Goal: Information Seeking & Learning: Learn about a topic

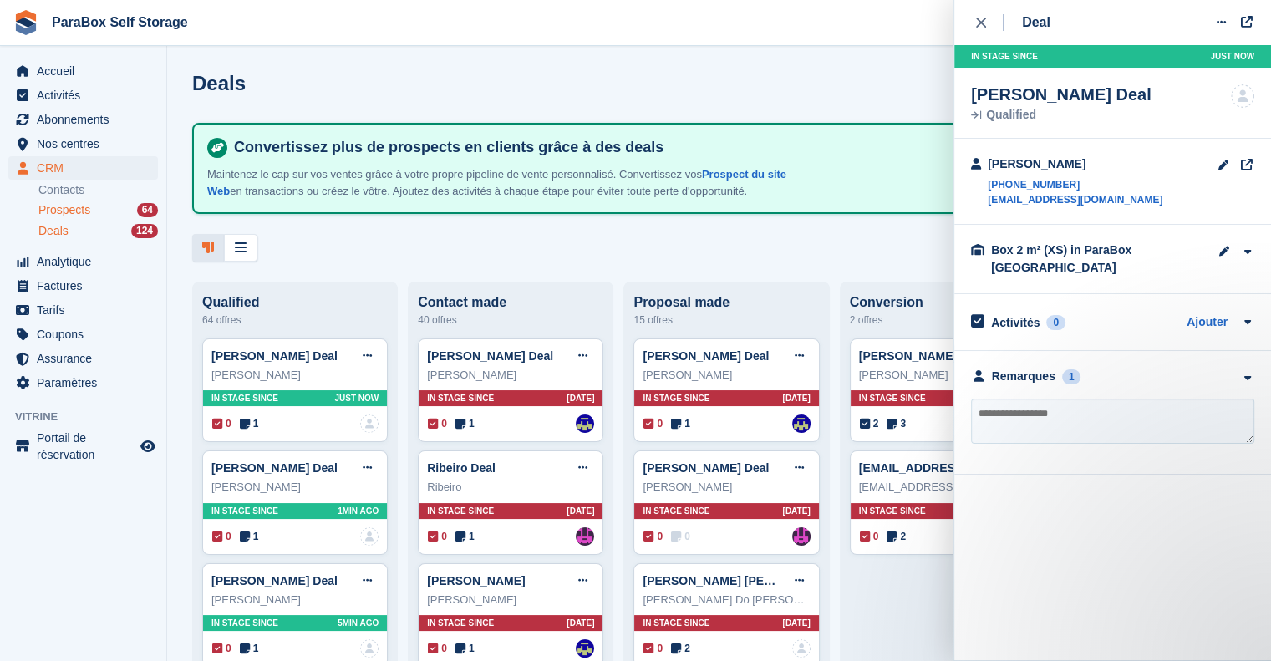
click at [96, 210] on div "Prospects 64" at bounding box center [98, 210] width 120 height 16
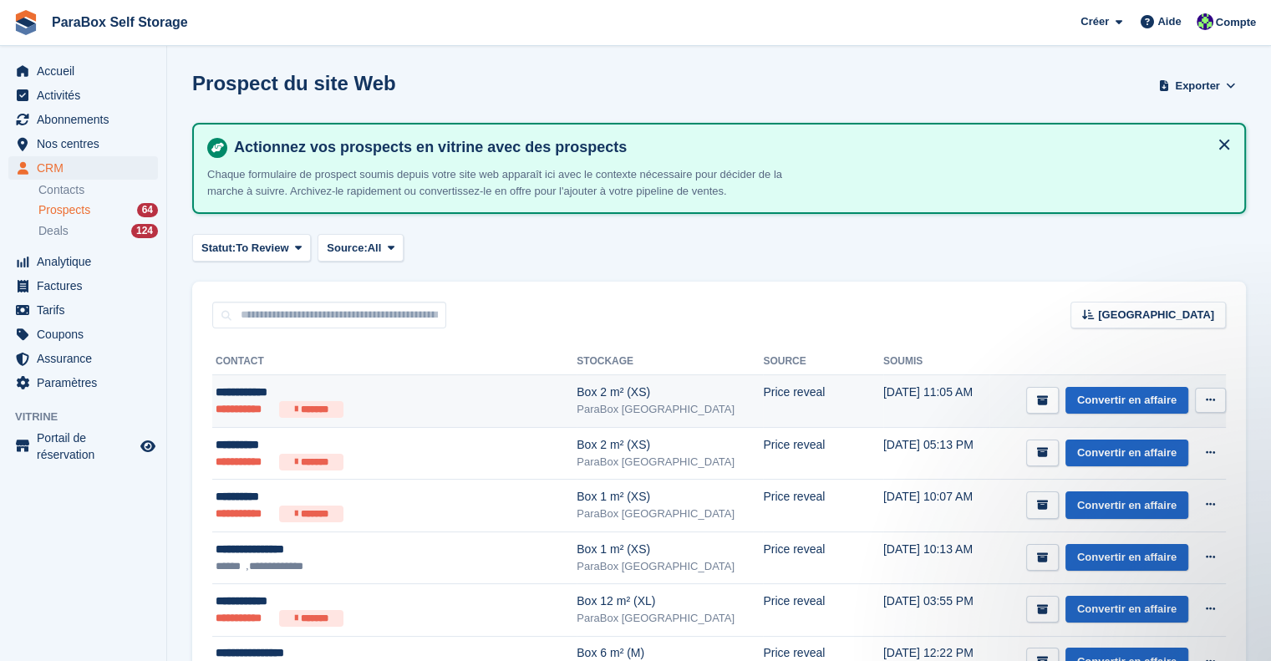
click at [577, 389] on div "Box 2 m² (XS)" at bounding box center [670, 393] width 186 height 18
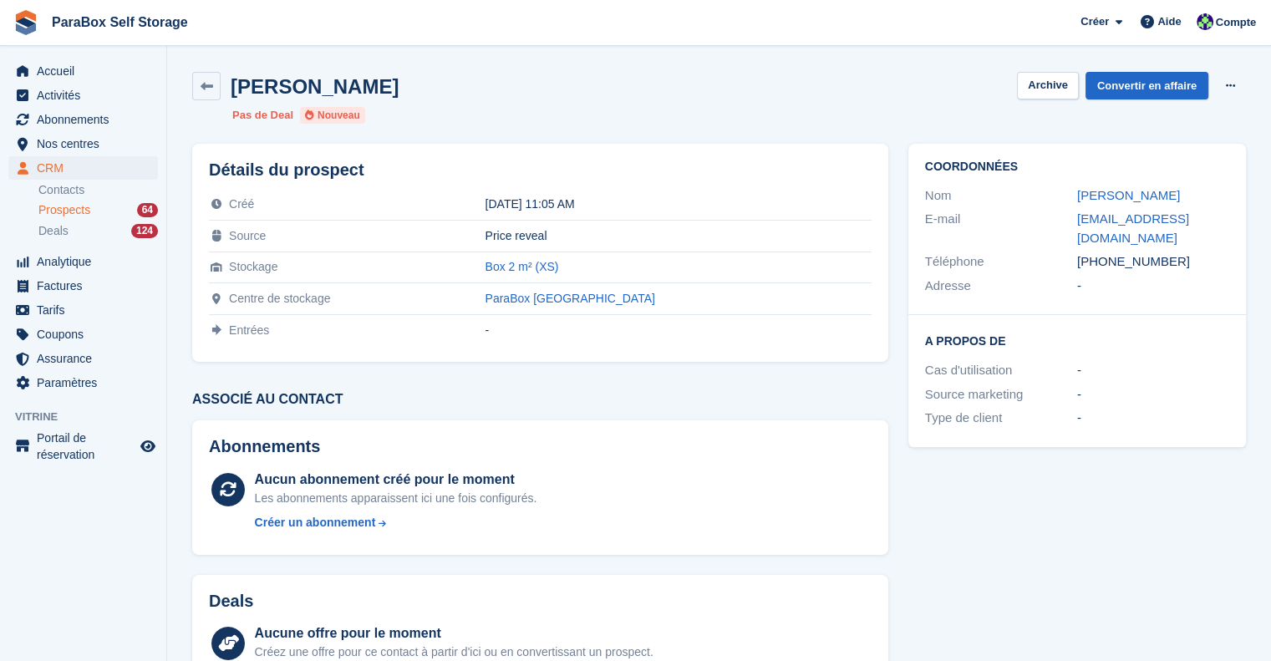
click at [497, 419] on div "Abonnements Aucun abonnement créé pour le moment Les abonnements apparaissent i…" at bounding box center [540, 487] width 716 height 155
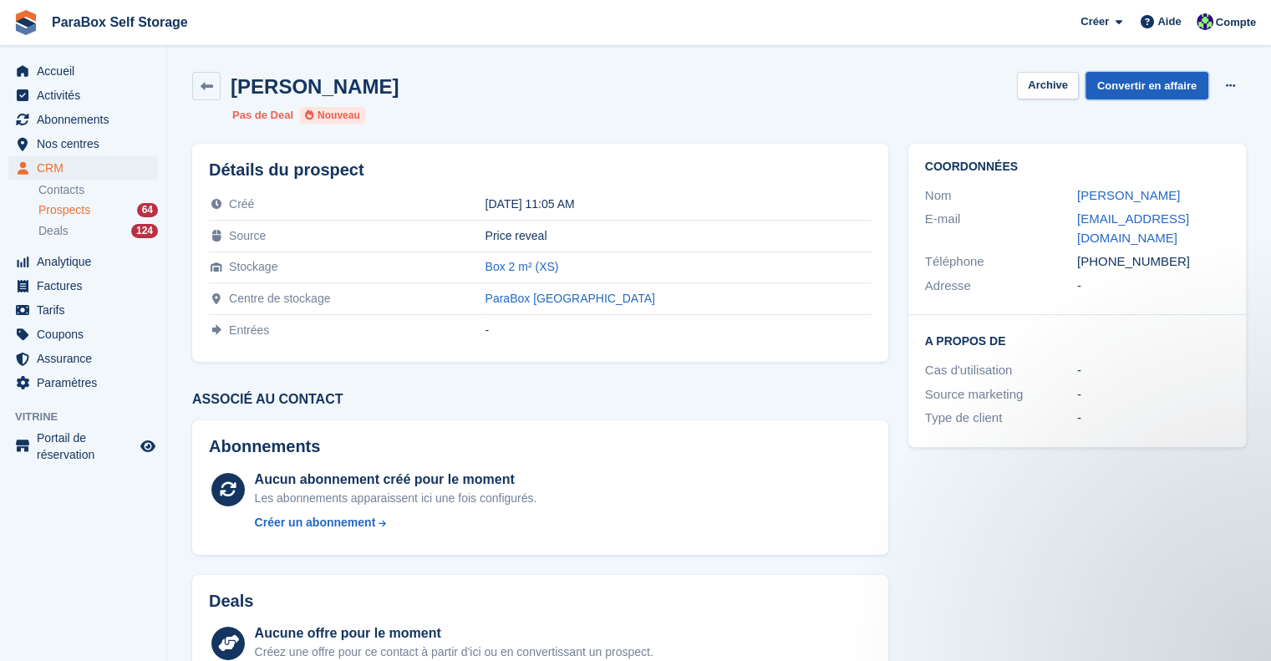
click at [1171, 83] on link "Convertir en affaire" at bounding box center [1147, 86] width 123 height 28
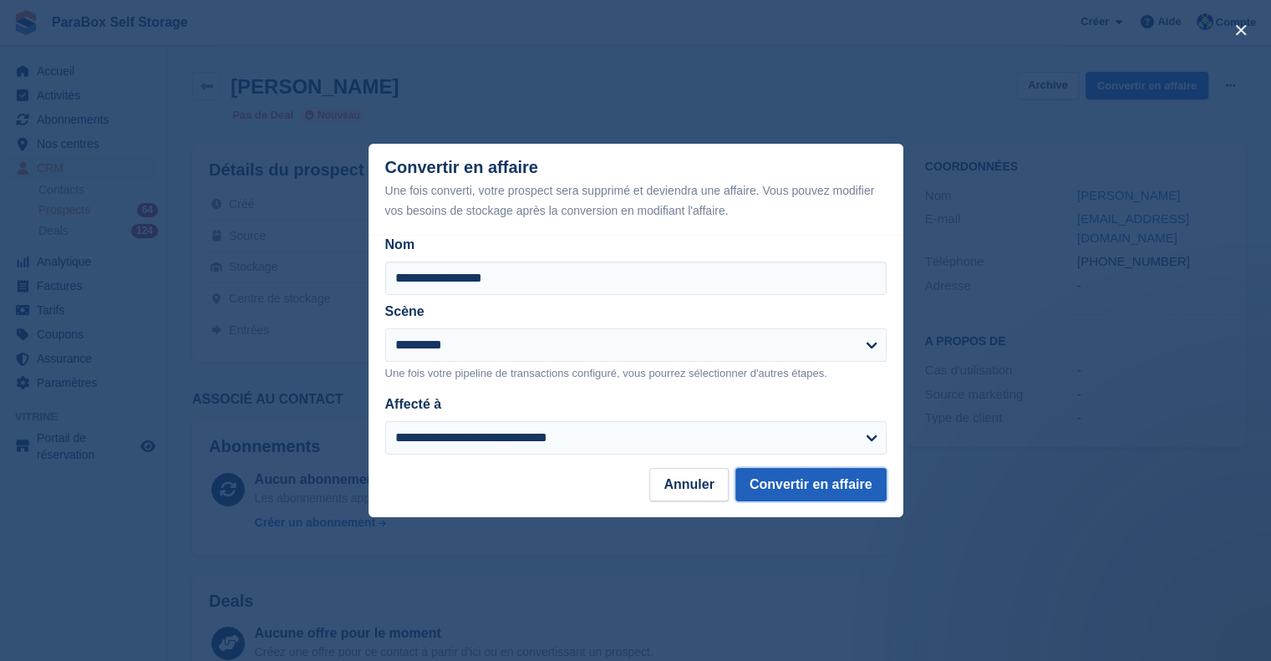
click at [809, 491] on button "Convertir en affaire" at bounding box center [811, 484] width 151 height 33
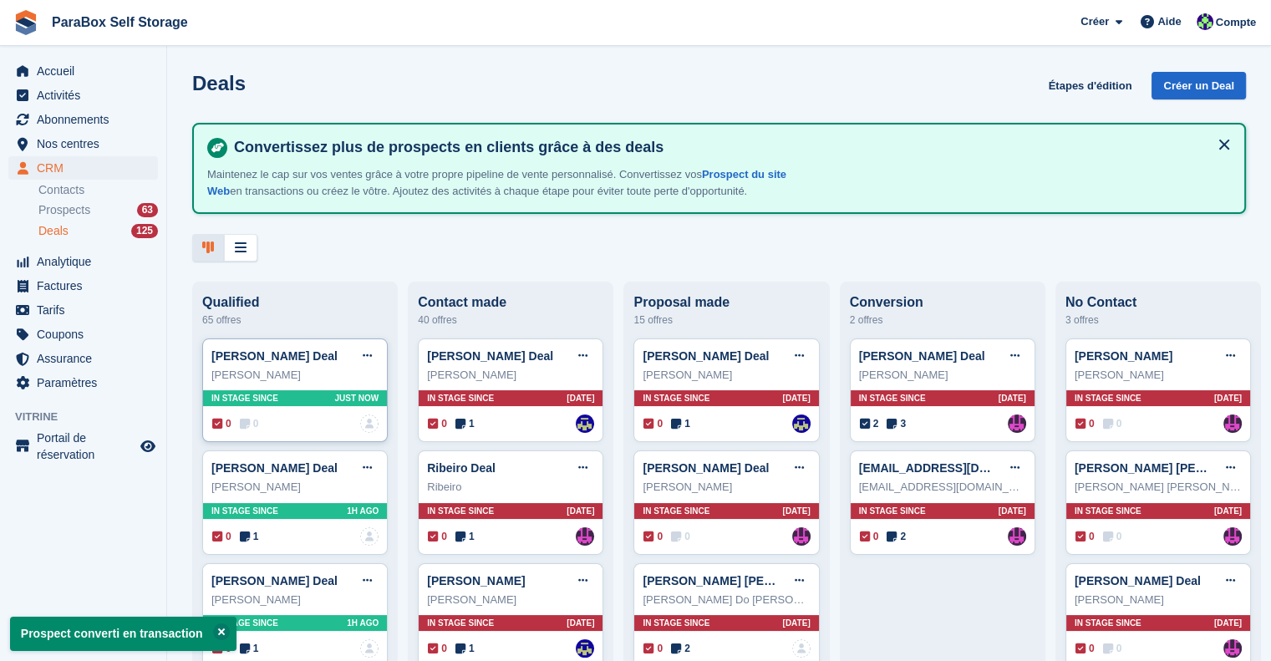
click at [244, 424] on icon at bounding box center [245, 424] width 10 height 12
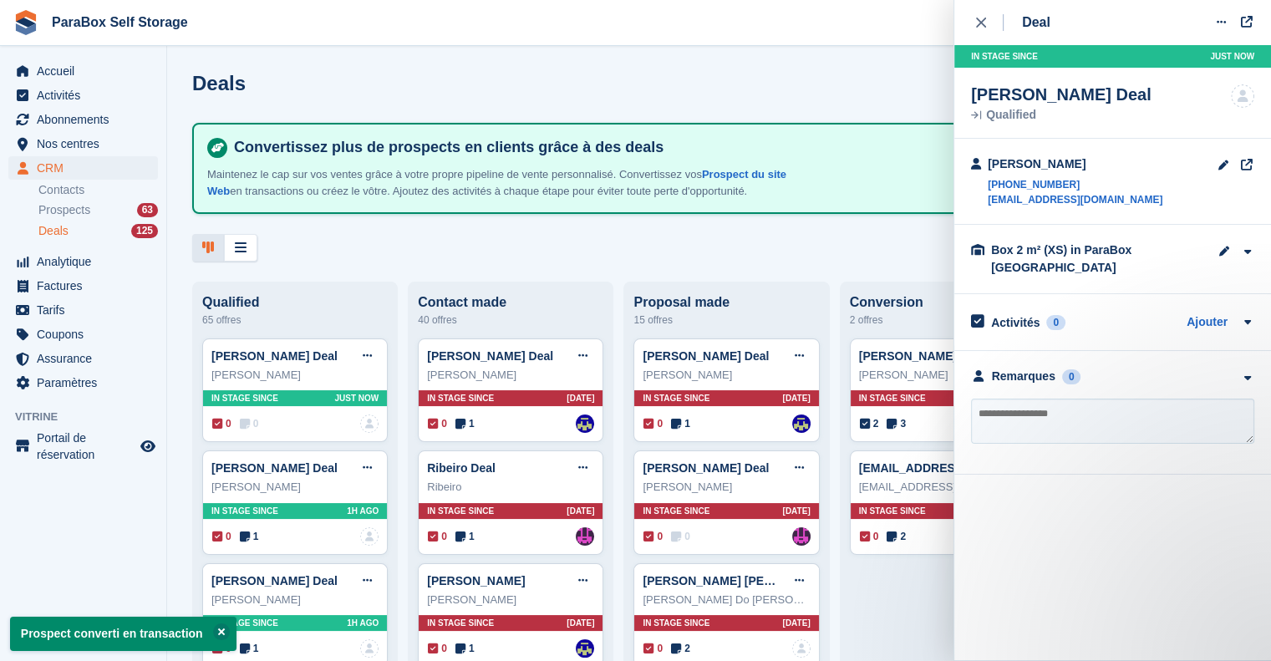
click at [1046, 400] on textarea at bounding box center [1112, 421] width 283 height 45
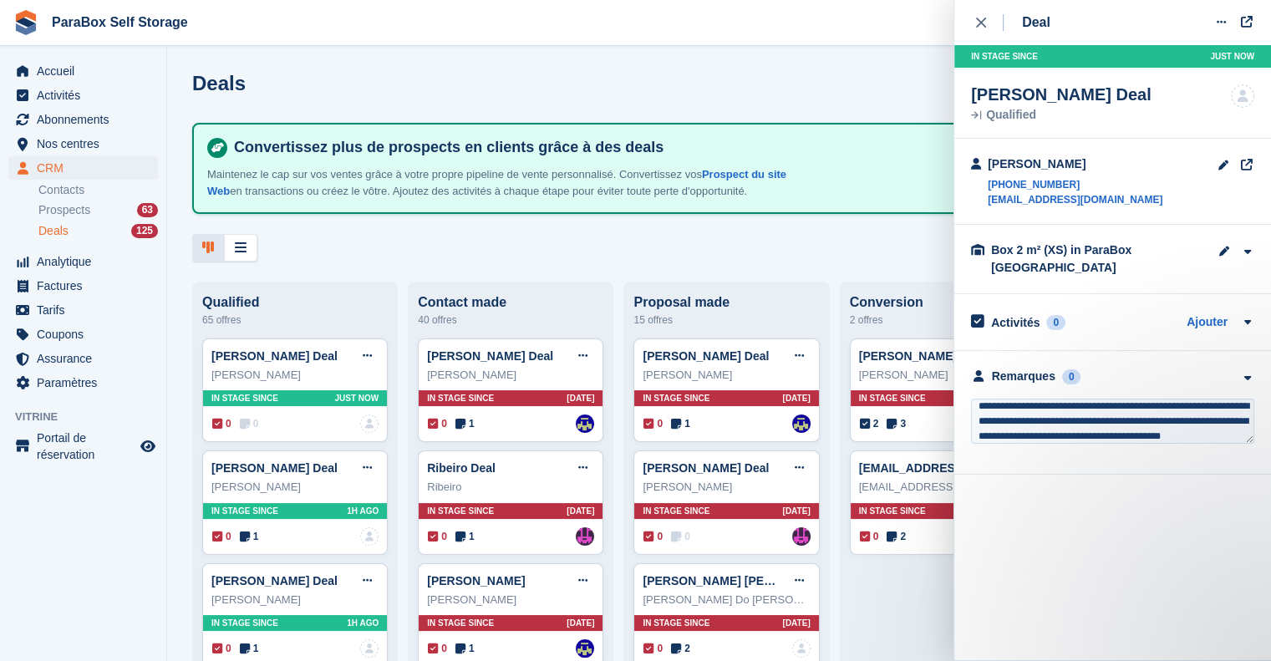
scroll to position [23, 0]
type textarea "**********"
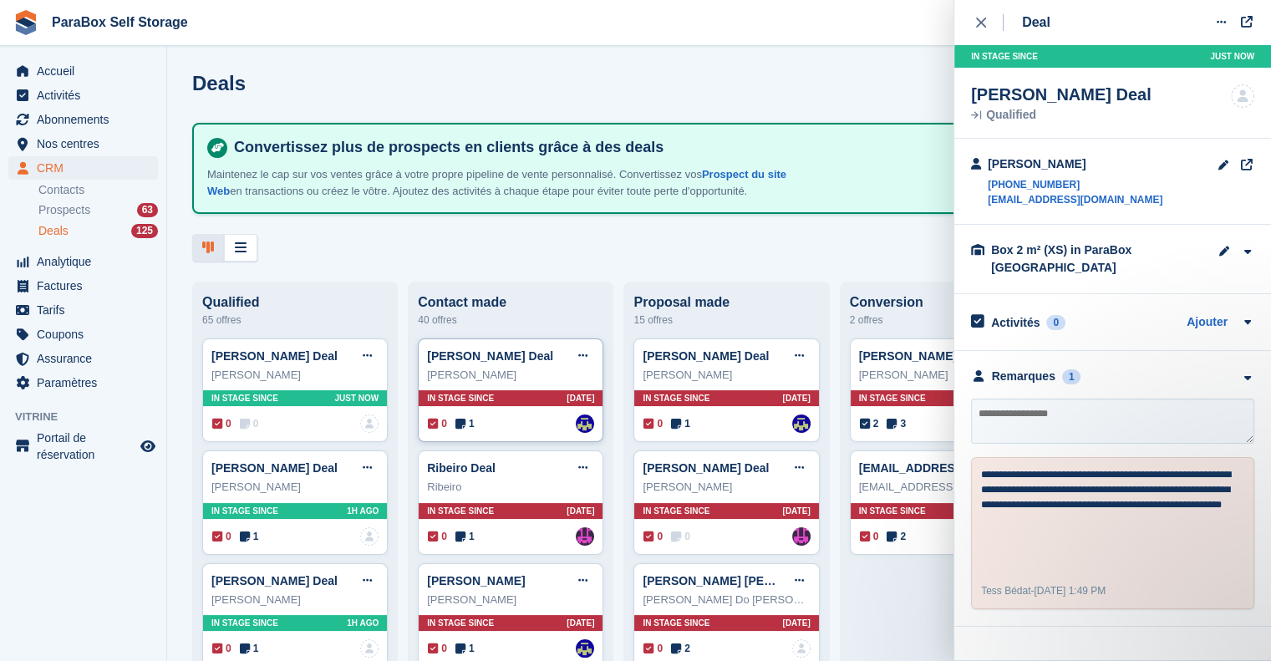
click at [466, 427] on span "1" at bounding box center [465, 423] width 19 height 15
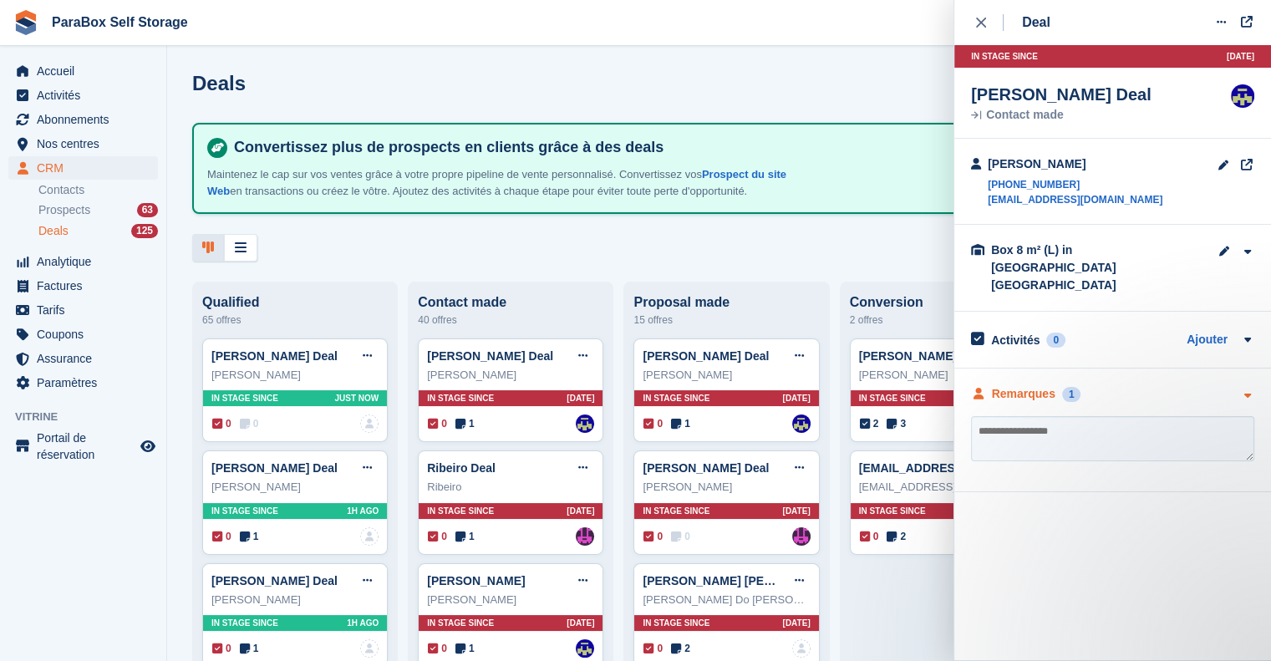
click at [1027, 385] on div "Remarques" at bounding box center [1024, 394] width 64 height 18
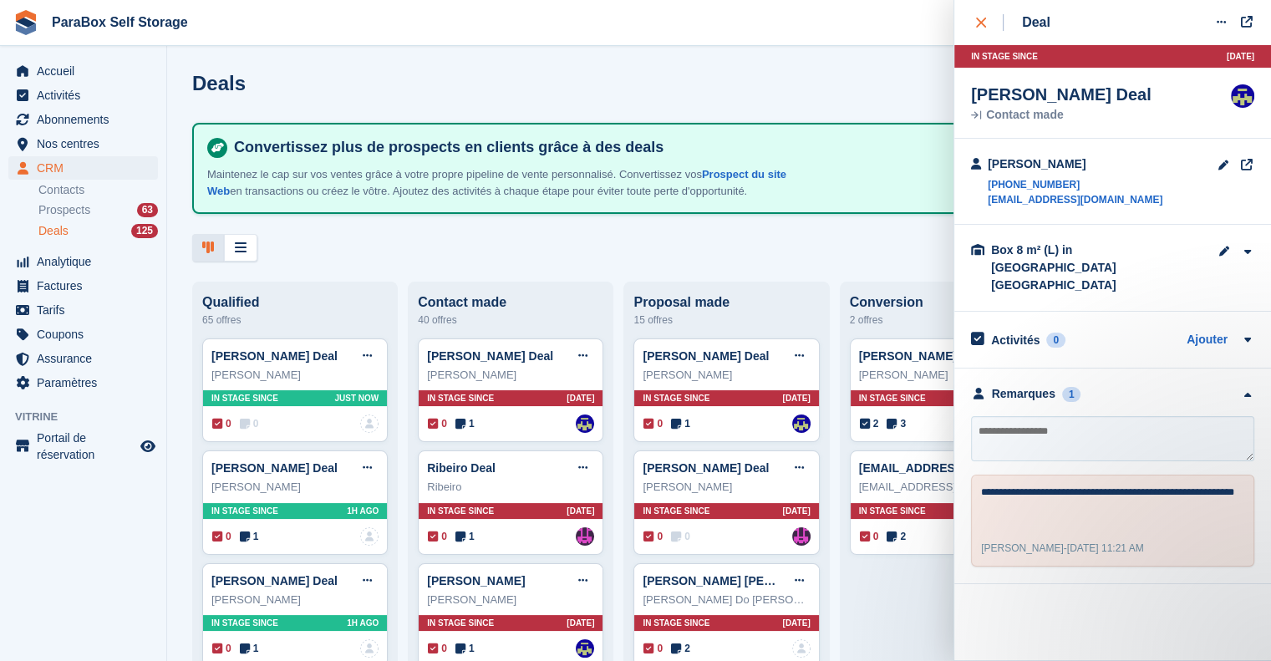
click at [976, 23] on icon "close" at bounding box center [981, 23] width 10 height 10
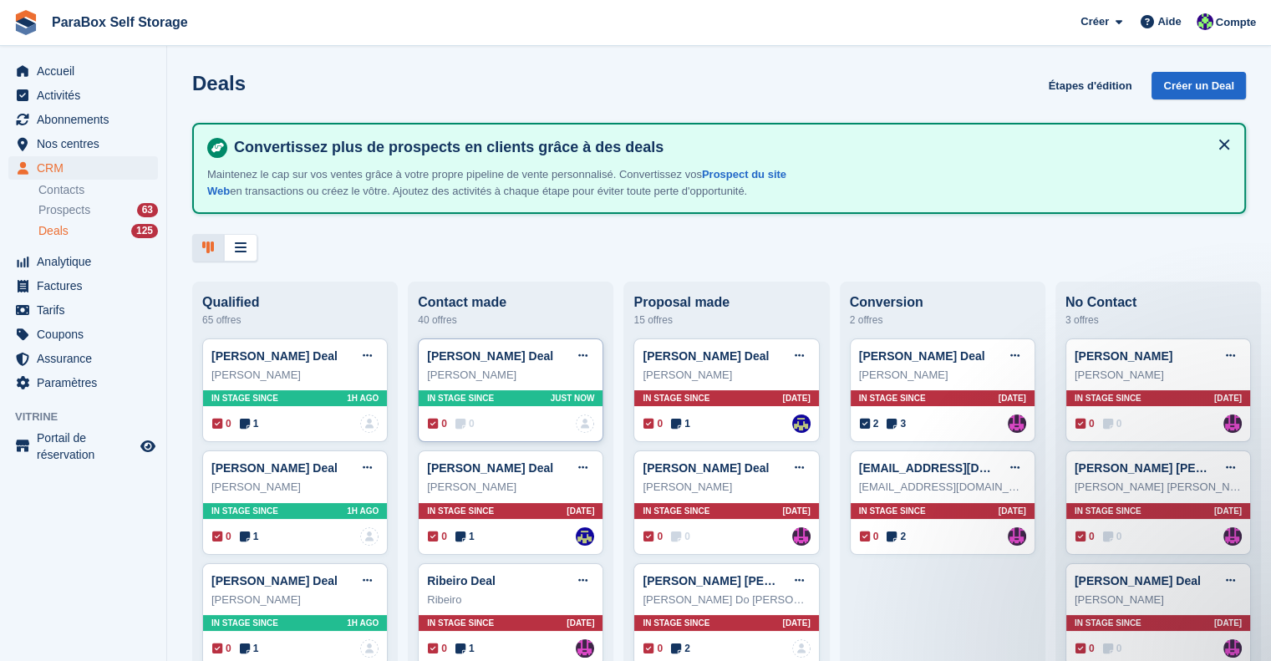
click at [461, 425] on icon at bounding box center [461, 424] width 10 height 12
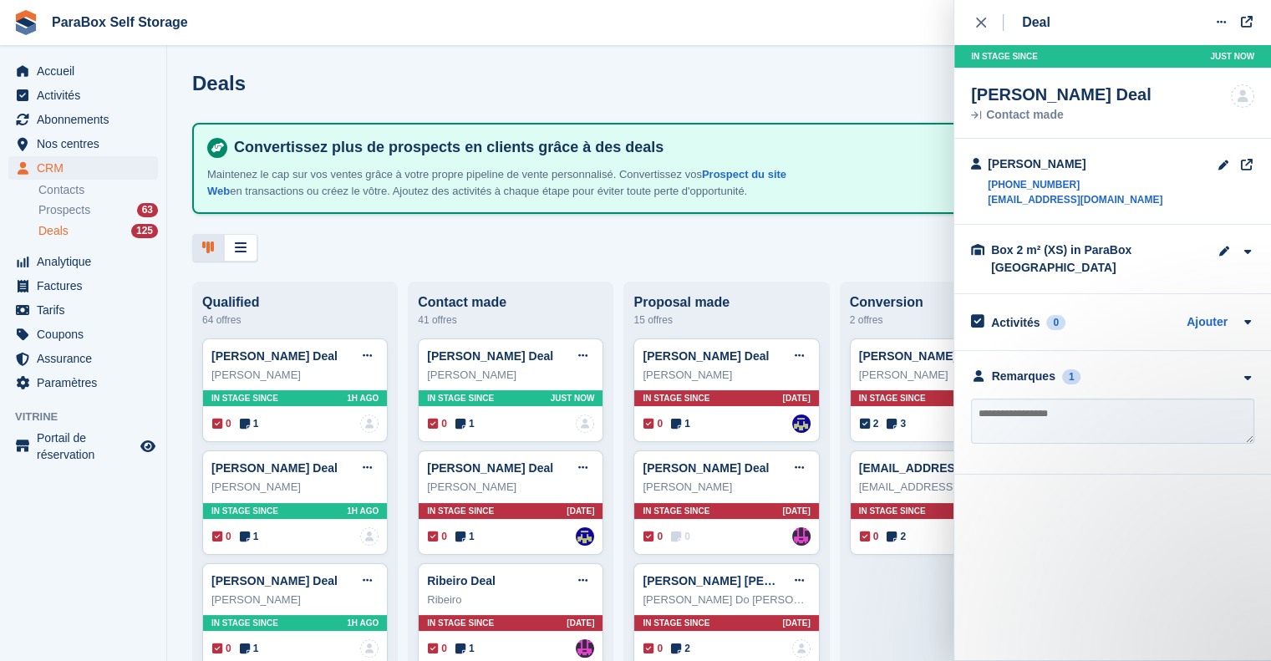
click at [1098, 417] on textarea at bounding box center [1112, 421] width 283 height 45
click at [1033, 377] on div "Remarques" at bounding box center [1024, 377] width 64 height 18
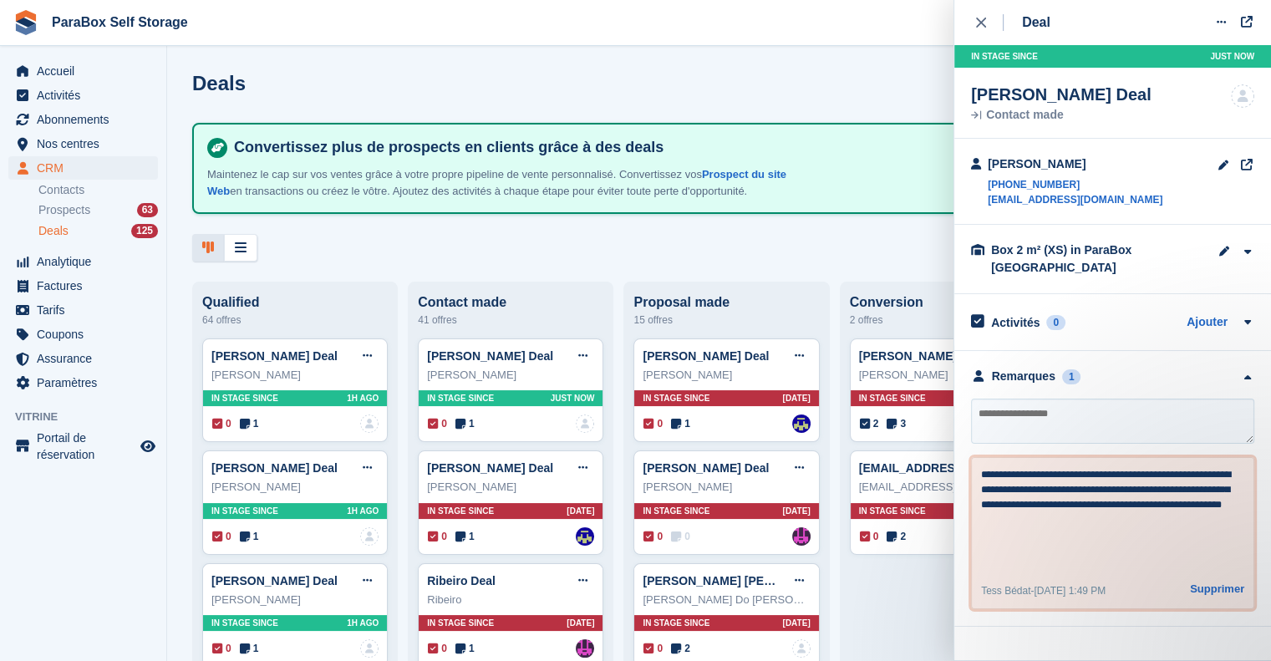
click at [1129, 557] on textarea "**********" at bounding box center [1113, 517] width 264 height 100
click at [540, 235] on div at bounding box center [719, 248] width 1054 height 28
drag, startPoint x: 1121, startPoint y: 180, endPoint x: 988, endPoint y: 179, distance: 132.9
click at [988, 179] on div "Alix lamotte +33788780634 alixlamotte@outlook.com" at bounding box center [1112, 182] width 317 height 86
copy link "+33788780634"
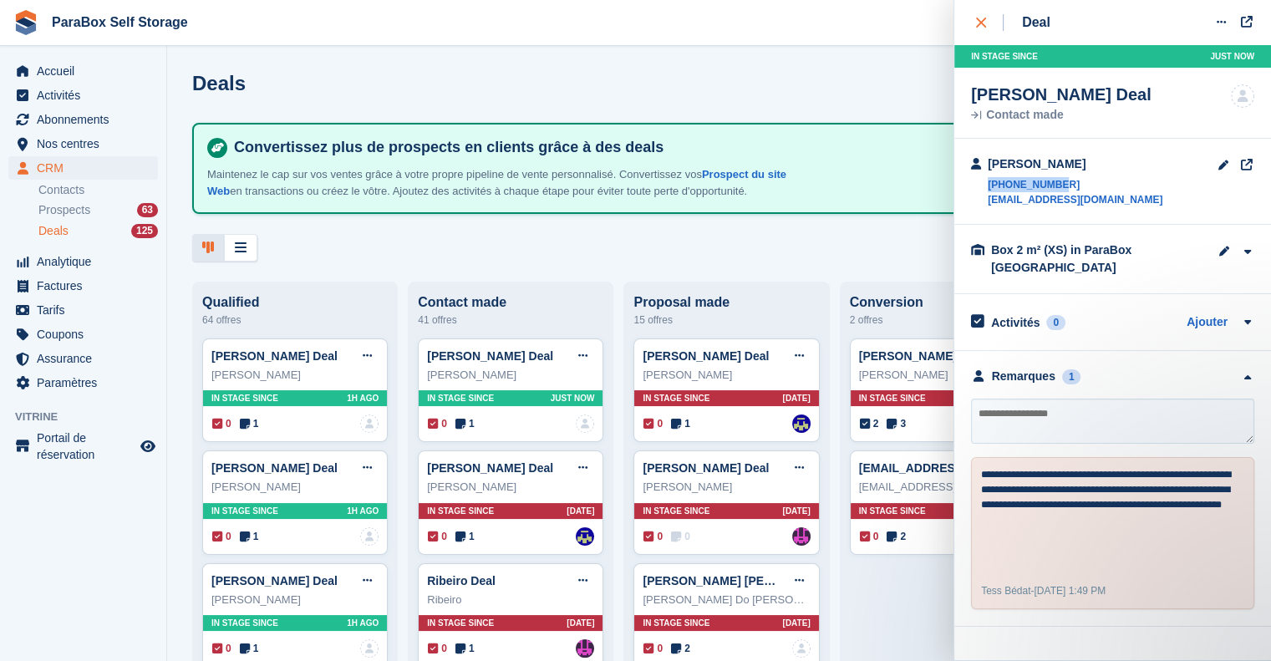
click at [974, 23] on button "close" at bounding box center [990, 22] width 38 height 45
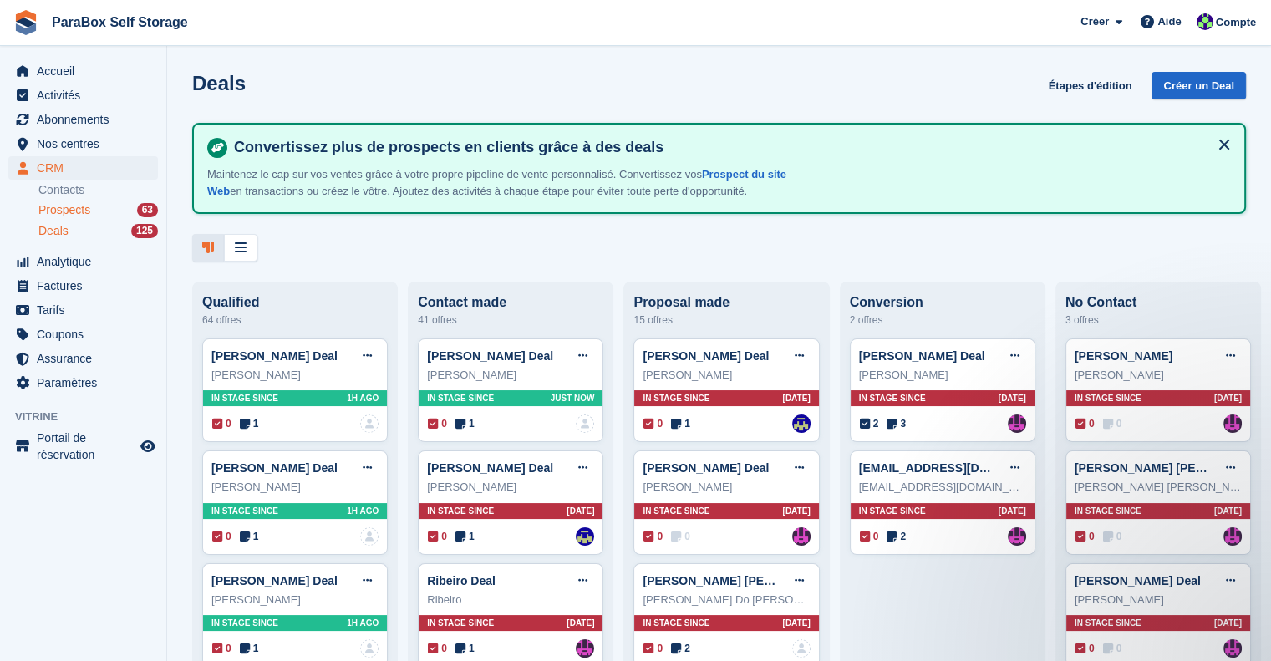
click at [90, 210] on div "Prospects 63" at bounding box center [98, 210] width 120 height 16
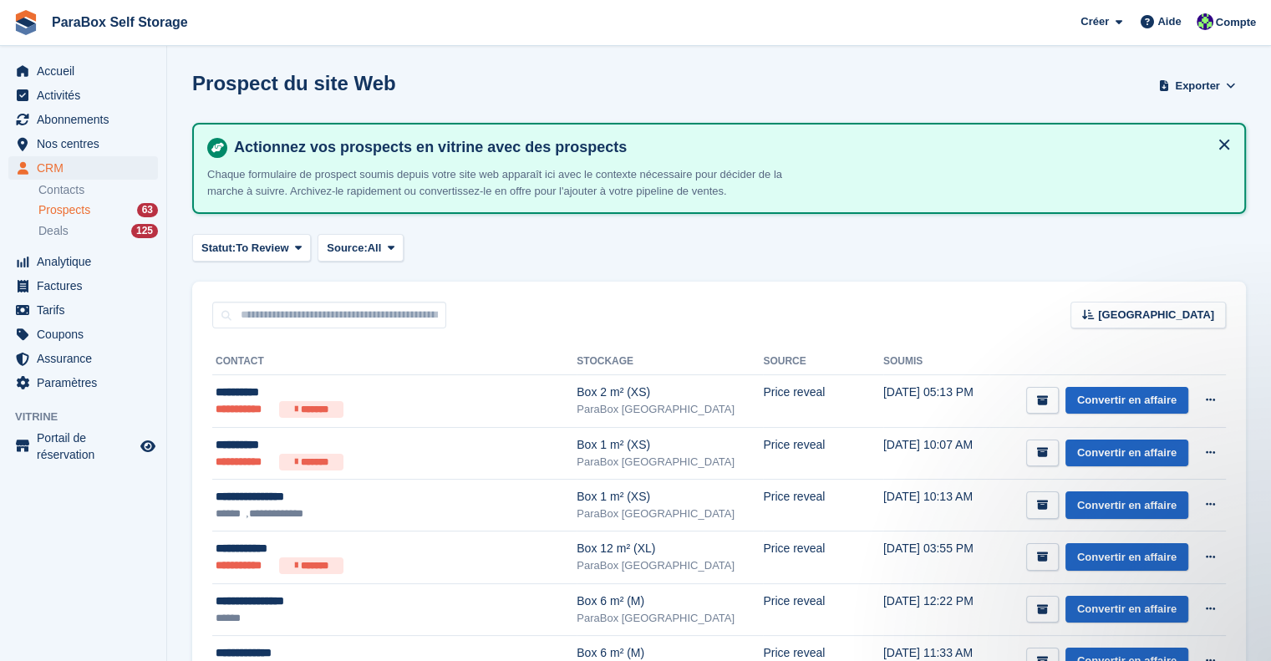
scroll to position [84, 0]
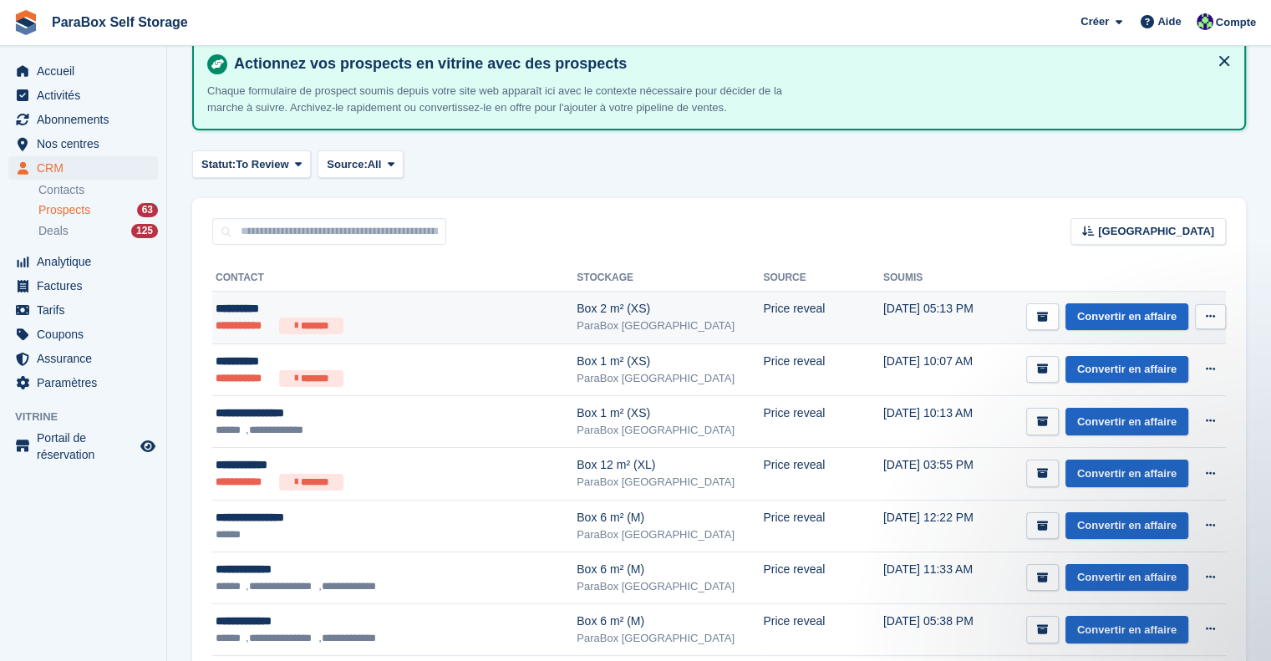
click at [437, 313] on div "**********" at bounding box center [368, 309] width 305 height 18
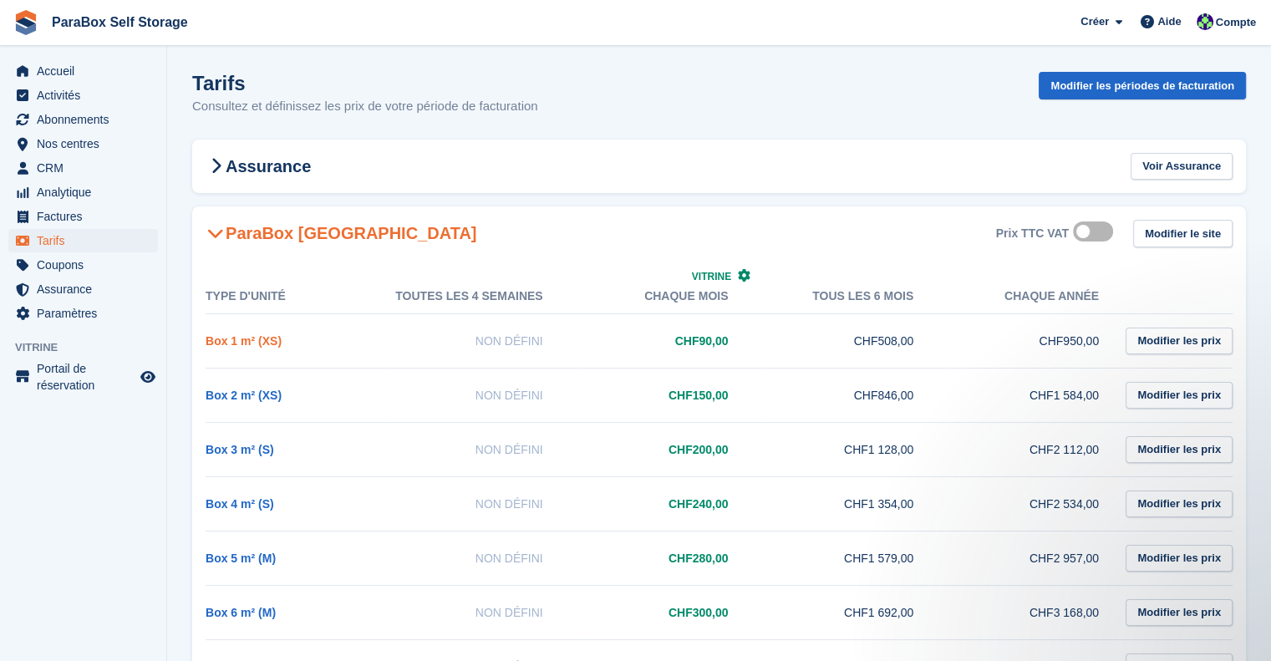
drag, startPoint x: 238, startPoint y: 336, endPoint x: 247, endPoint y: 336, distance: 9.2
click at [238, 336] on link "Box 1 m² (XS)" at bounding box center [244, 340] width 76 height 13
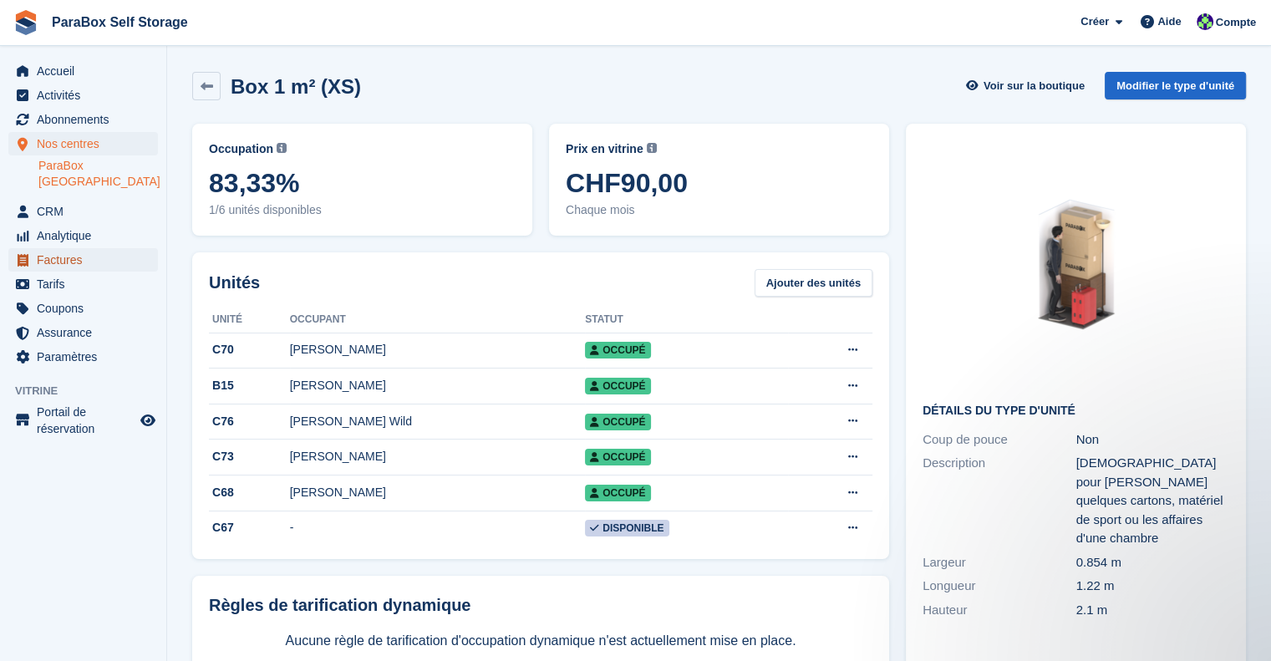
click at [81, 248] on span "Factures" at bounding box center [87, 259] width 100 height 23
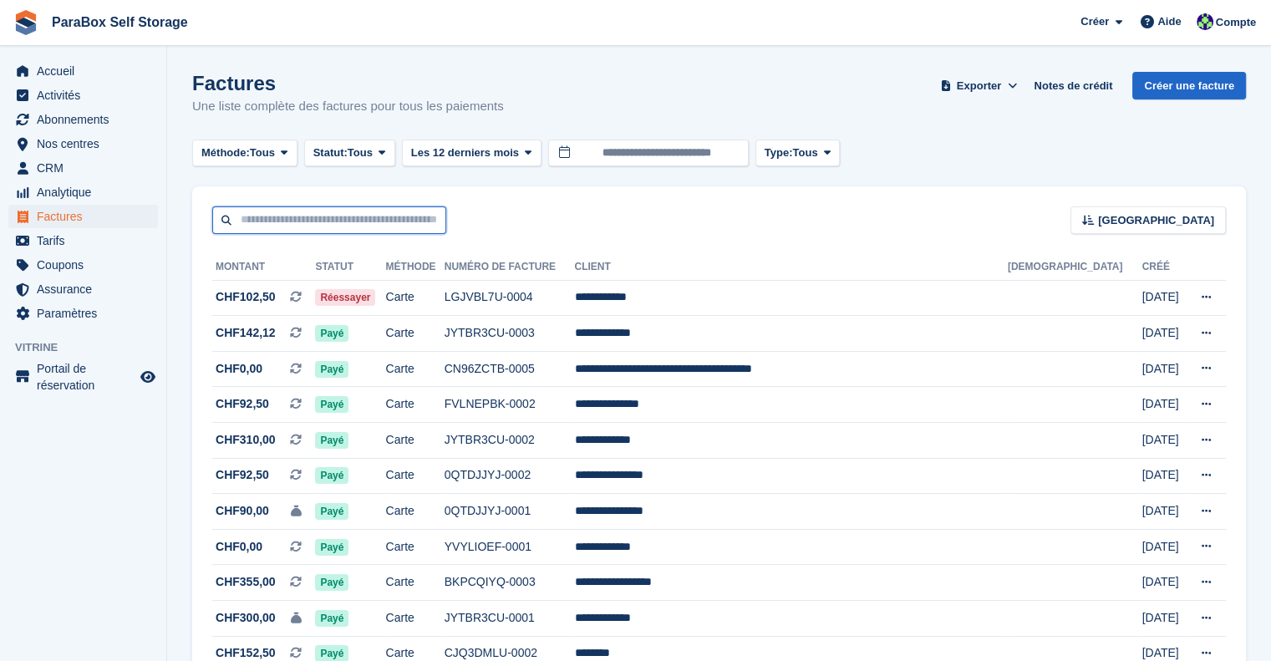
click at [234, 227] on input "text" at bounding box center [329, 220] width 234 height 28
type input "***"
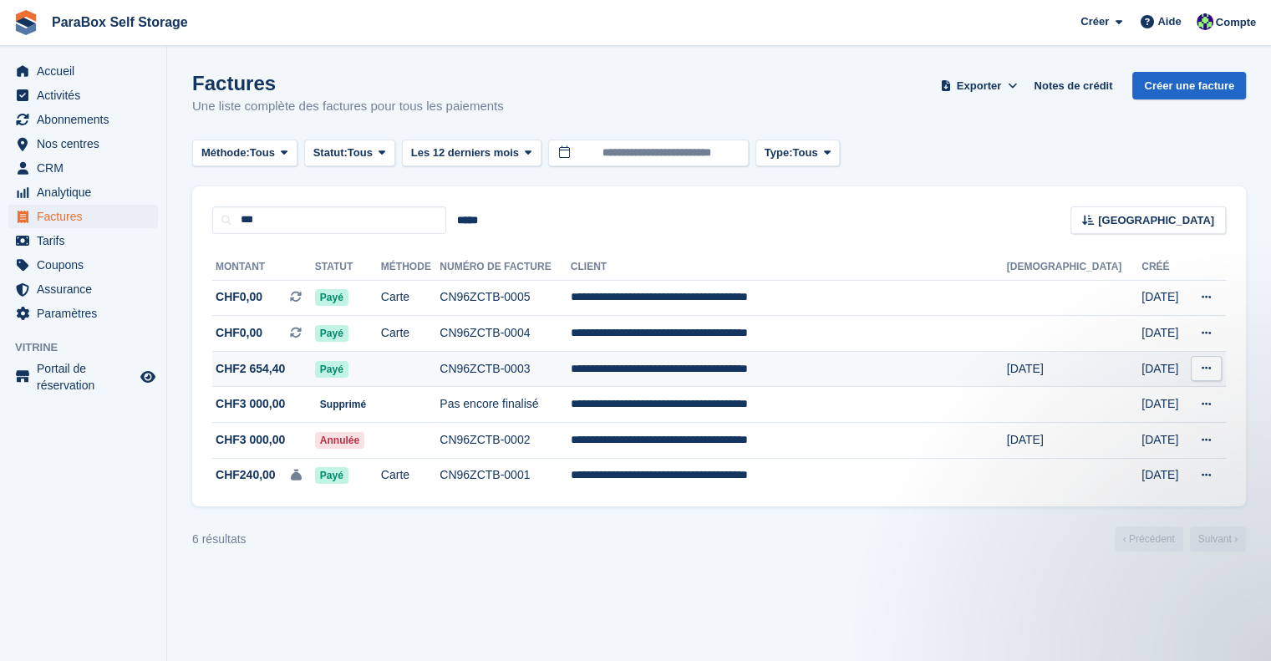
click at [571, 374] on td "CN96ZCTB-0003" at bounding box center [505, 369] width 131 height 36
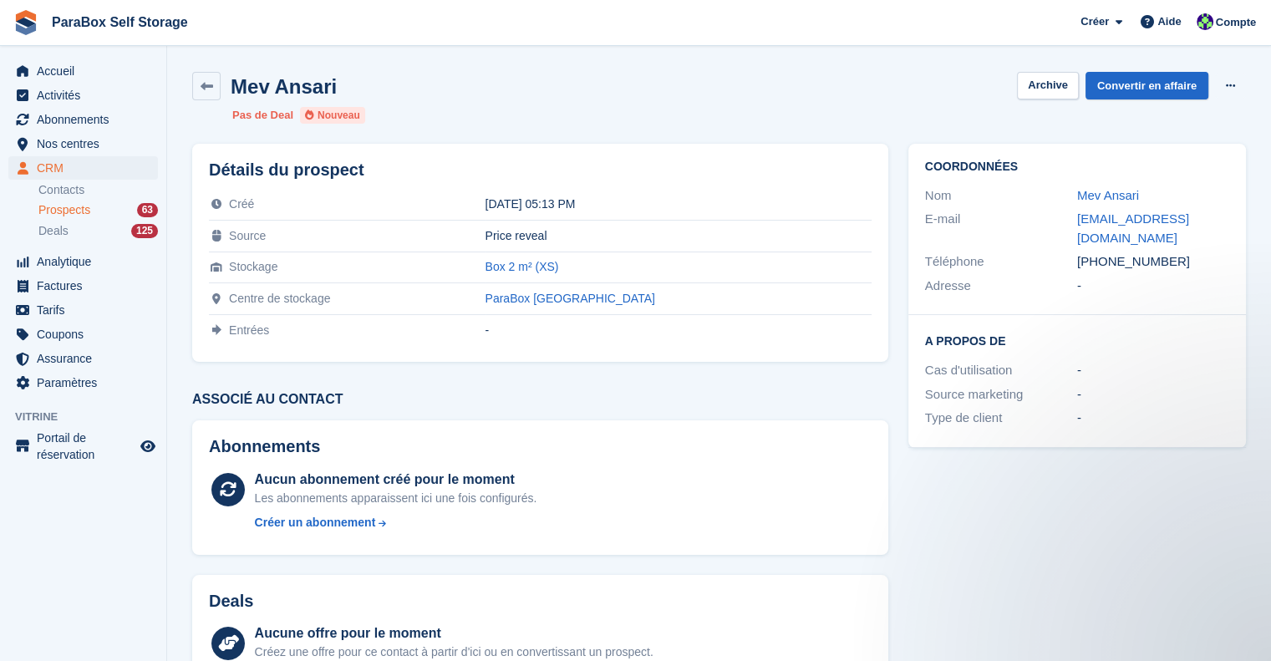
drag, startPoint x: 1177, startPoint y: 247, endPoint x: 1030, endPoint y: 244, distance: 147.1
click at [1030, 250] on div "Téléphone +13476586934" at bounding box center [1077, 262] width 304 height 24
copy div "Téléphone +13476586934"
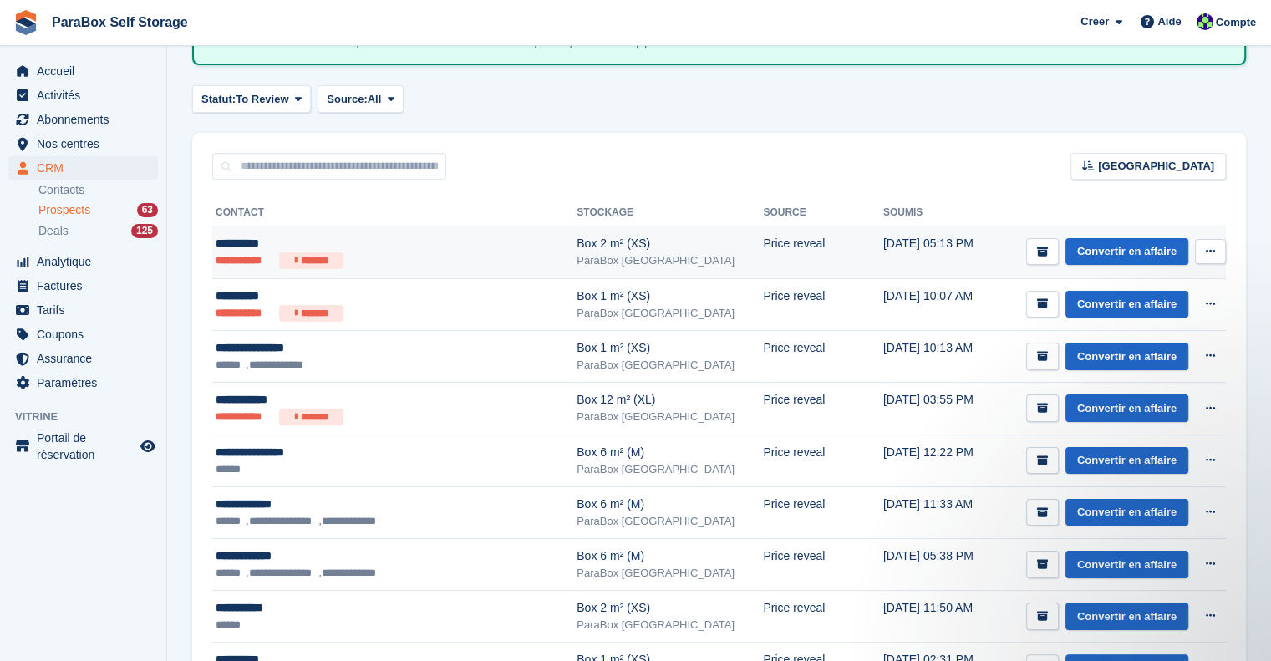
scroll to position [167, 0]
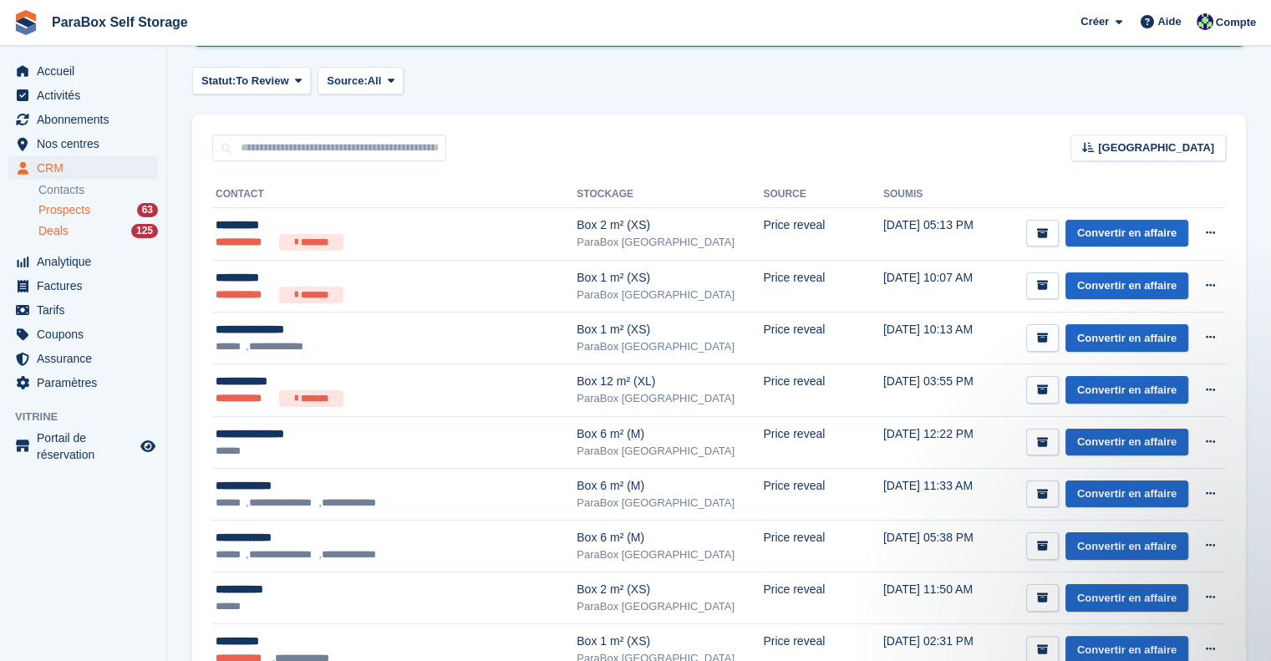
click at [46, 227] on span "Deals" at bounding box center [53, 231] width 30 height 16
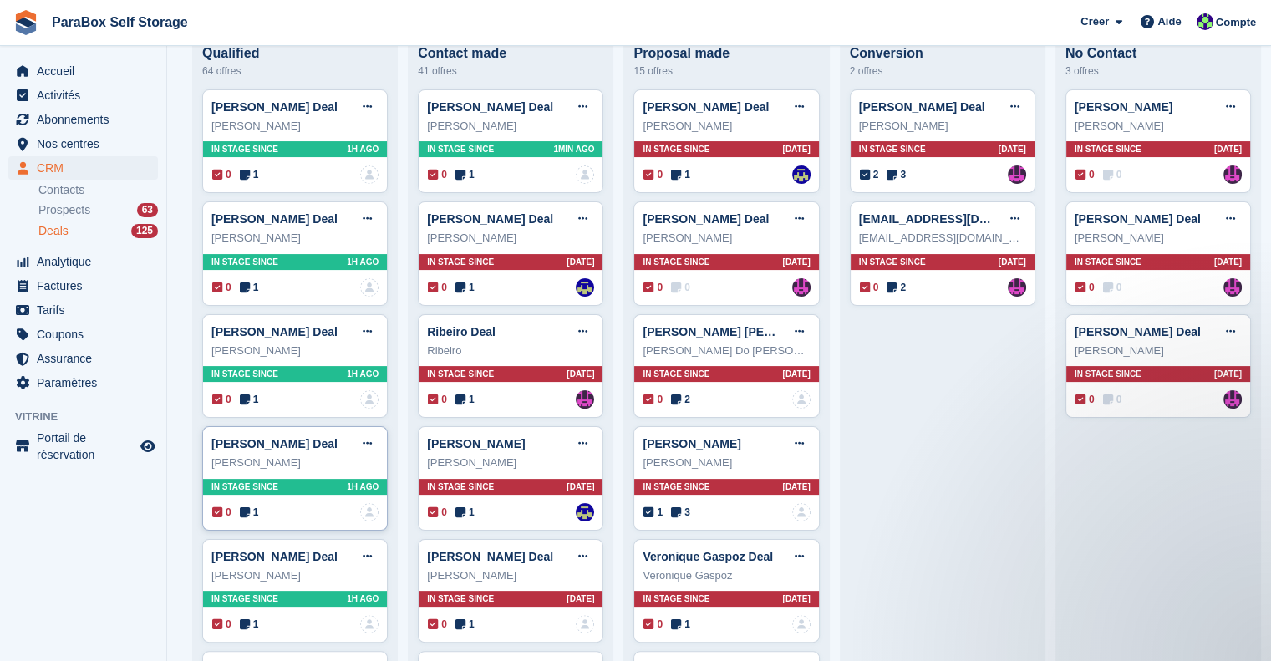
scroll to position [251, 0]
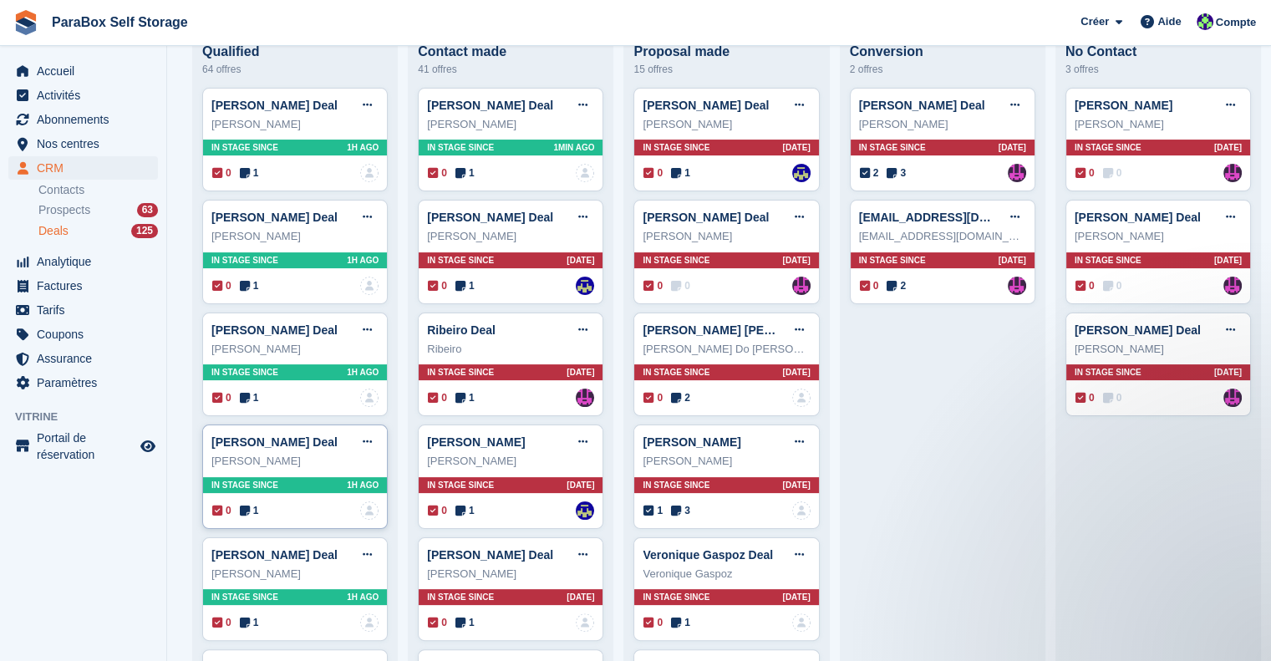
click at [247, 513] on icon at bounding box center [245, 511] width 10 height 12
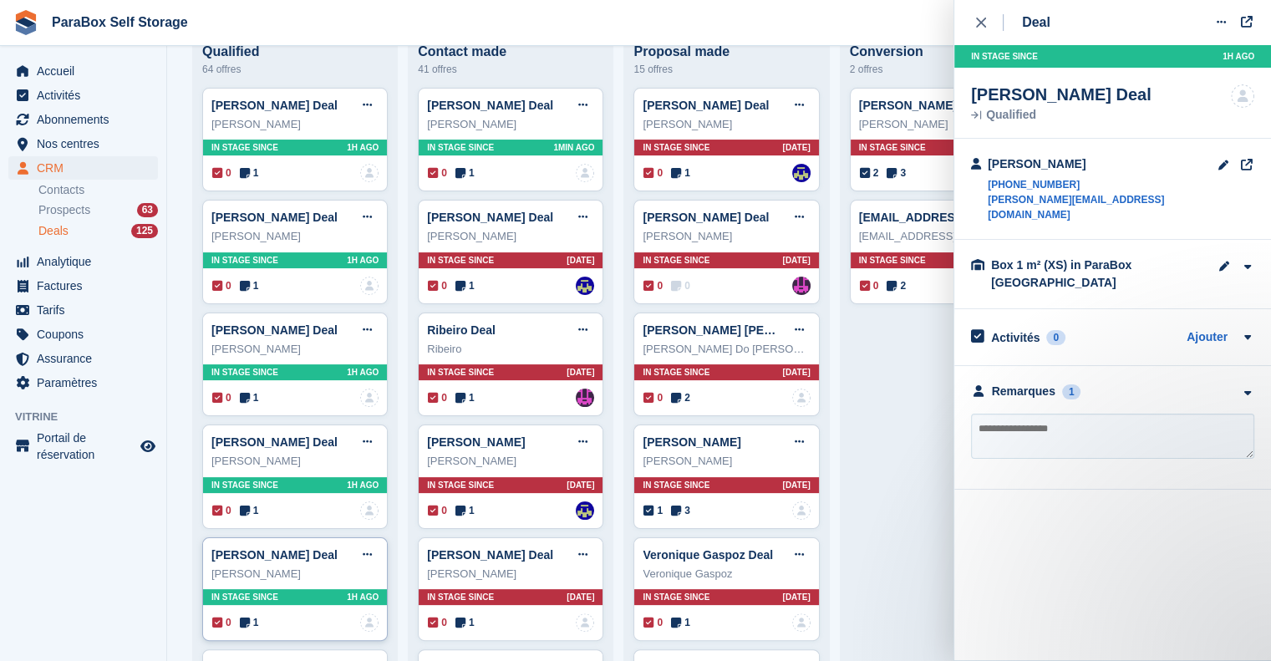
click at [251, 624] on span "1" at bounding box center [249, 622] width 19 height 15
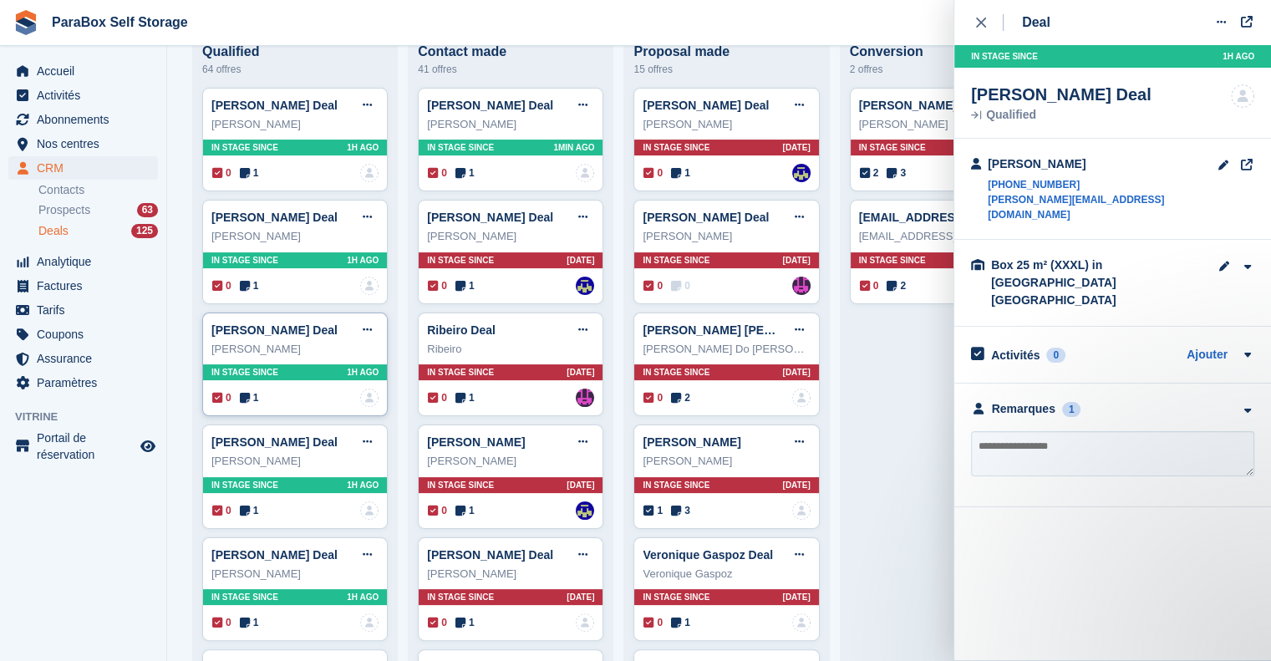
click at [248, 402] on icon at bounding box center [245, 398] width 10 height 12
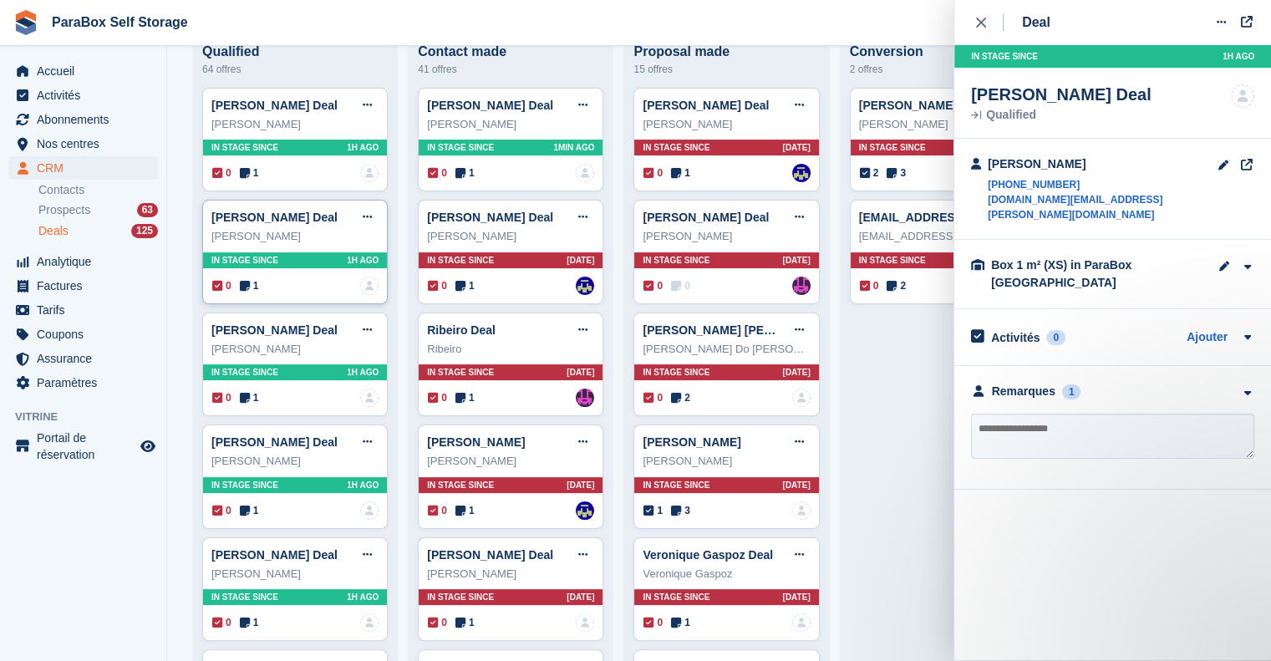
click at [251, 286] on span "1" at bounding box center [249, 285] width 19 height 15
click at [247, 175] on icon at bounding box center [245, 173] width 10 height 12
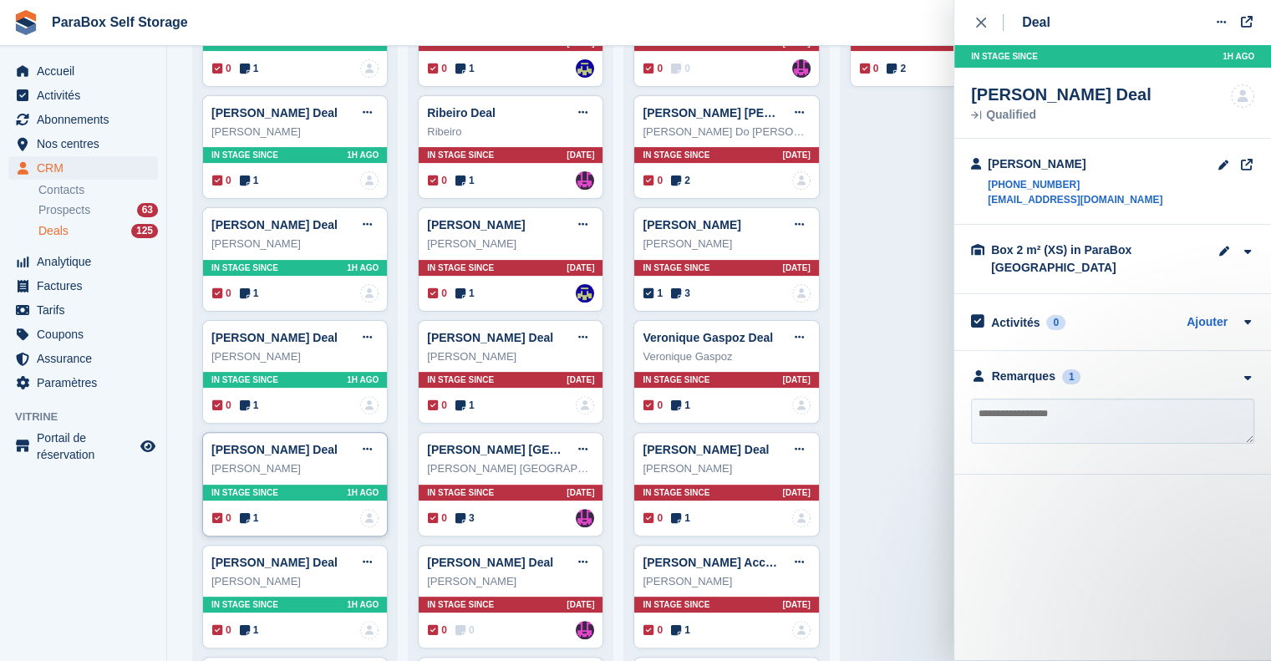
scroll to position [501, 0]
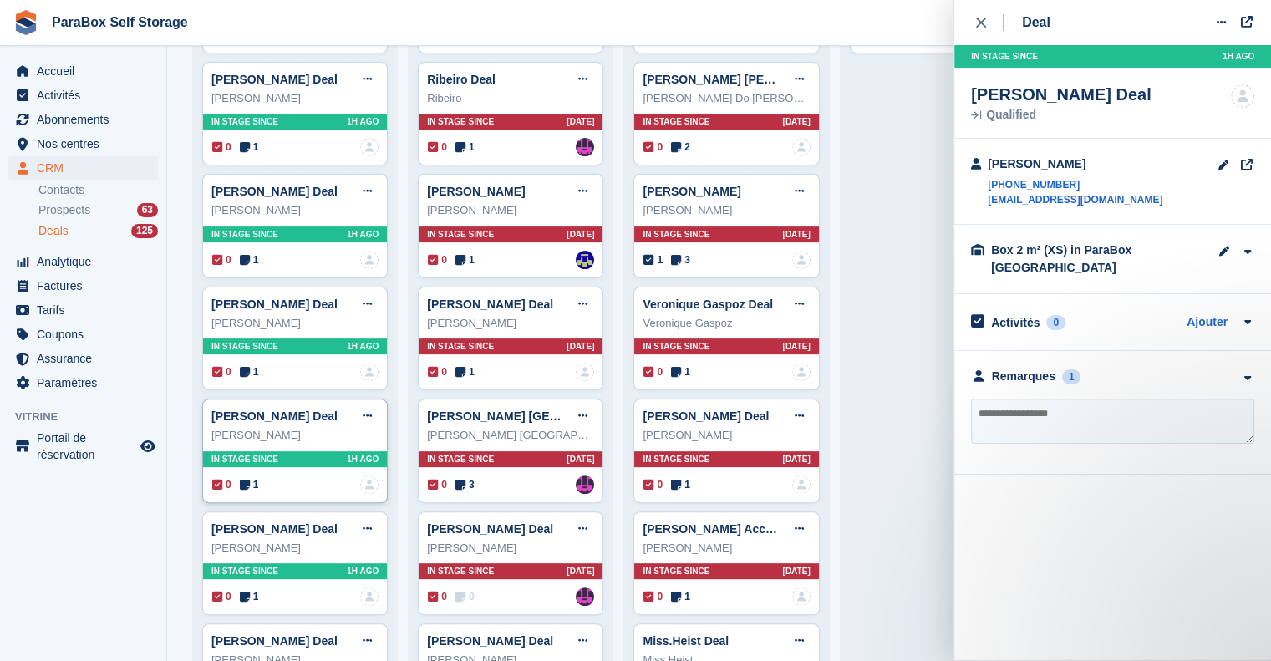
click at [246, 484] on icon at bounding box center [245, 485] width 10 height 12
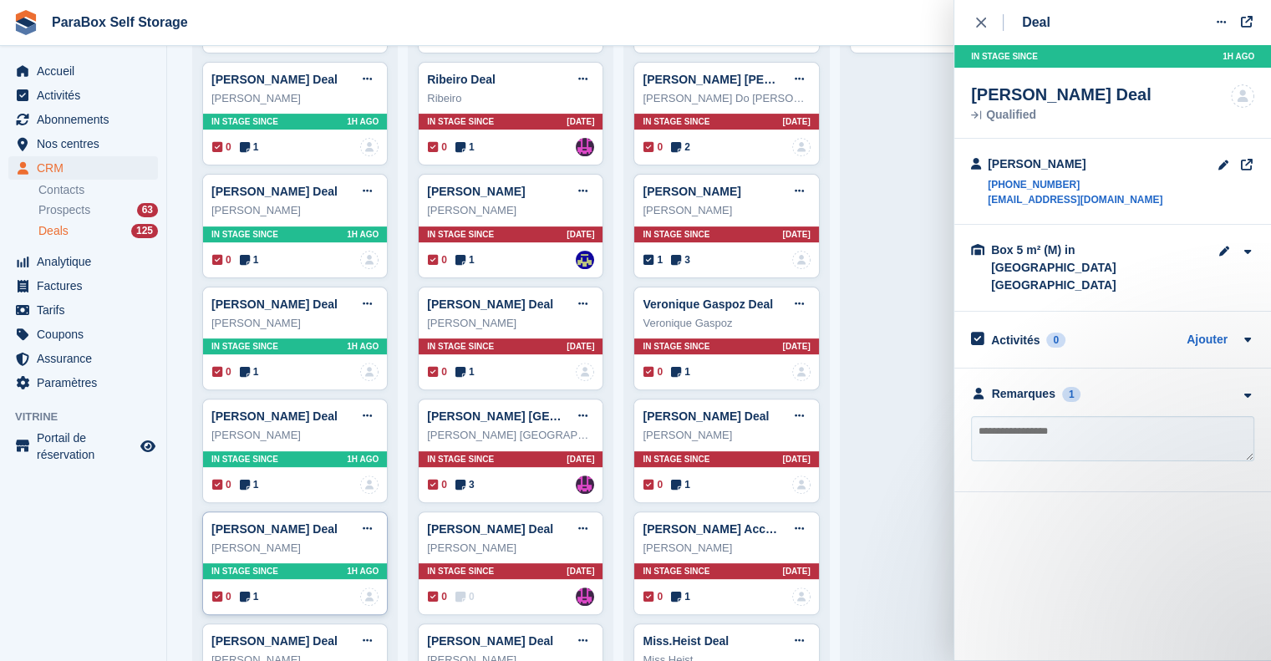
click at [250, 593] on span "1" at bounding box center [249, 596] width 19 height 15
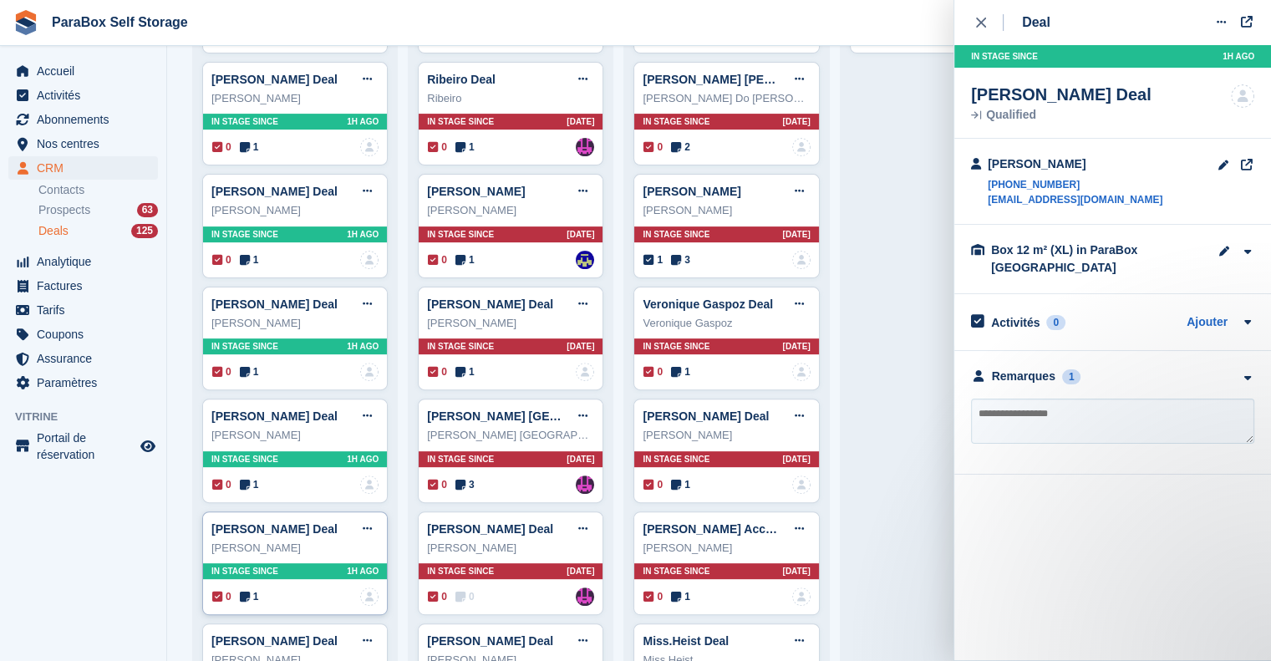
click at [250, 593] on span "1" at bounding box center [249, 596] width 19 height 15
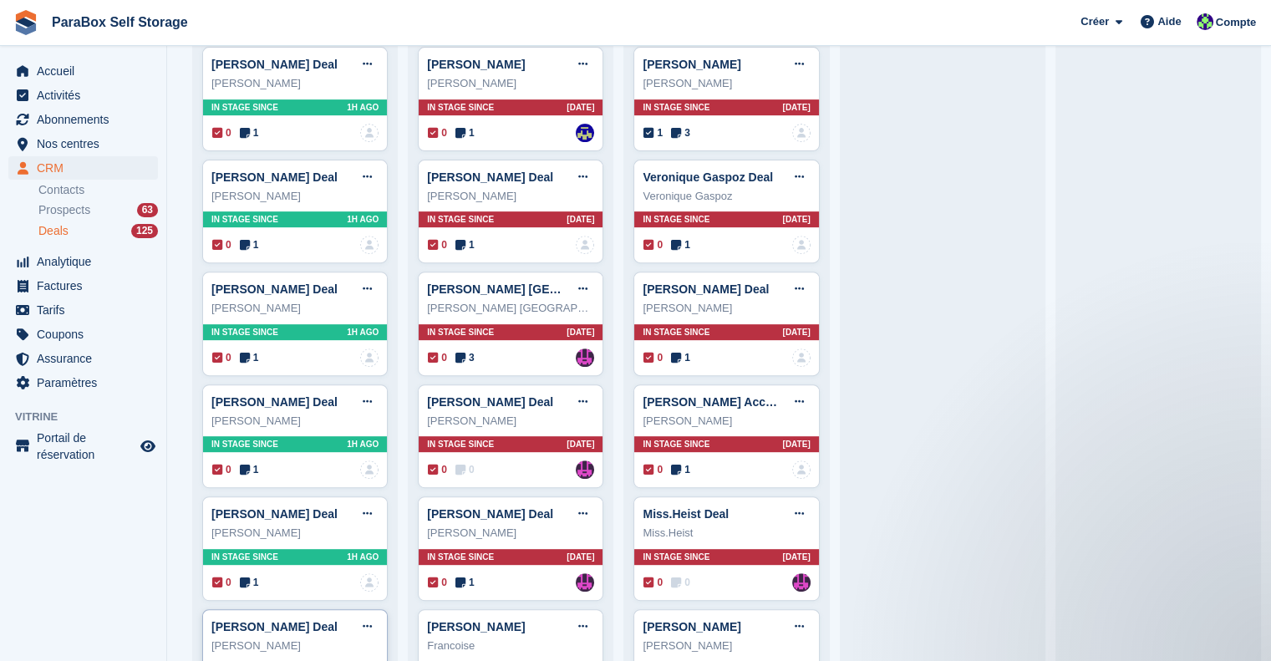
scroll to position [752, 0]
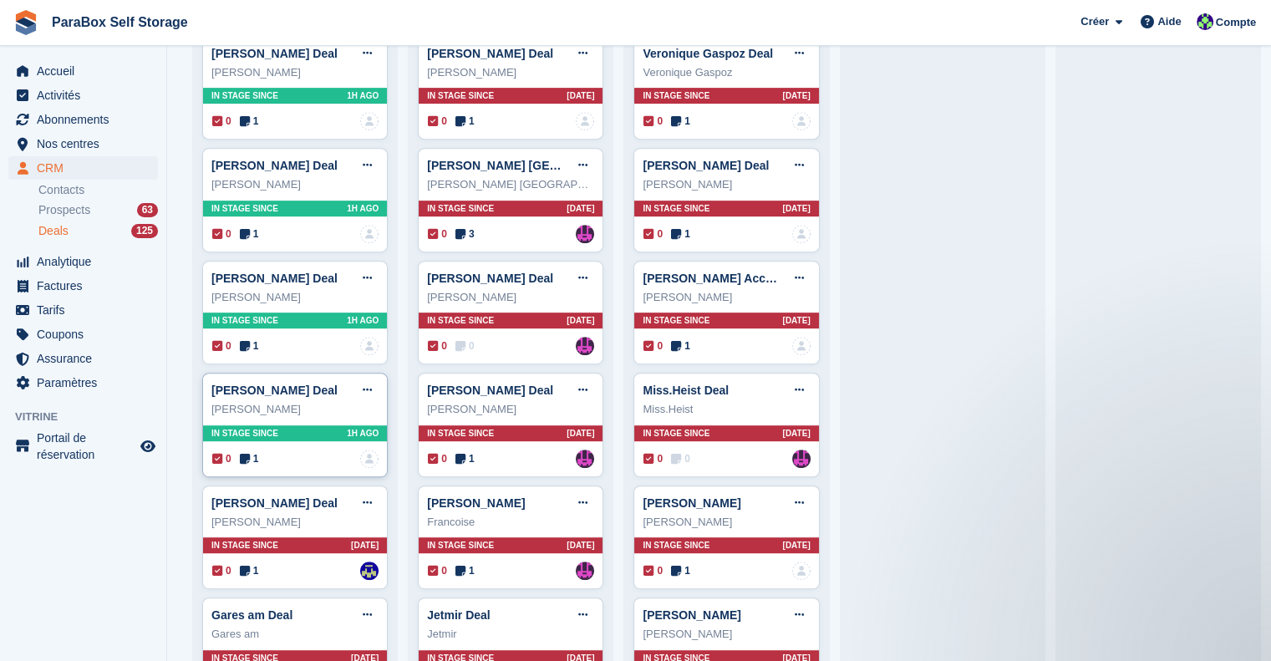
click at [247, 461] on icon at bounding box center [245, 459] width 10 height 12
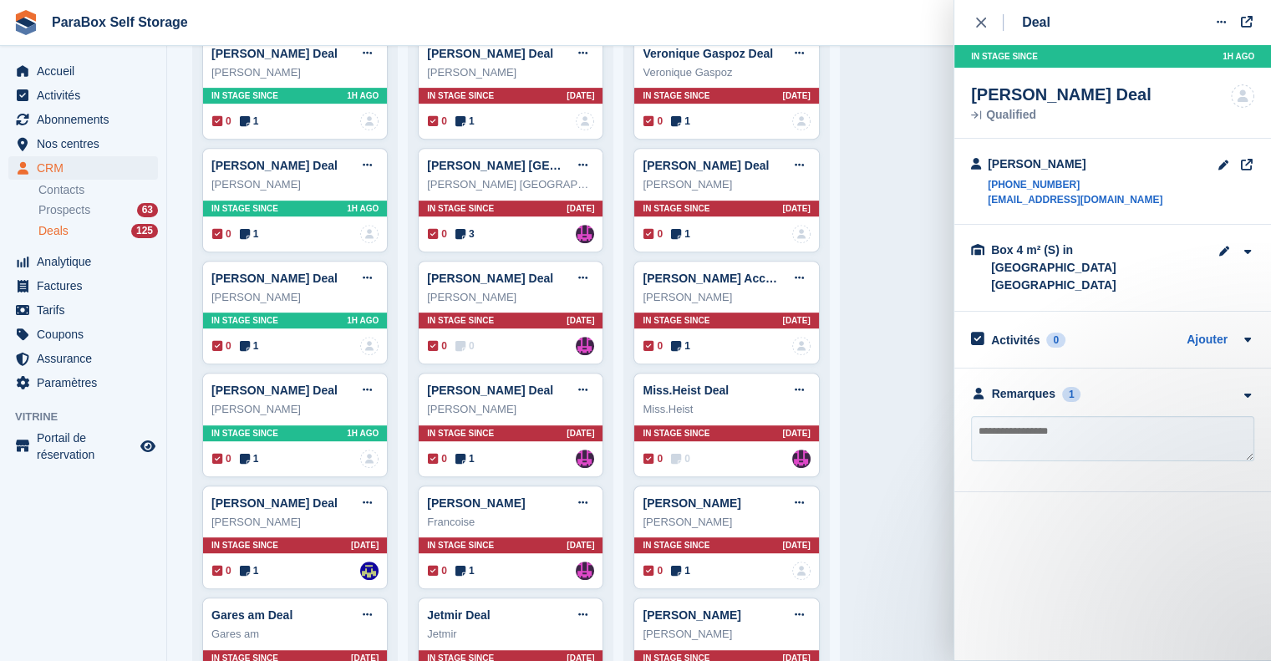
click at [1127, 422] on textarea at bounding box center [1112, 438] width 283 height 45
type textarea "**********"
type textarea "*"
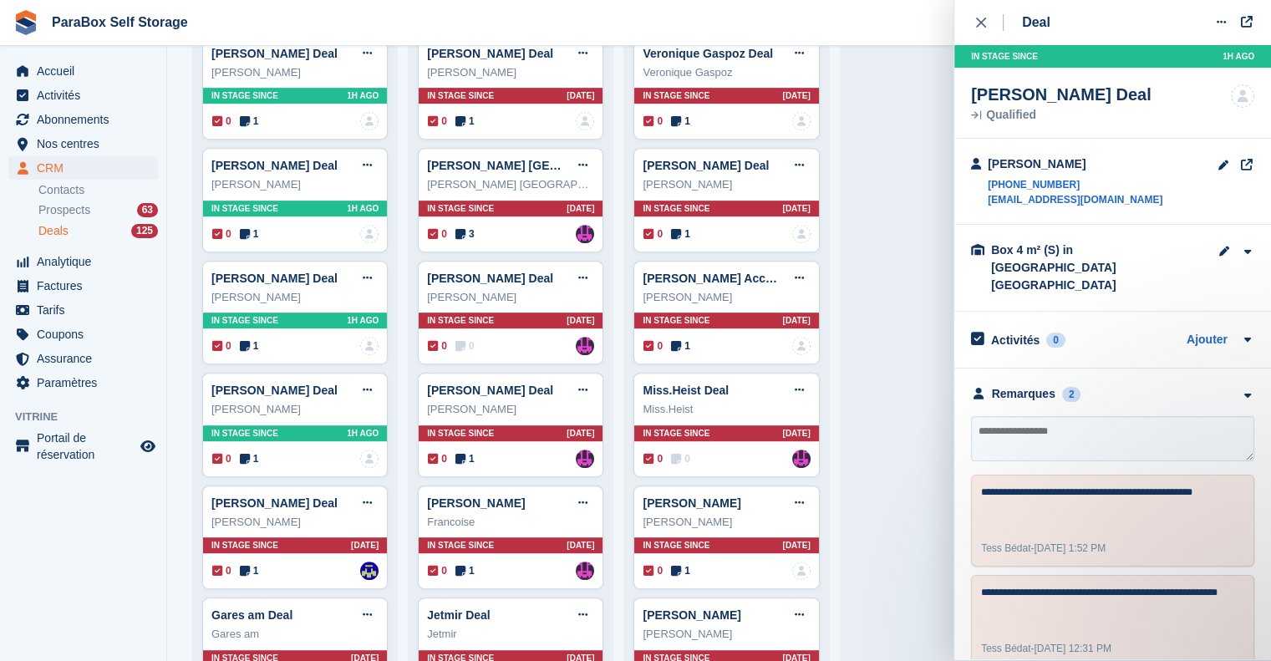
click at [1231, 28] on button at bounding box center [1221, 22] width 31 height 25
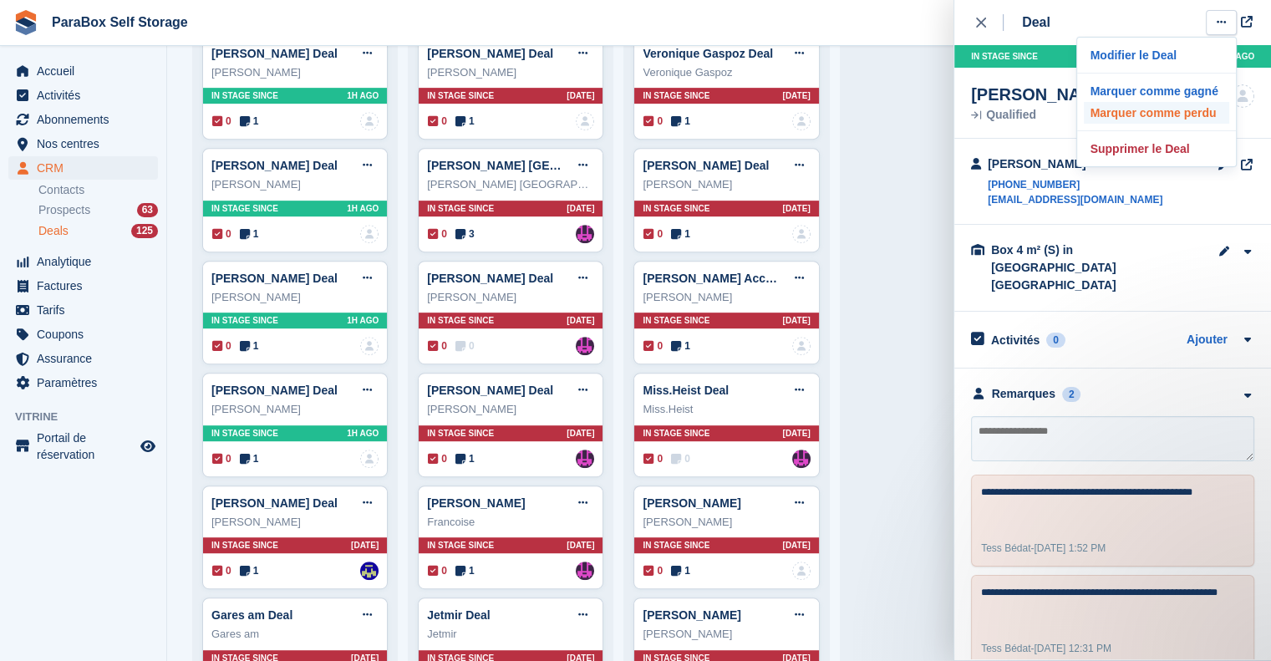
click at [1191, 107] on p "Marquer comme perdu" at bounding box center [1156, 113] width 145 height 22
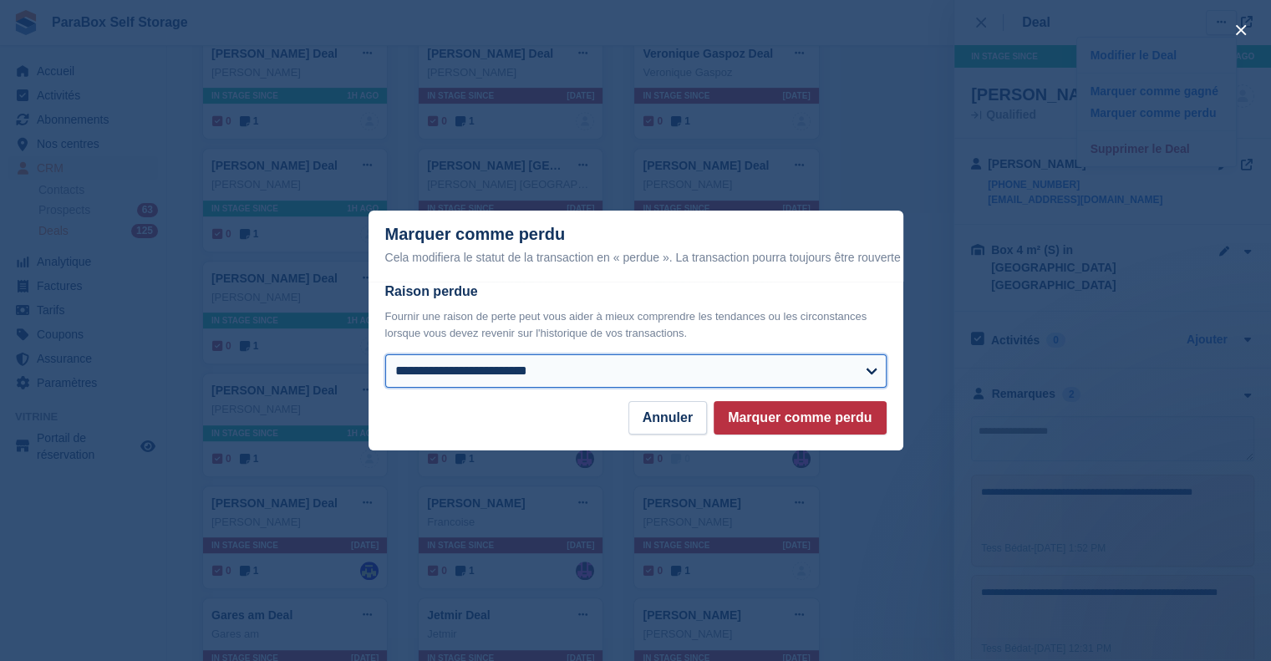
click at [771, 374] on select "**********" at bounding box center [635, 370] width 501 height 33
select select "**********"
click at [385, 355] on select "**********" at bounding box center [635, 370] width 501 height 33
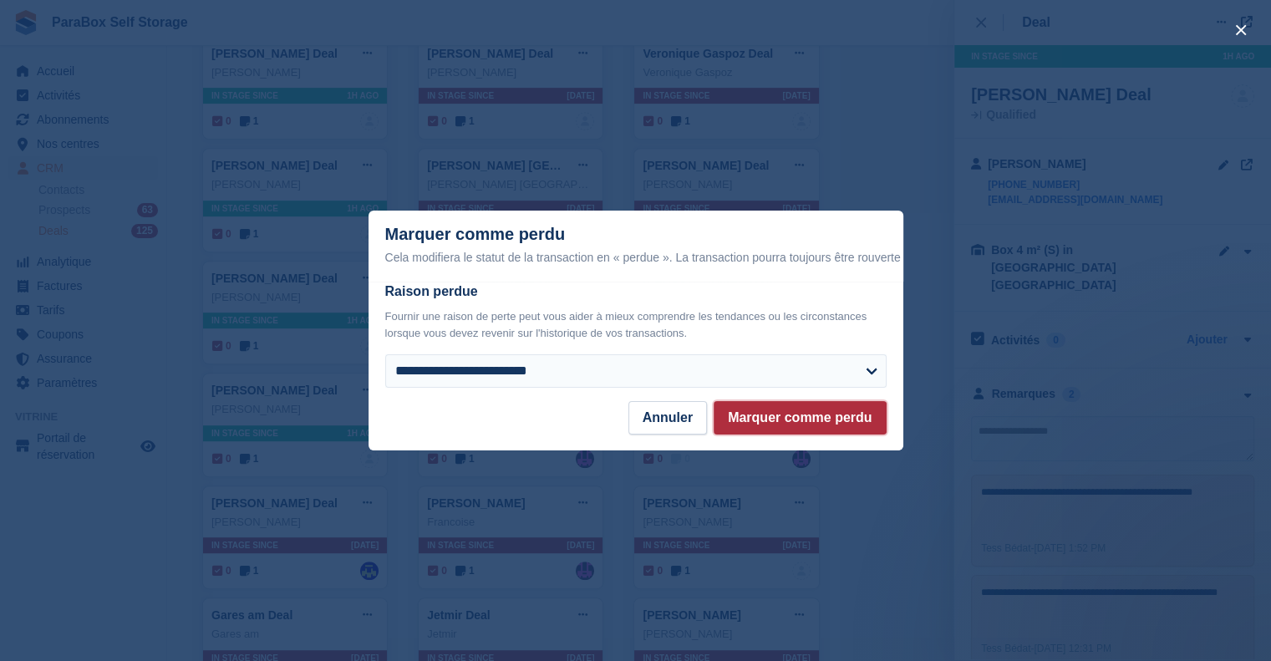
click at [819, 419] on button "Marquer comme perdu" at bounding box center [800, 417] width 172 height 33
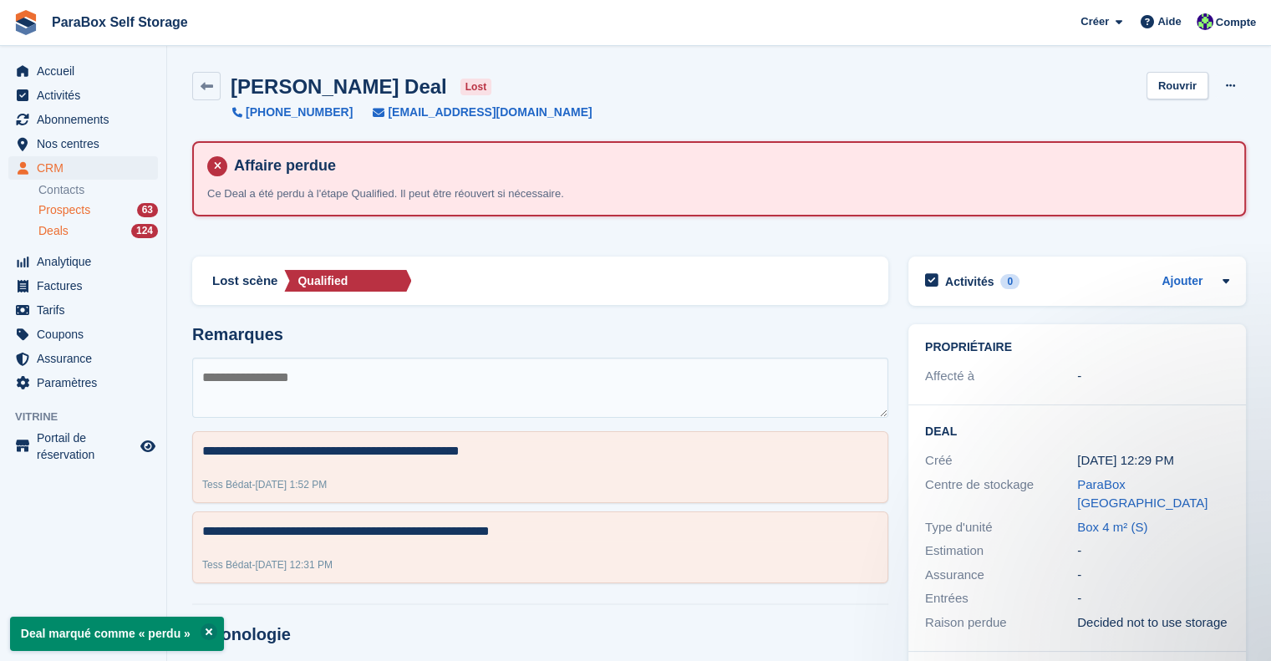
click at [85, 211] on span "Prospects" at bounding box center [64, 210] width 52 height 16
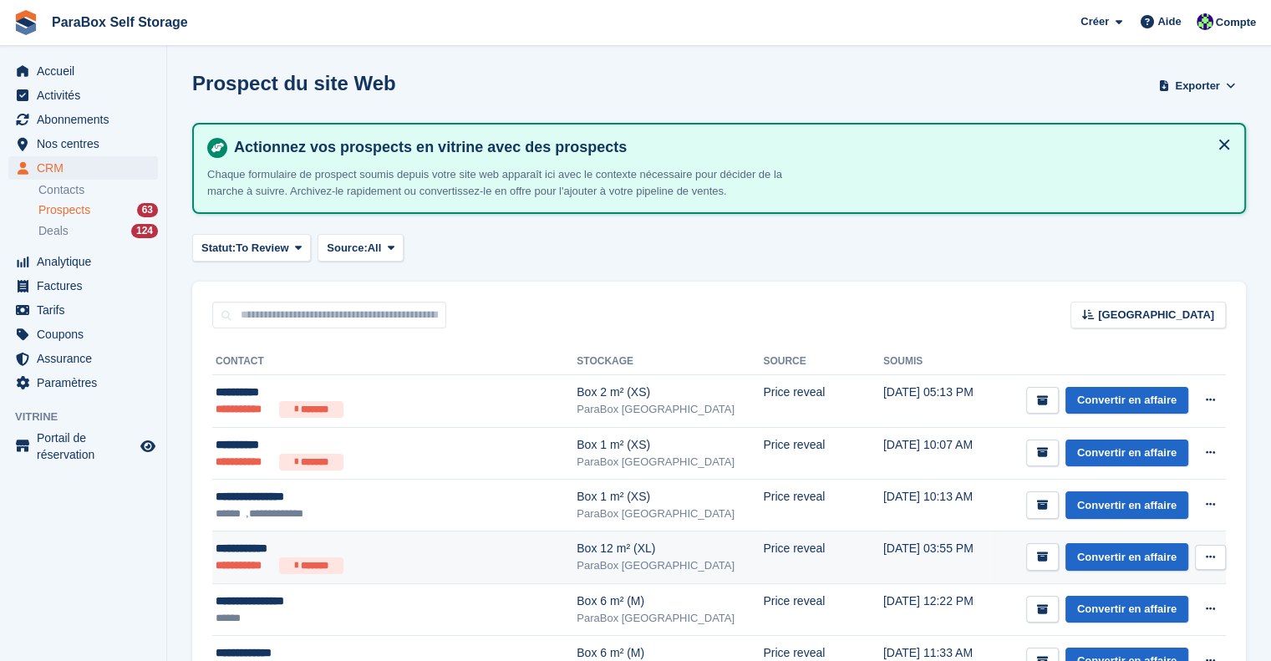
click at [399, 566] on ul "**********" at bounding box center [368, 565] width 305 height 17
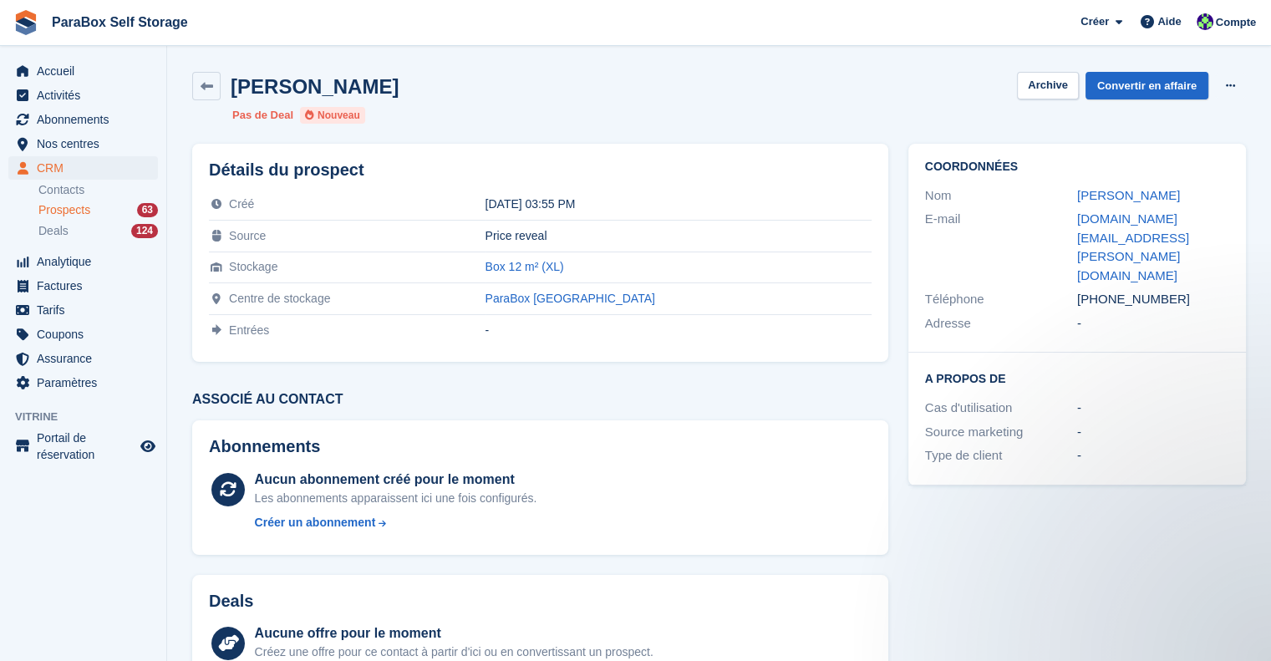
drag, startPoint x: 1112, startPoint y: 247, endPoint x: 1215, endPoint y: 244, distance: 103.7
click at [1215, 290] on div "+41792842178" at bounding box center [1153, 299] width 152 height 19
click at [1123, 90] on link "Convertir en affaire" at bounding box center [1147, 86] width 123 height 28
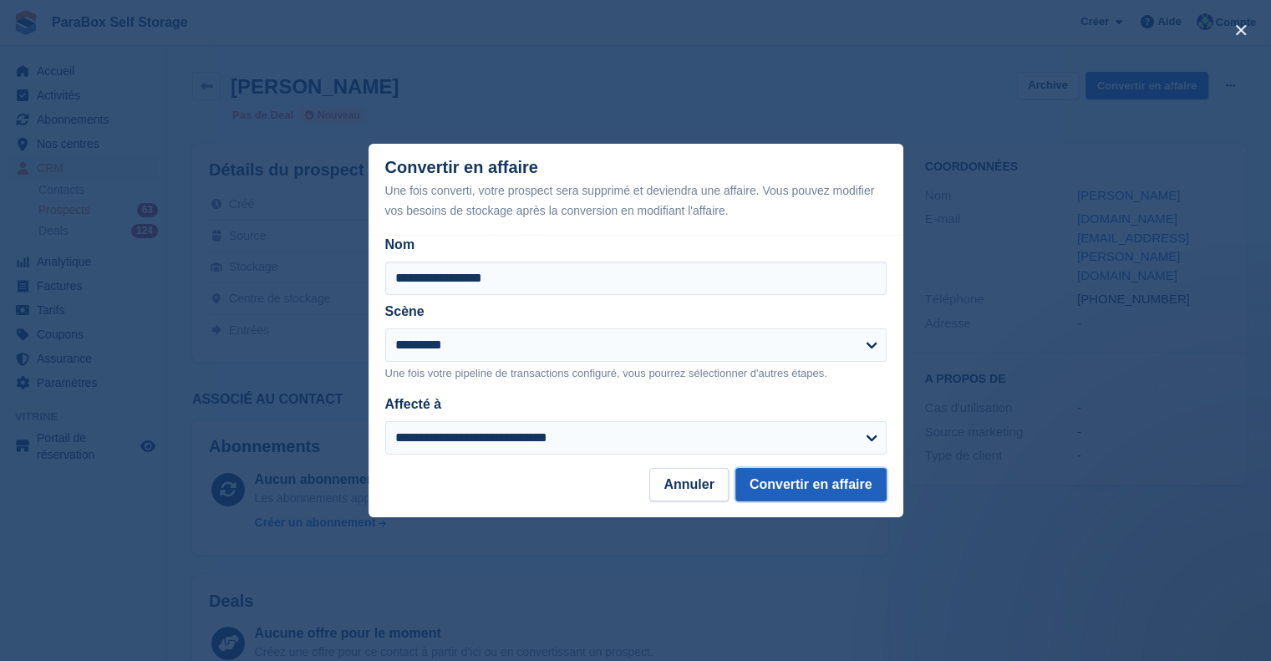
click at [798, 483] on button "Convertir en affaire" at bounding box center [811, 484] width 151 height 33
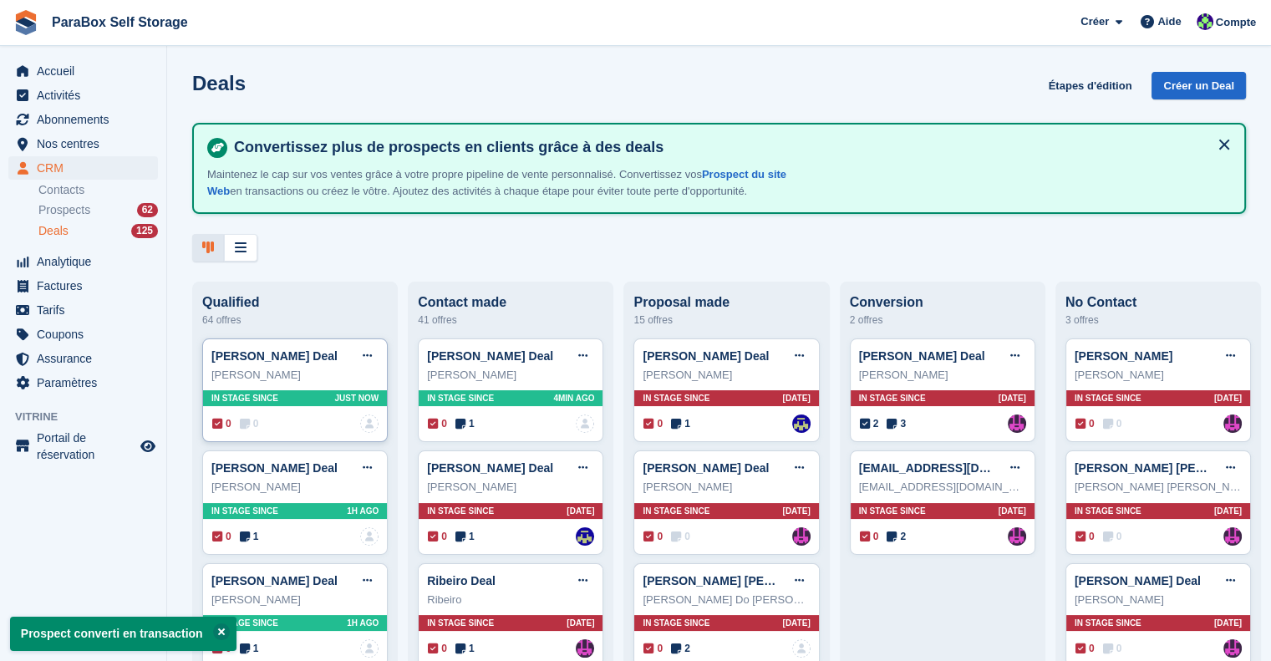
click at [252, 430] on span "0" at bounding box center [249, 423] width 19 height 15
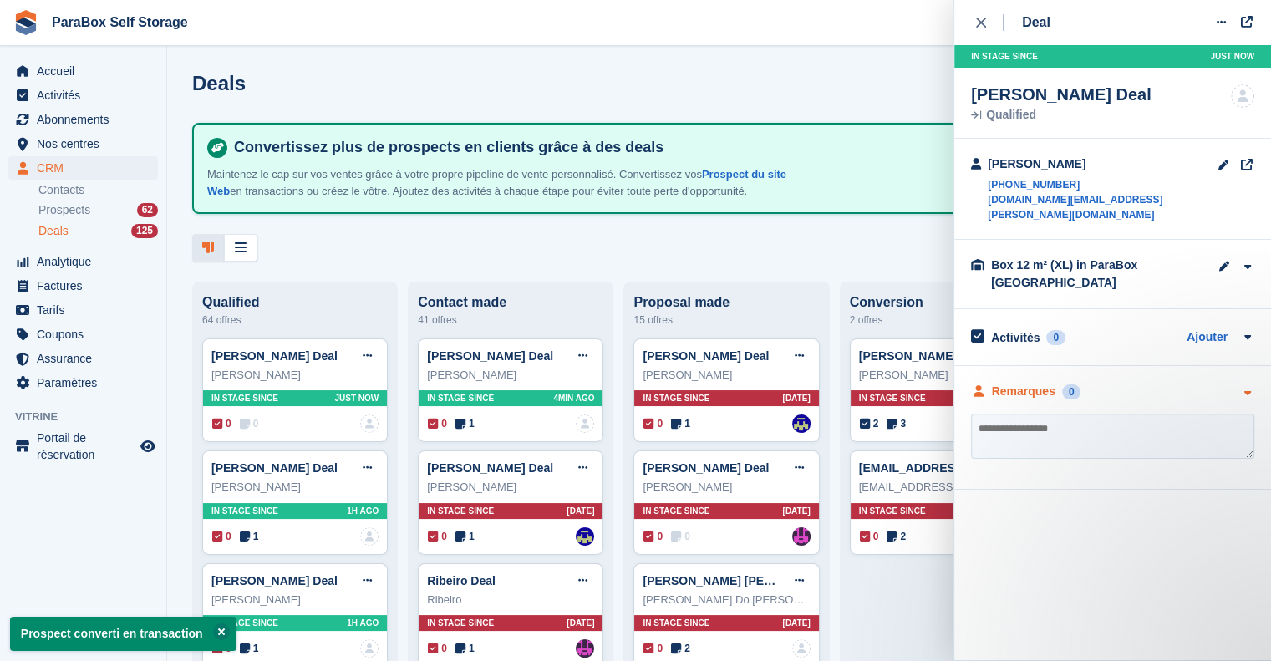
click at [1048, 383] on div "Remarques" at bounding box center [1024, 392] width 64 height 18
click at [1011, 423] on textarea at bounding box center [1112, 436] width 283 height 45
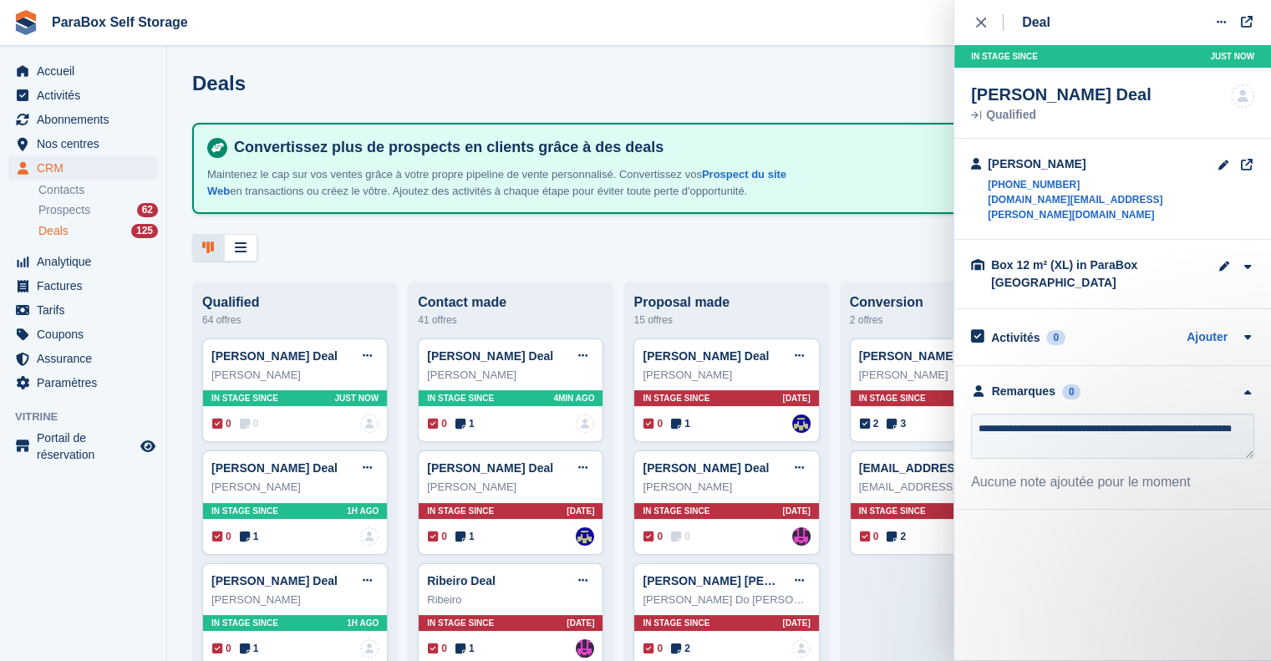
type textarea "**********"
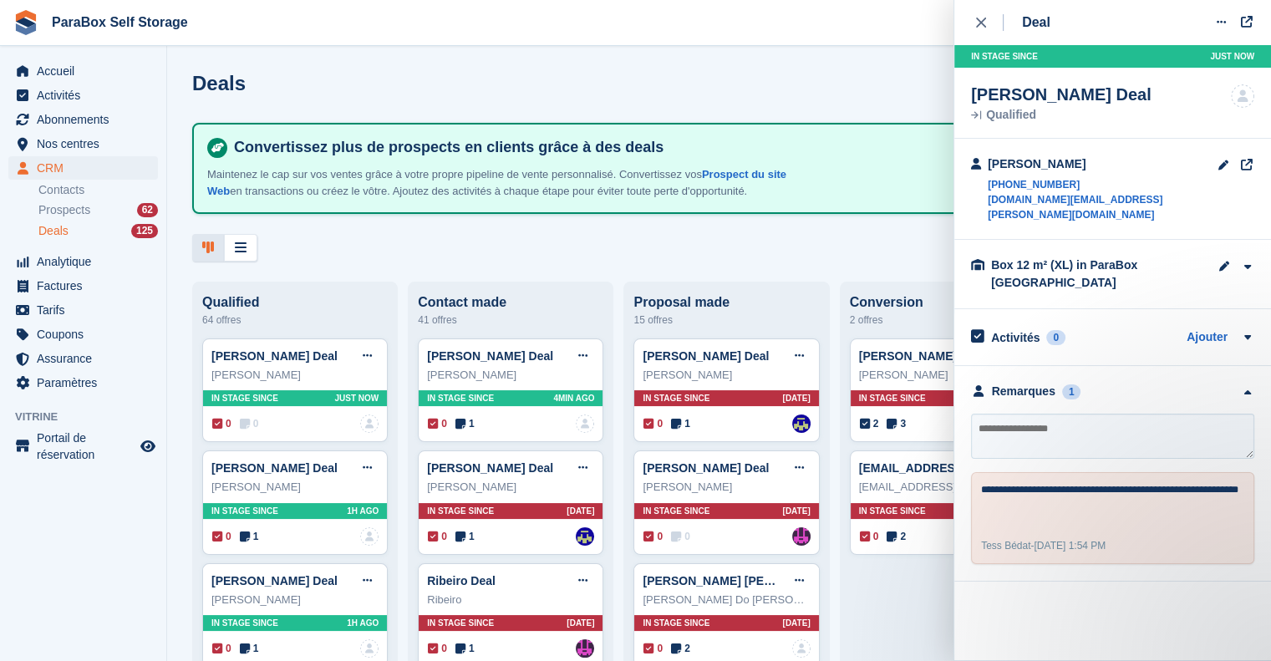
click at [367, 248] on div at bounding box center [719, 248] width 1054 height 28
click at [79, 202] on span "Prospects" at bounding box center [64, 210] width 52 height 16
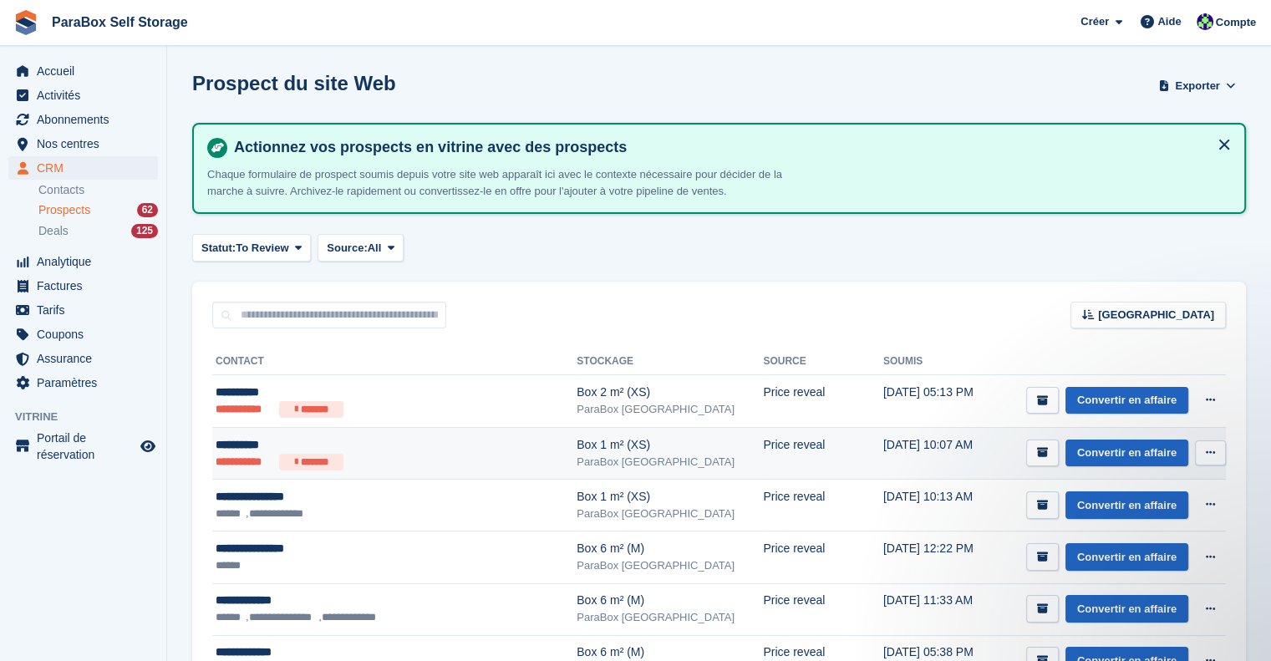
click at [450, 464] on ul "**********" at bounding box center [368, 462] width 305 height 17
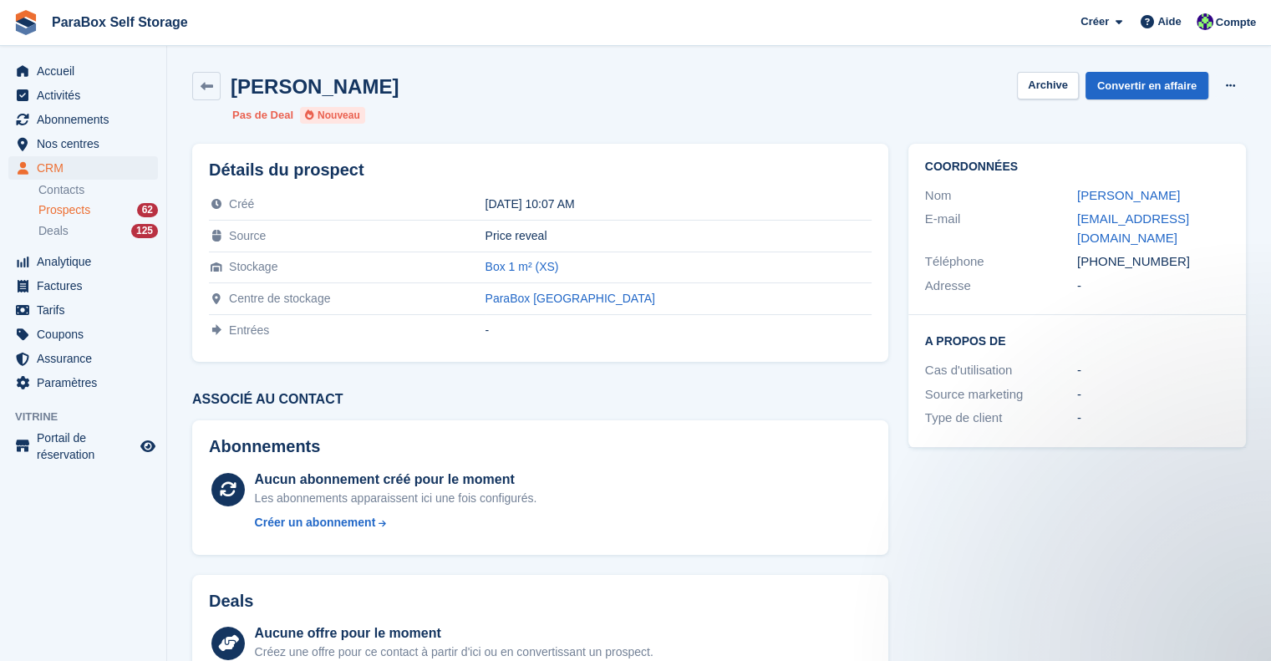
drag, startPoint x: 1171, startPoint y: 238, endPoint x: 1064, endPoint y: 251, distance: 107.7
click at [1064, 251] on div "Téléphone [PHONE_NUMBER]" at bounding box center [1077, 262] width 304 height 24
copy div "Téléphone [PHONE_NUMBER]"
click at [1172, 83] on link "Convertir en affaire" at bounding box center [1147, 86] width 123 height 28
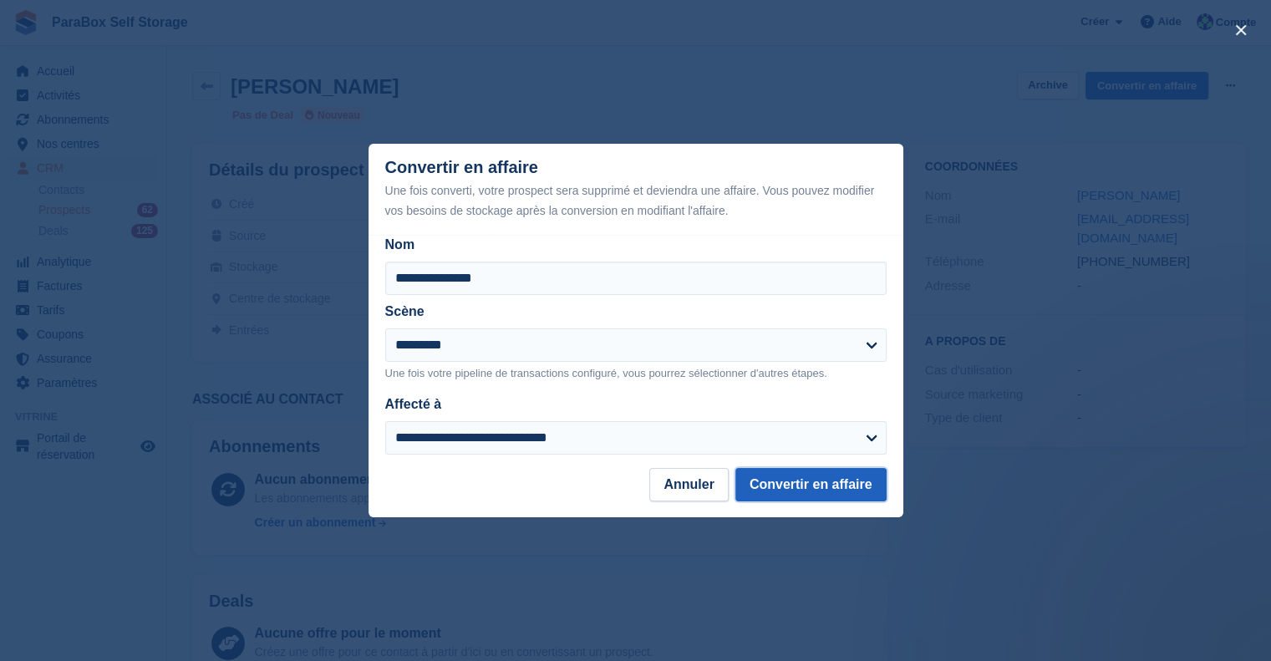
click at [841, 491] on button "Convertir en affaire" at bounding box center [811, 484] width 151 height 33
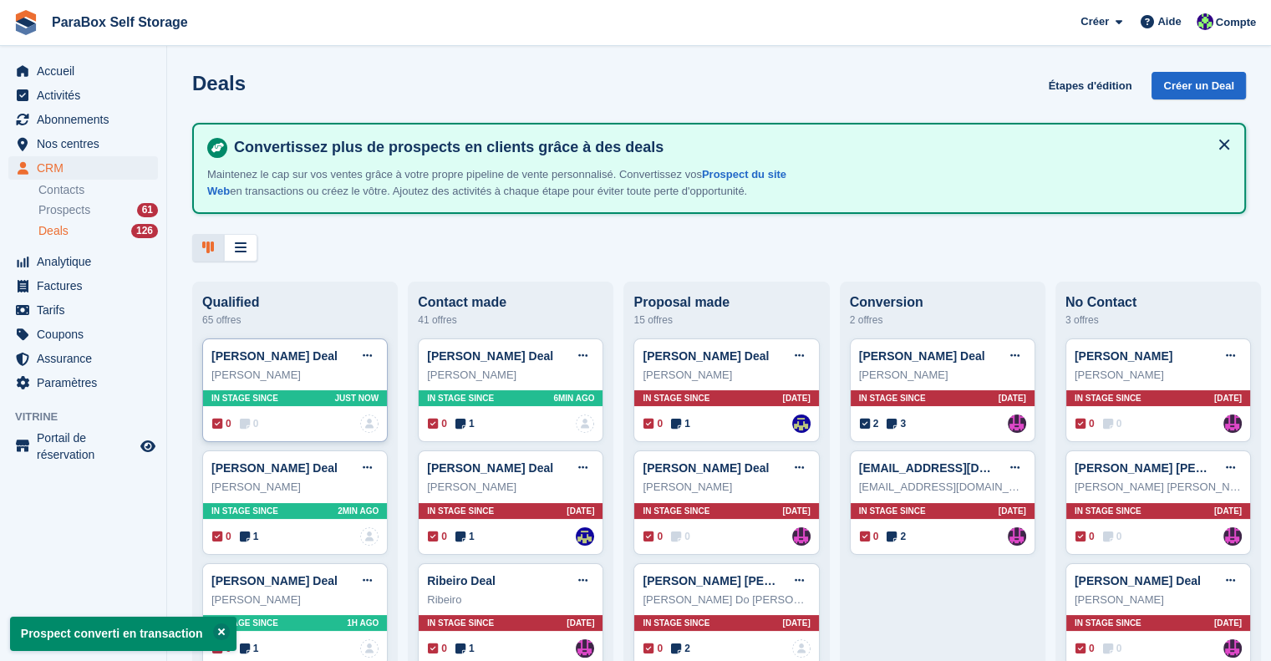
click at [244, 427] on icon at bounding box center [245, 424] width 10 height 12
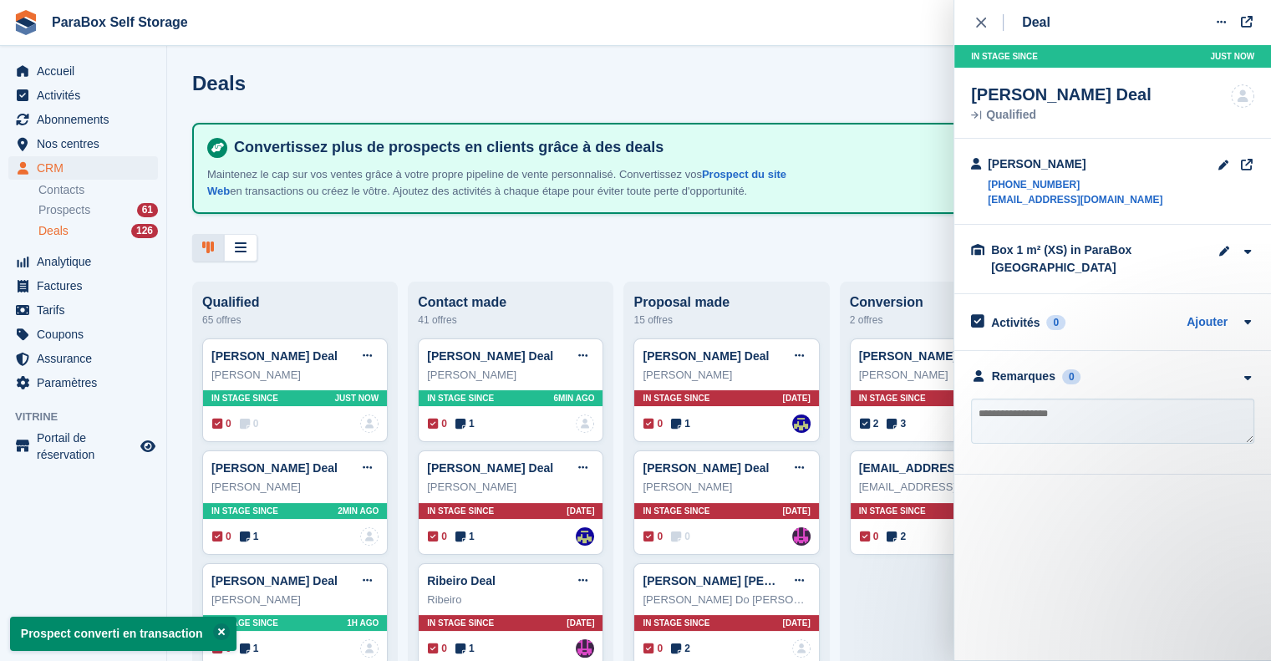
click at [1077, 420] on textarea at bounding box center [1112, 421] width 283 height 45
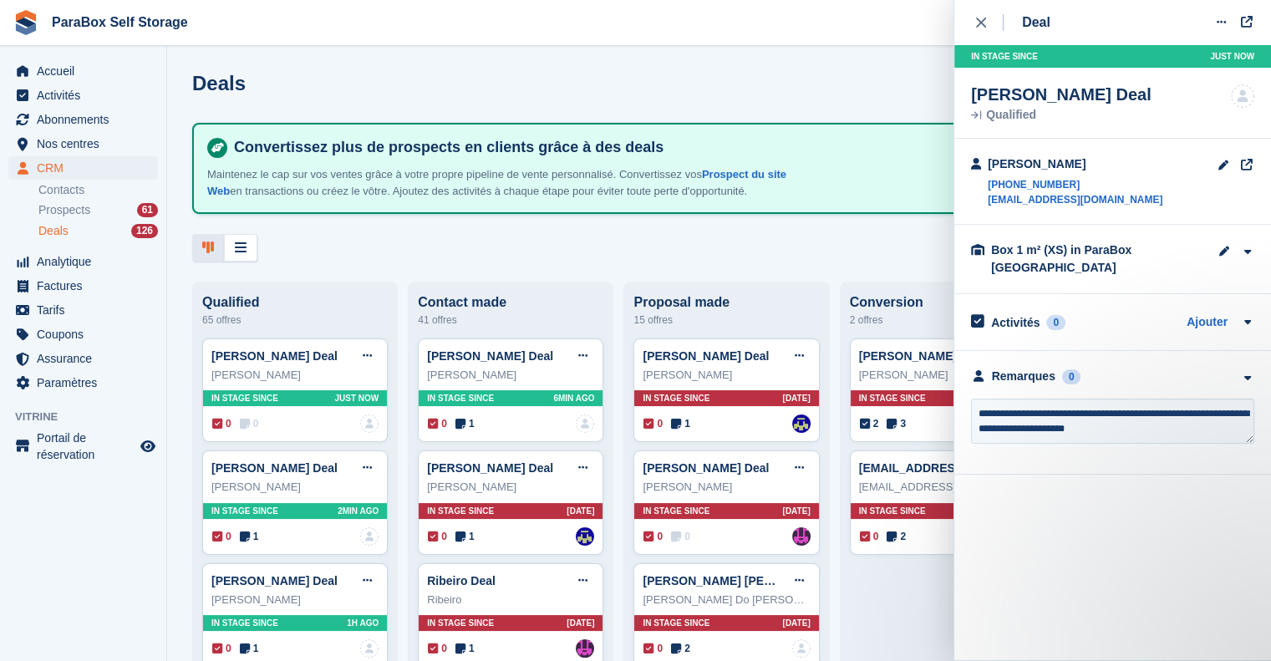
type textarea "**********"
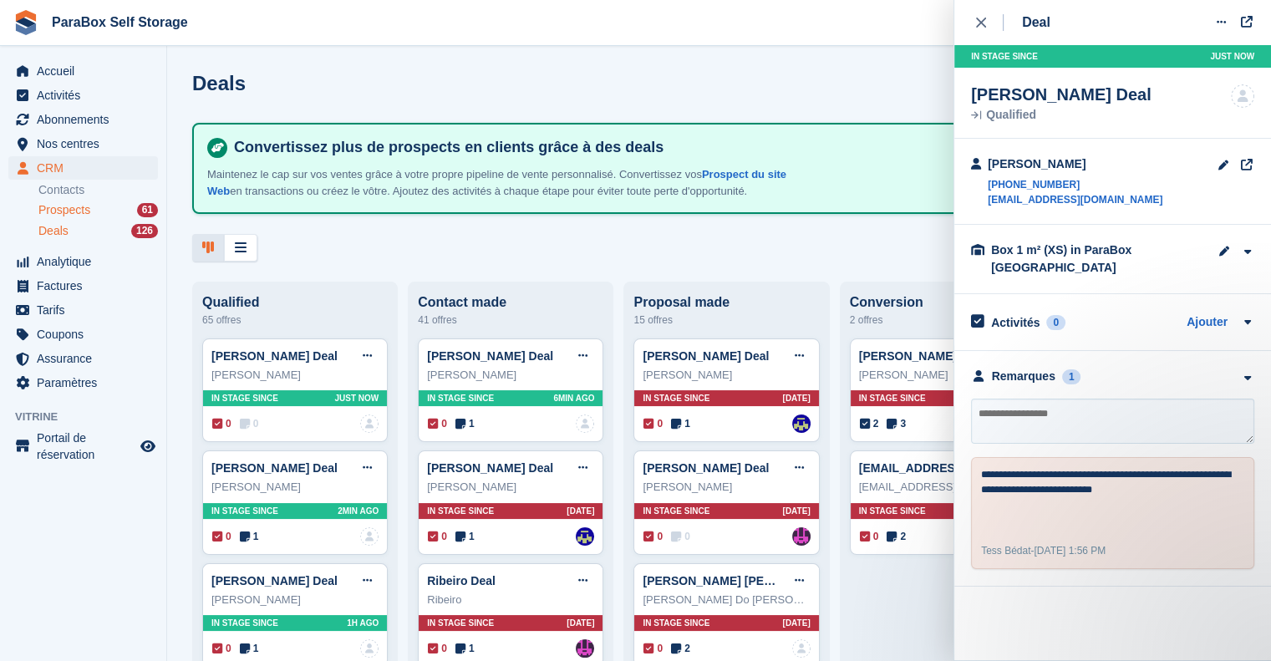
click at [77, 214] on span "Prospects" at bounding box center [64, 210] width 52 height 16
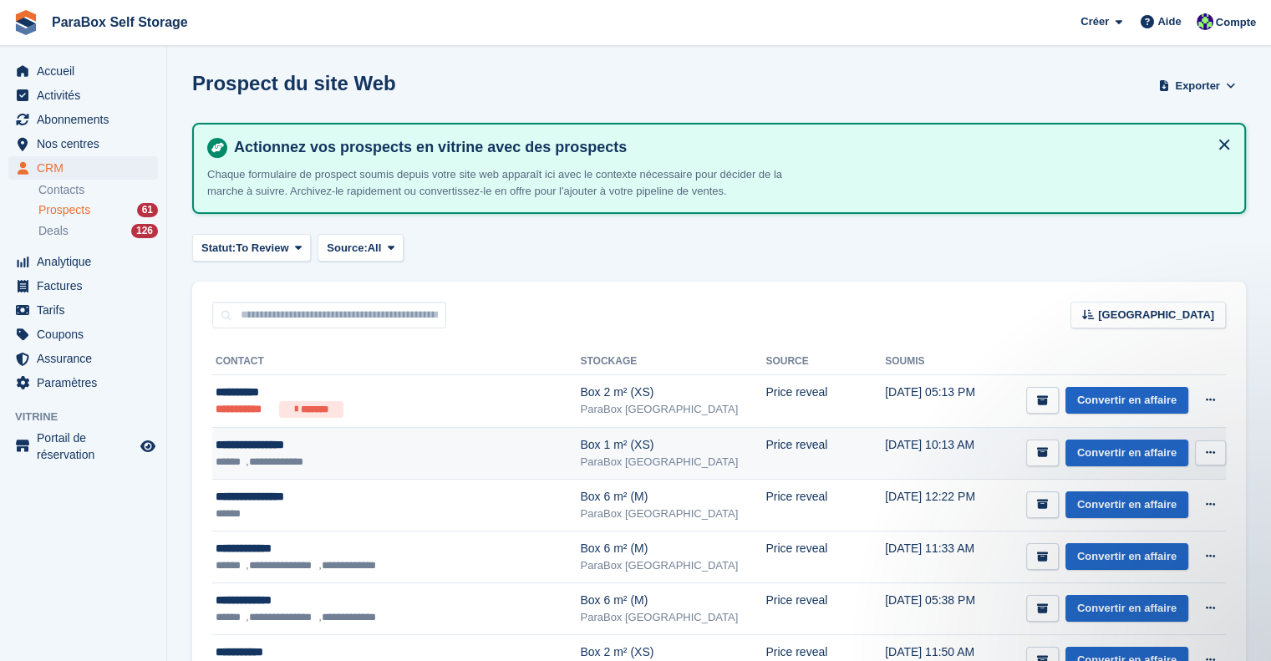
click at [436, 461] on ul "**********" at bounding box center [371, 462] width 310 height 17
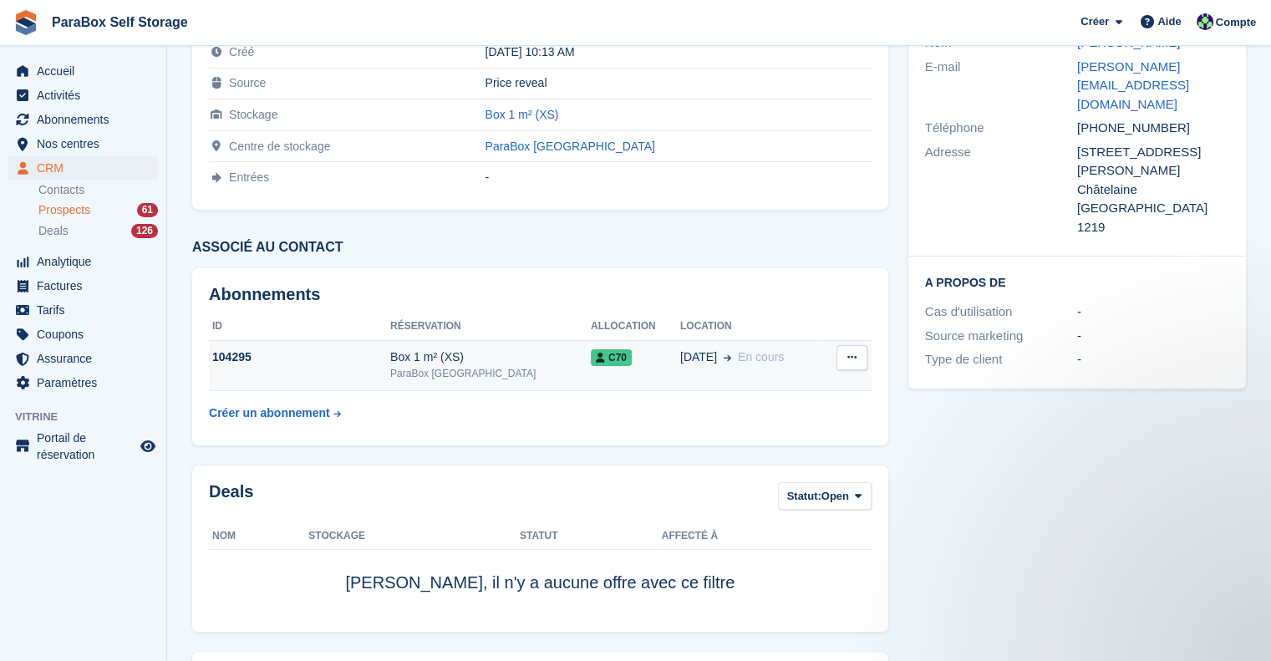
scroll to position [134, 0]
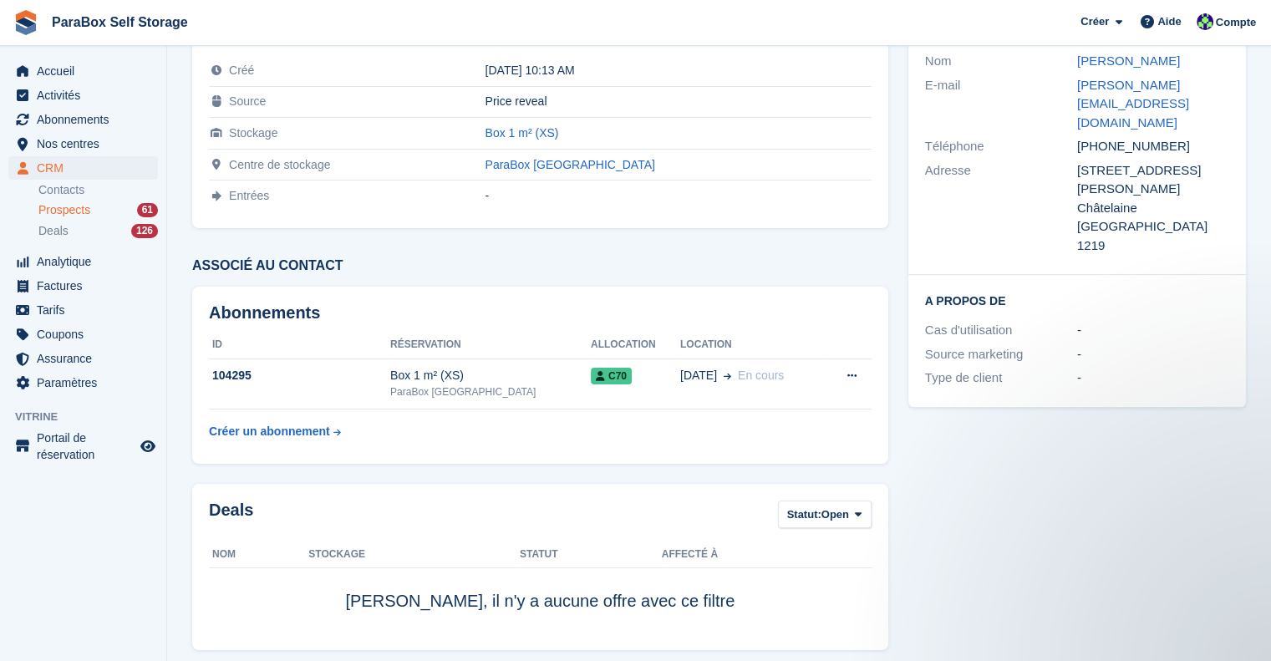
click at [85, 210] on span "Prospects" at bounding box center [64, 210] width 52 height 16
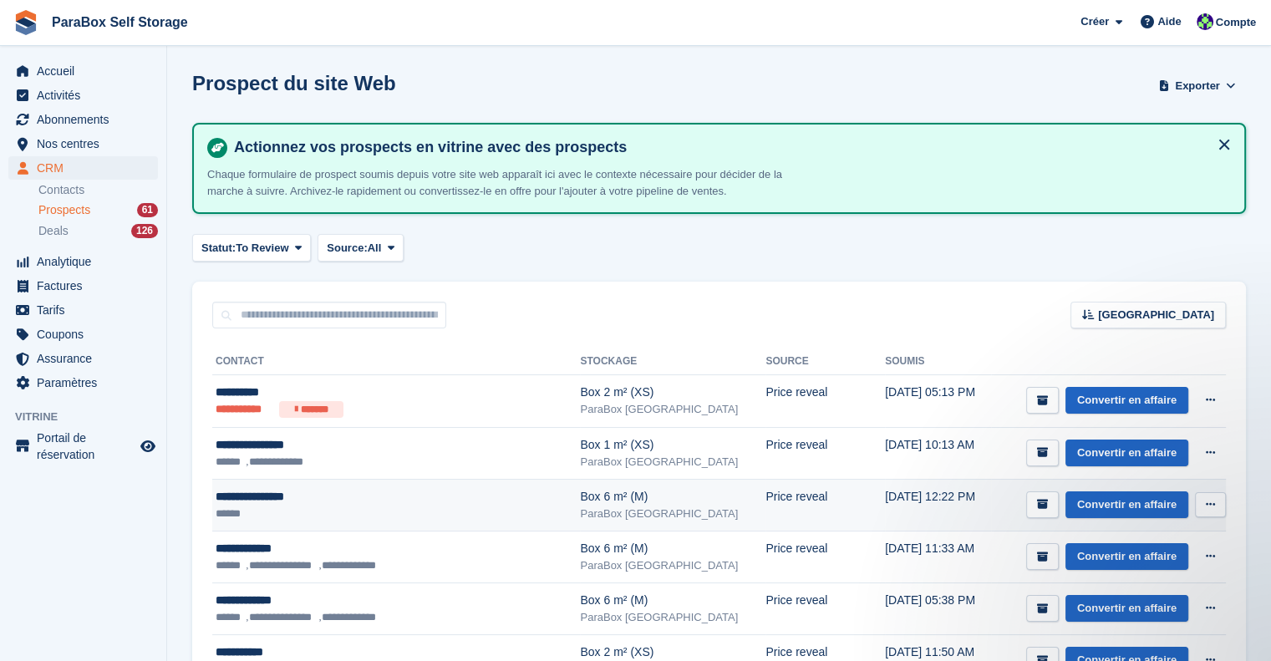
click at [336, 494] on div "**********" at bounding box center [371, 497] width 310 height 18
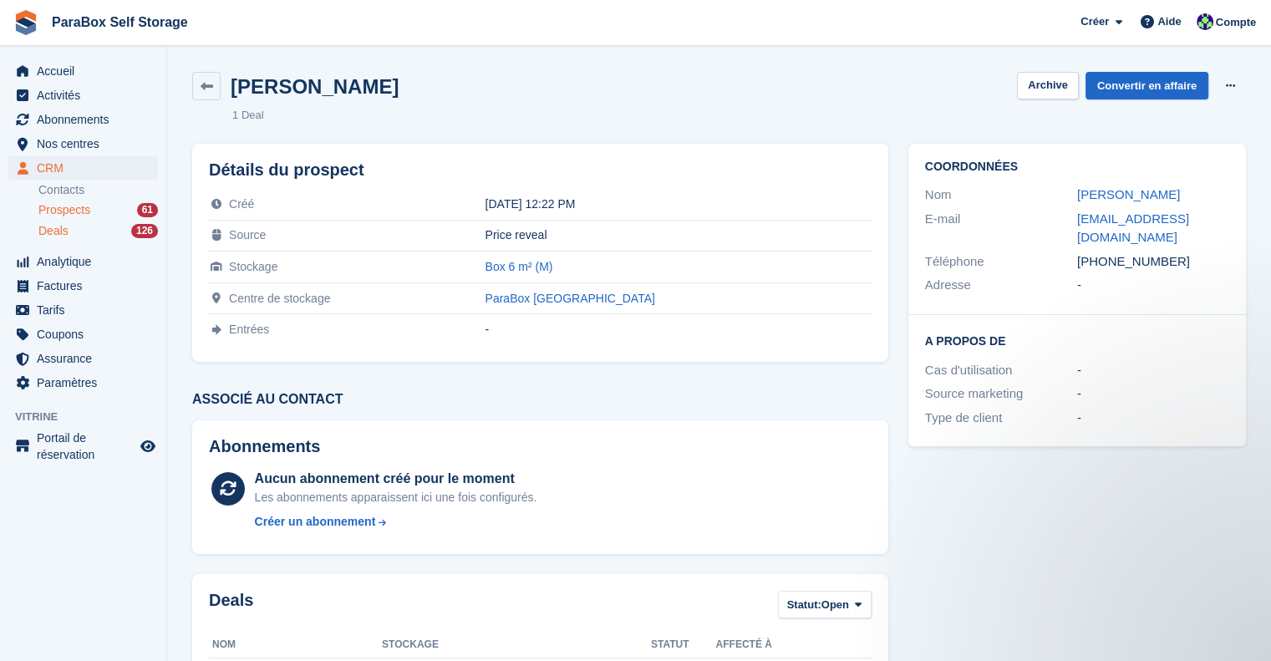
click at [100, 237] on div "Deals 126" at bounding box center [98, 231] width 120 height 16
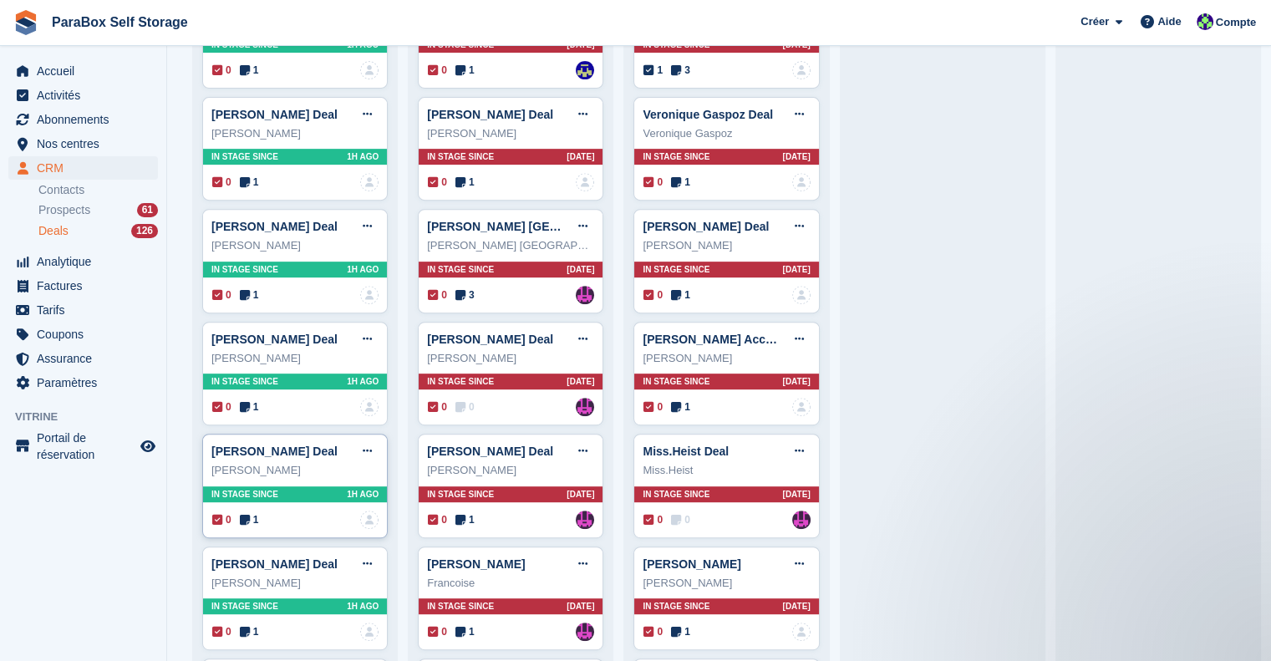
scroll to position [752, 0]
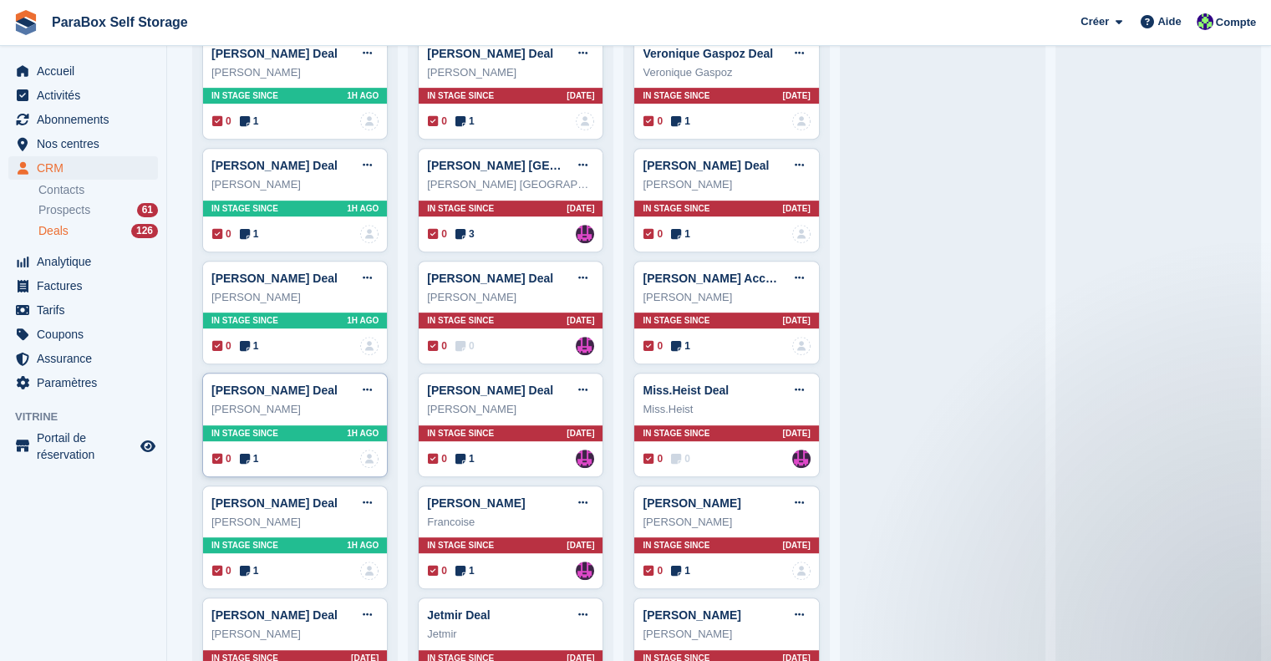
click at [254, 453] on span "1" at bounding box center [249, 458] width 19 height 15
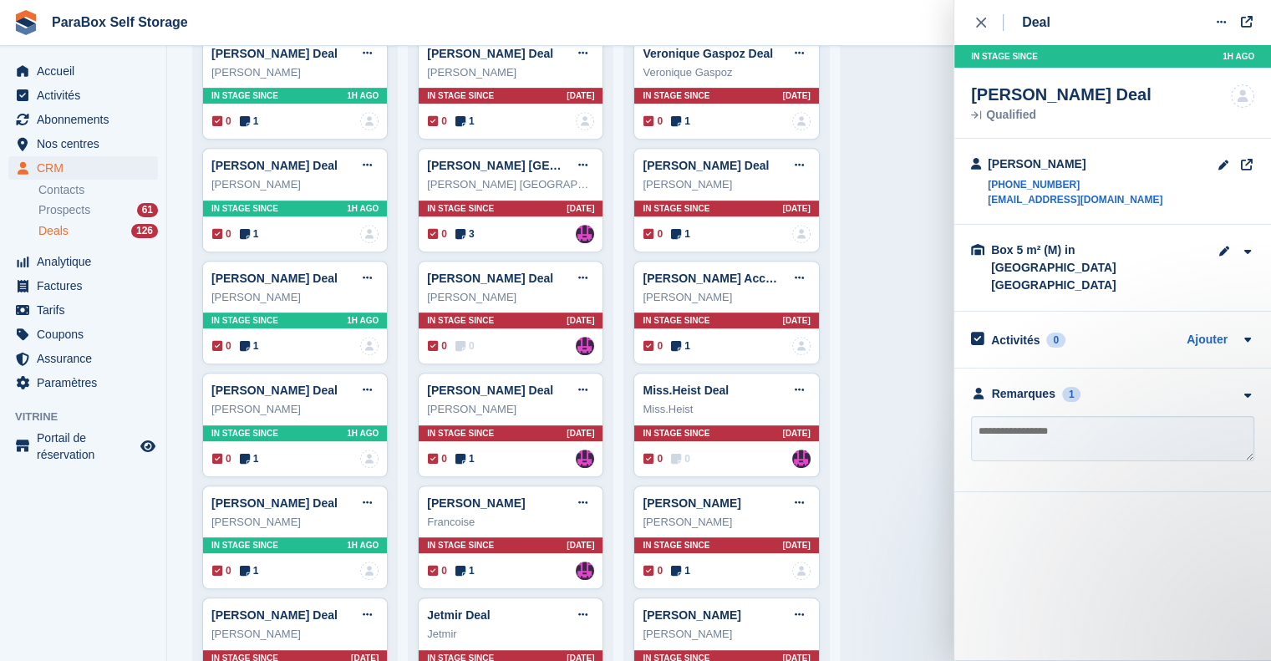
click at [1031, 385] on div "**********" at bounding box center [1112, 431] width 317 height 124
click at [1035, 385] on div "Remarques" at bounding box center [1024, 394] width 64 height 18
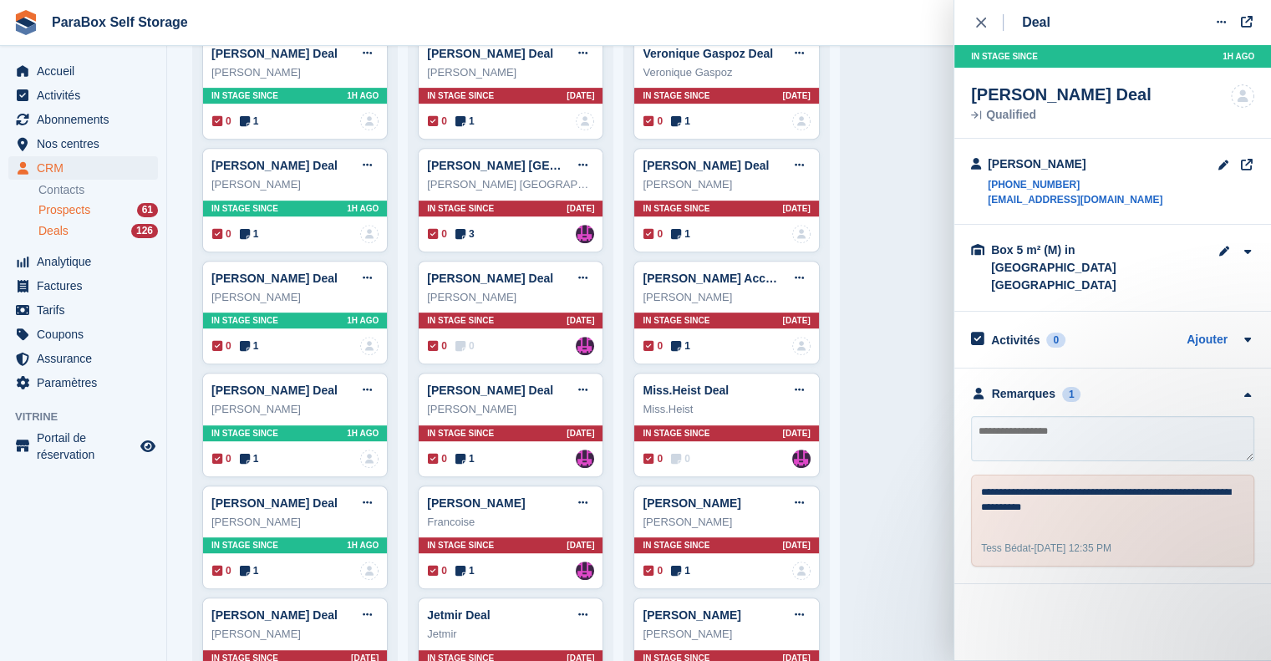
click at [68, 209] on span "Prospects" at bounding box center [64, 210] width 52 height 16
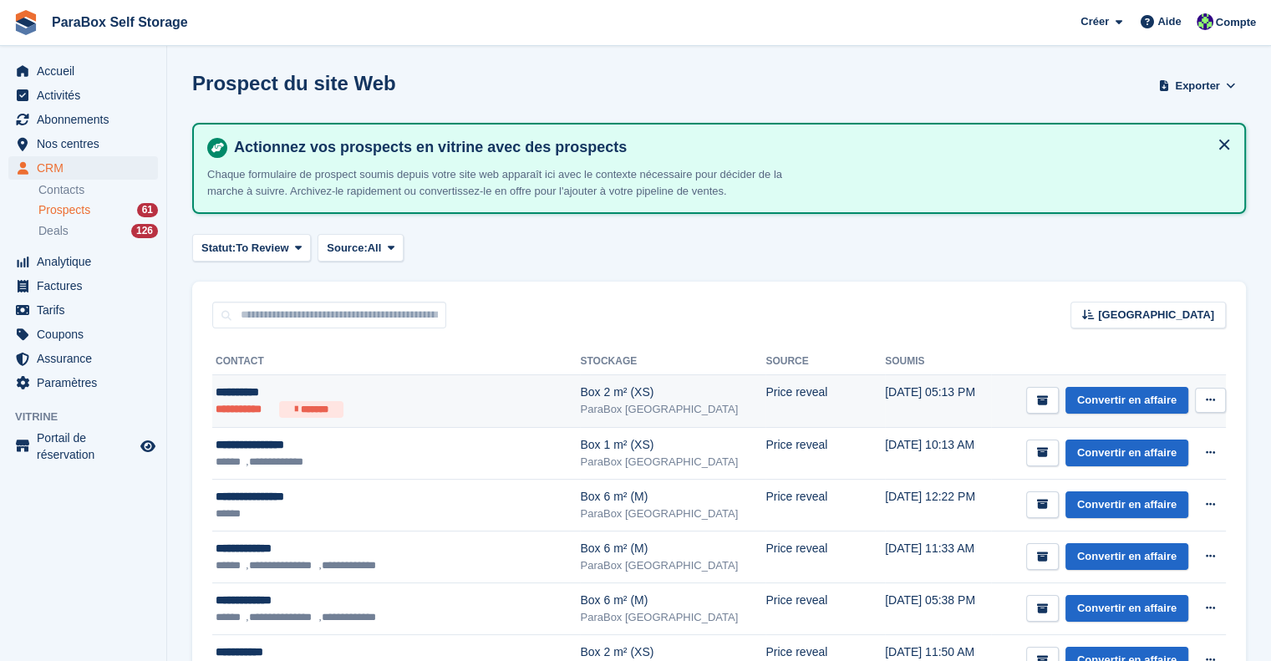
click at [438, 394] on div "**********" at bounding box center [371, 393] width 310 height 18
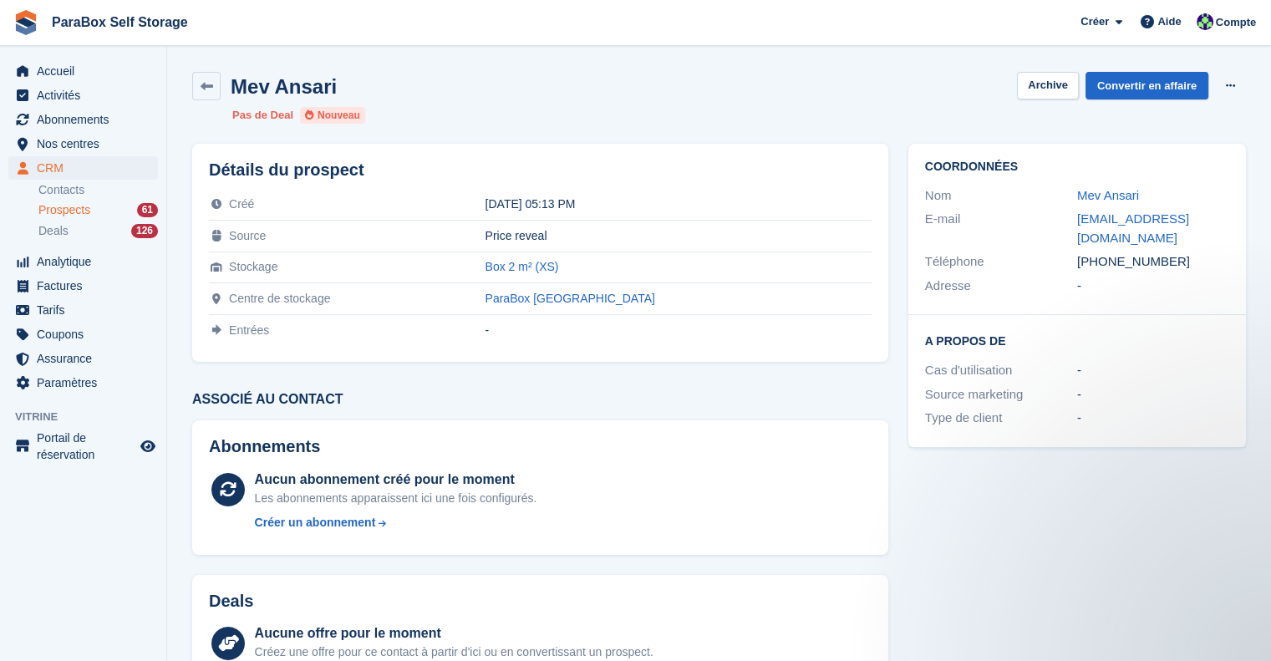
click at [79, 207] on span "Prospects" at bounding box center [64, 210] width 52 height 16
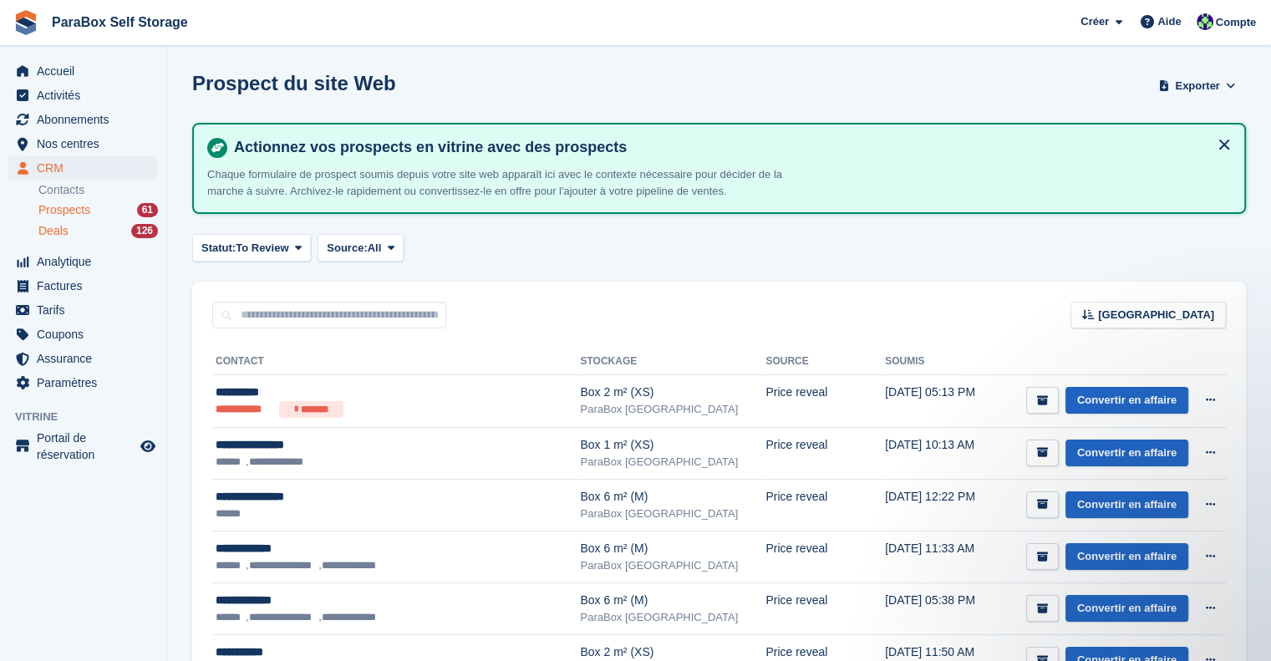
click at [104, 234] on div "Deals 126" at bounding box center [98, 231] width 120 height 16
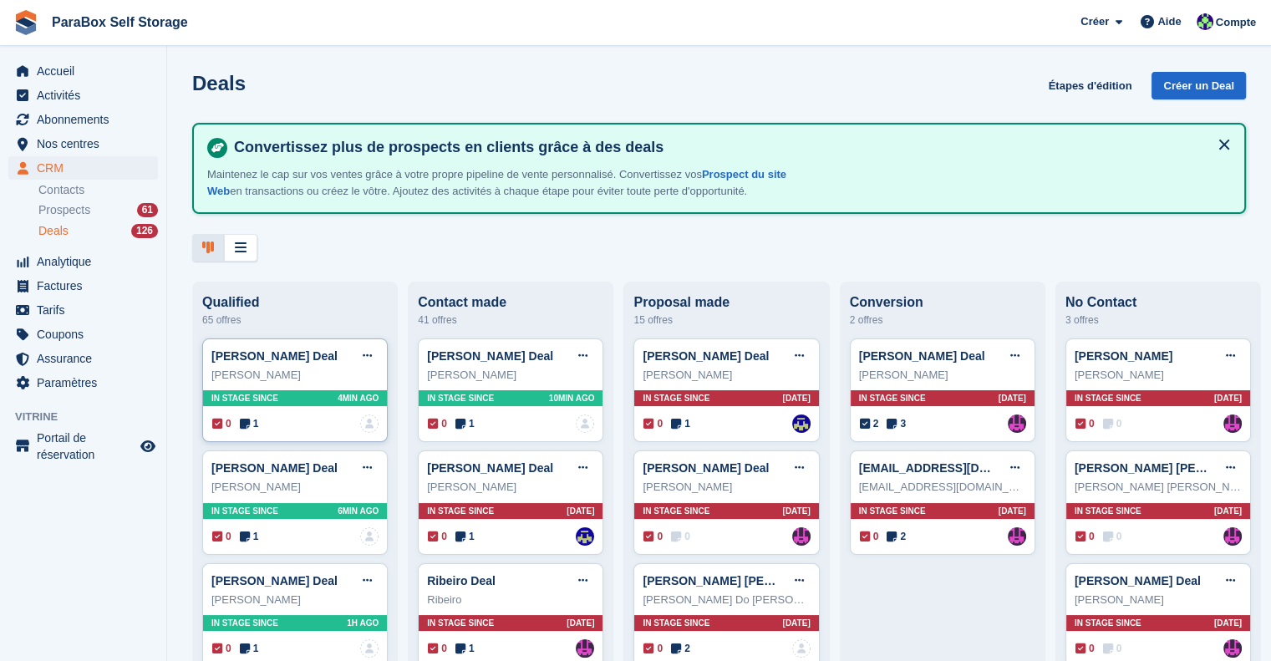
click at [302, 360] on div "Nina Struc Deal Modifier le Deal Marquer comme gagné Marquer comme perdu Suppri…" at bounding box center [294, 356] width 167 height 25
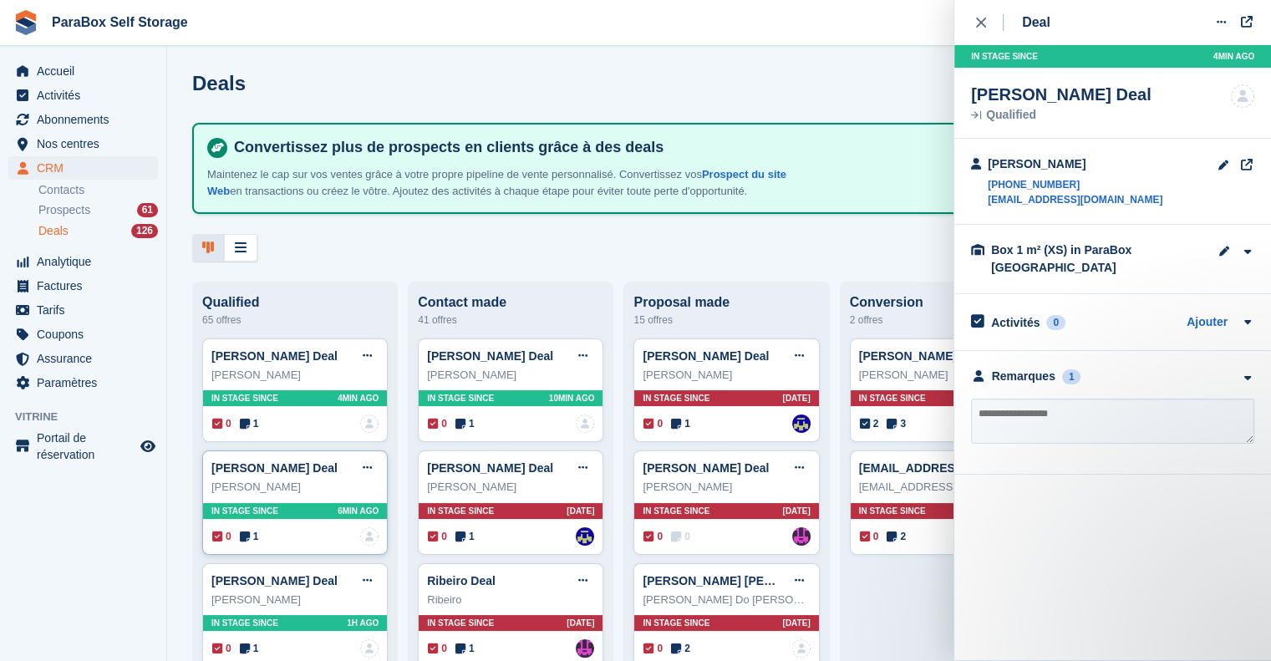
click at [291, 479] on div "George Henan Deal Modifier le Deal Marquer comme gagné Marquer comme perdu Supp…" at bounding box center [294, 468] width 167 height 25
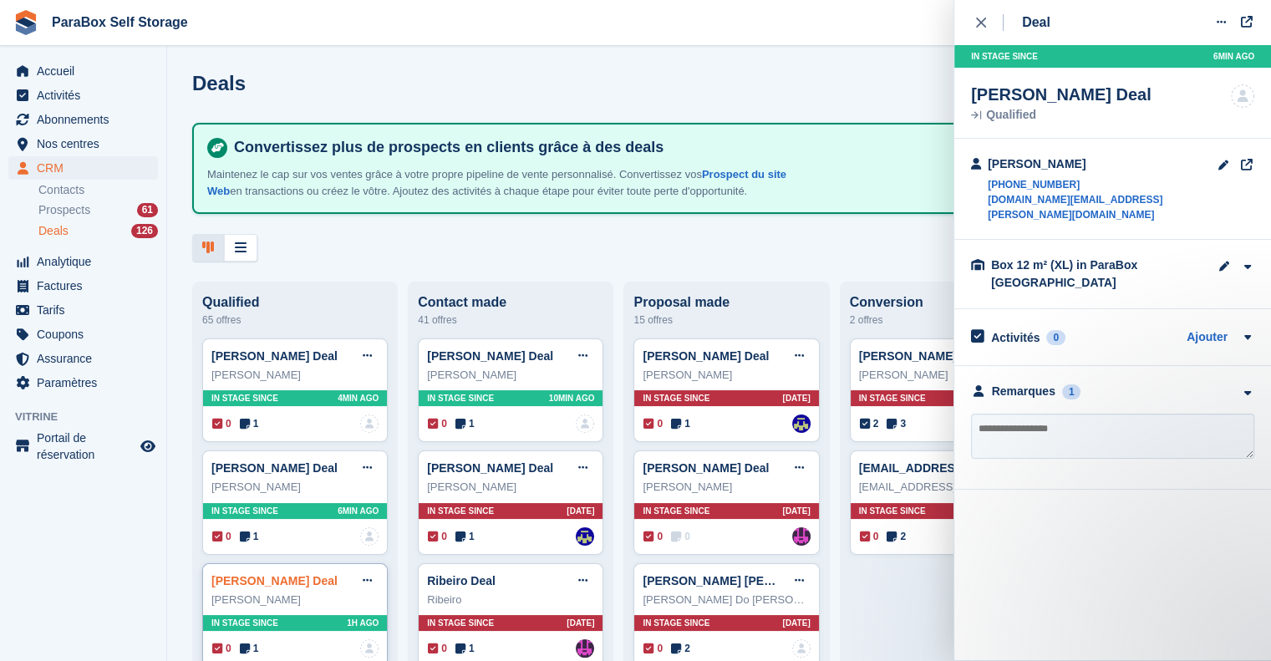
click at [312, 583] on link "Charly GAMET Deal" at bounding box center [274, 580] width 126 height 13
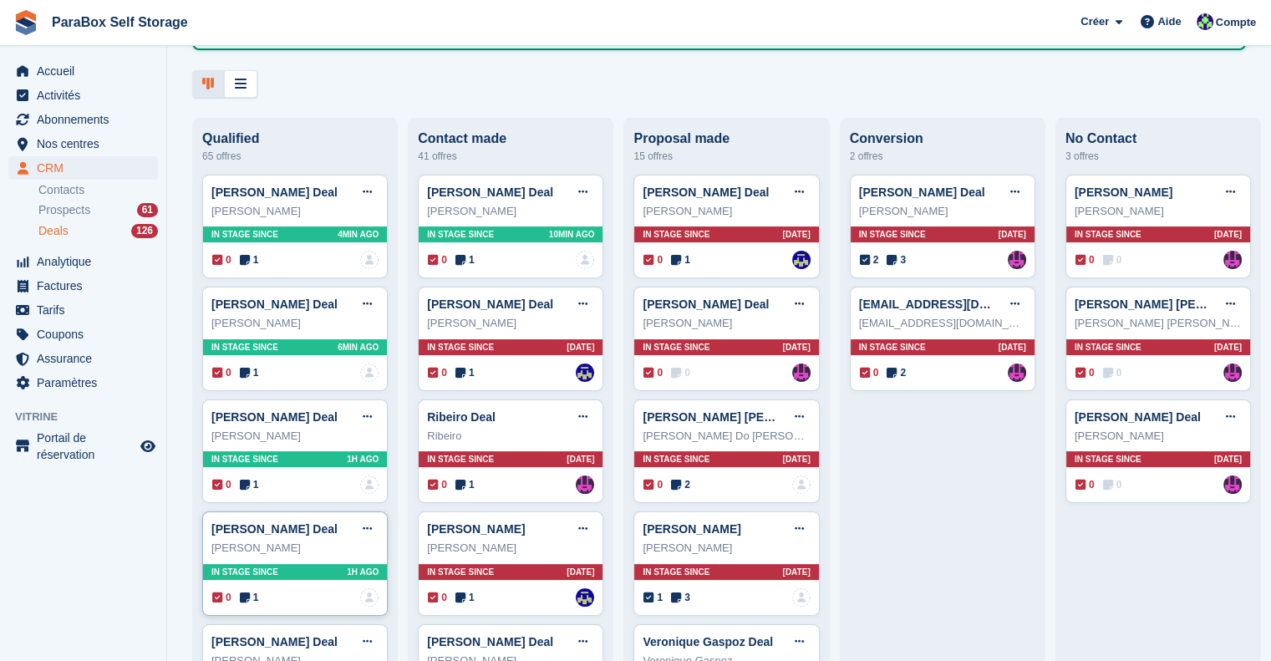
scroll to position [167, 0]
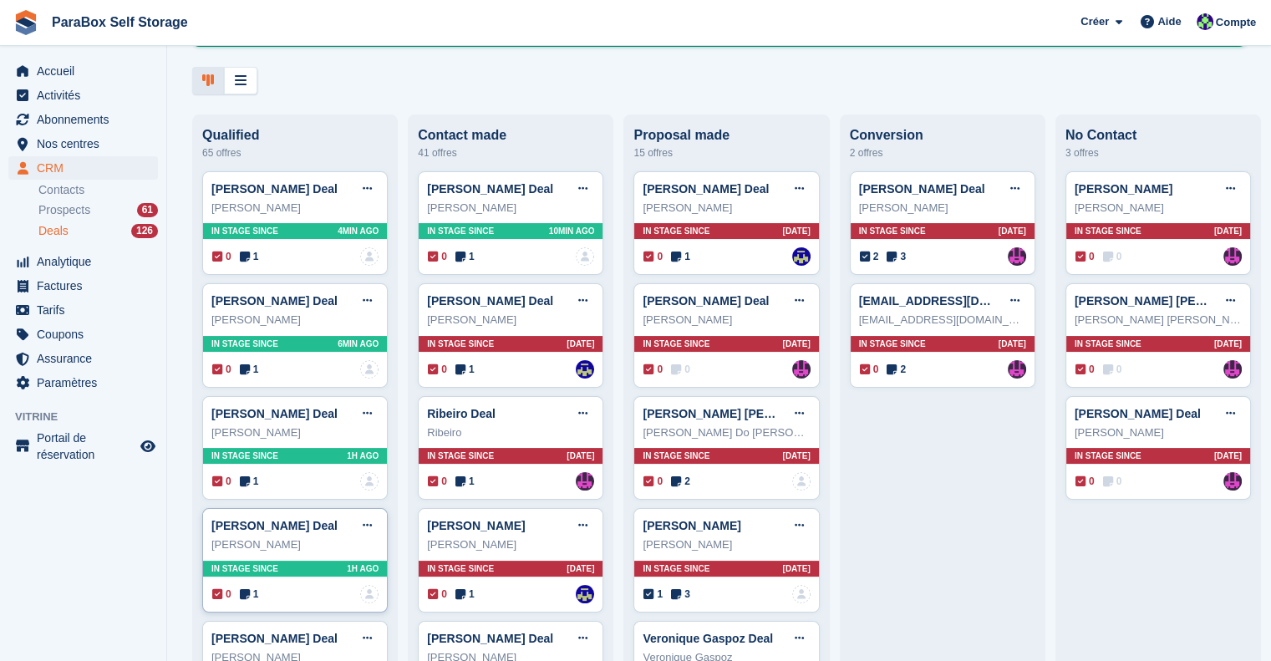
click at [313, 537] on div "Anna Nicolosi Deal Modifier le Deal Marquer comme gagné Marquer comme perdu Sup…" at bounding box center [294, 525] width 167 height 25
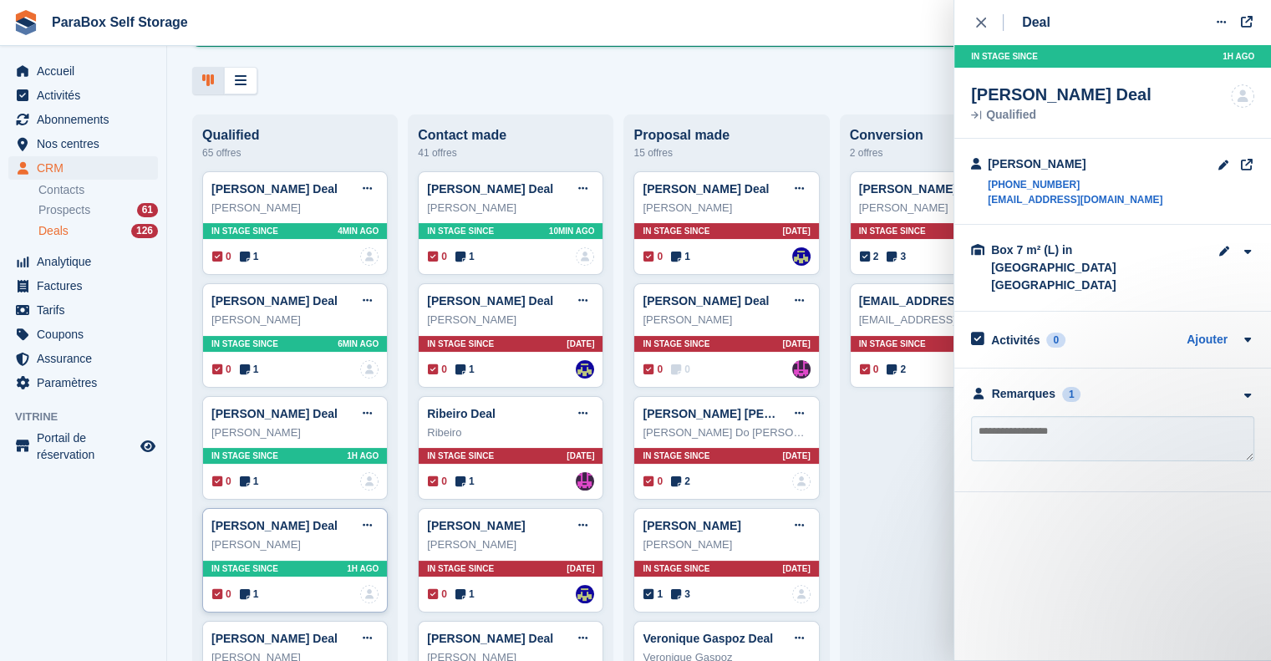
scroll to position [251, 0]
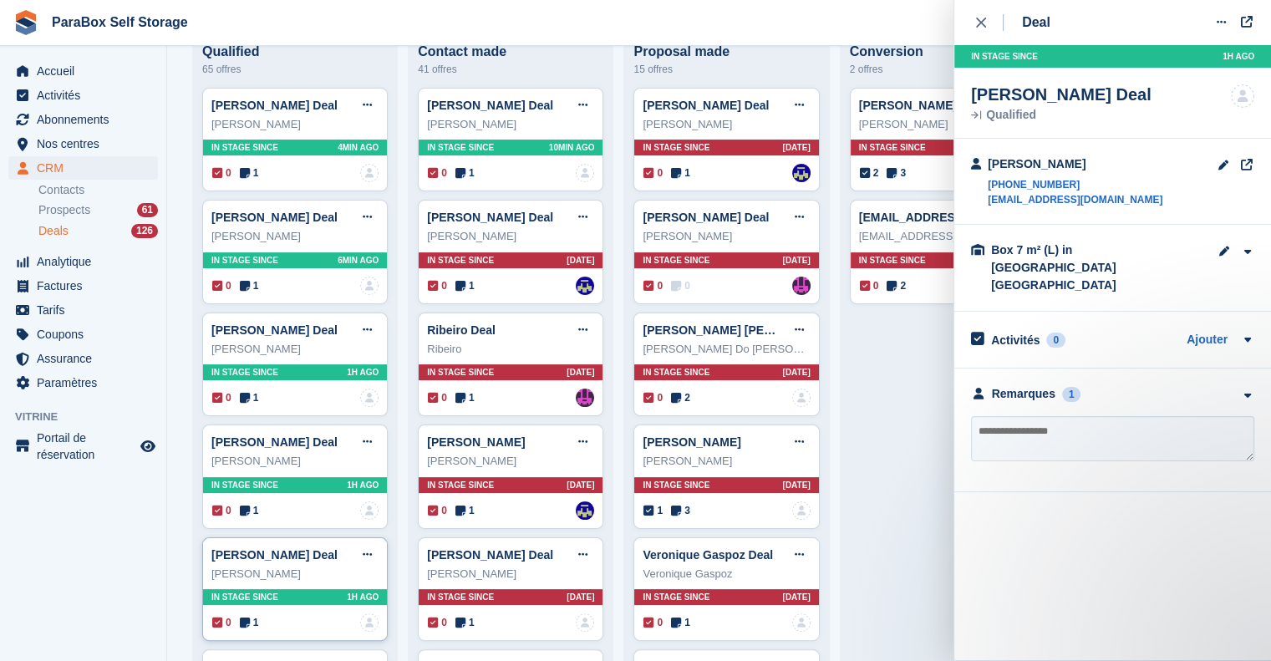
click at [338, 552] on div "George Sgurescu Deal Modifier le Deal Marquer comme gagné Marquer comme perdu S…" at bounding box center [294, 554] width 167 height 25
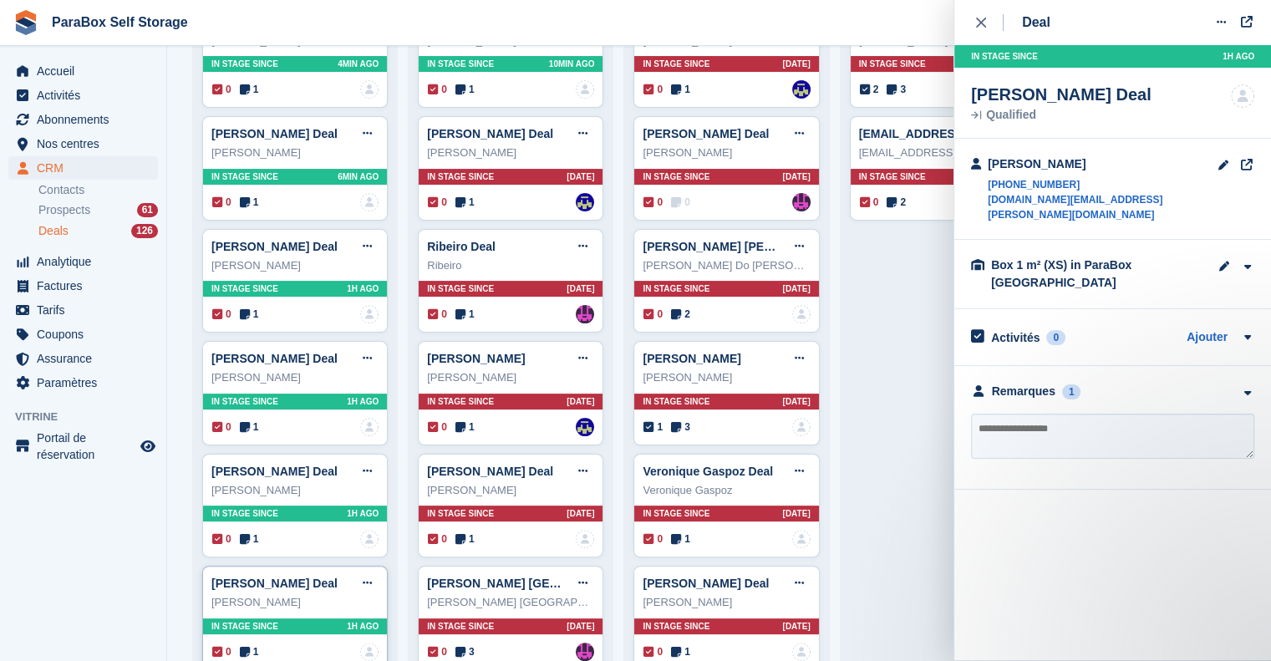
click at [324, 583] on div "Claude Florin Deal Modifier le Deal Marquer comme gagné Marquer comme perdu Sup…" at bounding box center [294, 583] width 167 height 25
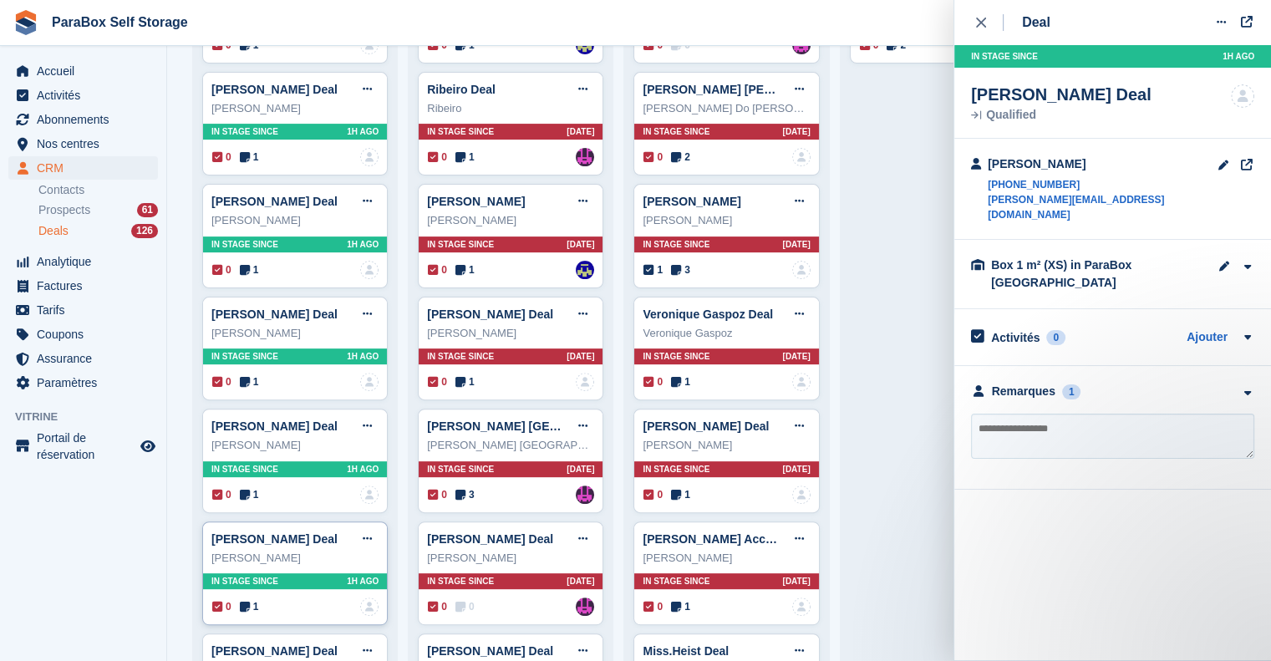
scroll to position [501, 0]
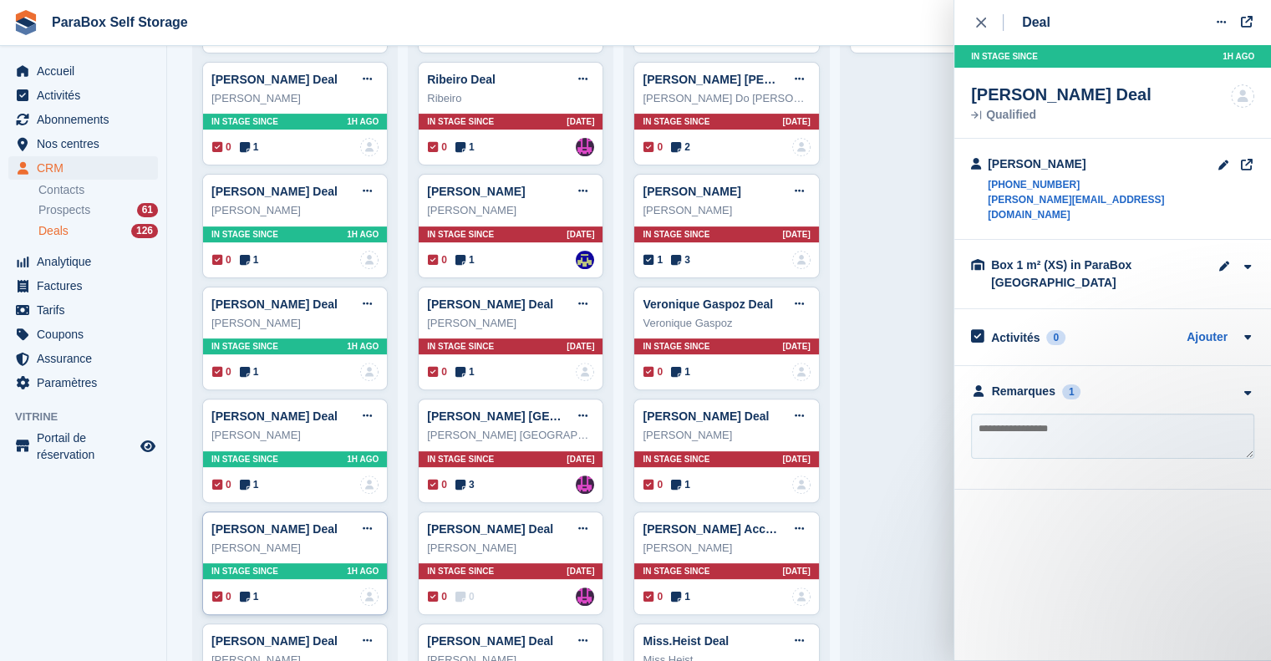
click at [325, 536] on div "pedro weissen Deal Modifier le Deal Marquer comme gagné Marquer comme perdu Sup…" at bounding box center [294, 529] width 167 height 25
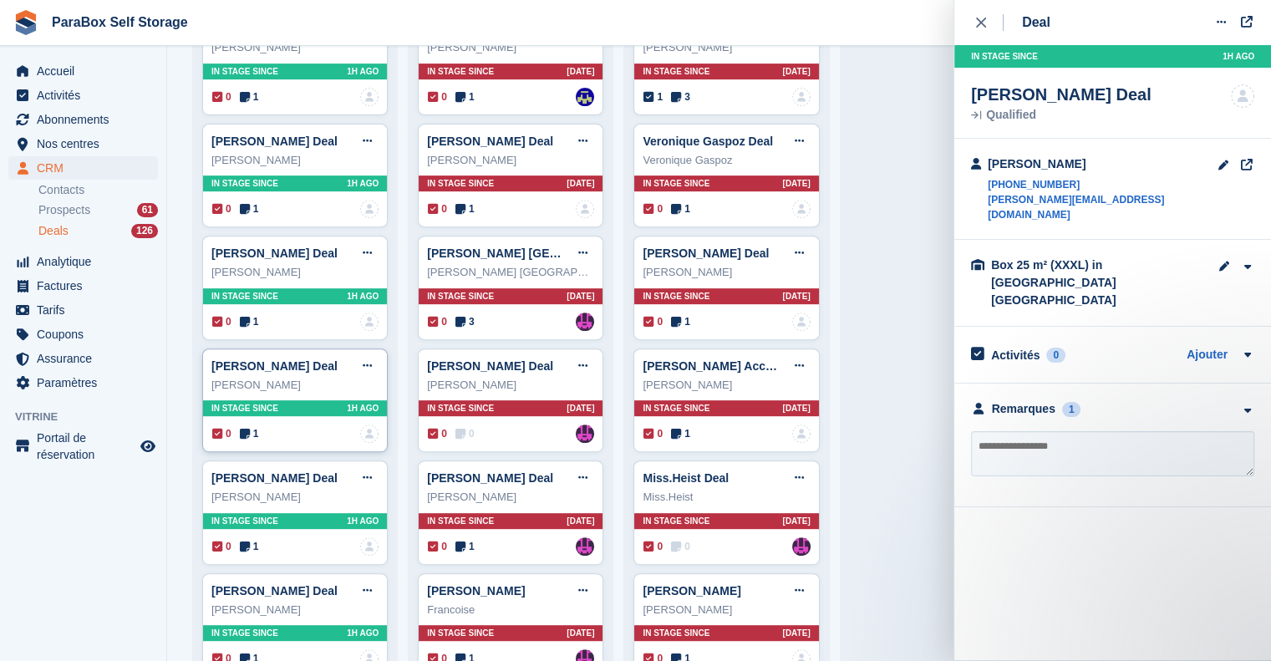
scroll to position [669, 0]
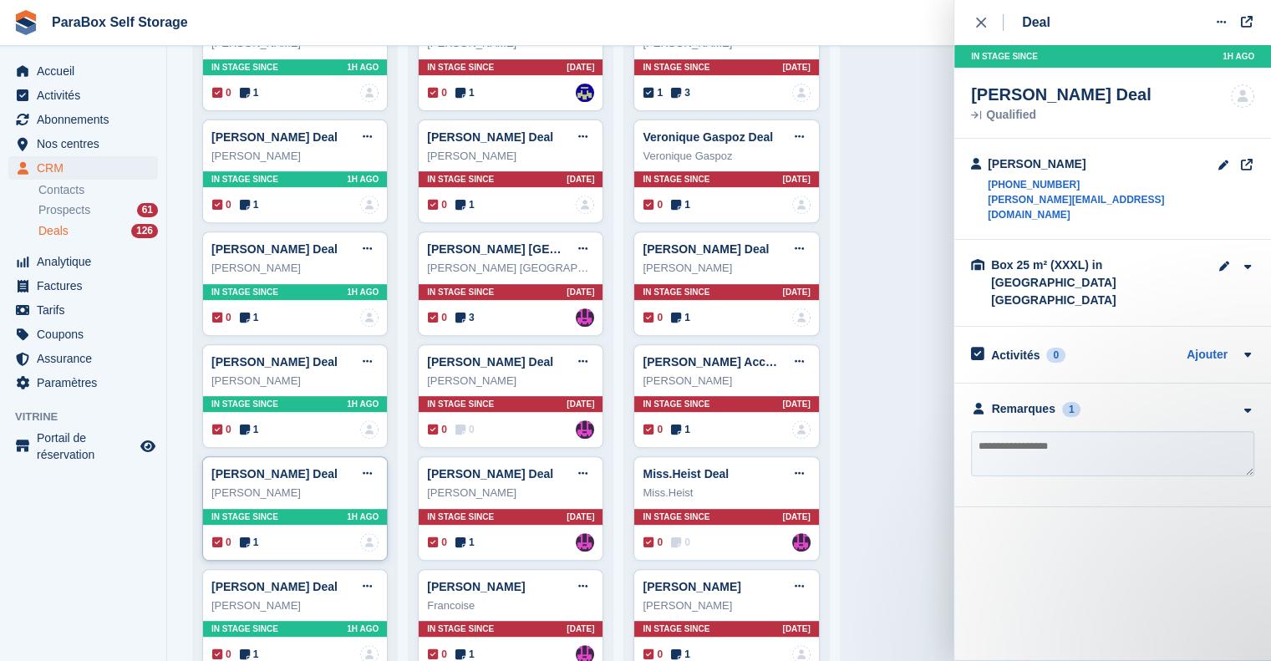
click at [338, 481] on div "Daisy sorrentino Deal Modifier le Deal Marquer comme gagné Marquer comme perdu …" at bounding box center [294, 473] width 167 height 25
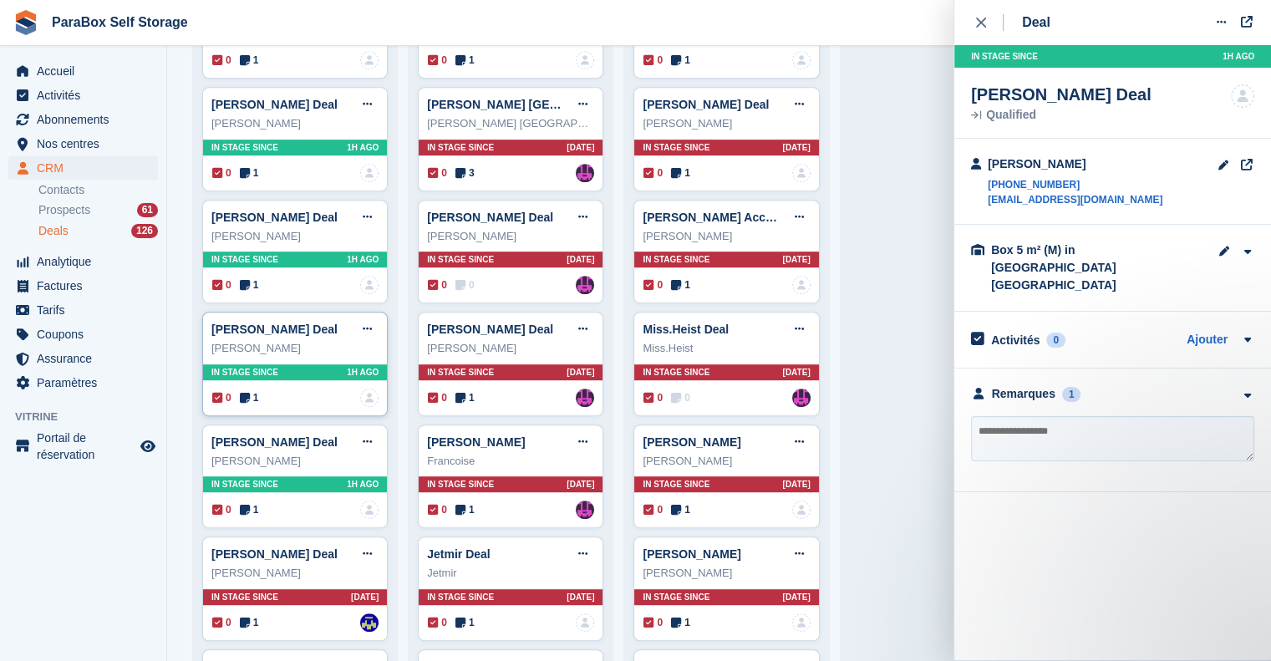
scroll to position [836, 0]
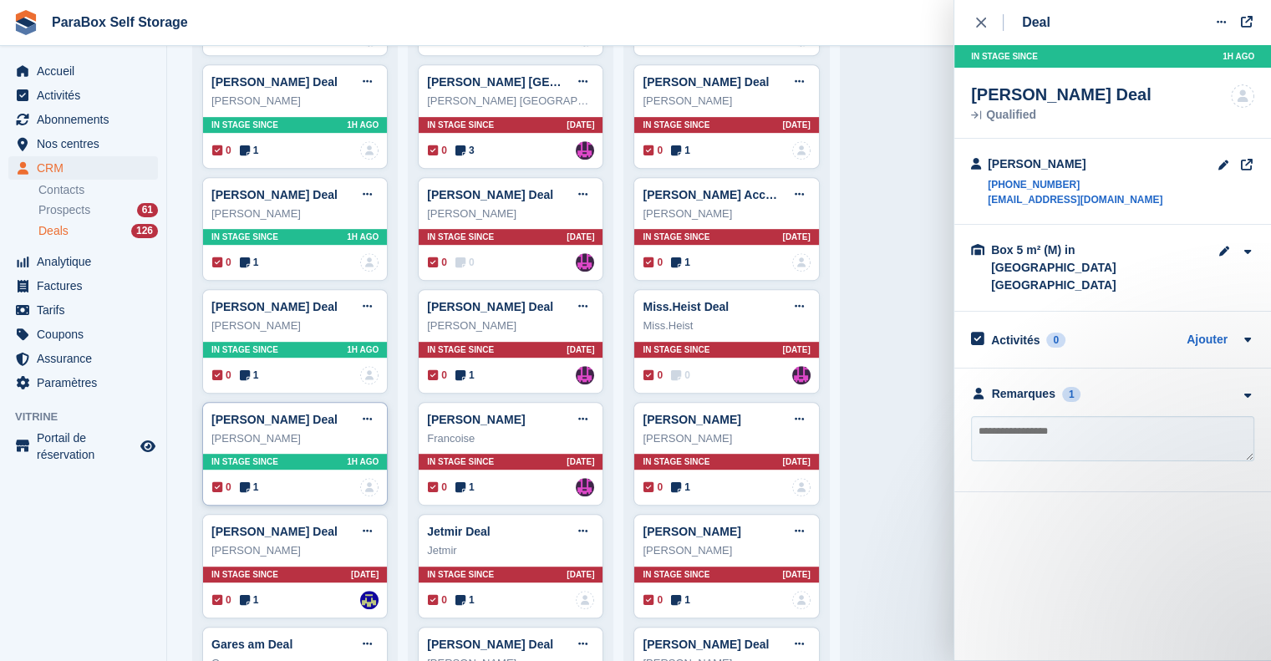
click at [334, 438] on div "Gaël de Fourmestraux" at bounding box center [294, 438] width 167 height 17
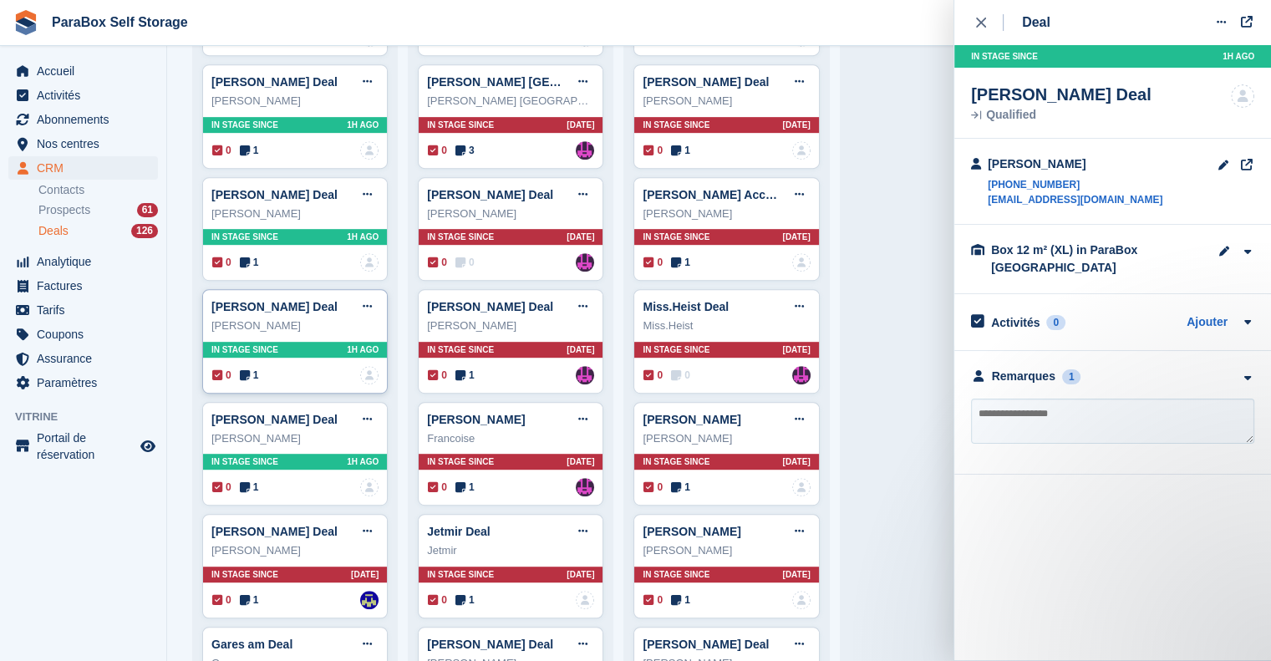
click at [308, 327] on div "Daisy sorrentino" at bounding box center [294, 326] width 167 height 17
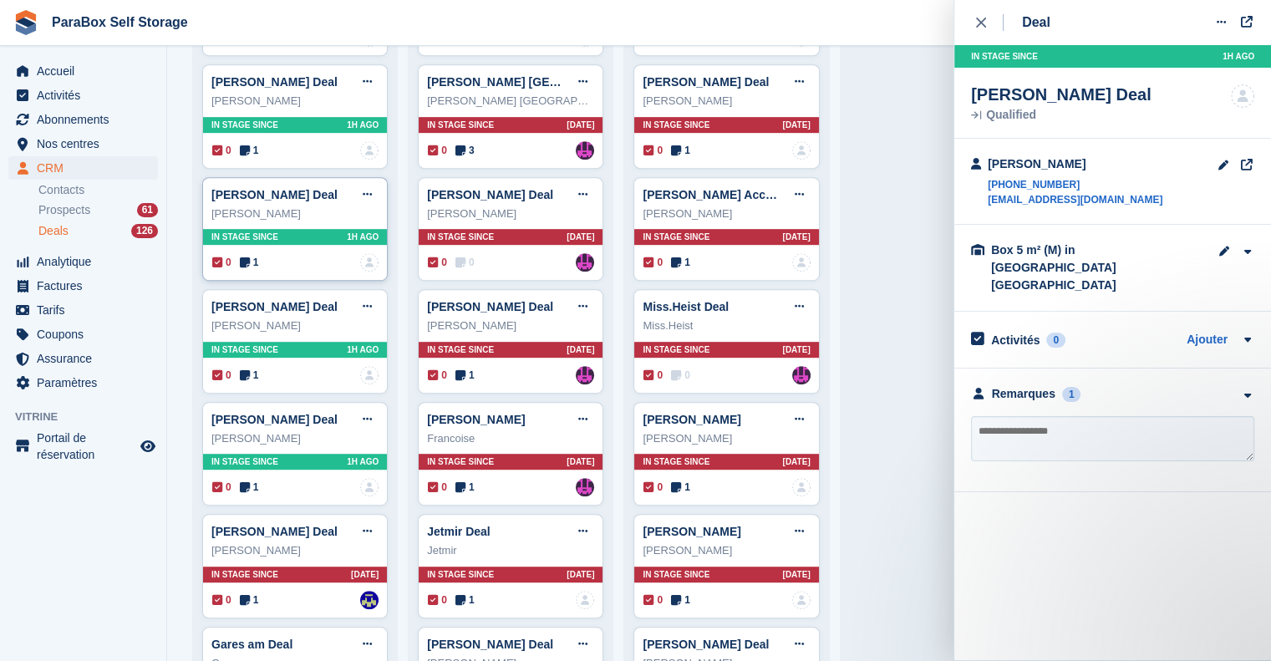
click at [318, 216] on div "pedro weissen" at bounding box center [294, 214] width 167 height 17
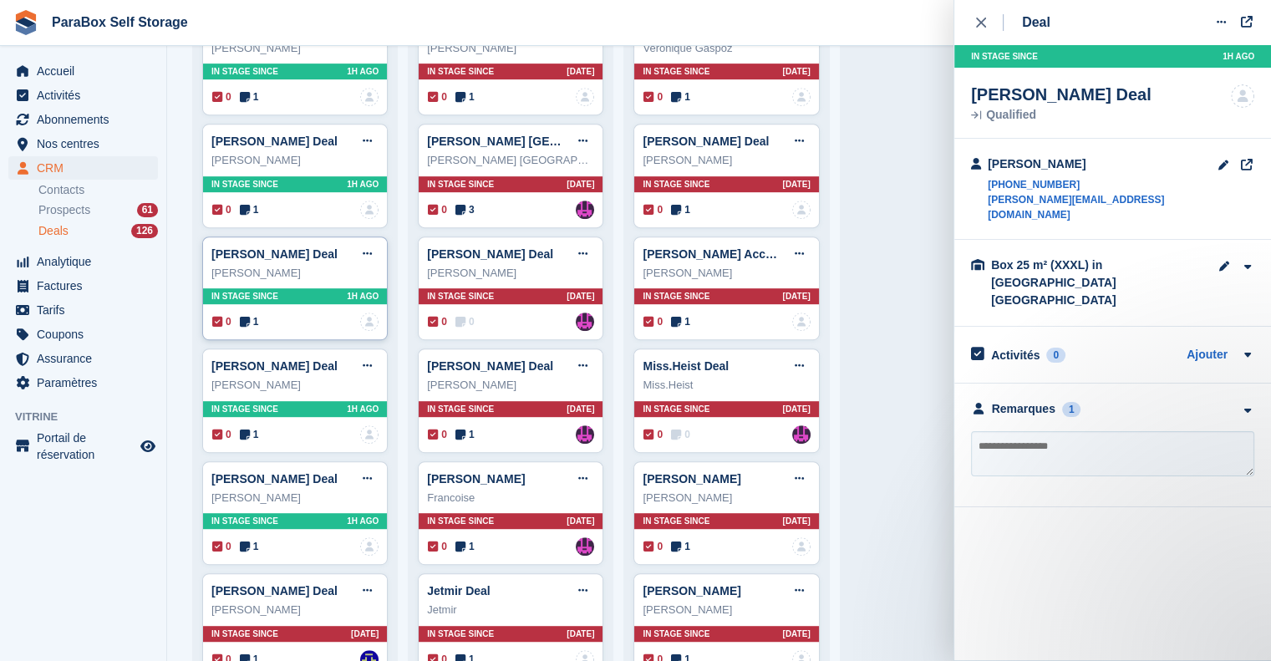
scroll to position [752, 0]
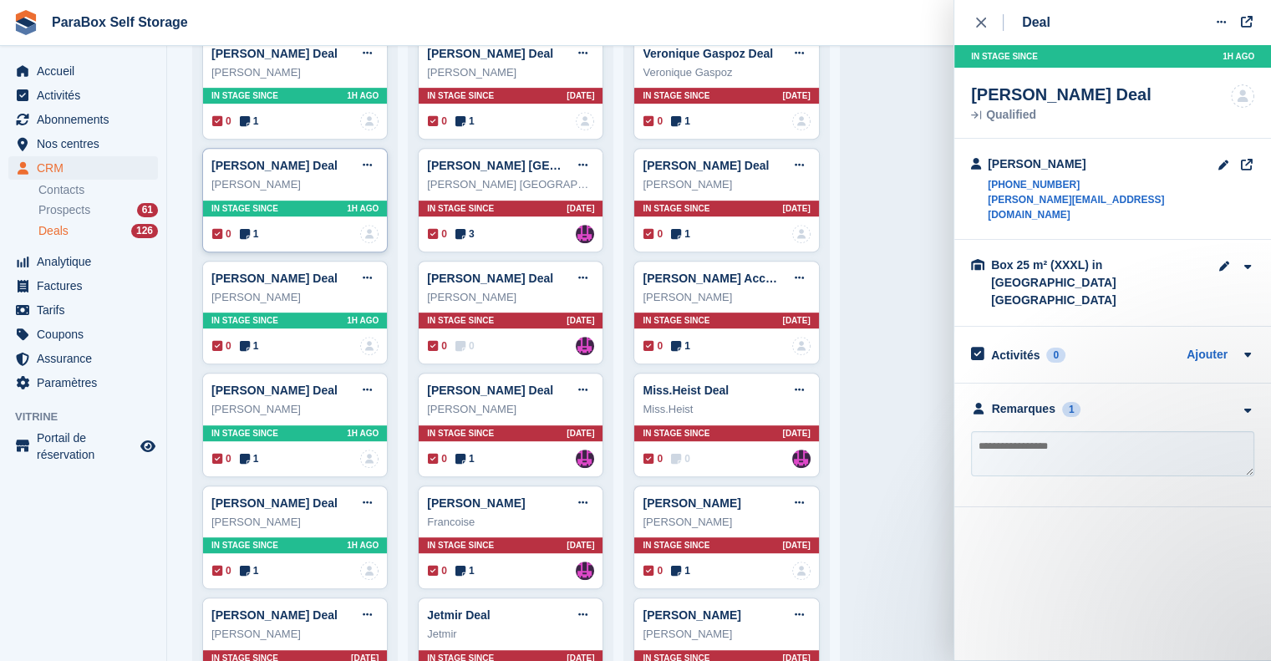
click at [318, 173] on div "Claude Florin Deal Modifier le Deal Marquer comme gagné Marquer comme perdu Sup…" at bounding box center [294, 165] width 167 height 25
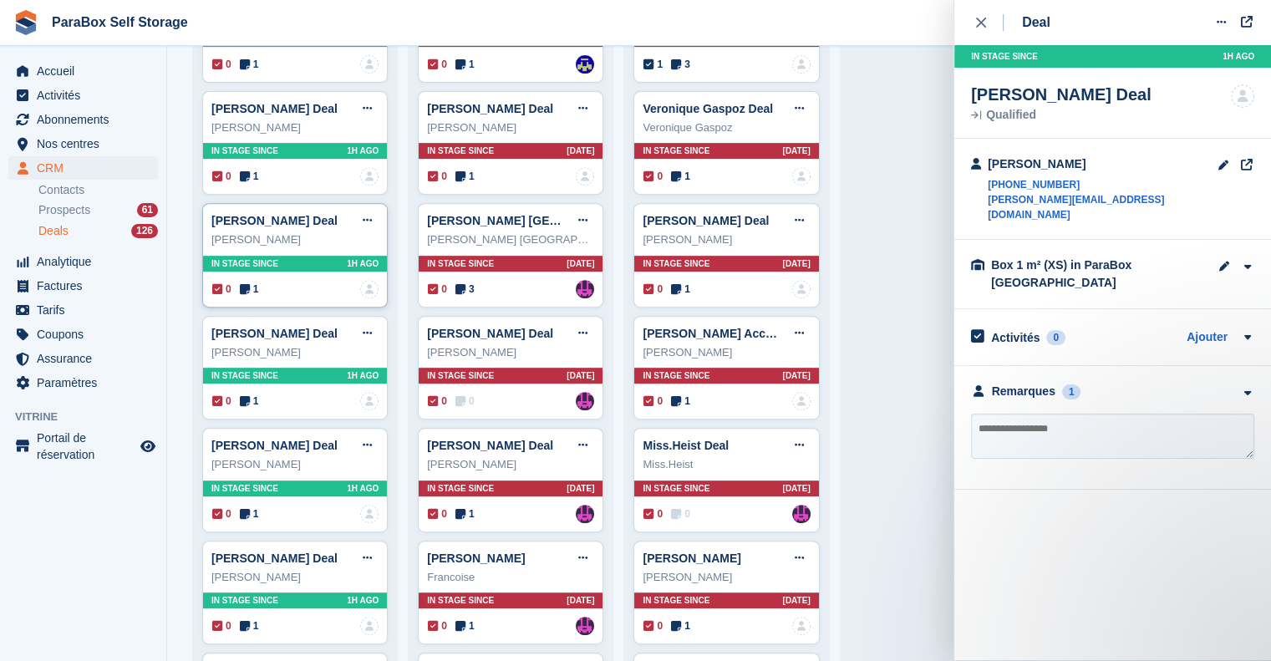
scroll to position [669, 0]
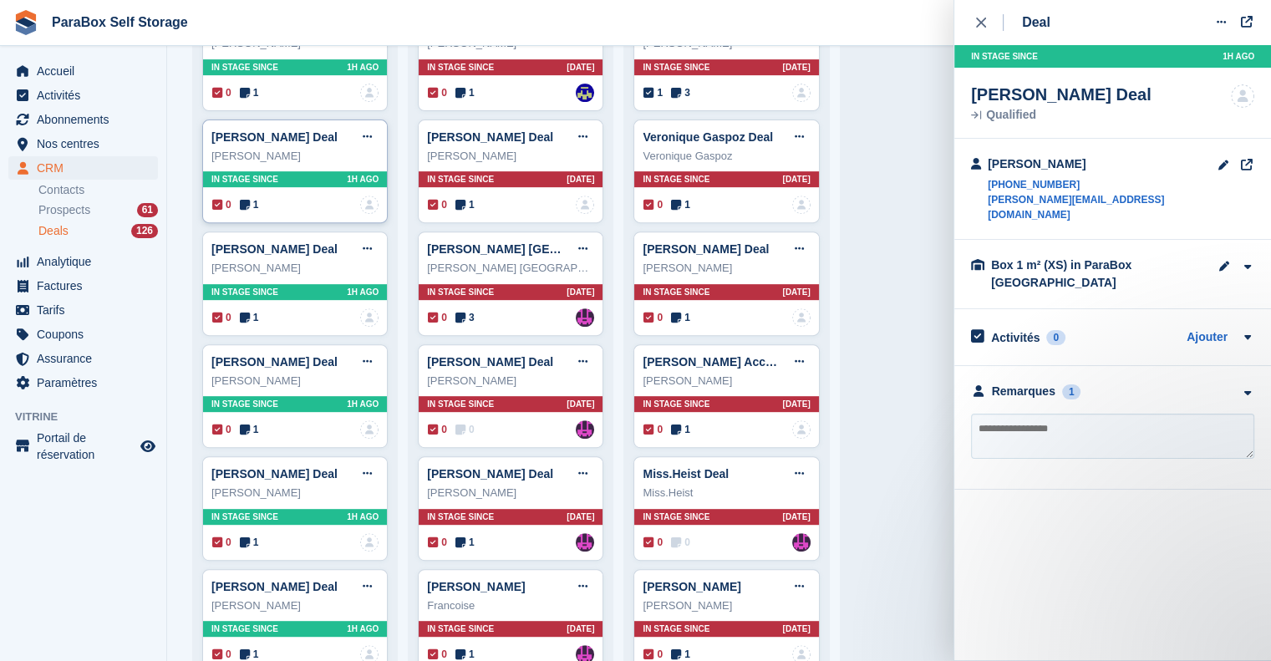
click at [312, 160] on div "George Sgurescu" at bounding box center [294, 156] width 167 height 17
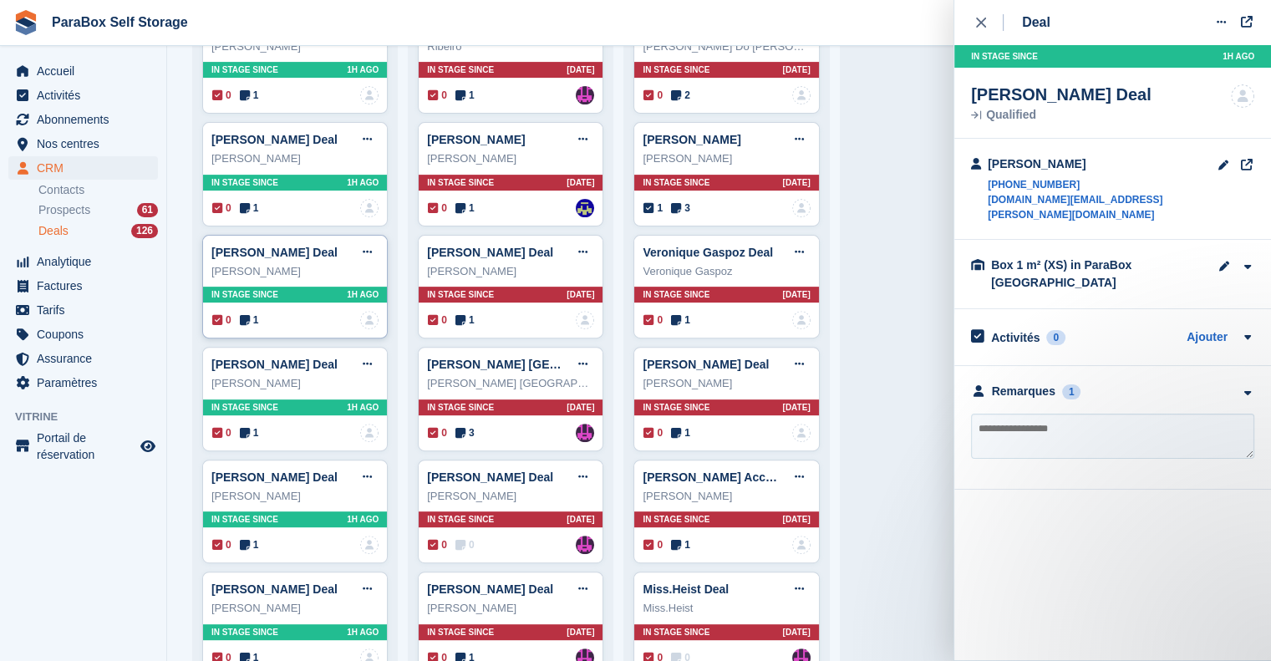
scroll to position [501, 0]
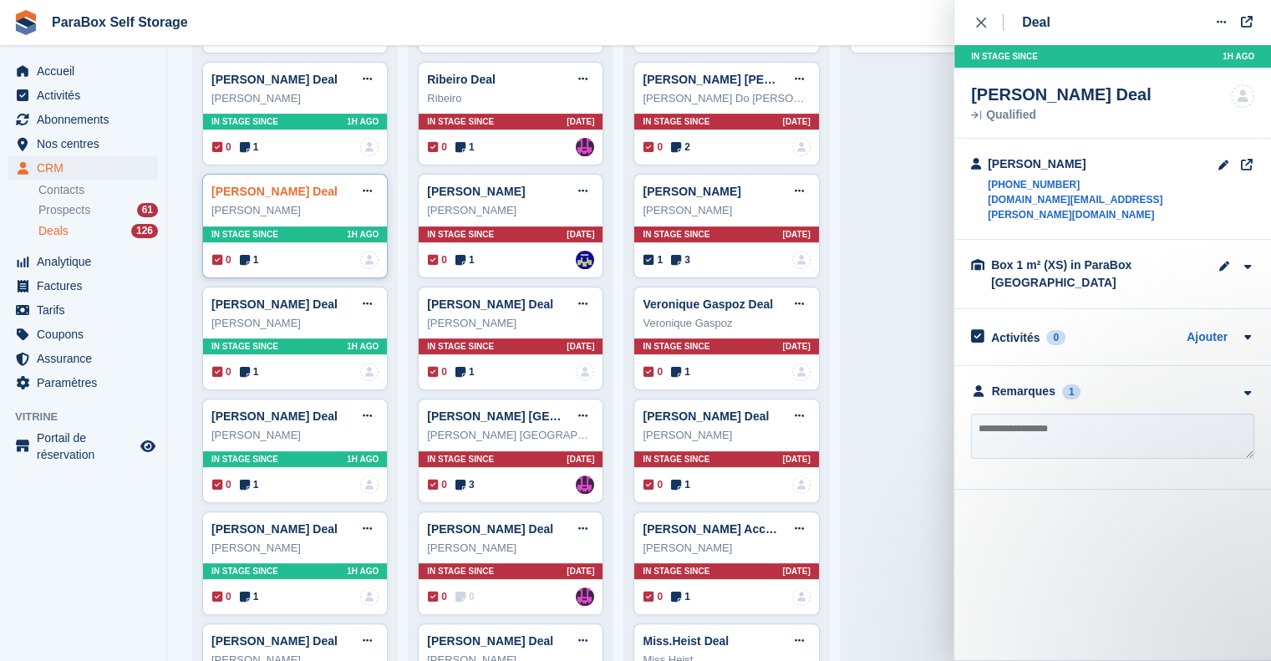
click at [304, 193] on link "Anna Nicolosi Deal" at bounding box center [274, 191] width 126 height 13
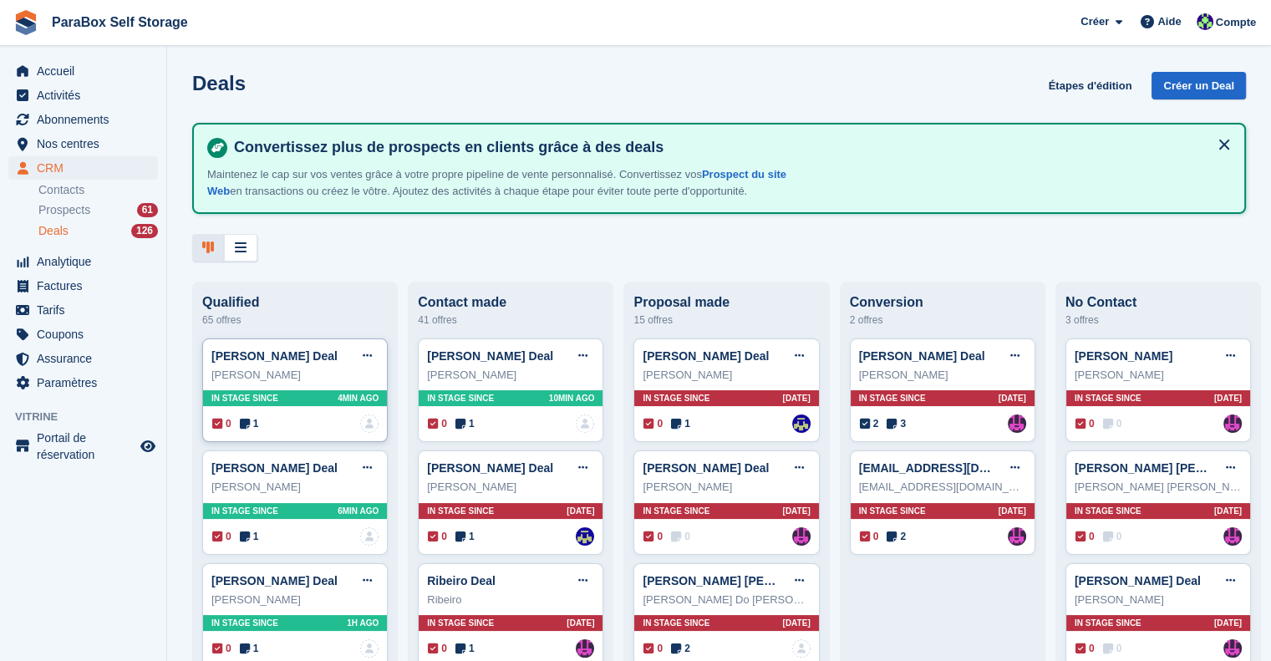
click at [312, 369] on div "Nina Struc" at bounding box center [294, 375] width 167 height 17
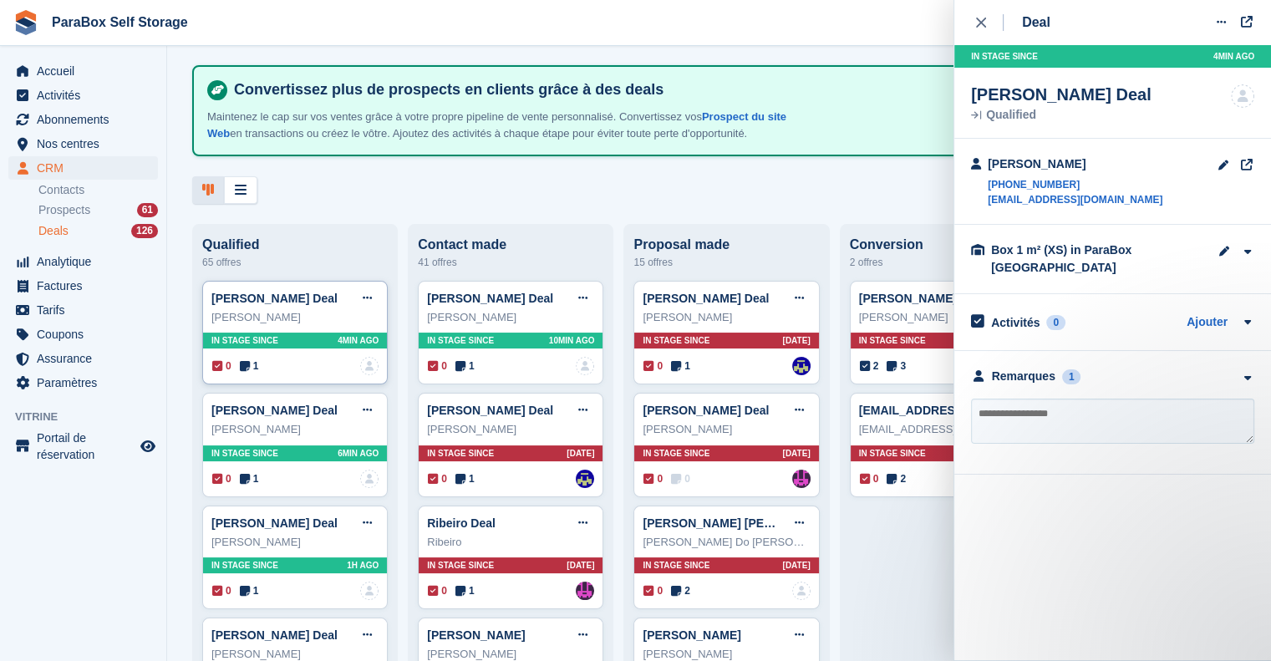
scroll to position [84, 0]
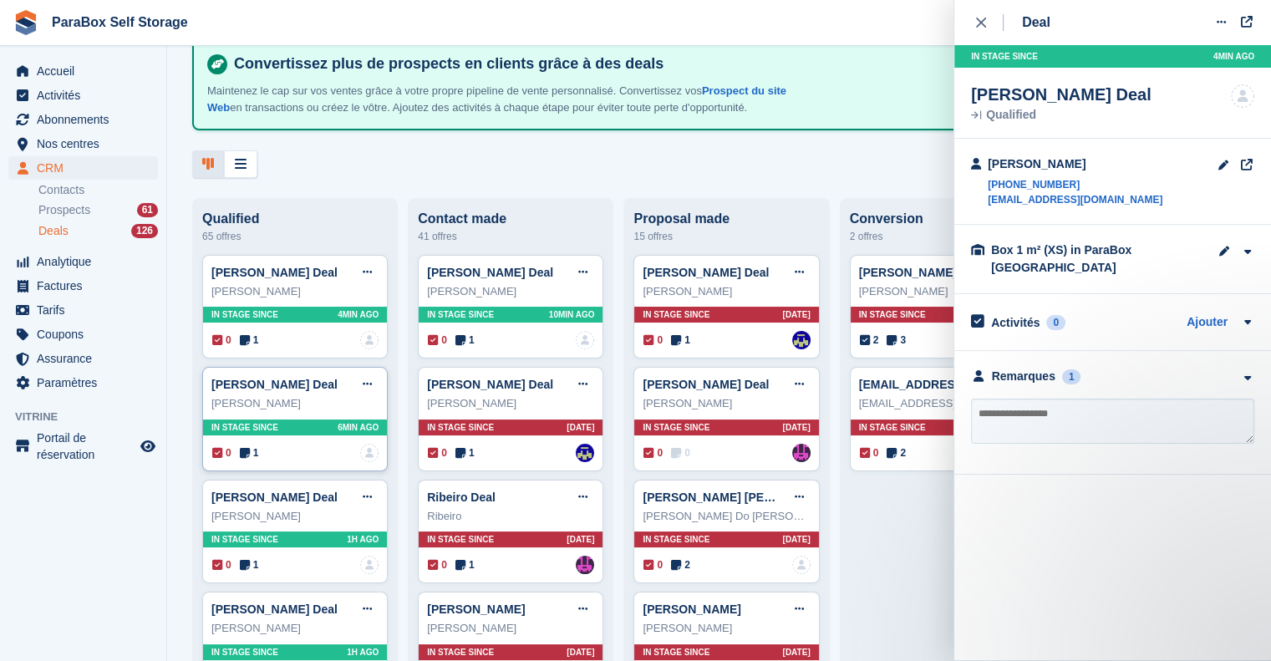
click at [313, 401] on div "George Henan" at bounding box center [294, 403] width 167 height 17
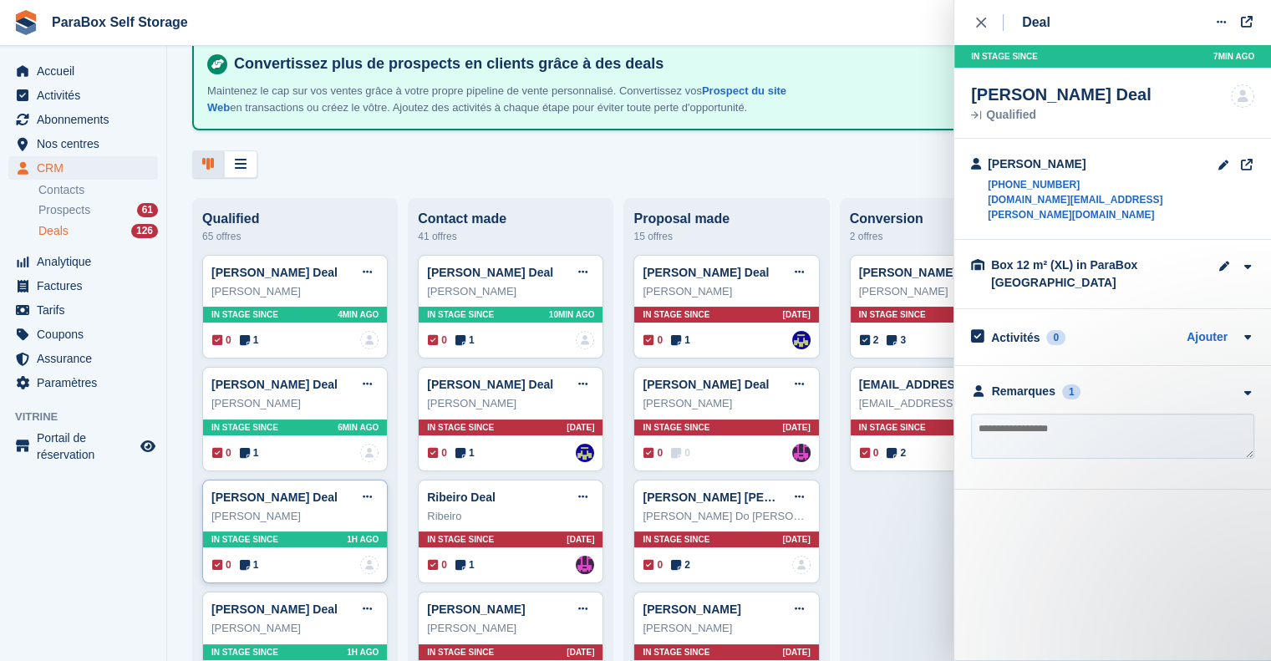
click at [348, 511] on div "Charly GAMET" at bounding box center [294, 516] width 167 height 17
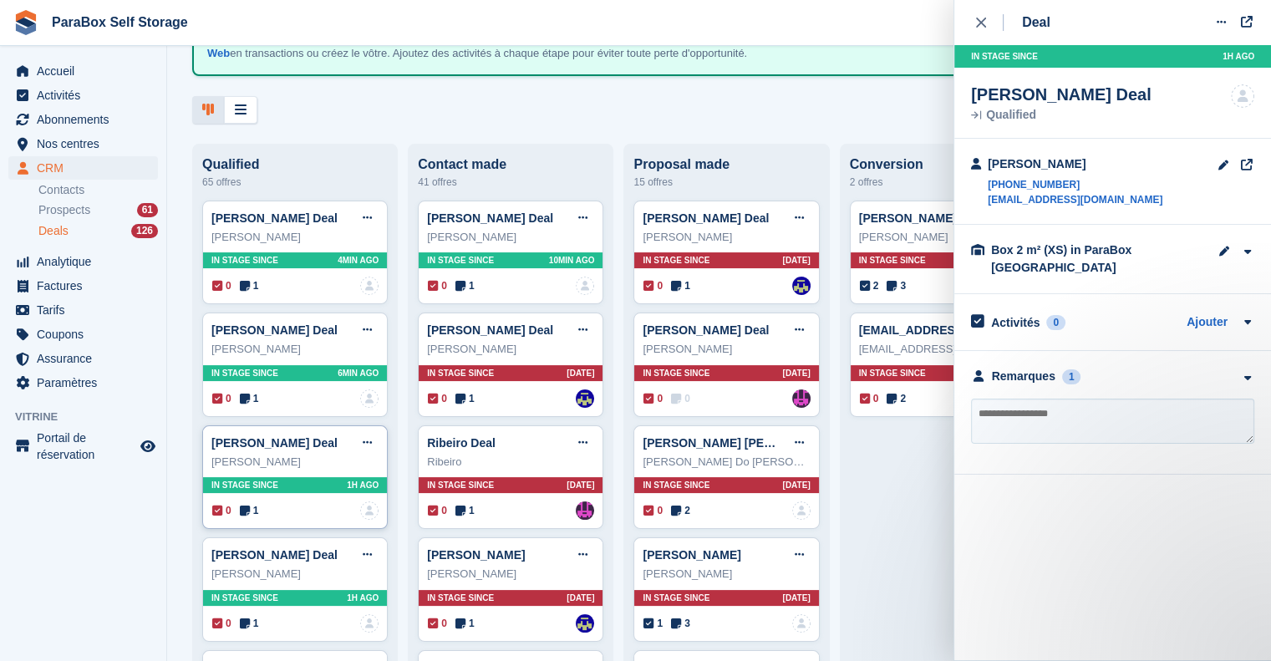
scroll to position [167, 0]
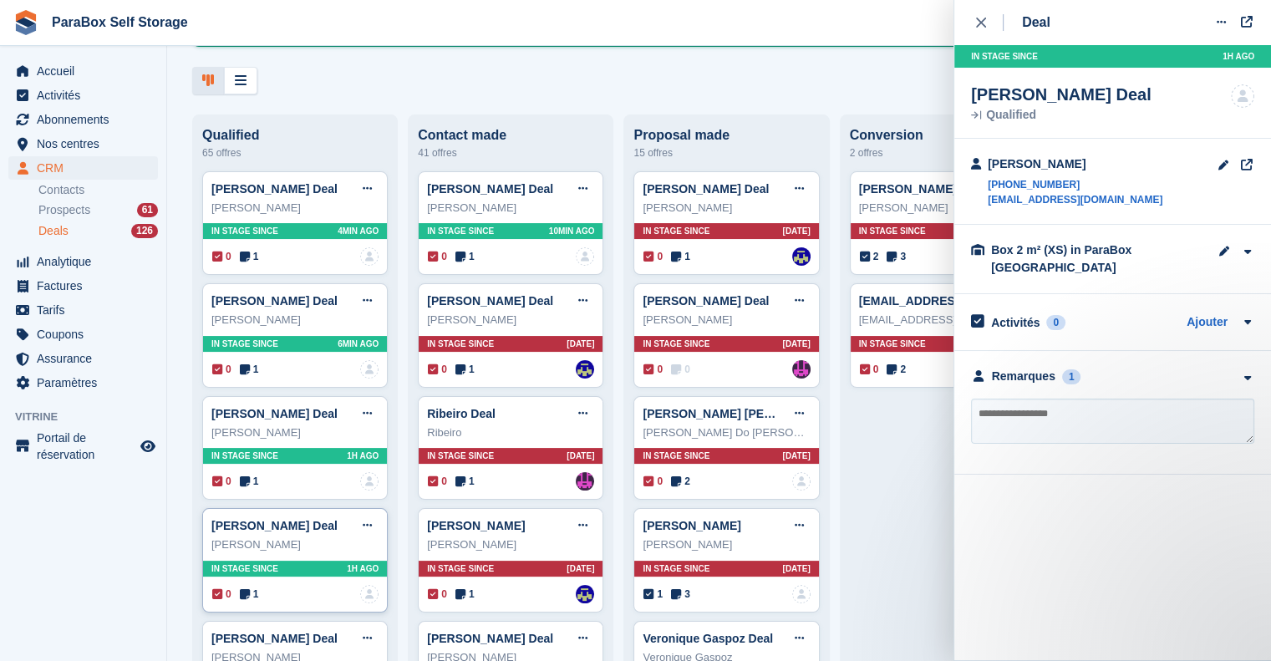
click at [344, 542] on div "Anna Nicolosi" at bounding box center [294, 545] width 167 height 17
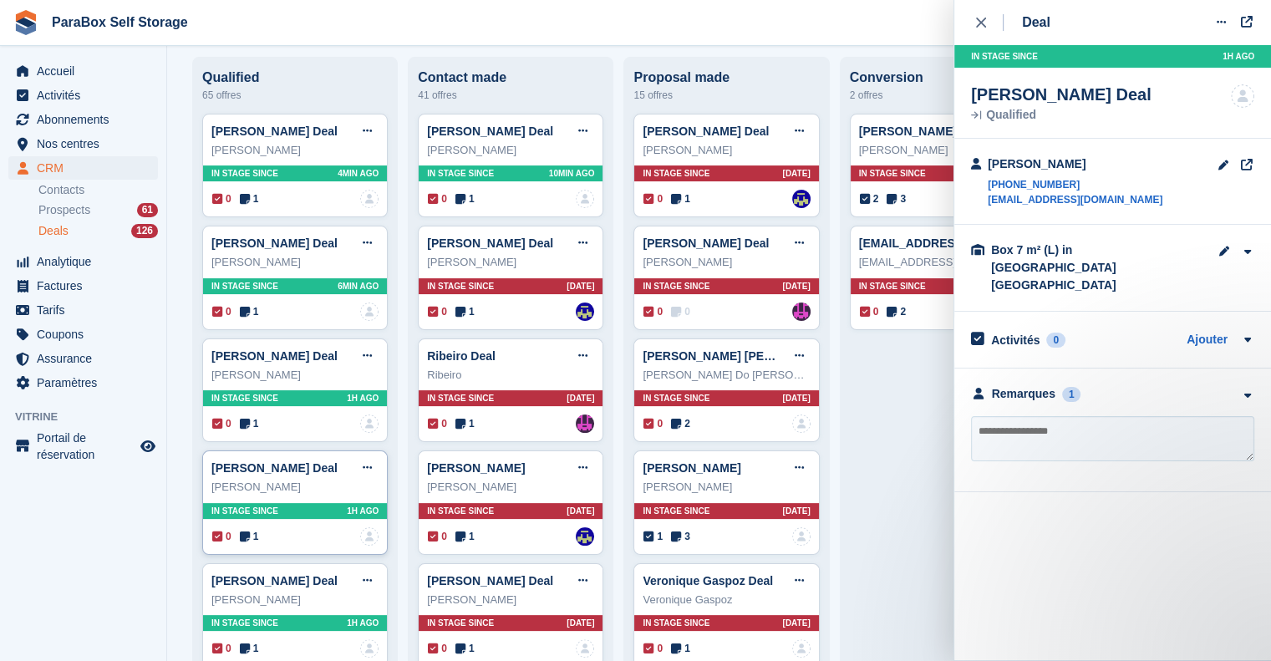
scroll to position [251, 0]
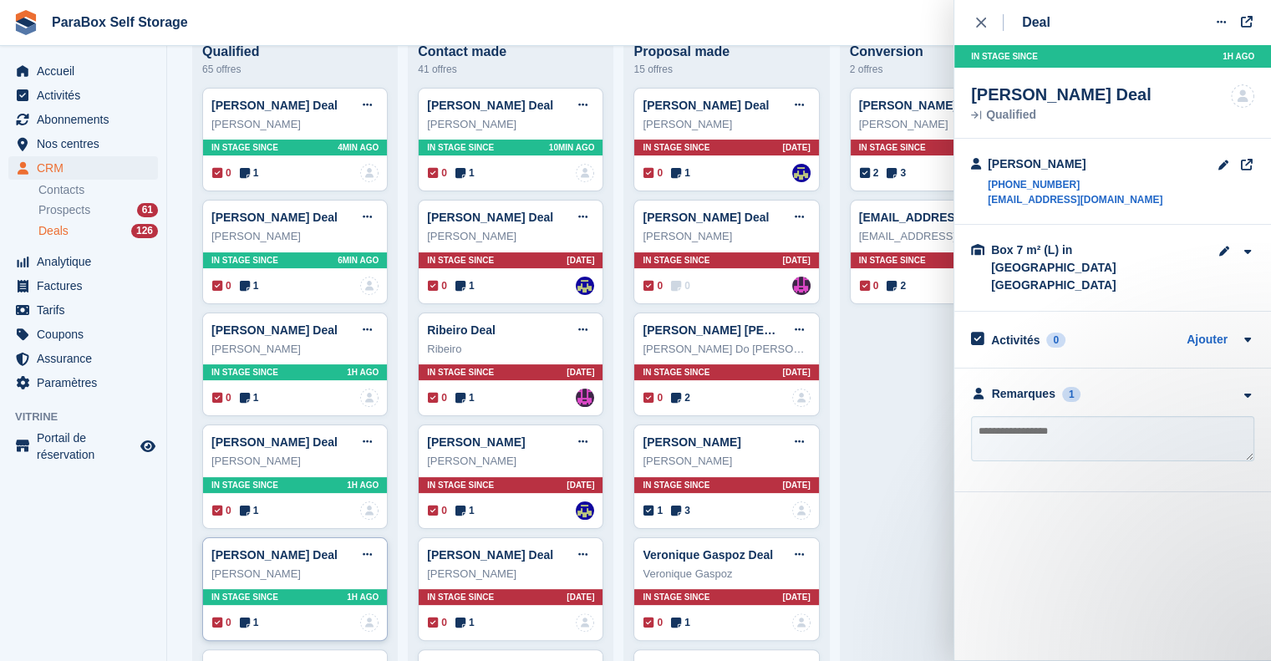
click at [344, 577] on div "George Sgurescu" at bounding box center [294, 574] width 167 height 17
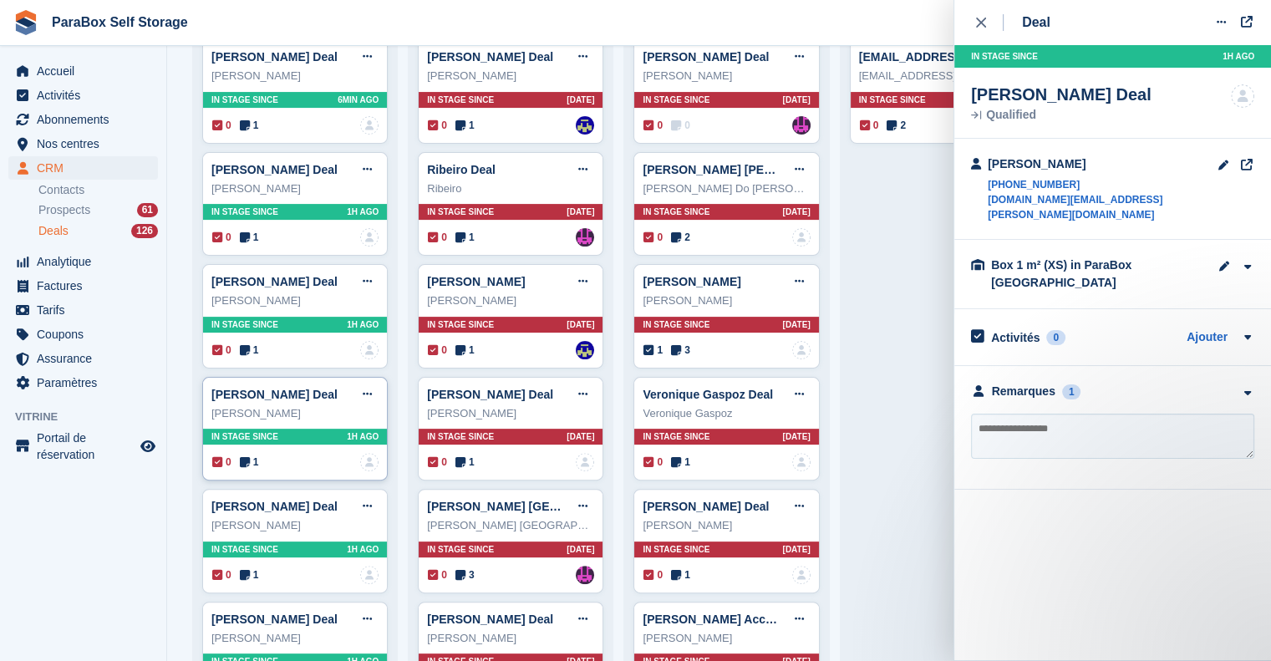
scroll to position [418, 0]
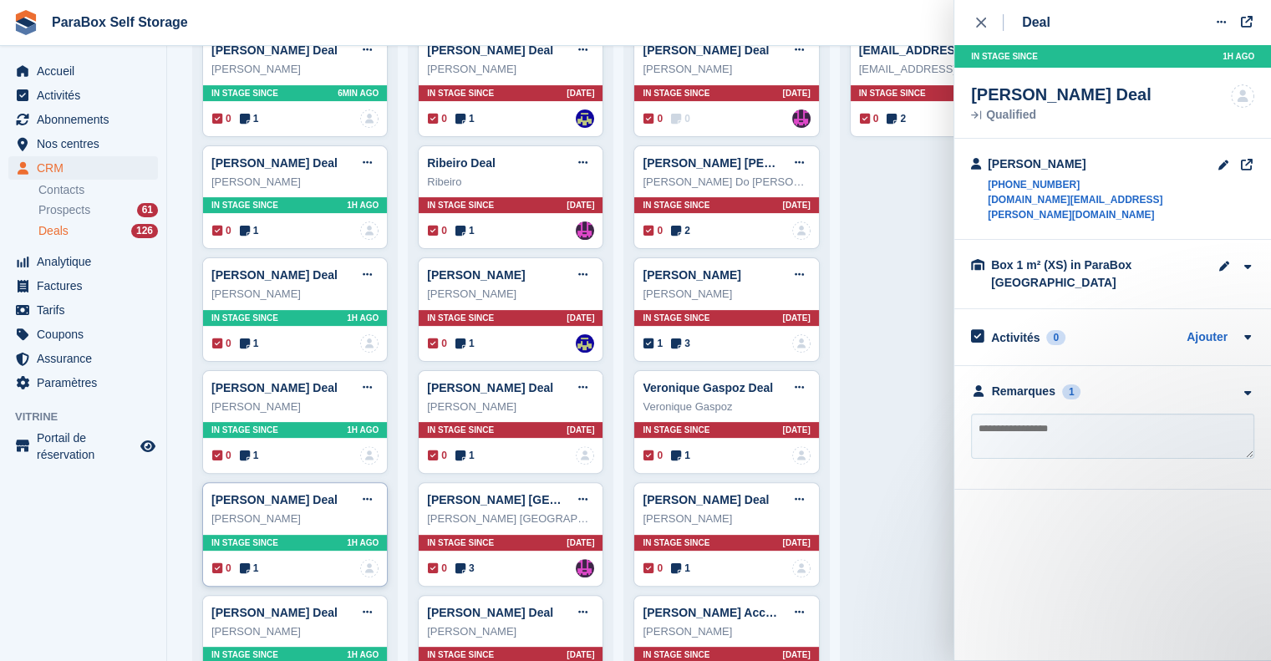
click at [344, 518] on div "Claude Florin" at bounding box center [294, 519] width 167 height 17
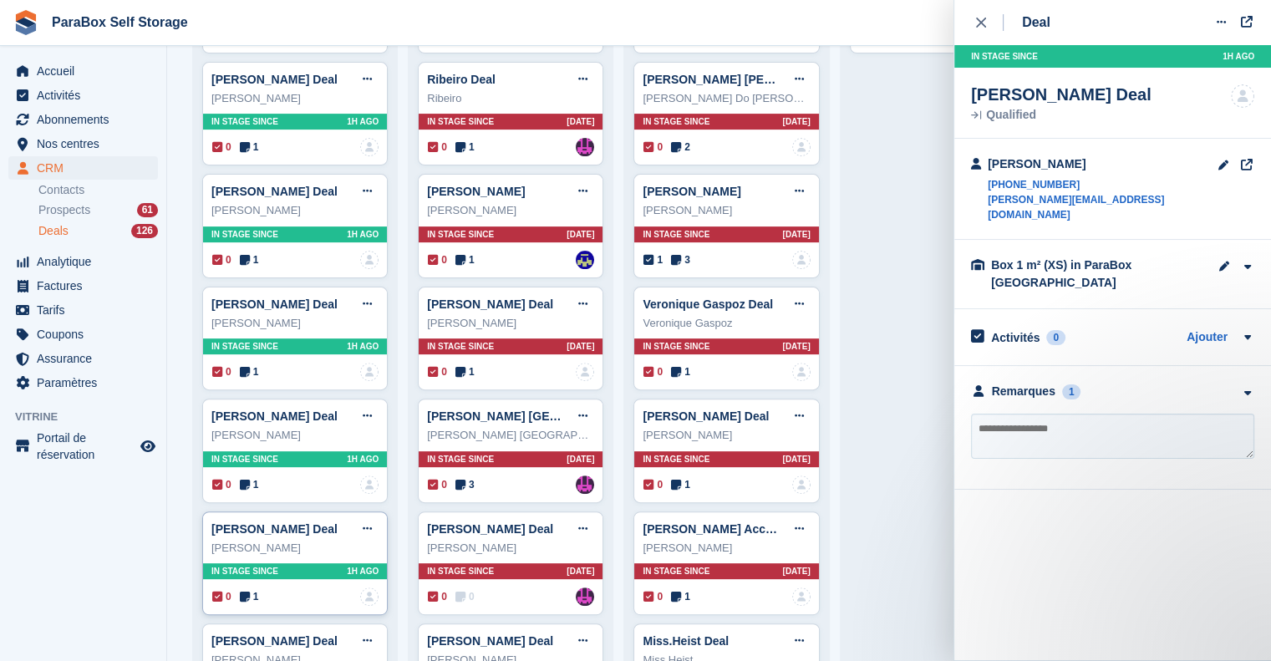
click at [338, 542] on div "pedro weissen" at bounding box center [294, 548] width 167 height 17
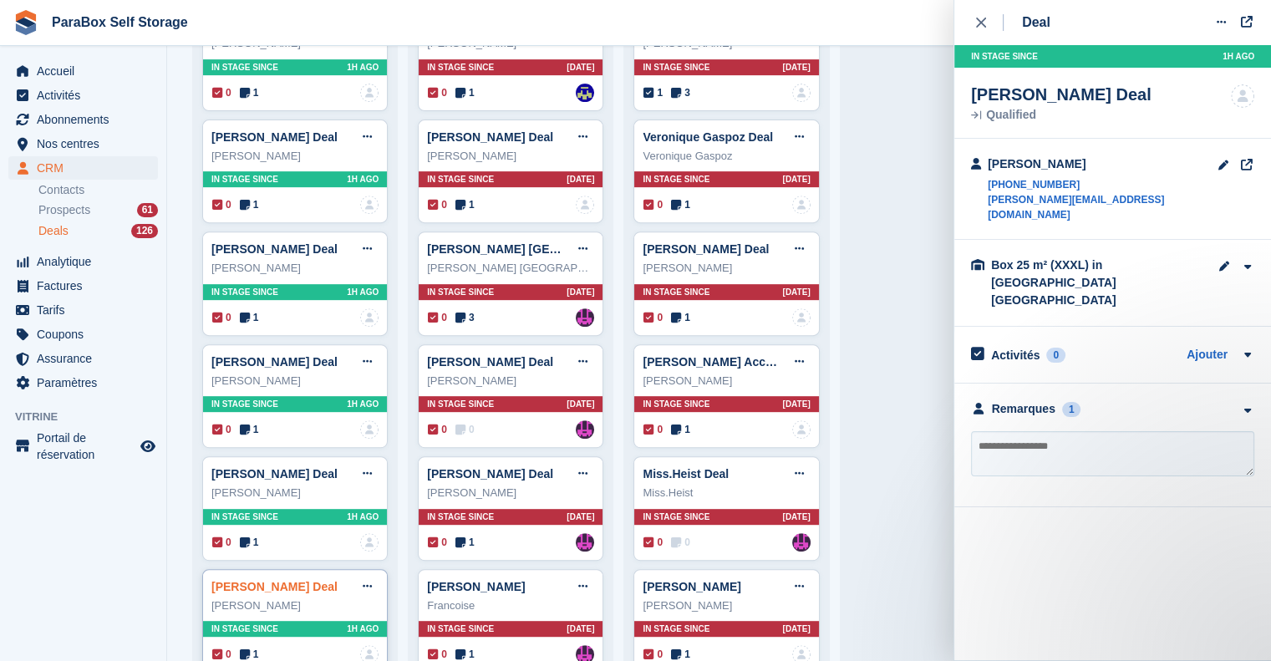
scroll to position [836, 0]
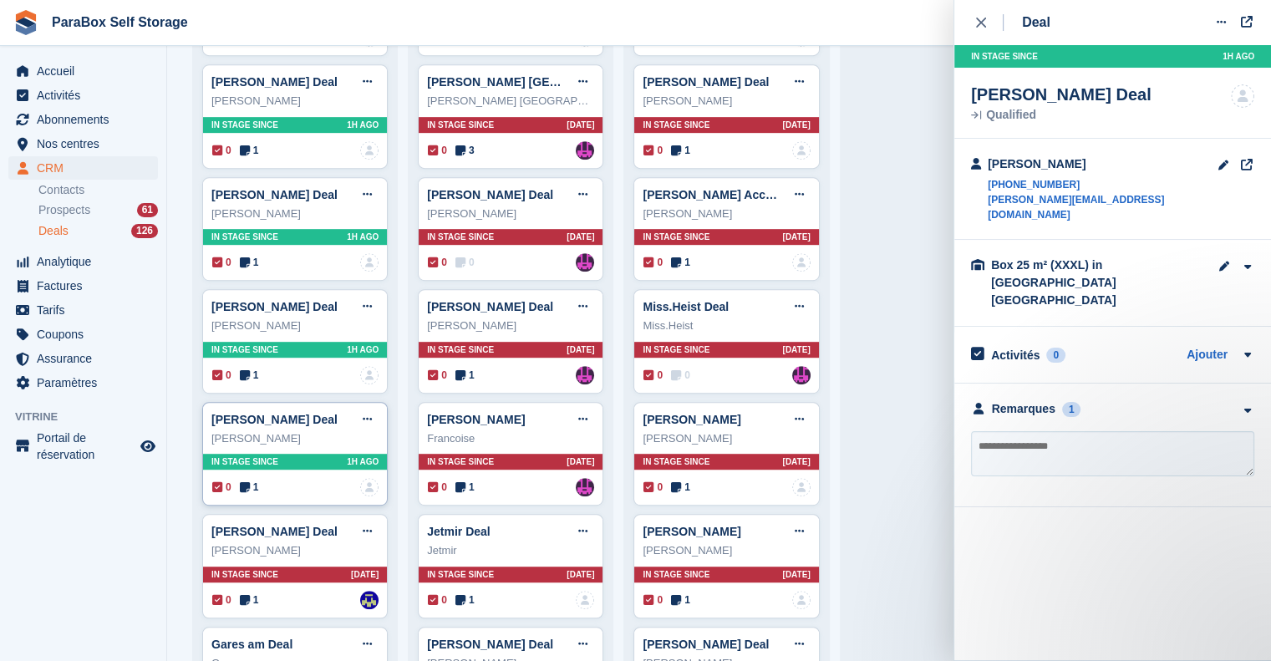
click at [337, 430] on div "Gaël de Fourmestraux" at bounding box center [294, 438] width 167 height 17
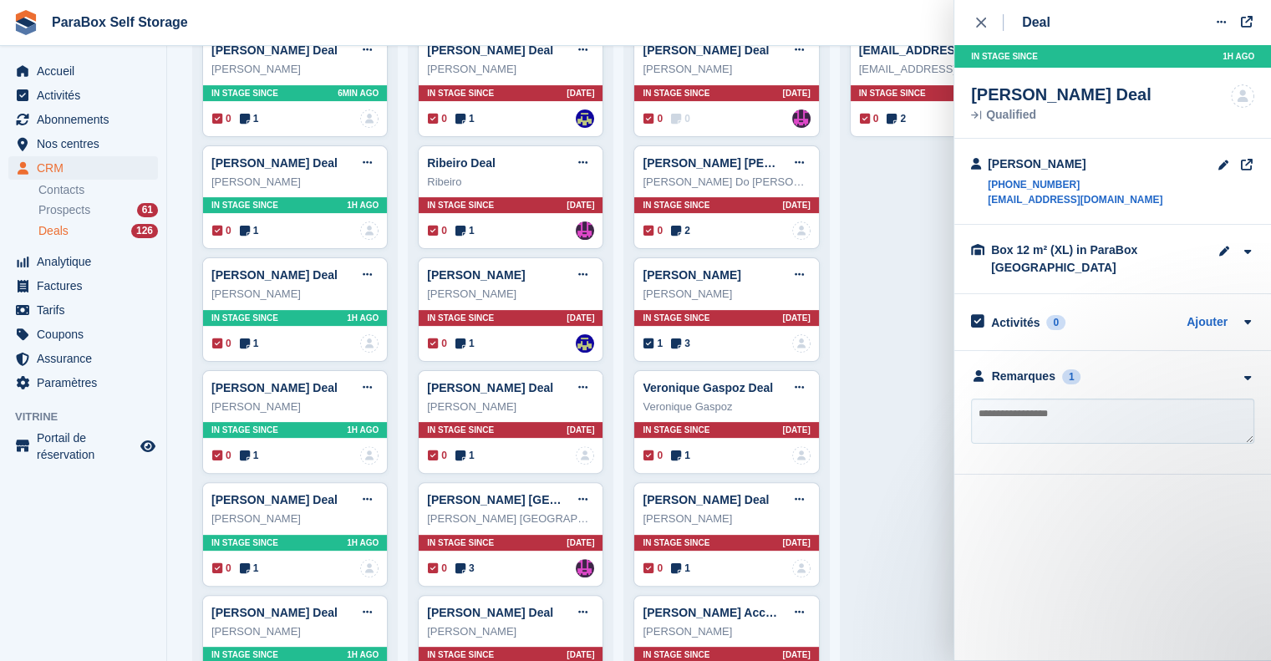
scroll to position [0, 0]
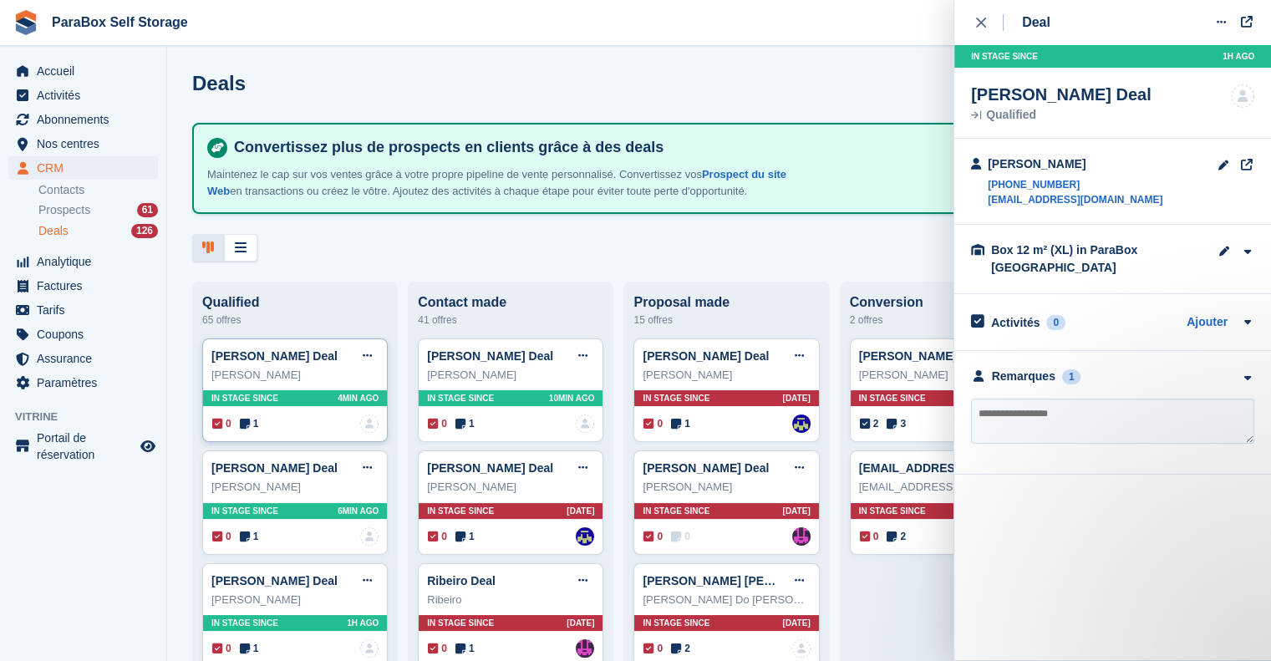
click at [334, 382] on div "Nina Struc" at bounding box center [294, 375] width 167 height 17
click at [1056, 411] on textarea at bounding box center [1112, 421] width 283 height 45
click at [1065, 364] on div "**********" at bounding box center [1112, 413] width 317 height 124
click at [1068, 375] on div "1" at bounding box center [1071, 376] width 19 height 15
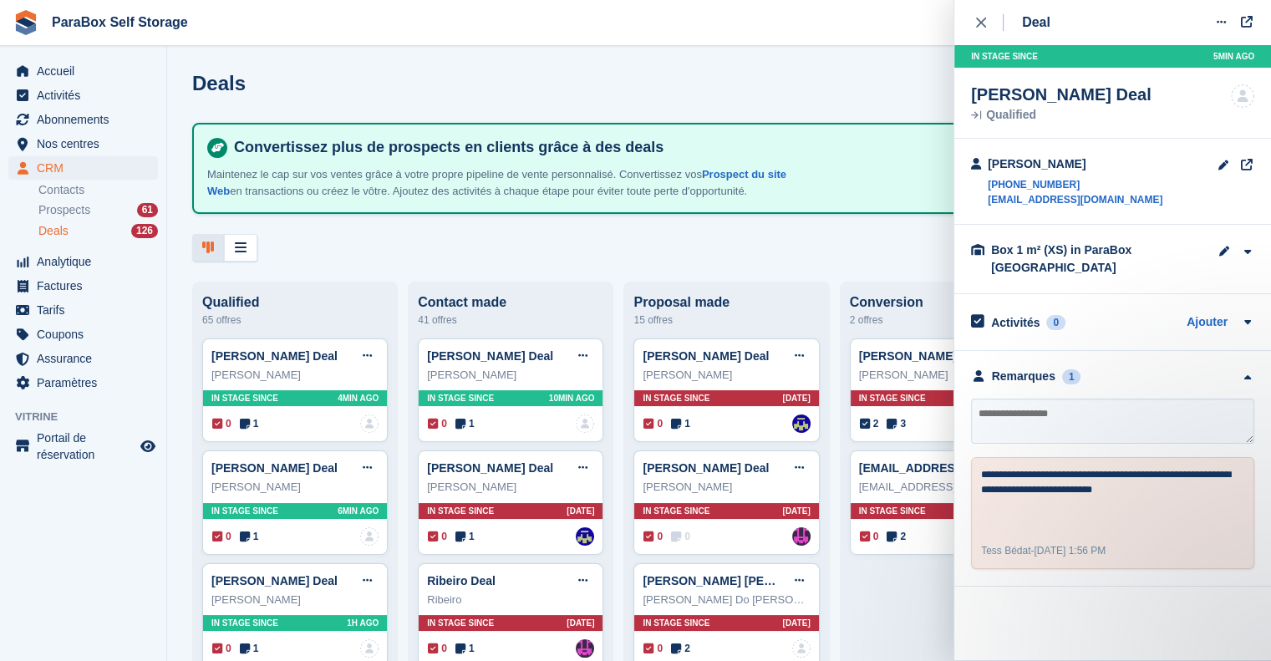
click at [1072, 427] on textarea at bounding box center [1112, 421] width 283 height 45
type textarea "*"
click at [985, 26] on icon "close" at bounding box center [981, 23] width 10 height 10
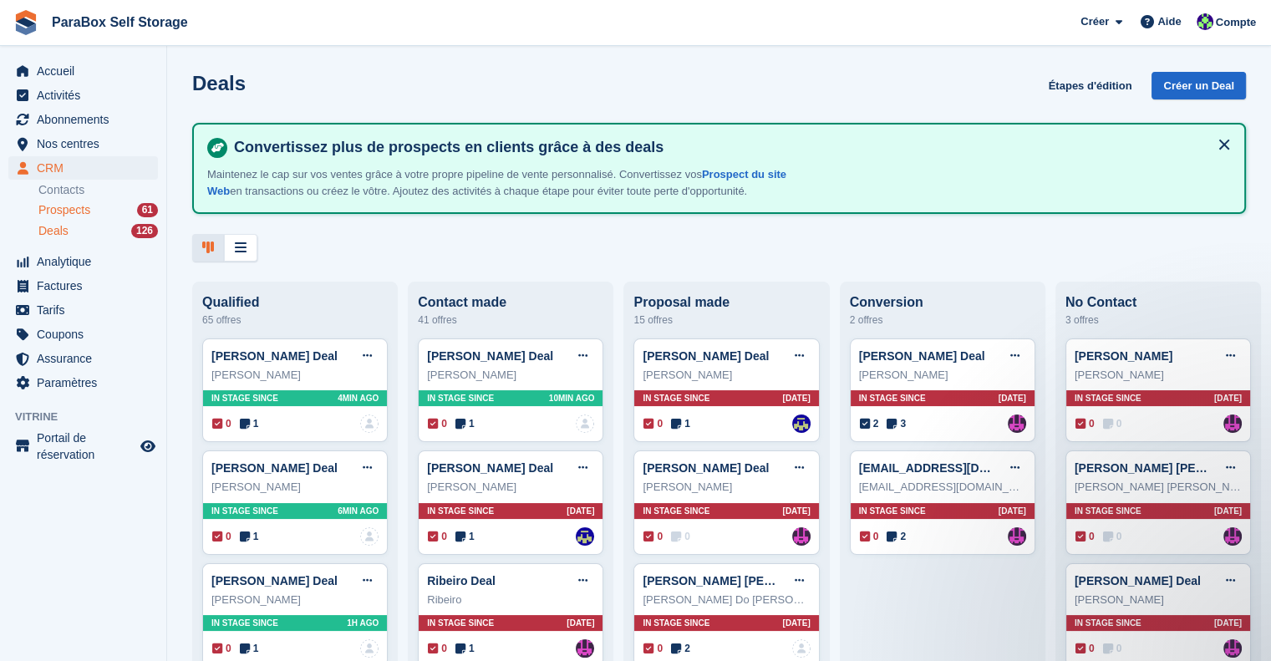
click at [80, 211] on span "Prospects" at bounding box center [64, 210] width 52 height 16
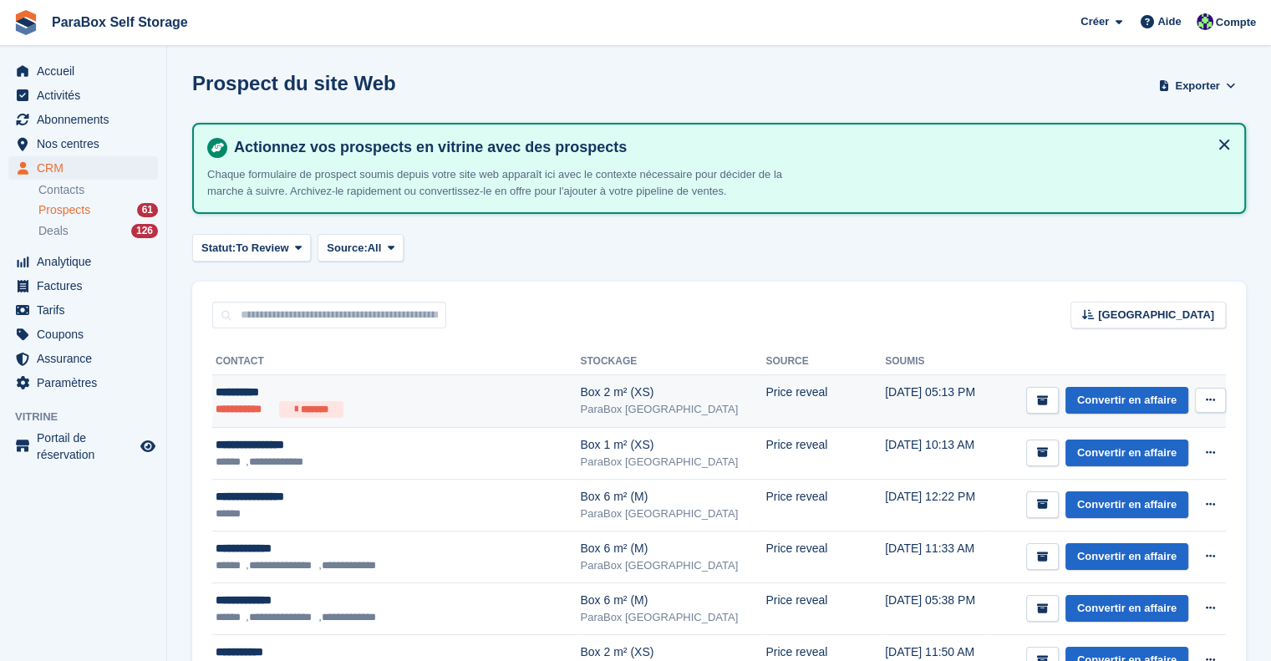
click at [406, 407] on ul "**********" at bounding box center [371, 409] width 310 height 17
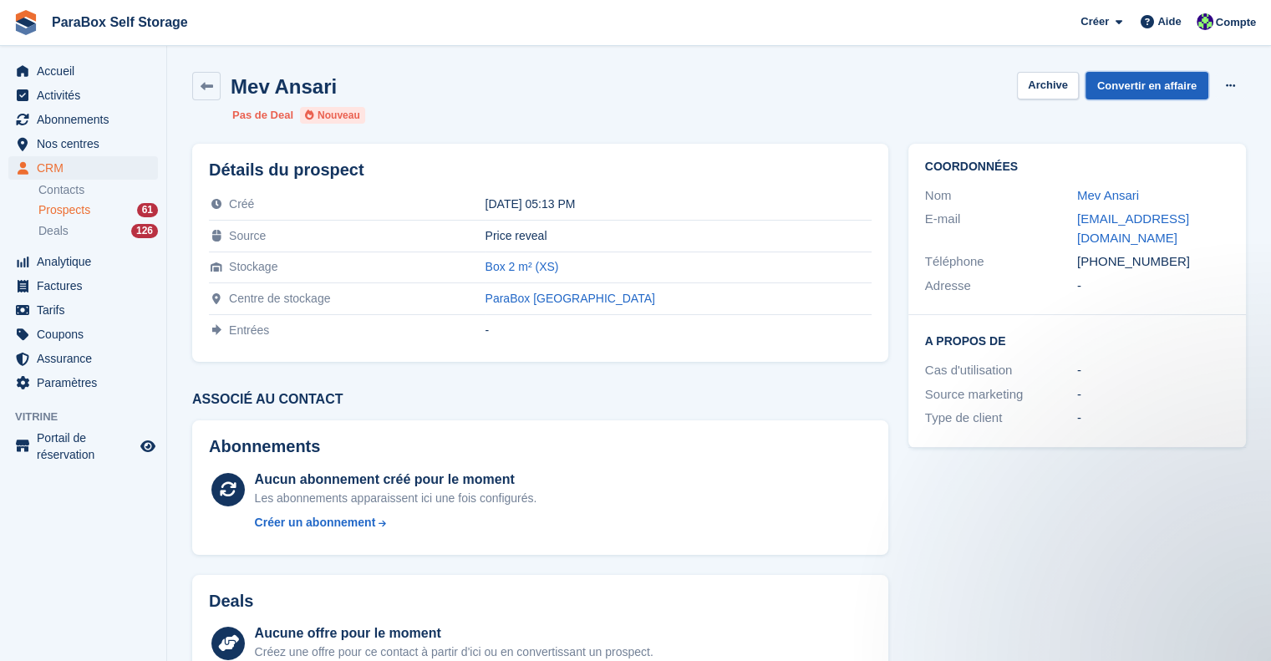
click at [1138, 79] on link "Convertir en affaire" at bounding box center [1147, 86] width 123 height 28
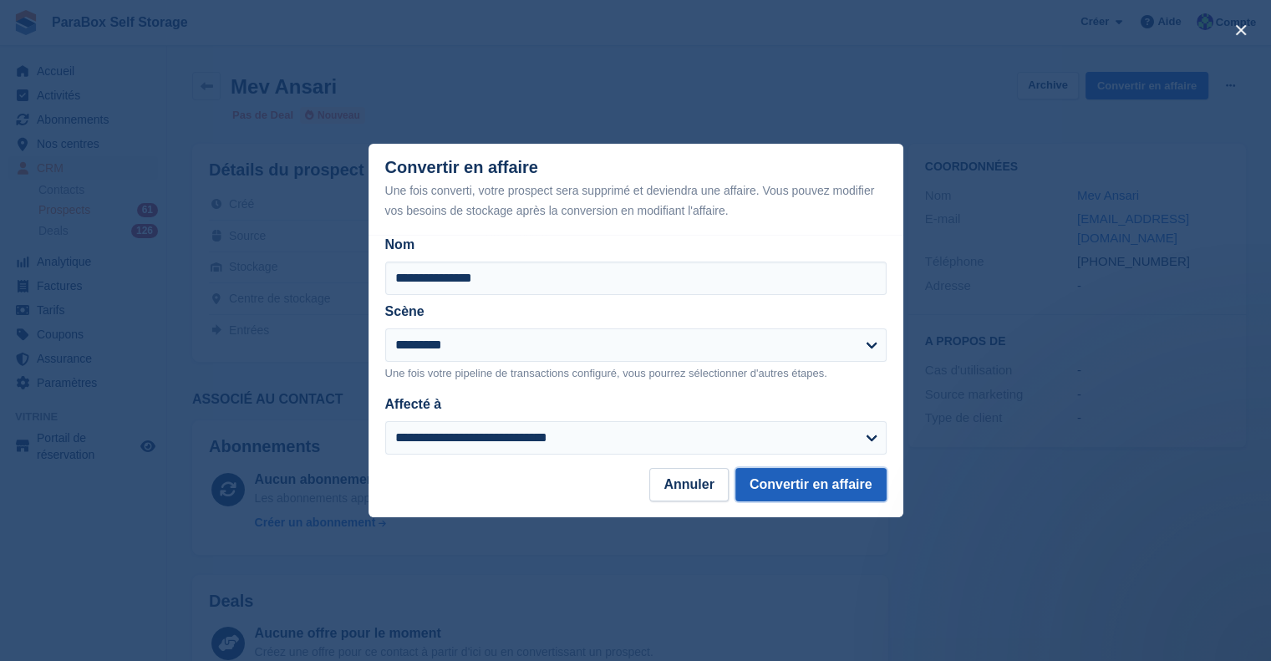
click at [817, 479] on button "Convertir en affaire" at bounding box center [811, 484] width 151 height 33
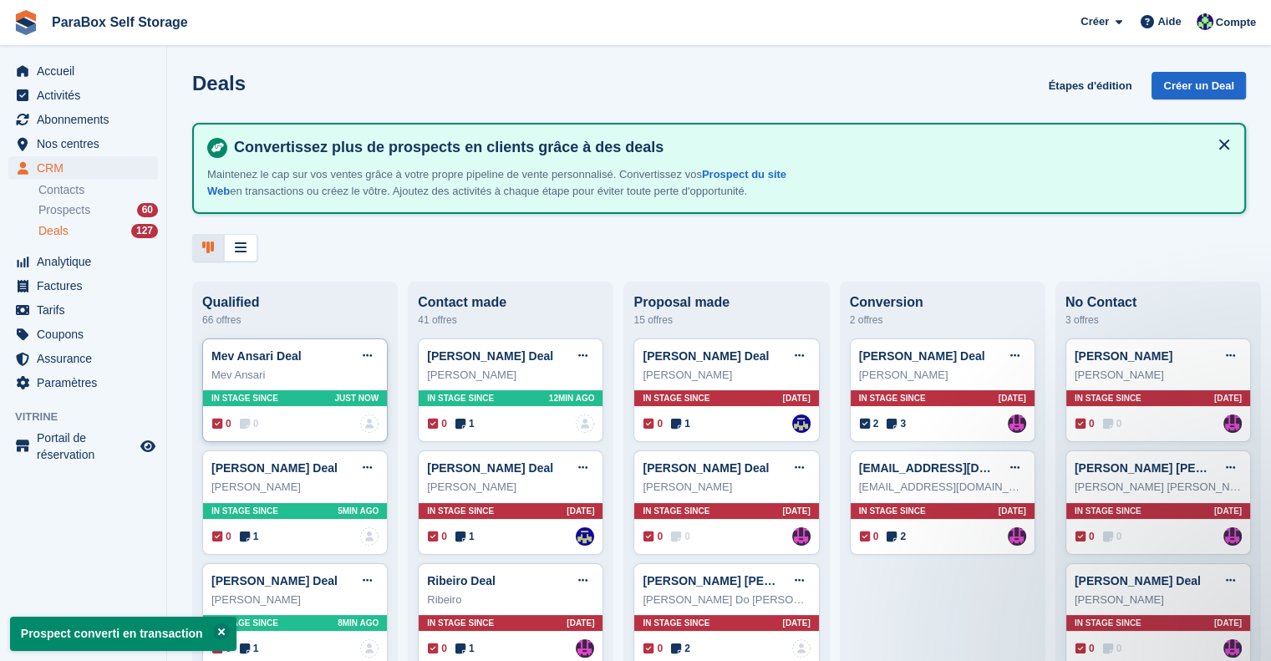
click at [256, 431] on span "0" at bounding box center [249, 423] width 19 height 15
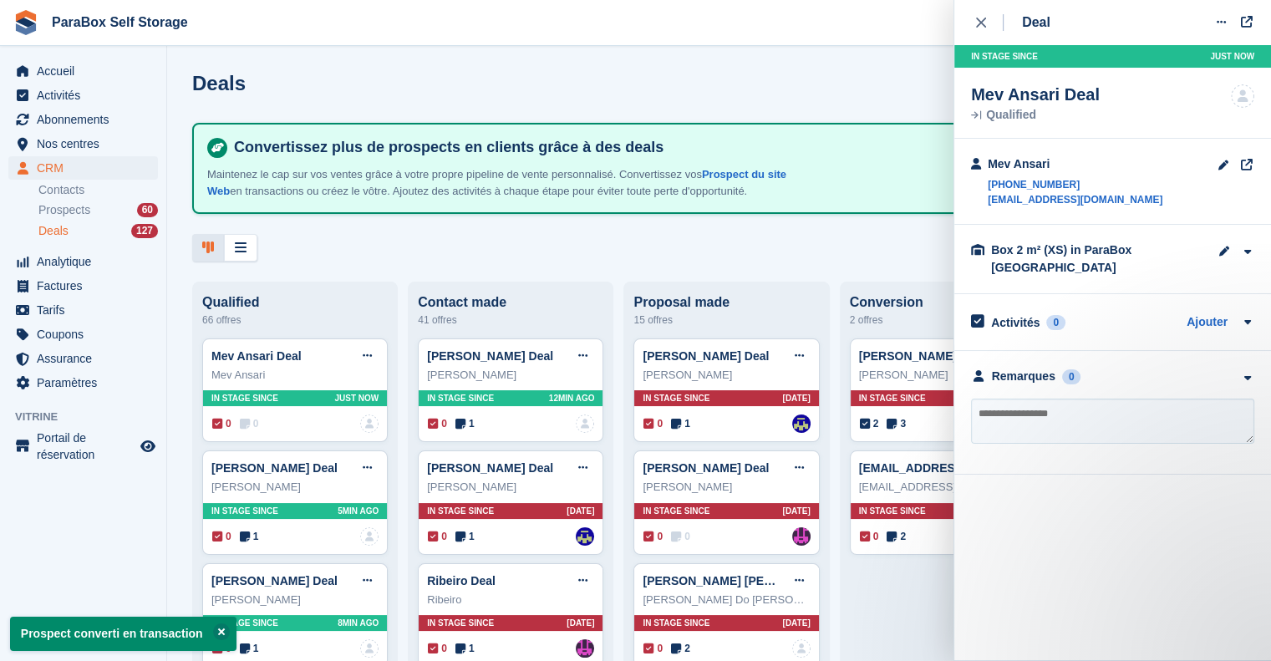
click at [1053, 420] on textarea at bounding box center [1112, 421] width 283 height 45
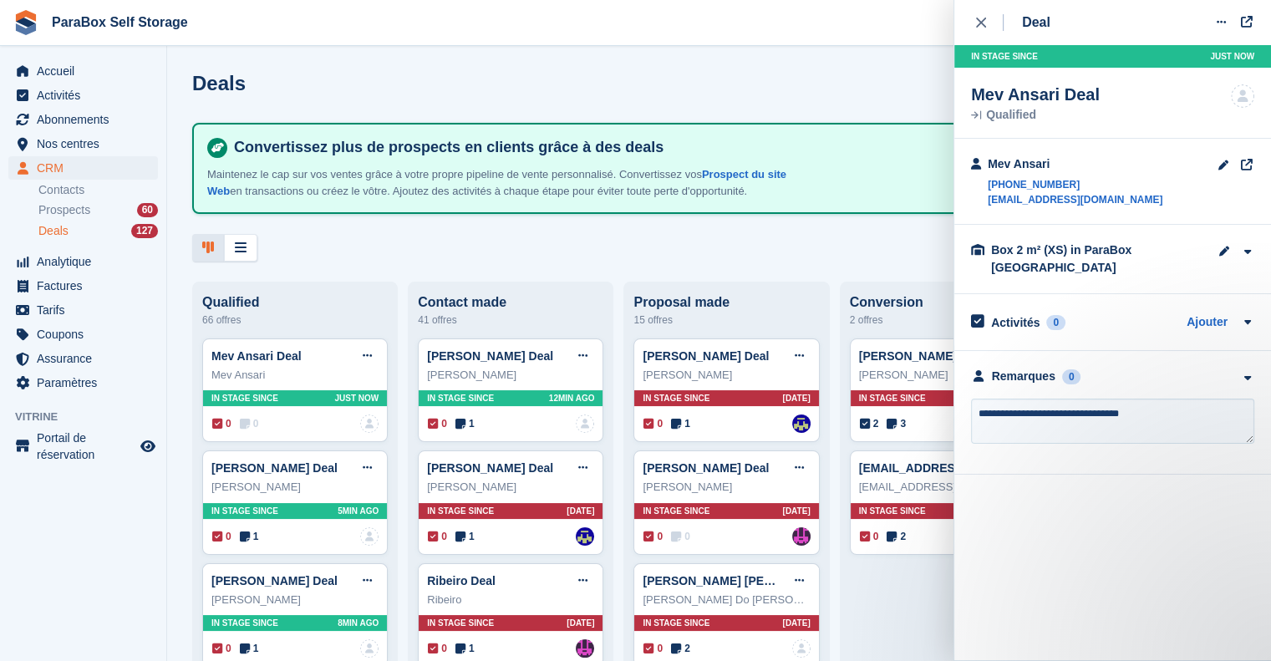
type textarea "**********"
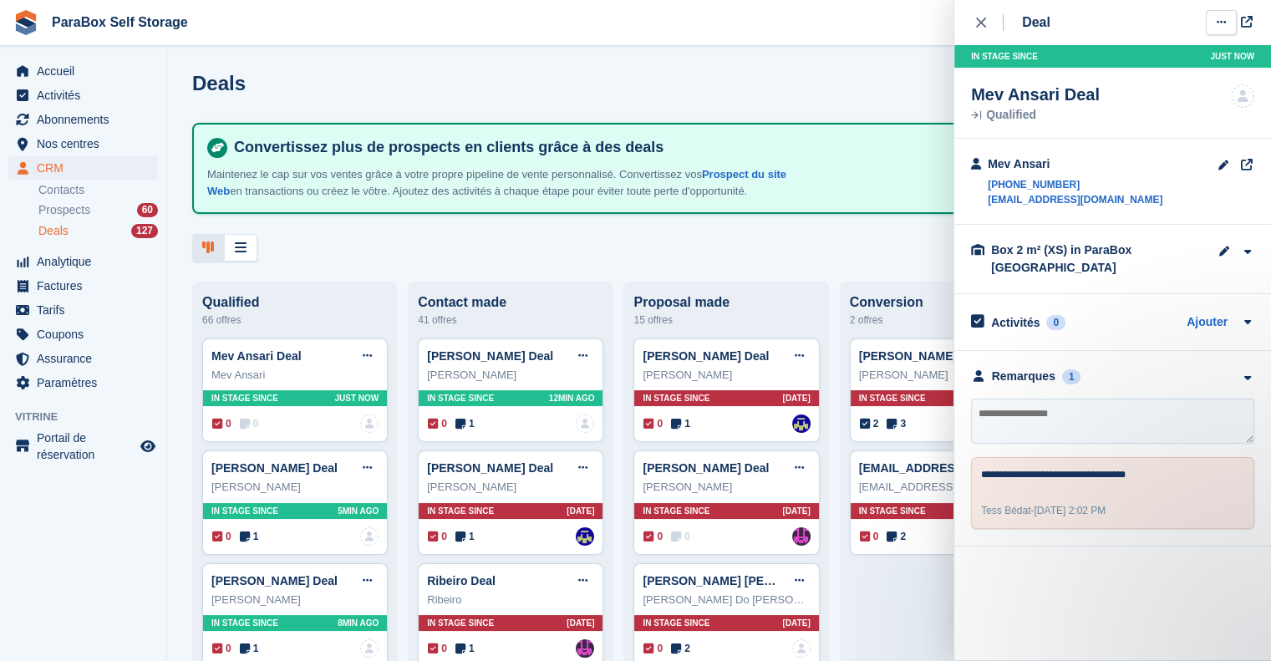
click at [1224, 25] on icon at bounding box center [1221, 22] width 9 height 11
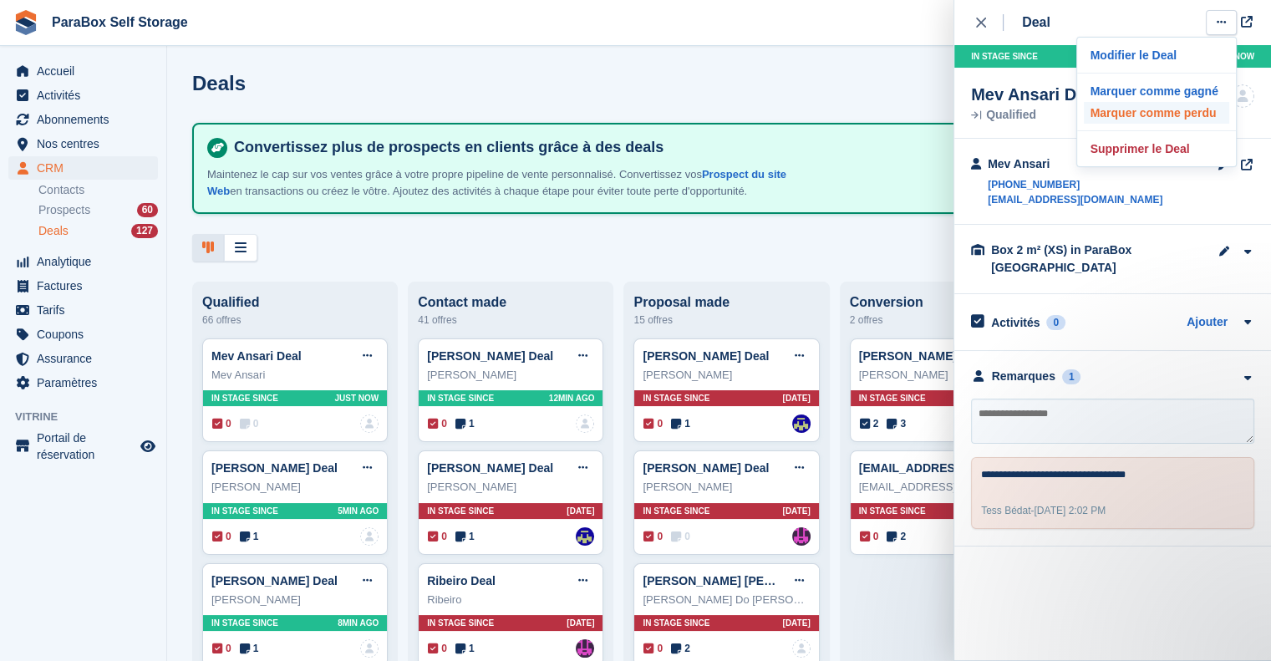
click at [1174, 106] on p "Marquer comme perdu" at bounding box center [1156, 113] width 145 height 22
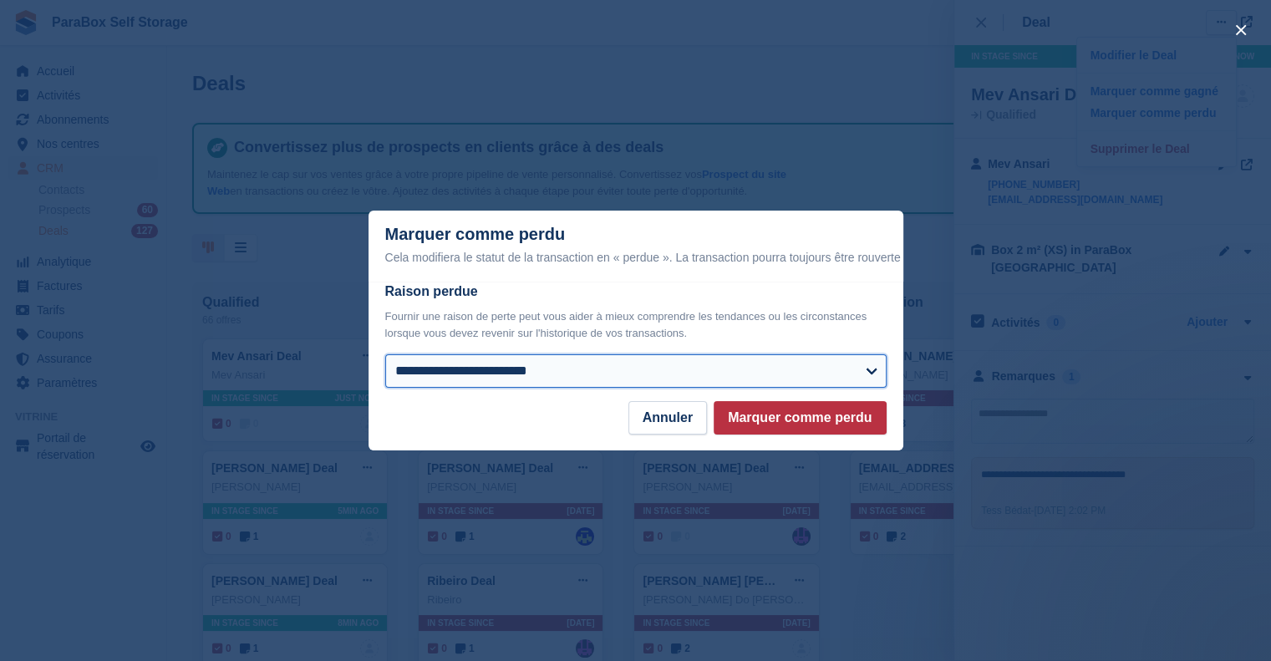
click at [518, 371] on select "**********" at bounding box center [635, 370] width 501 height 33
select select "**********"
click at [385, 355] on select "**********" at bounding box center [635, 370] width 501 height 33
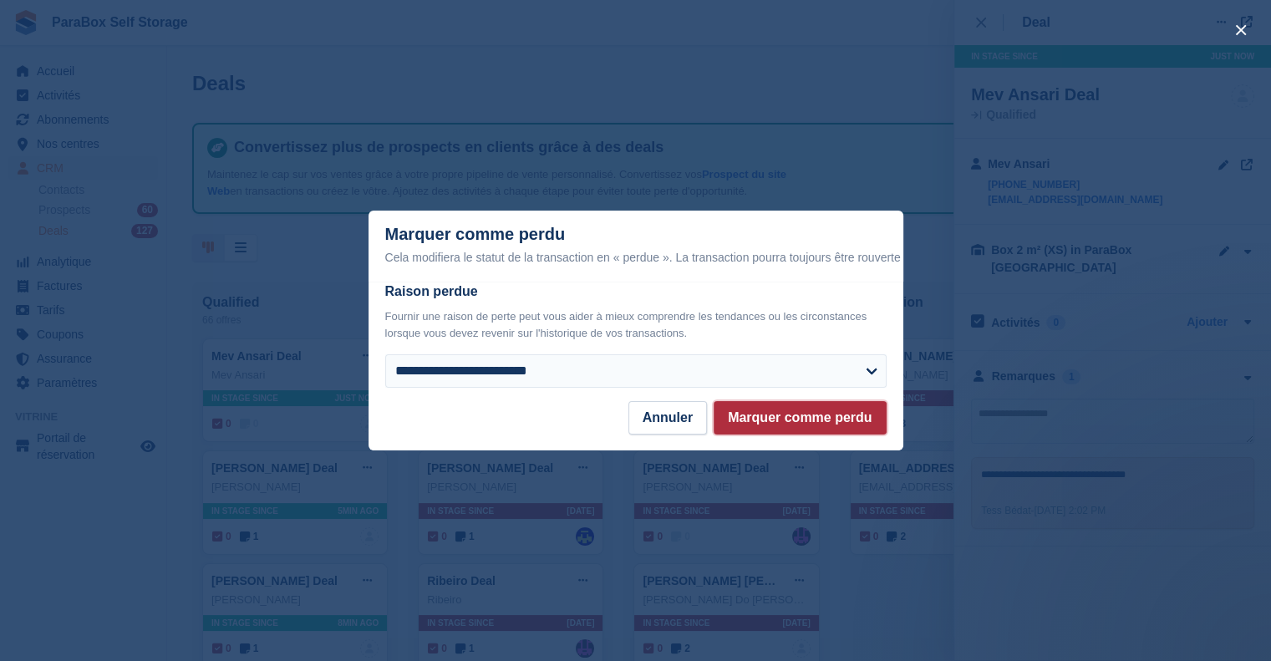
click at [786, 423] on button "Marquer comme perdu" at bounding box center [800, 417] width 172 height 33
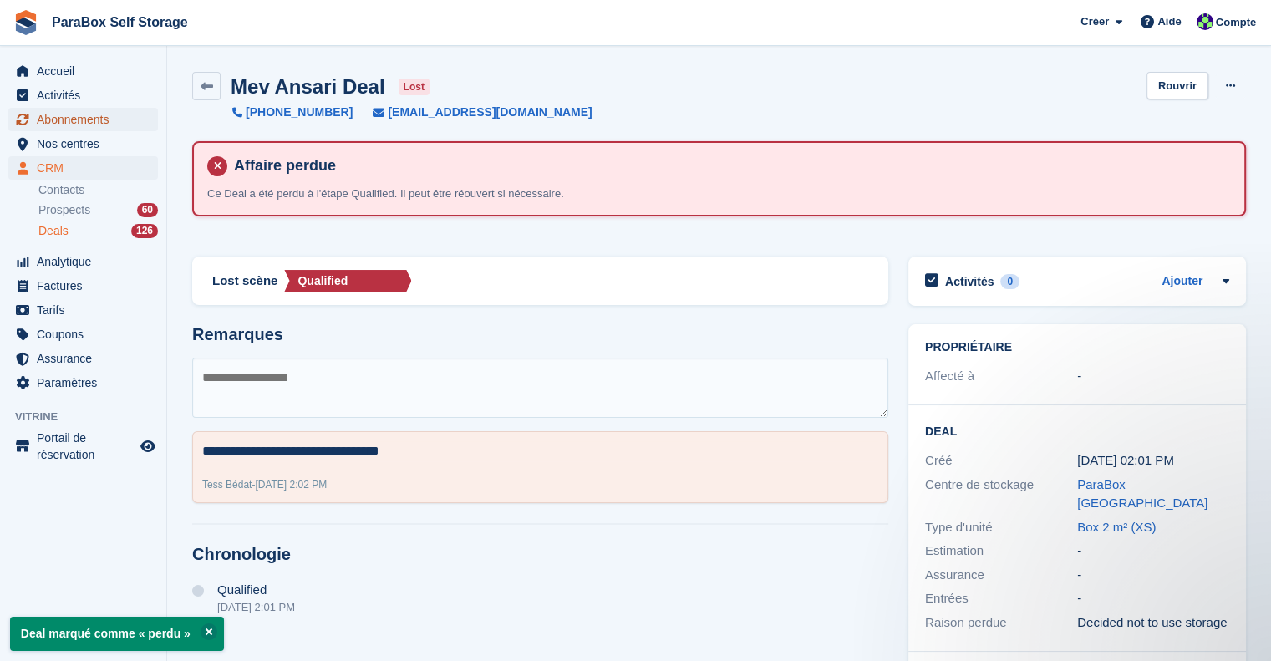
click at [118, 122] on span "Abonnements" at bounding box center [87, 119] width 100 height 23
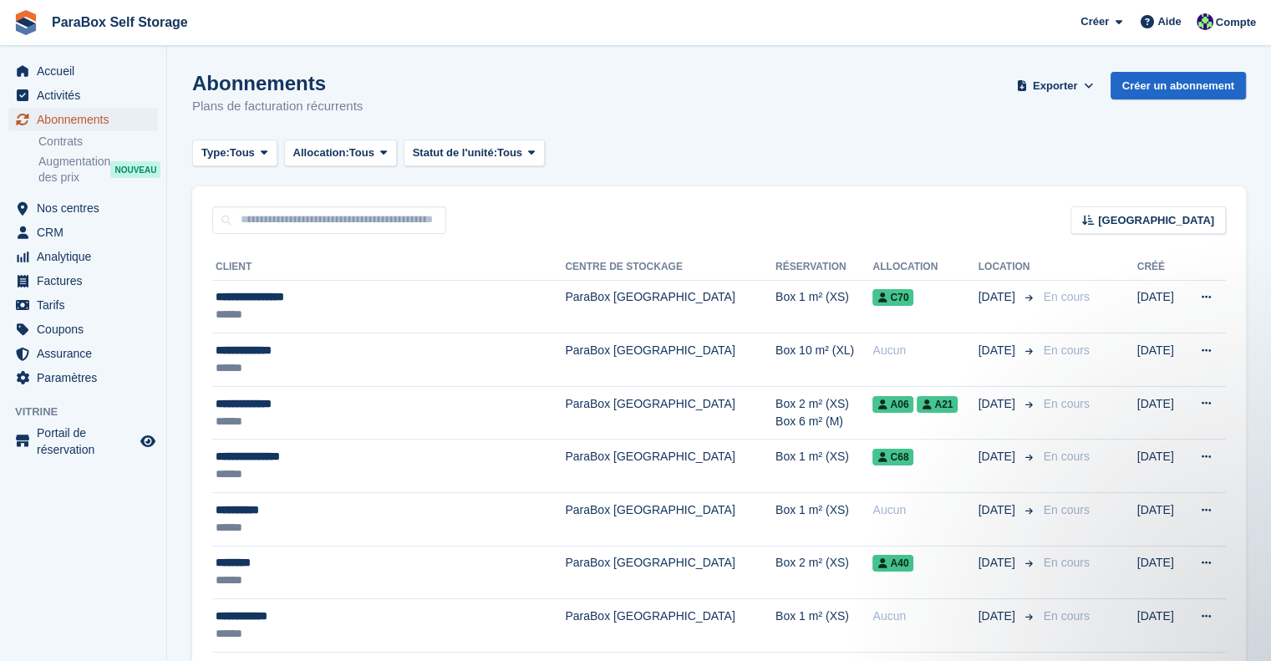
click at [82, 122] on span "Abonnements" at bounding box center [87, 119] width 100 height 23
click at [87, 141] on link "Contrats" at bounding box center [98, 142] width 120 height 16
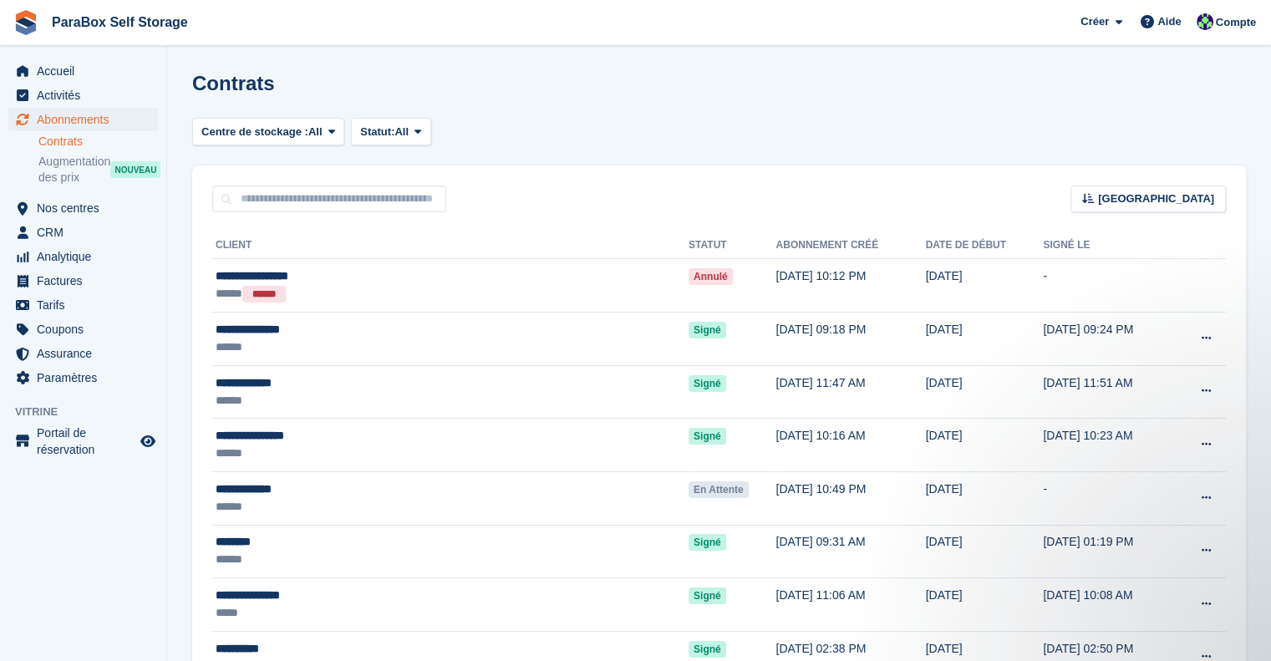
click at [820, 112] on div "Contrats" at bounding box center [719, 93] width 1054 height 43
click at [70, 102] on span "Activités" at bounding box center [87, 95] width 100 height 23
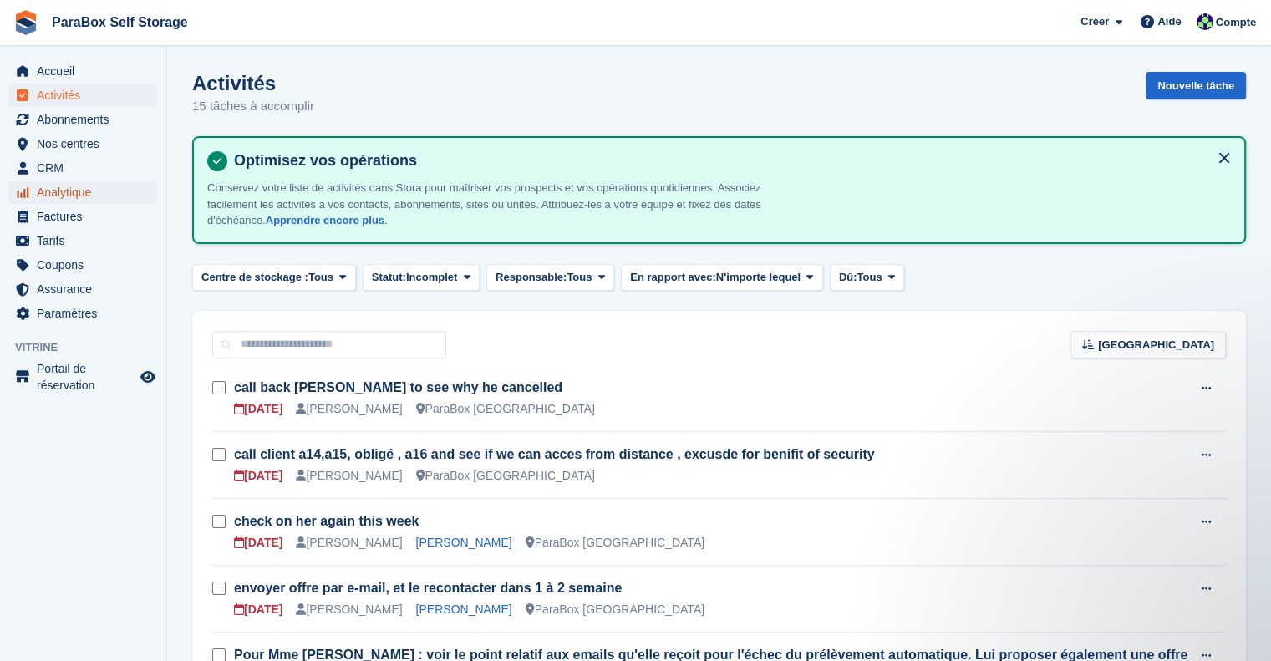
click at [79, 193] on span "Analytique" at bounding box center [87, 192] width 100 height 23
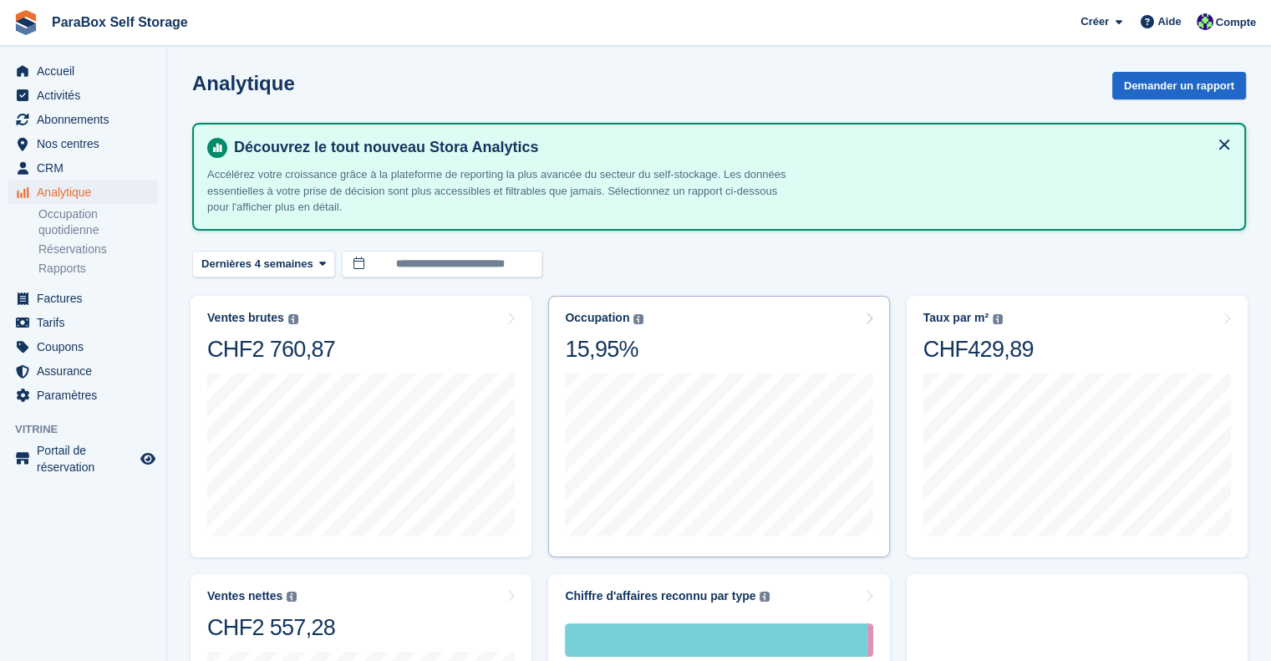
click at [711, 359] on div "Occupation Pourcentage de la superficie totale des unités attribuées. Comprend …" at bounding box center [719, 337] width 308 height 53
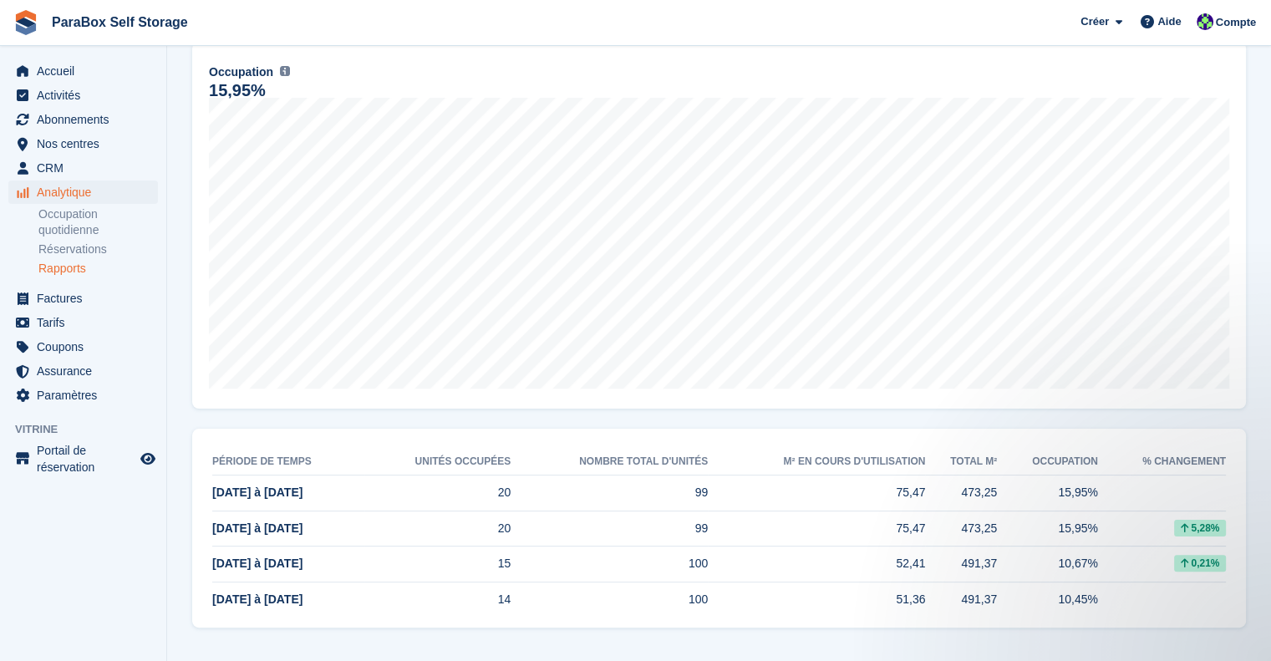
click at [382, 537] on td "20" at bounding box center [437, 529] width 147 height 36
click at [289, 526] on span "[DATE] à [DATE]" at bounding box center [257, 528] width 90 height 13
click at [317, 583] on td "[DATE] à [DATE]" at bounding box center [288, 599] width 152 height 35
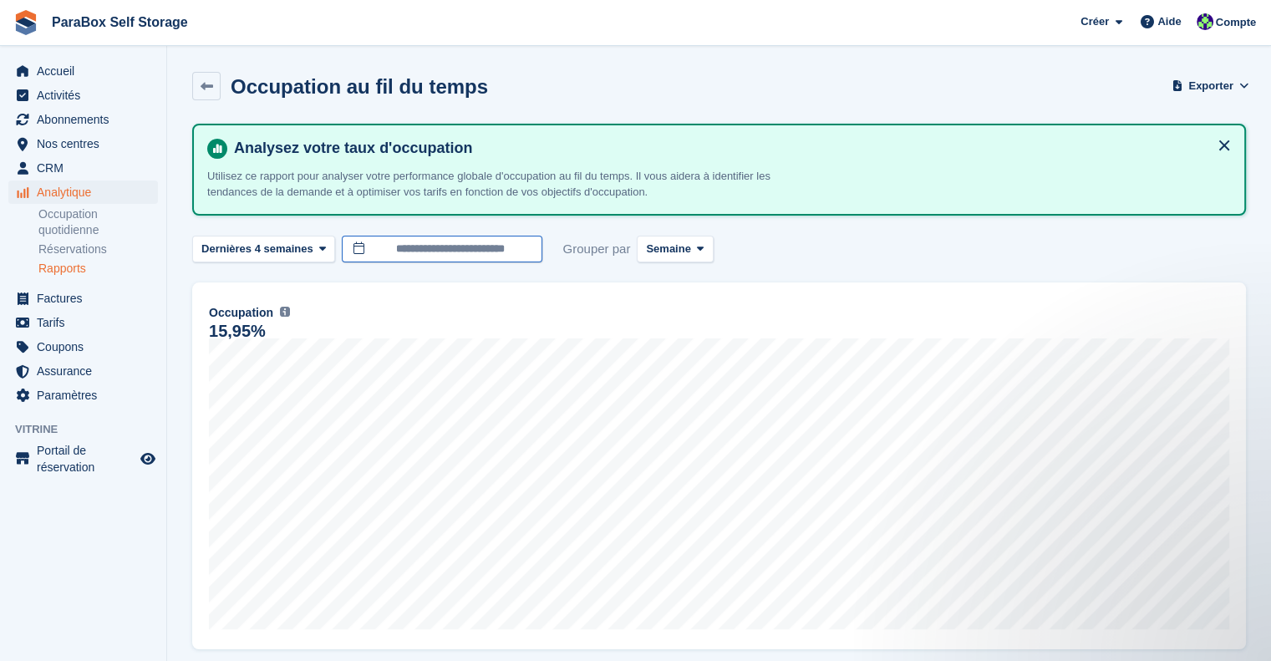
click at [382, 250] on input "**********" at bounding box center [442, 250] width 201 height 28
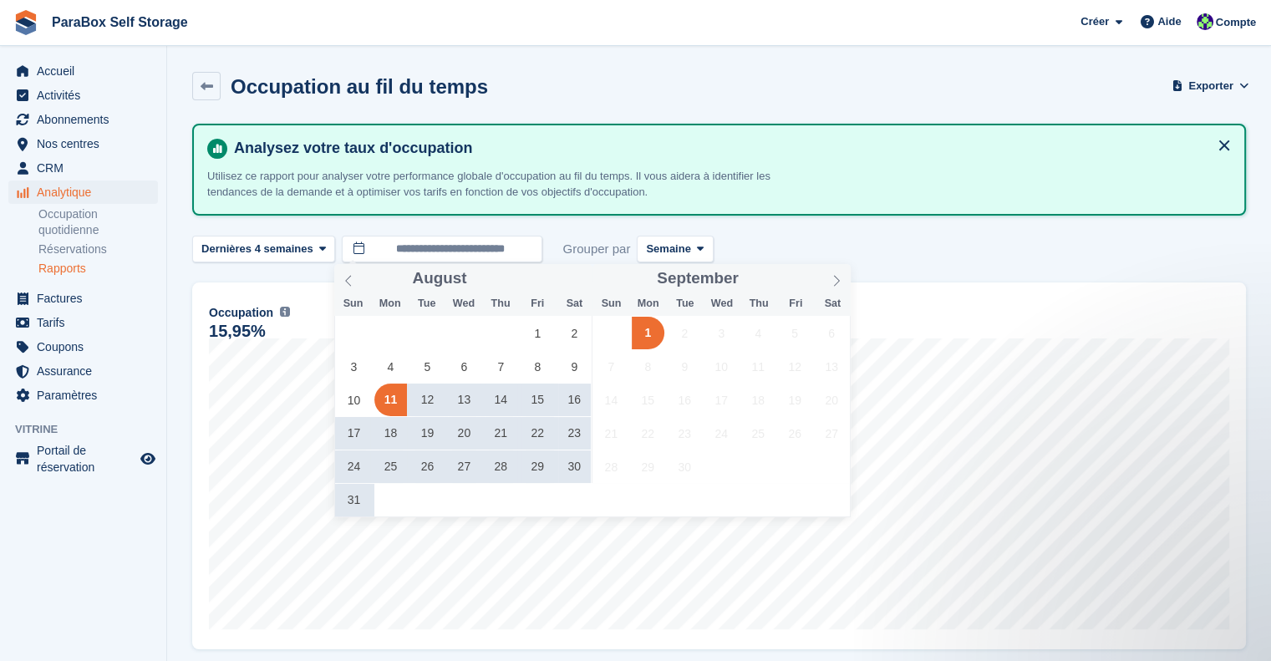
click at [1030, 271] on div "**********" at bounding box center [719, 496] width 1054 height 745
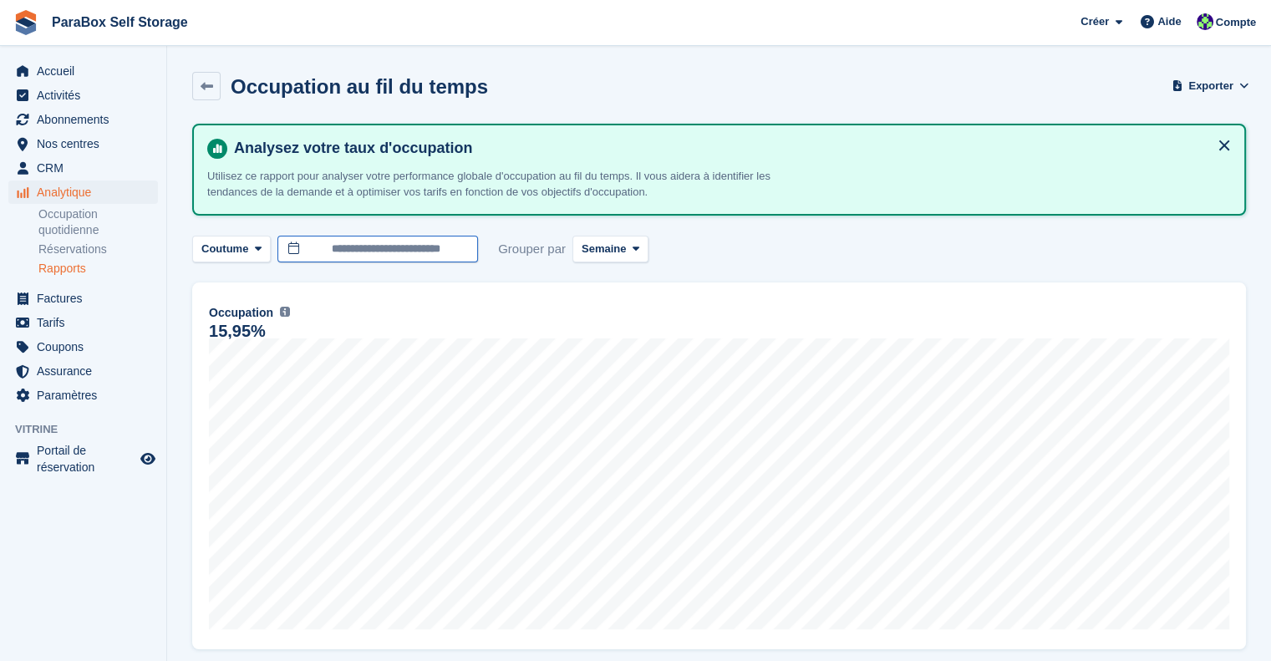
click at [345, 247] on input "**********" at bounding box center [377, 250] width 201 height 28
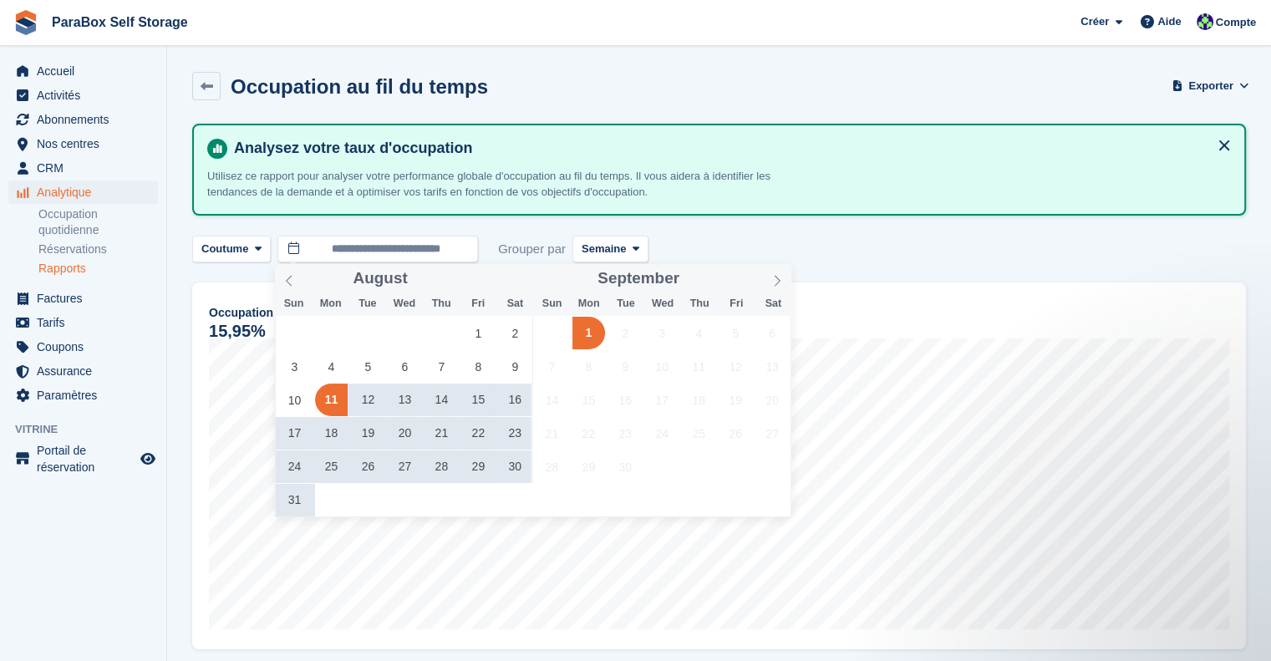
click at [438, 433] on span "21" at bounding box center [441, 433] width 33 height 33
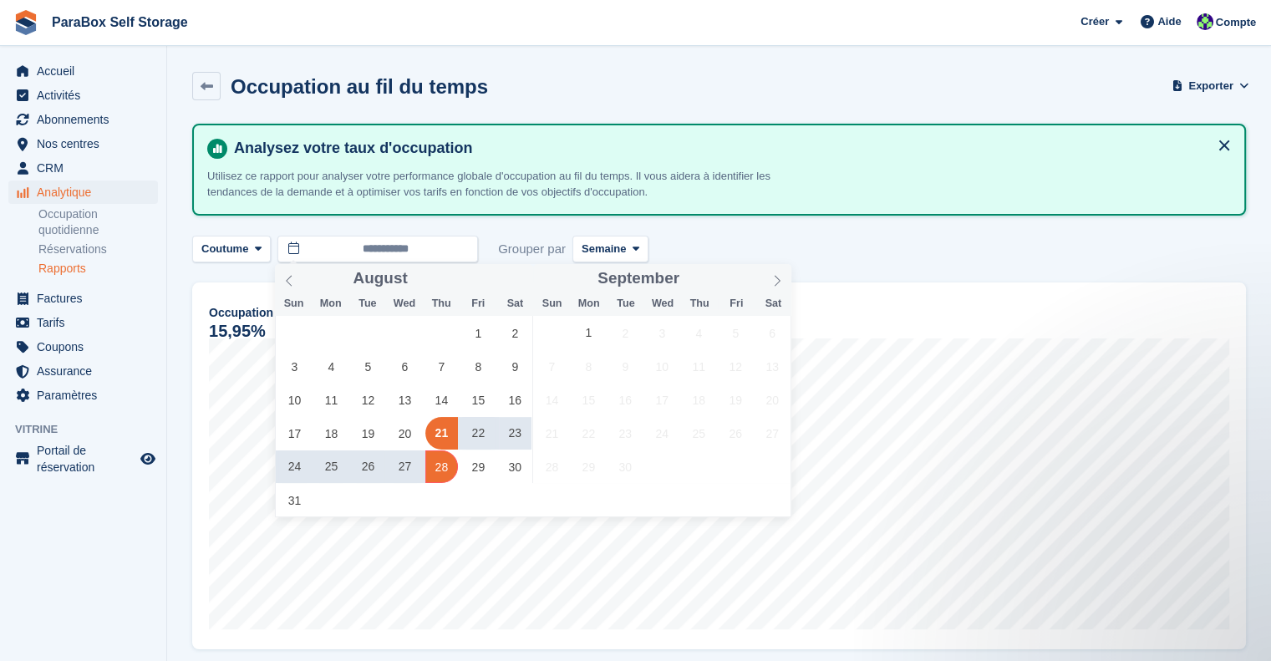
click at [450, 473] on span "28" at bounding box center [441, 466] width 33 height 33
type input "**********"
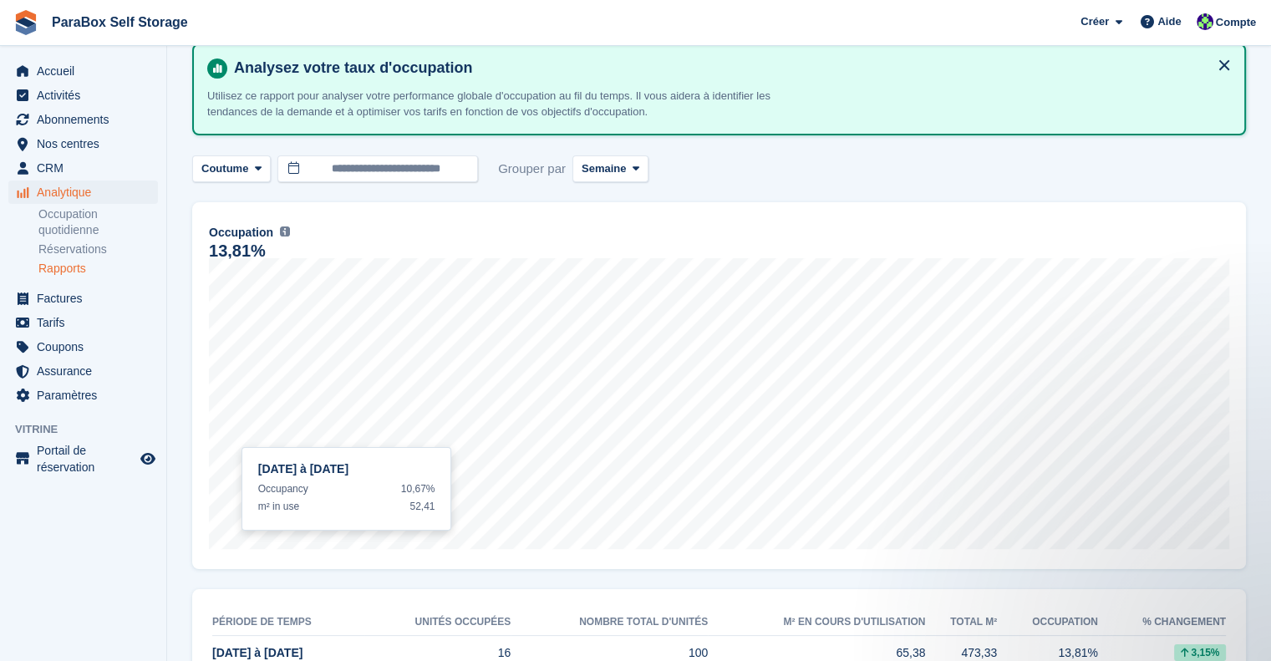
scroll to position [170, 0]
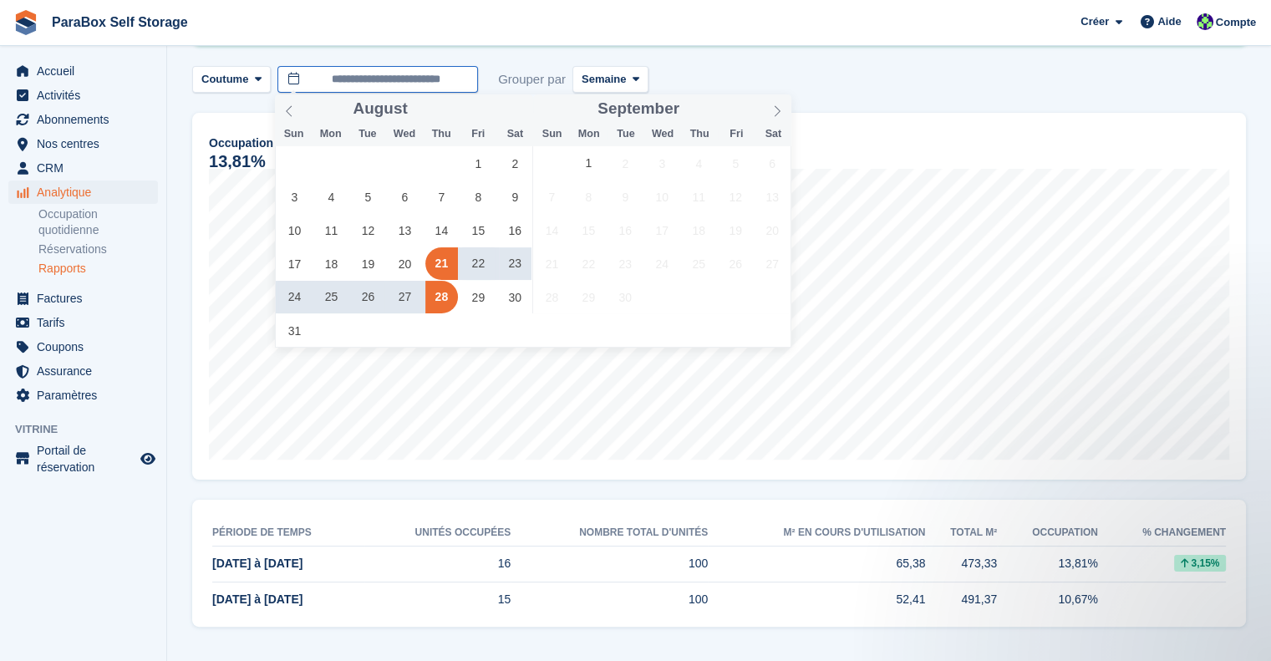
click at [348, 73] on input "**********" at bounding box center [377, 80] width 201 height 28
click at [438, 295] on span "28" at bounding box center [441, 297] width 33 height 33
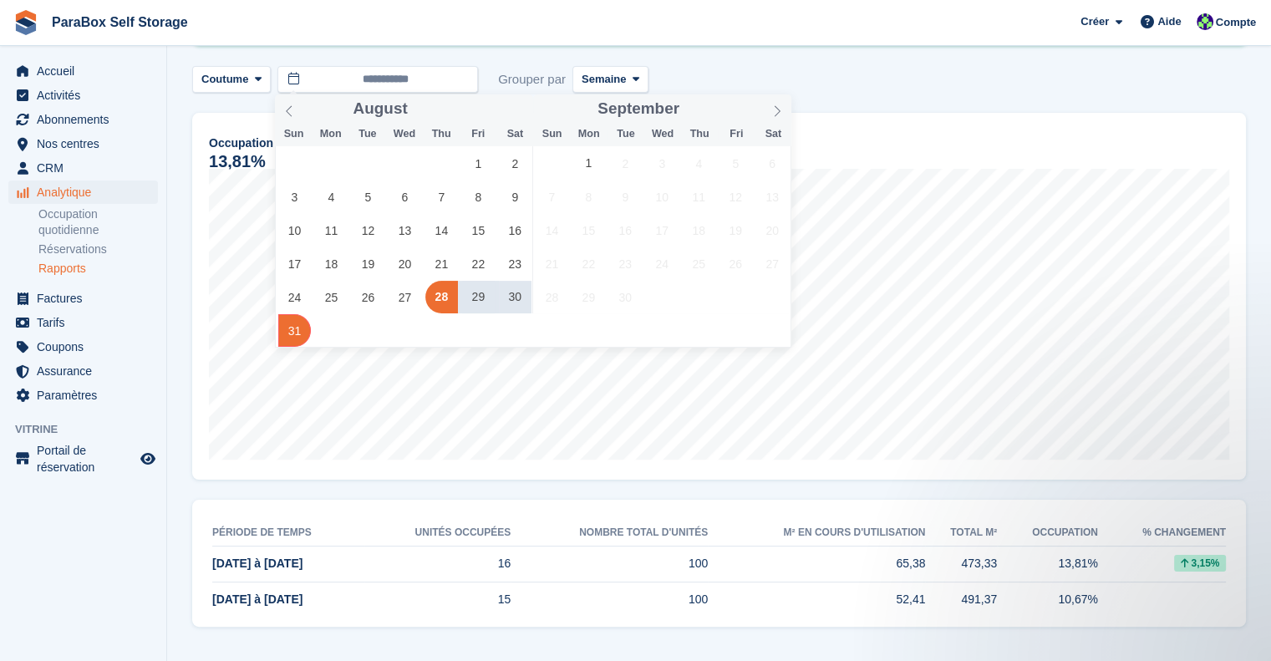
click at [290, 333] on span "31" at bounding box center [294, 330] width 33 height 33
type input "**********"
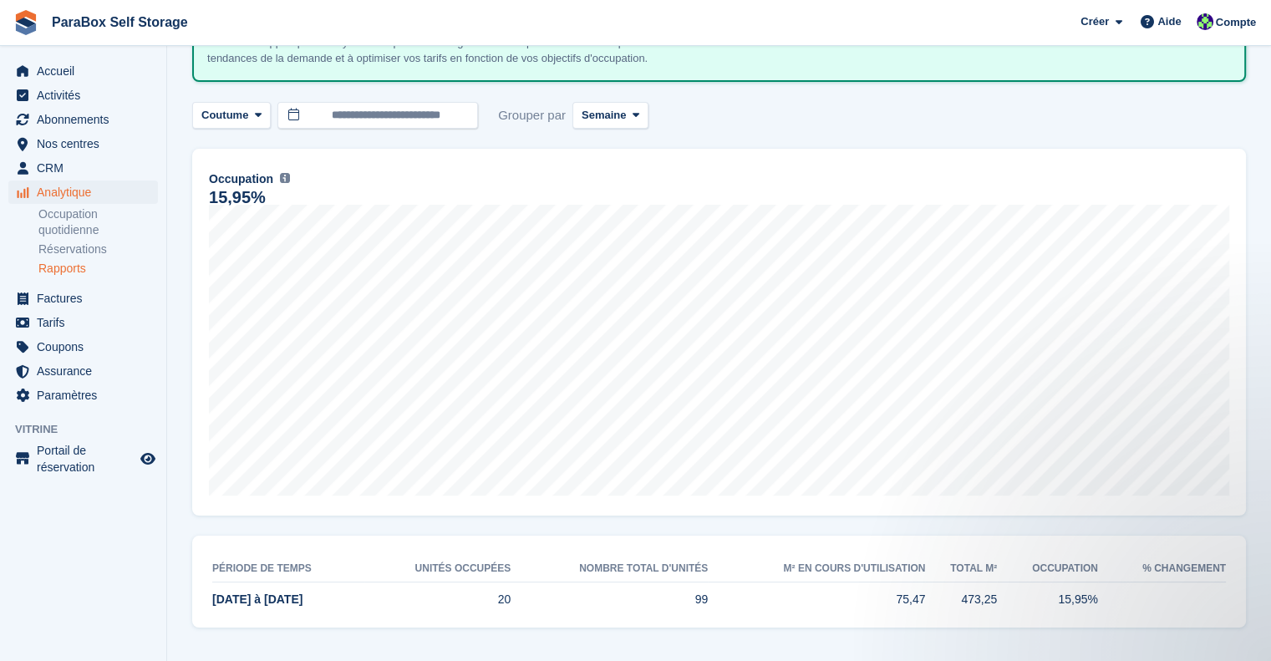
click at [491, 588] on td "20" at bounding box center [437, 600] width 147 height 35
click at [450, 551] on div "Période de temps Unités occupées Nombre total d'unités m² en cours d'utilisatio…" at bounding box center [719, 582] width 1054 height 92
click at [257, 598] on span "25 Aug à 31 Aug" at bounding box center [257, 599] width 90 height 13
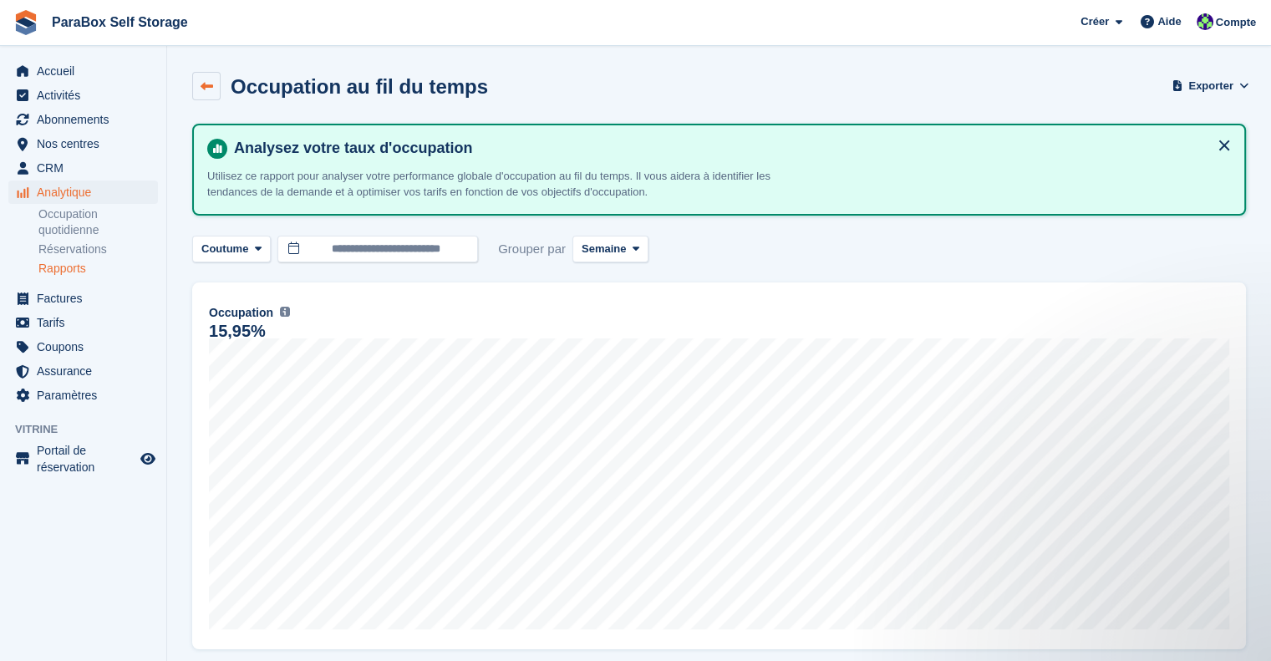
click at [207, 91] on icon at bounding box center [207, 86] width 13 height 13
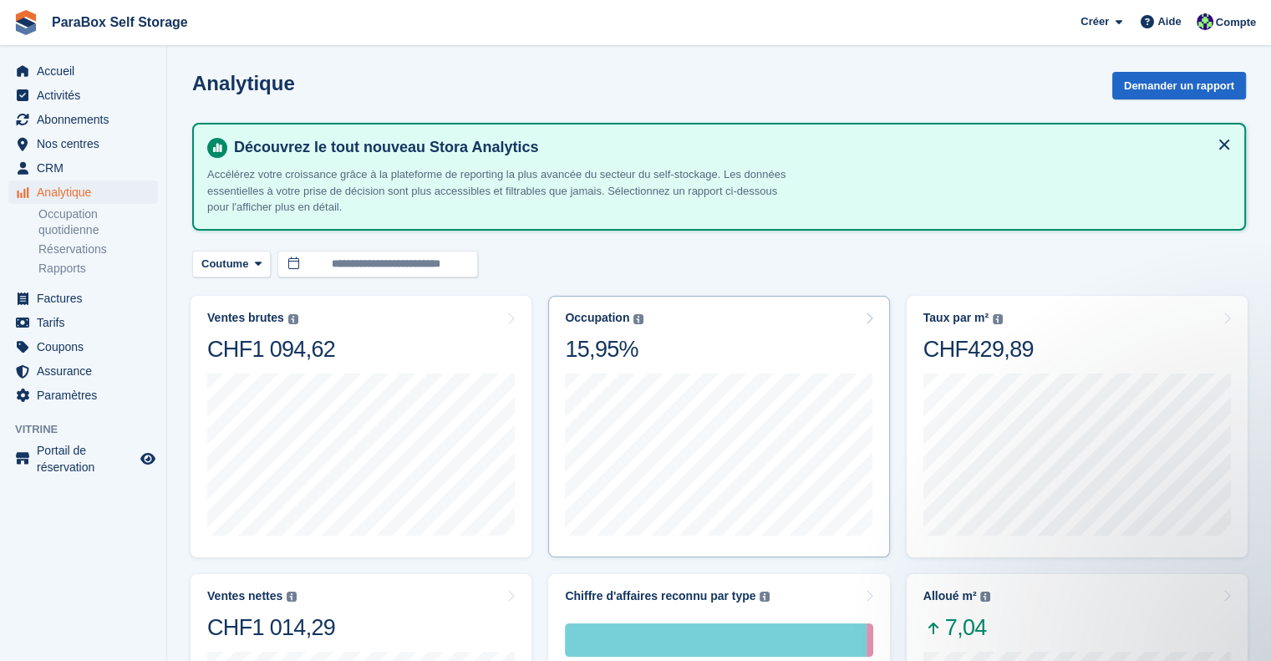
click at [581, 314] on div "Occupation" at bounding box center [597, 318] width 64 height 14
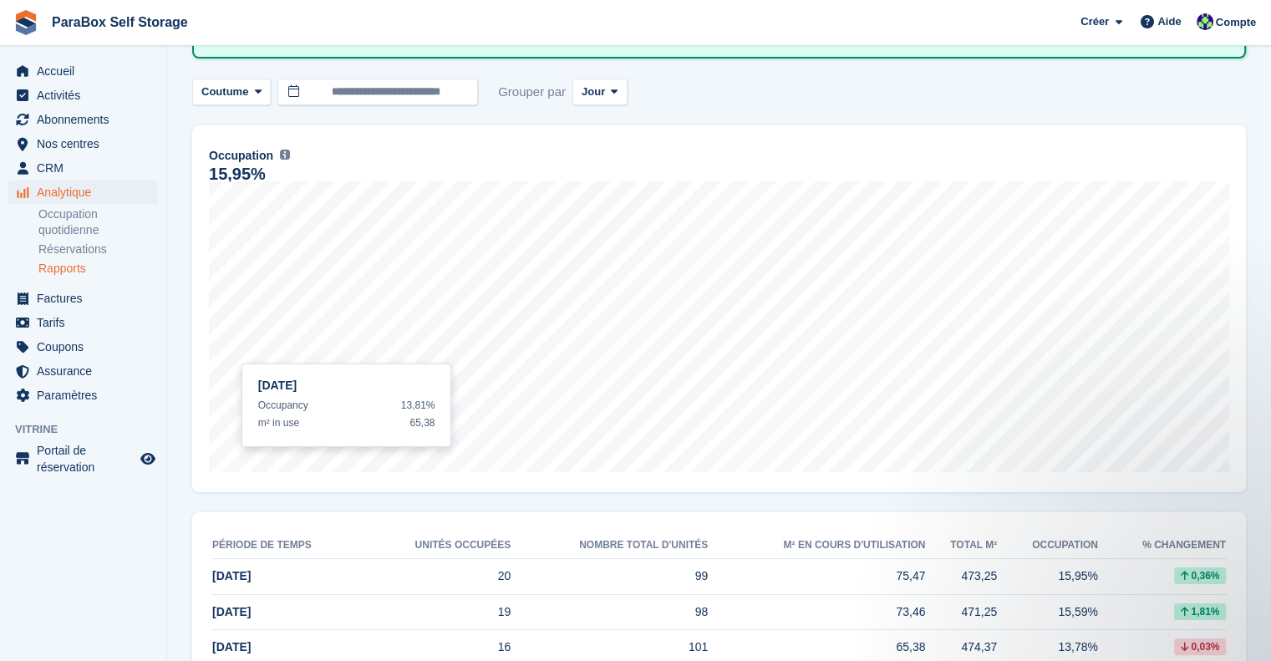
scroll to position [241, 0]
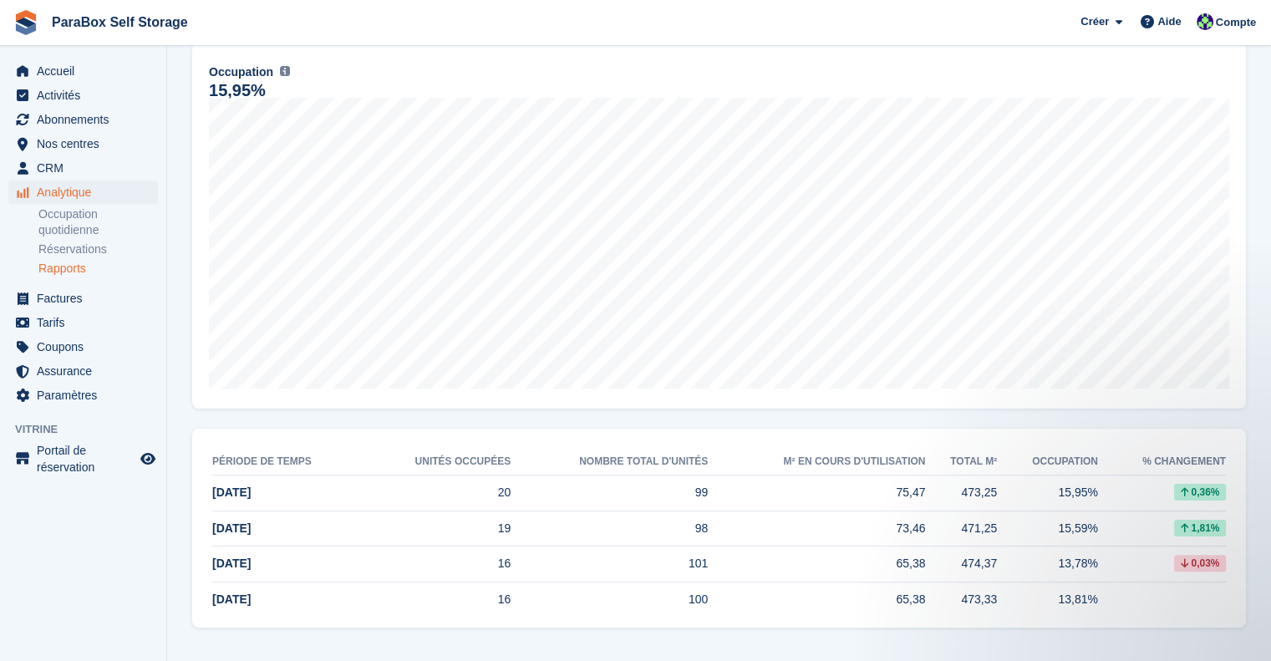
click at [291, 597] on td "[DATE]" at bounding box center [288, 599] width 152 height 35
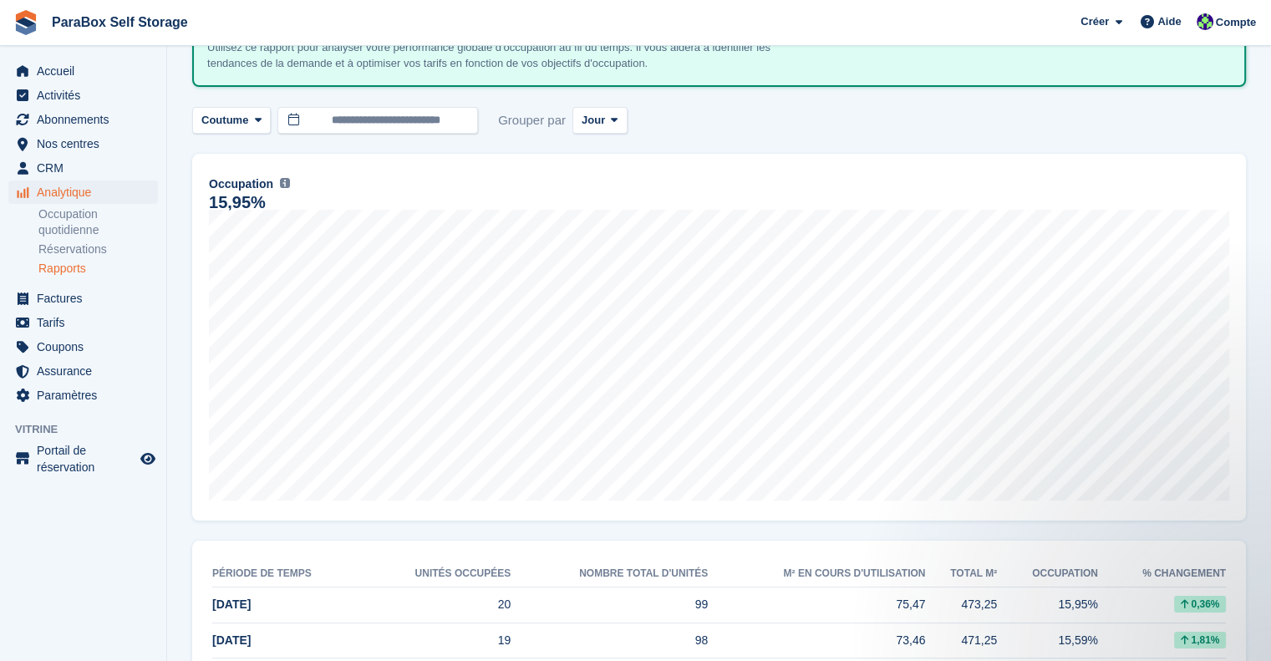
scroll to position [0, 0]
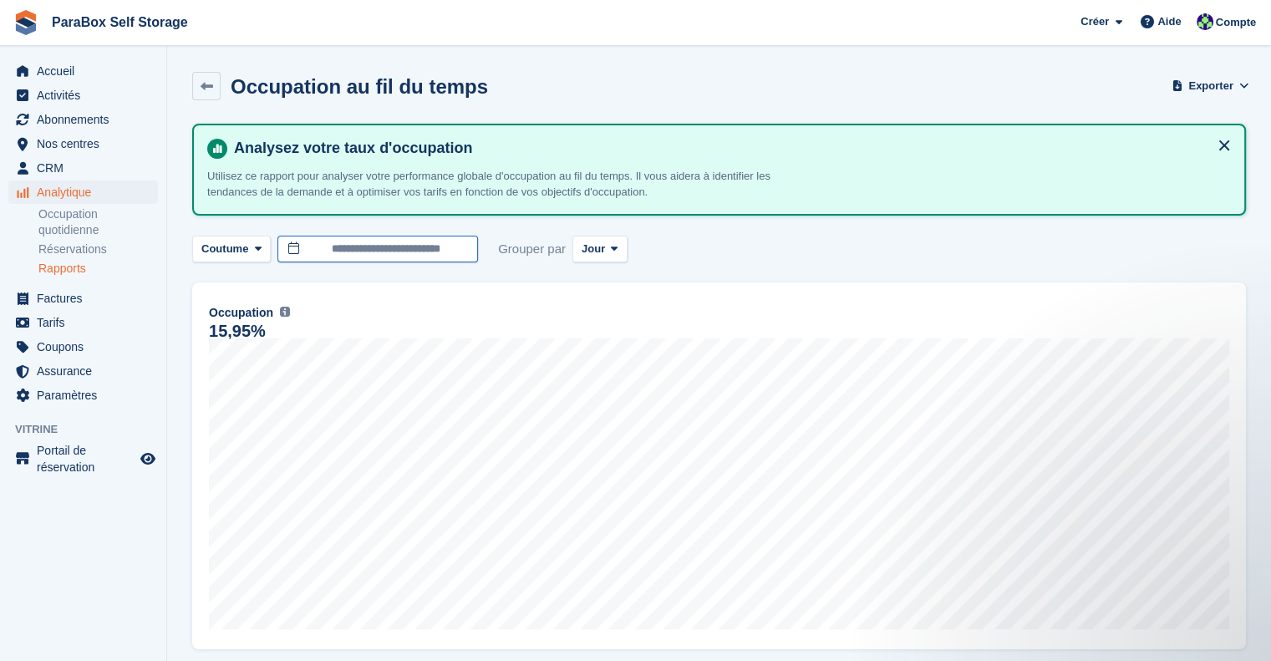
click at [441, 250] on input "**********" at bounding box center [377, 250] width 201 height 28
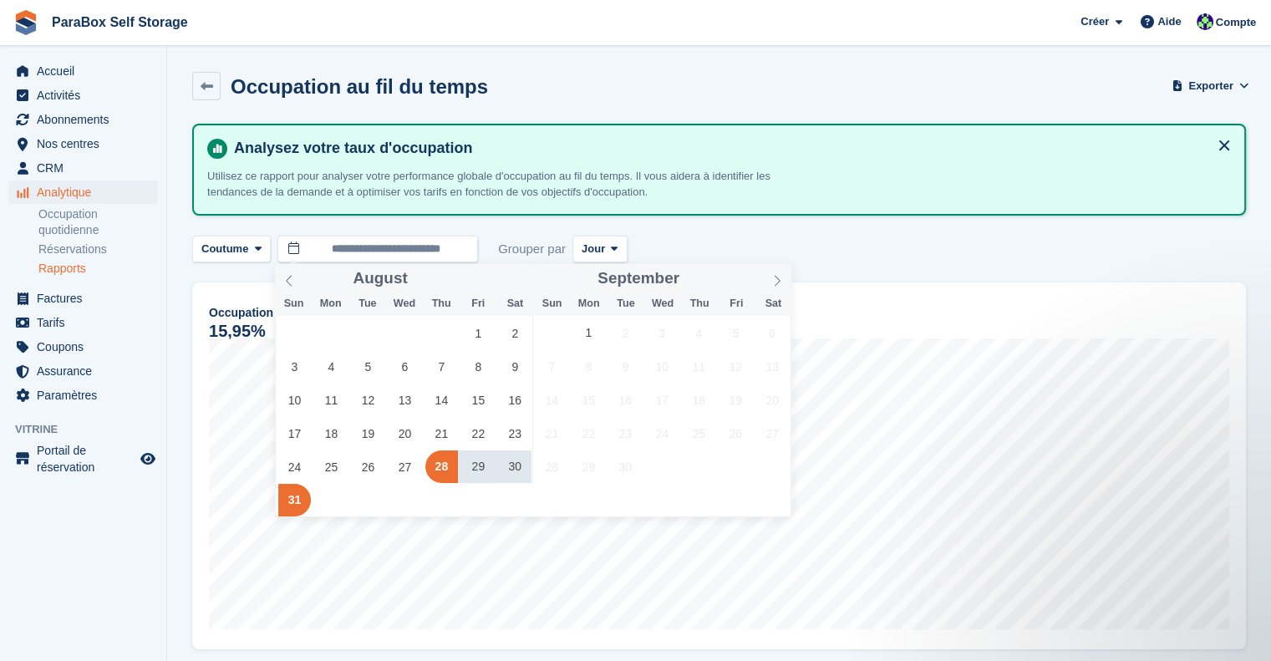
click at [920, 245] on div "**********" at bounding box center [719, 250] width 1054 height 28
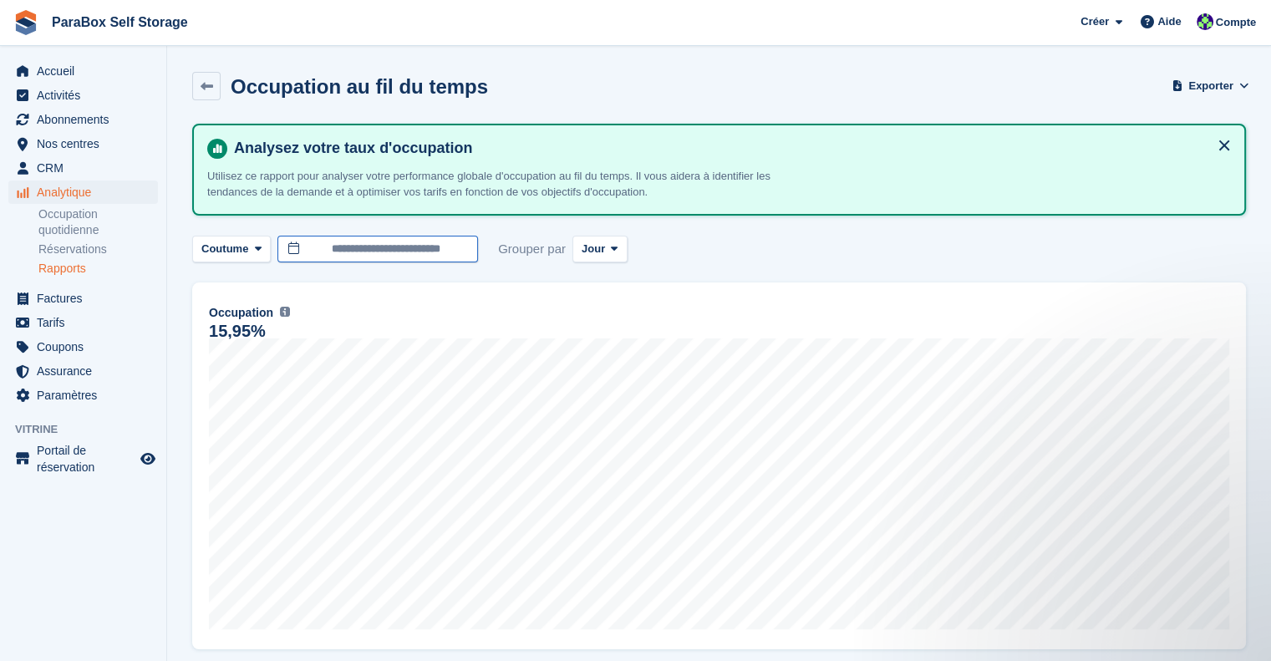
click at [374, 247] on input "**********" at bounding box center [377, 250] width 201 height 28
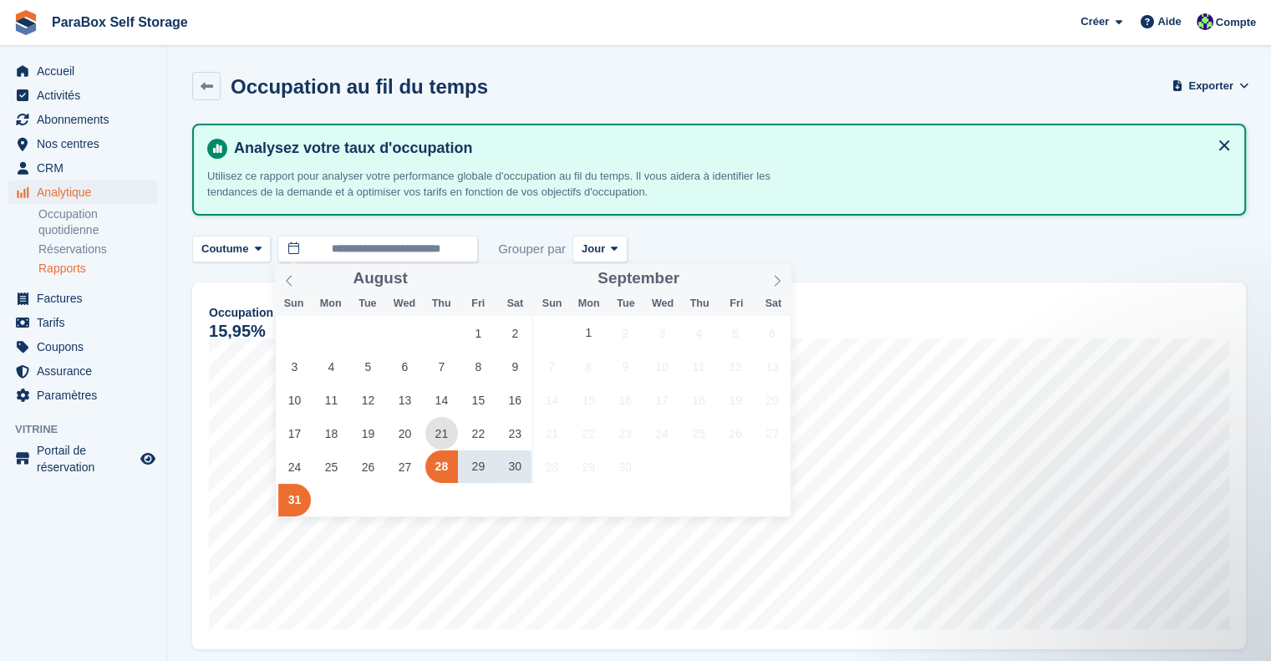
click at [441, 422] on span "21" at bounding box center [441, 433] width 33 height 33
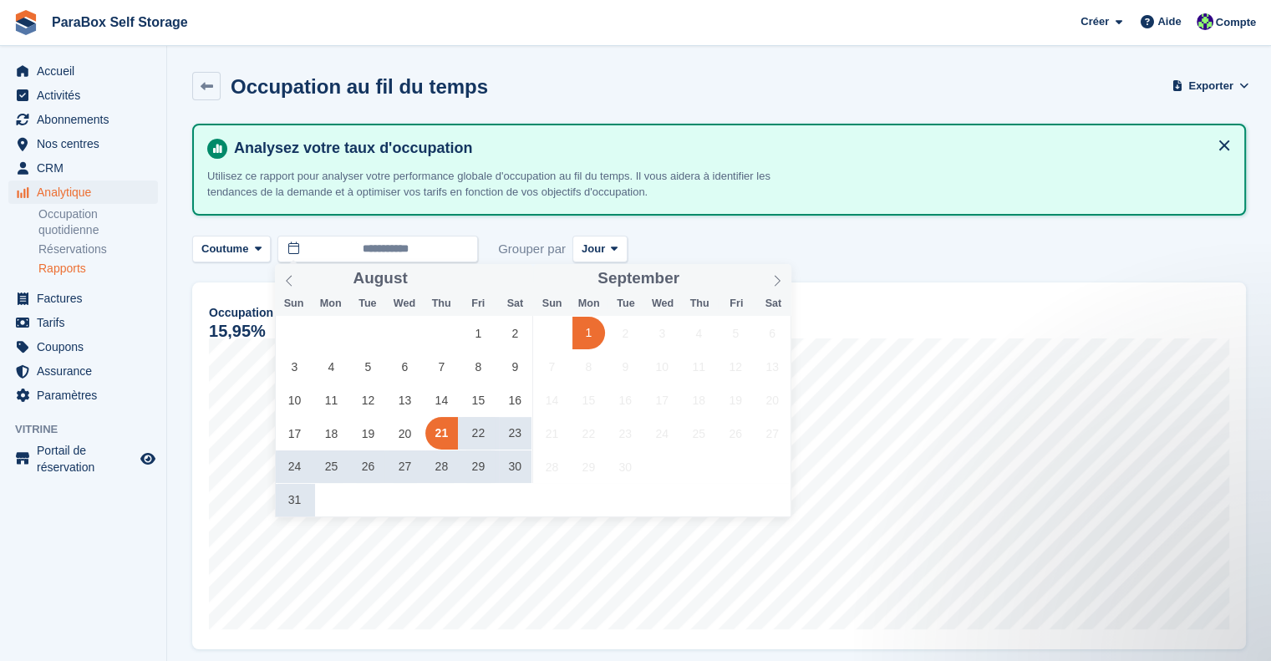
click at [586, 323] on span "1" at bounding box center [589, 333] width 33 height 33
type input "**********"
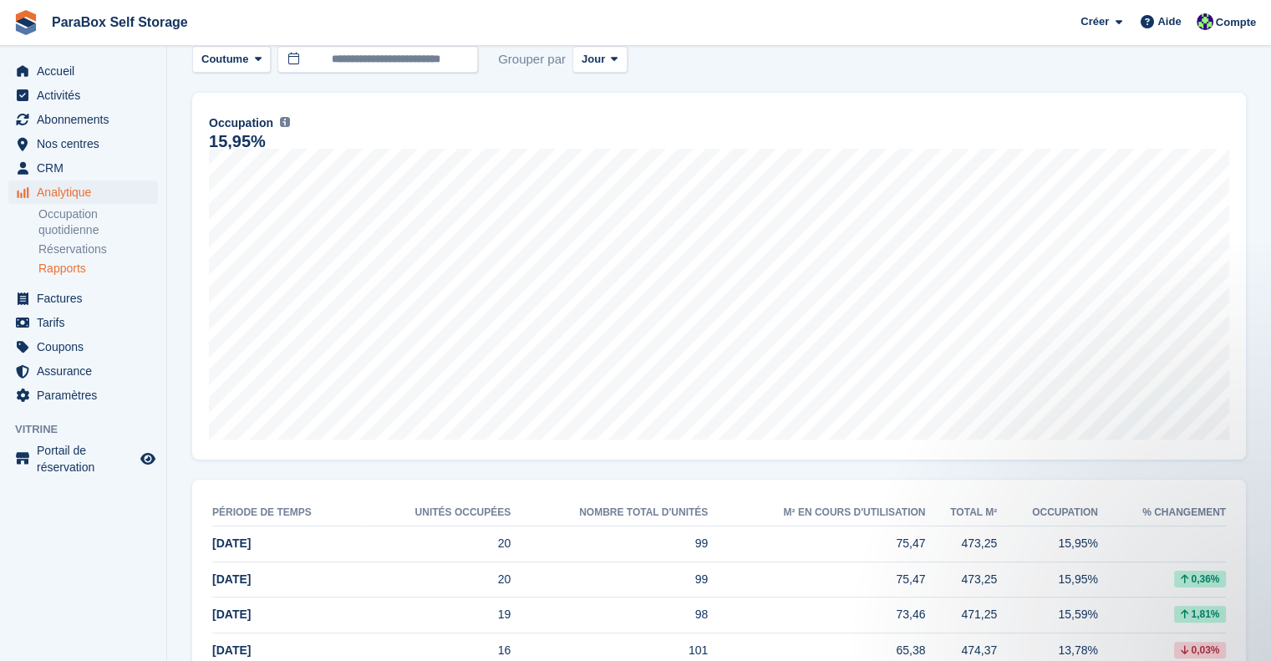
scroll to position [524, 0]
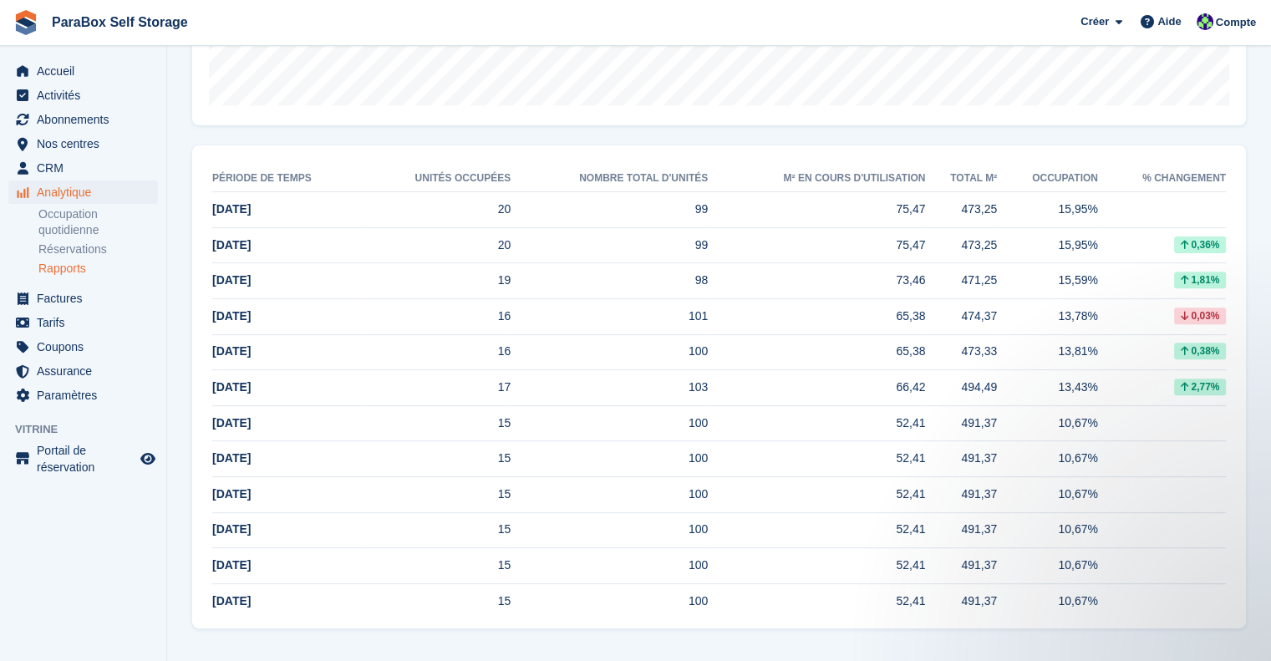
click at [337, 212] on td "[DATE]" at bounding box center [288, 210] width 152 height 36
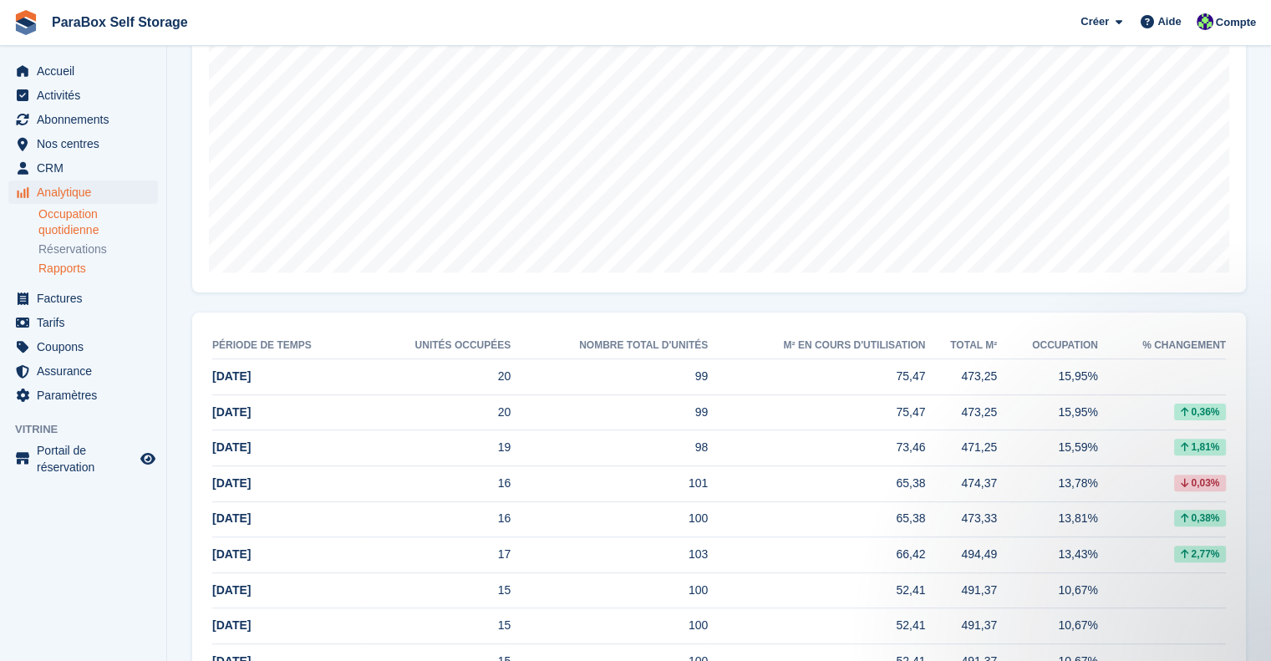
click at [100, 233] on link "Occupation quotidienne" at bounding box center [98, 222] width 120 height 32
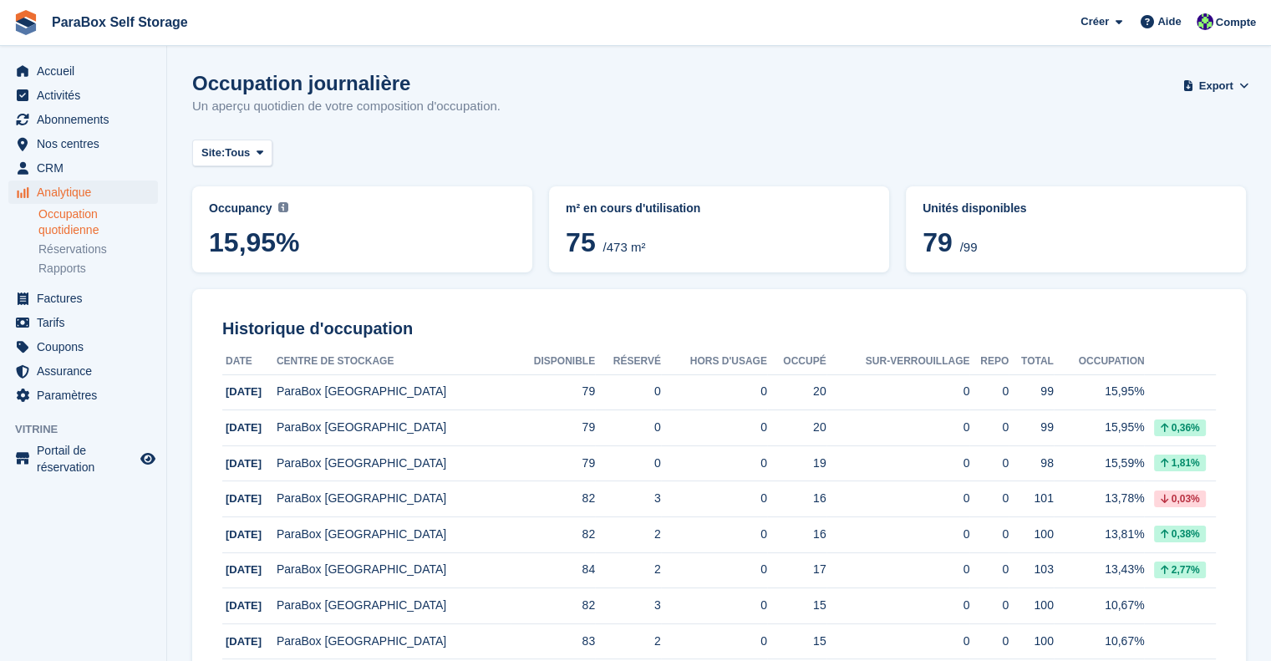
click at [88, 247] on link "Réservations" at bounding box center [98, 250] width 120 height 16
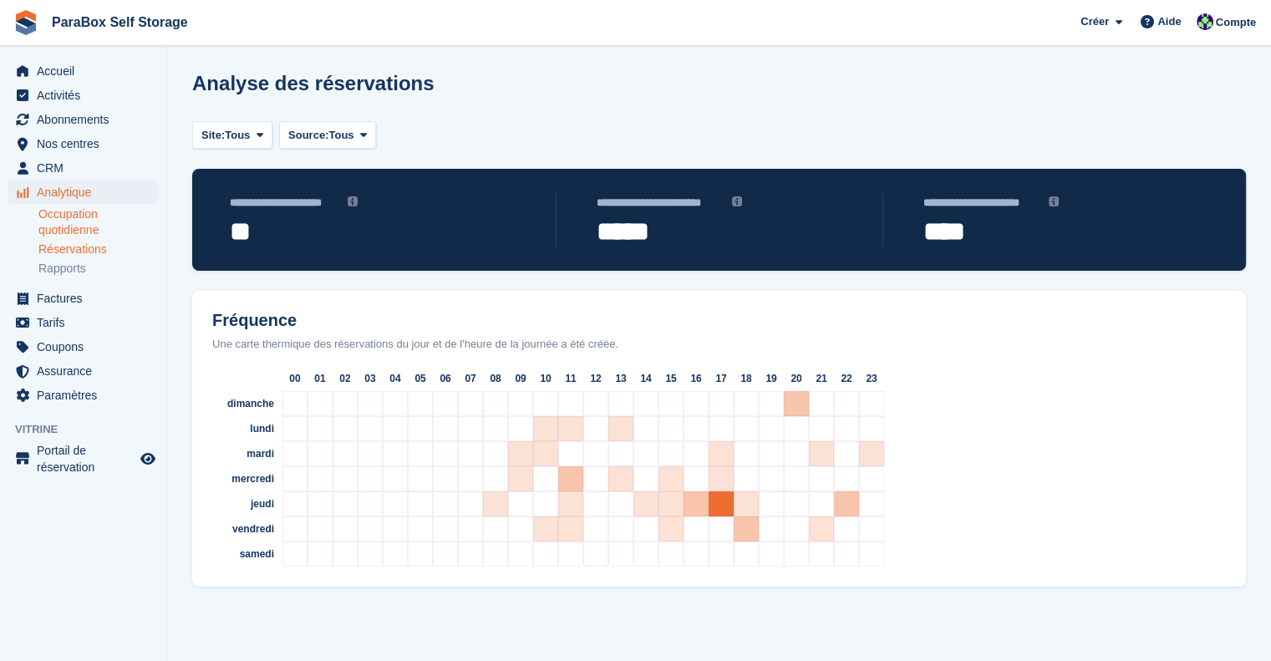
click at [84, 228] on link "Occupation quotidienne" at bounding box center [98, 222] width 120 height 32
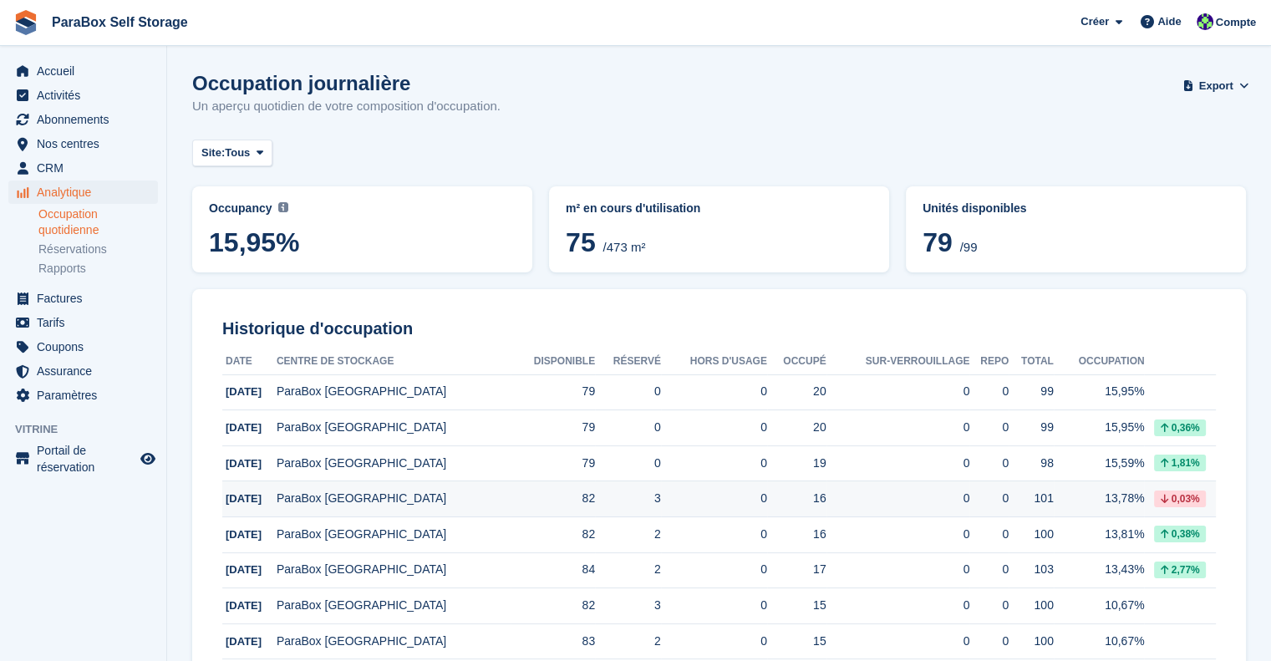
click at [371, 502] on td "ParaBox [GEOGRAPHIC_DATA]" at bounding box center [394, 499] width 234 height 36
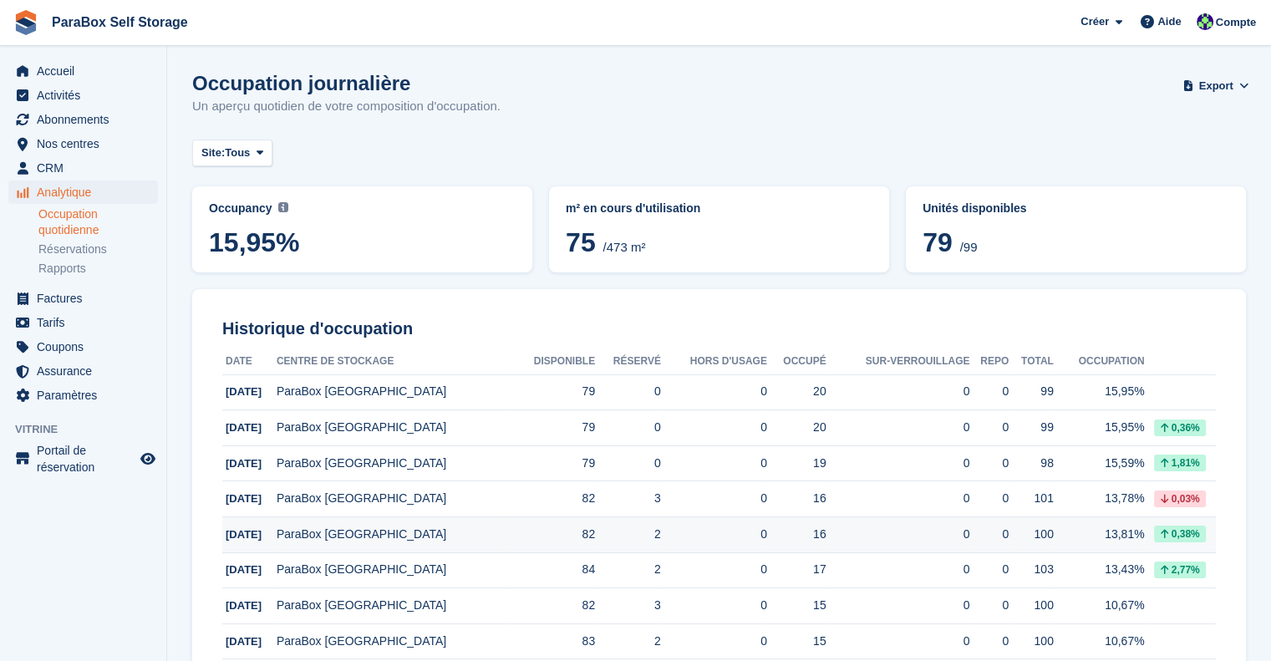
click at [528, 537] on td "82" at bounding box center [553, 535] width 84 height 36
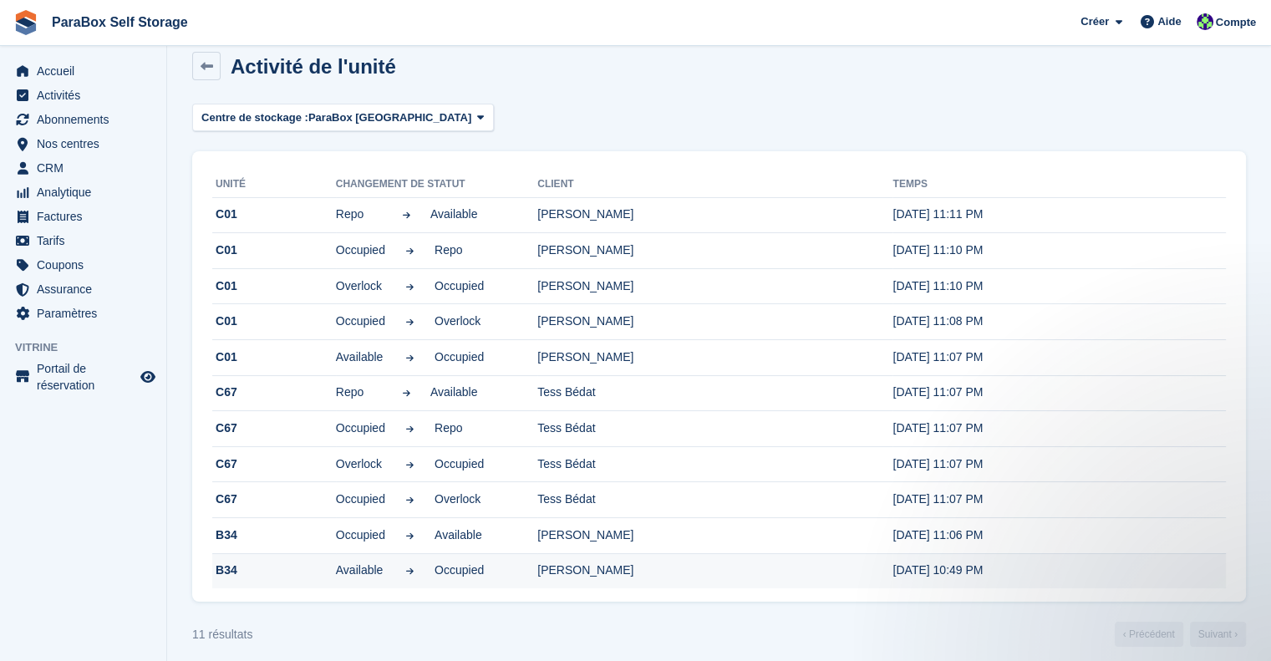
scroll to position [29, 0]
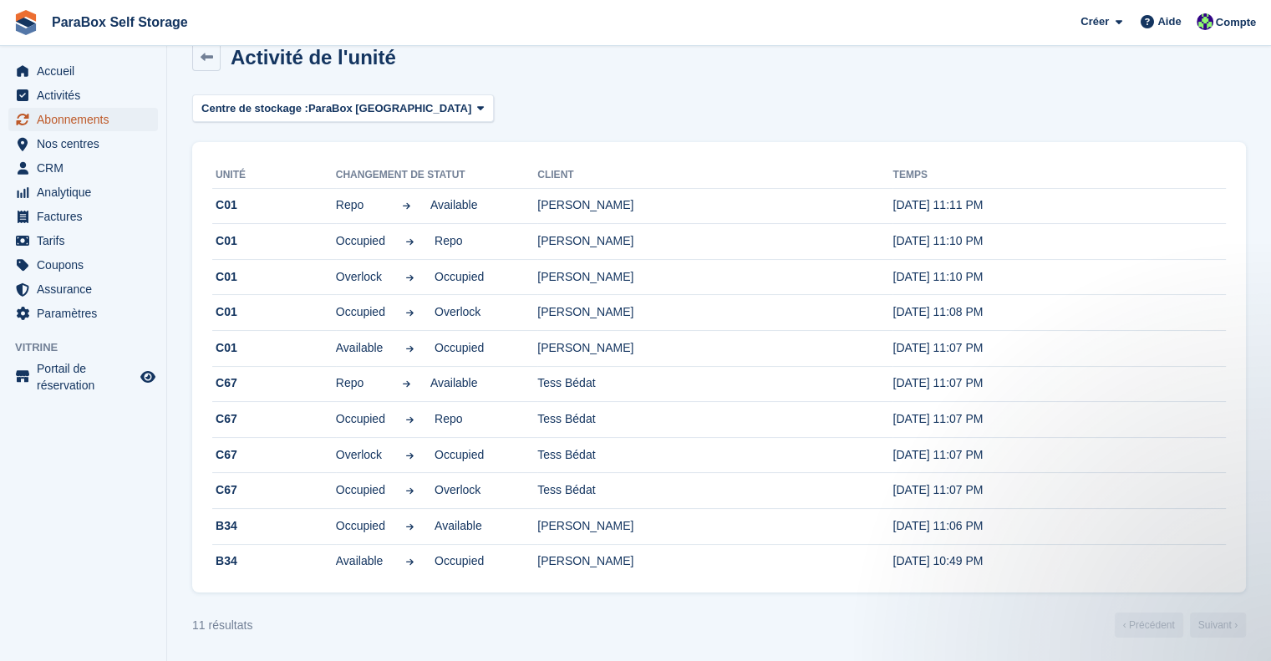
click at [77, 121] on span "Abonnements" at bounding box center [87, 119] width 100 height 23
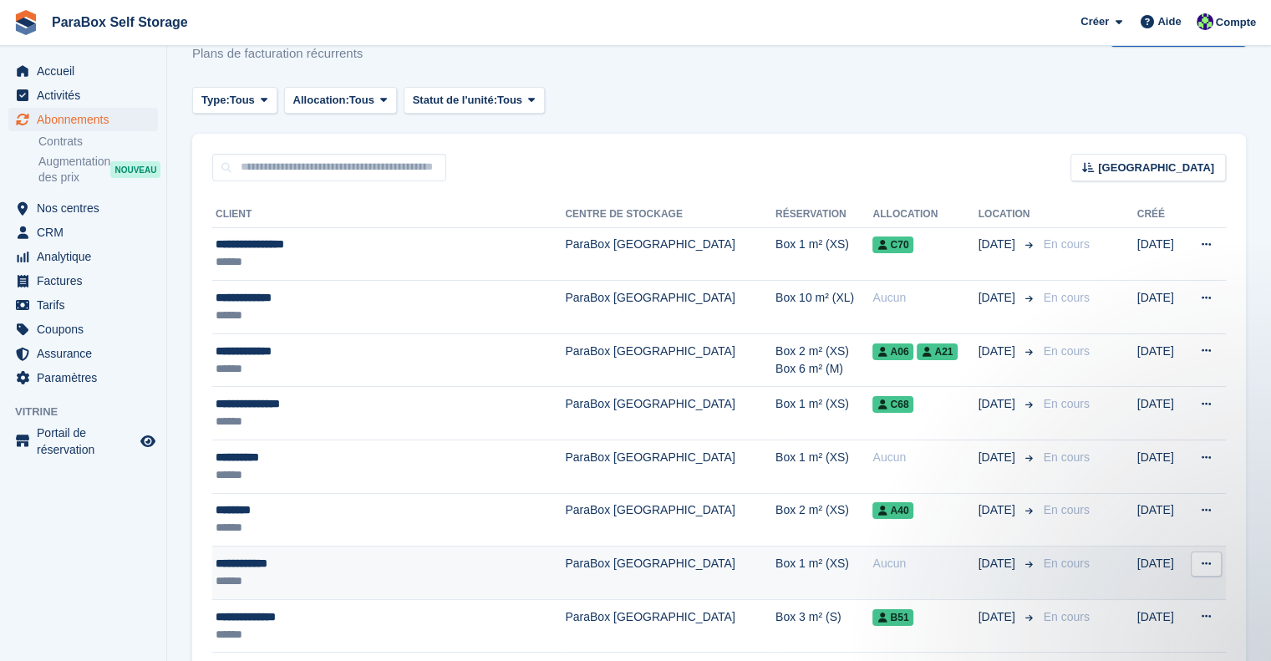
scroll to position [26, 0]
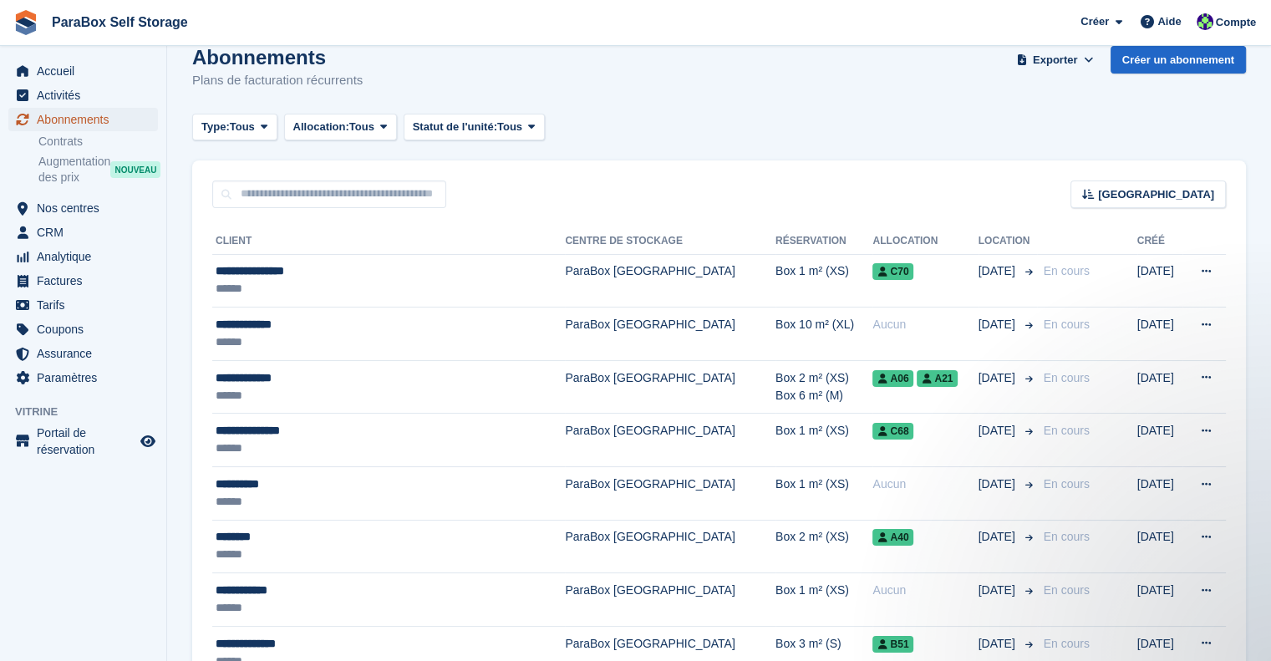
click at [102, 116] on span "Abonnements" at bounding box center [87, 119] width 100 height 23
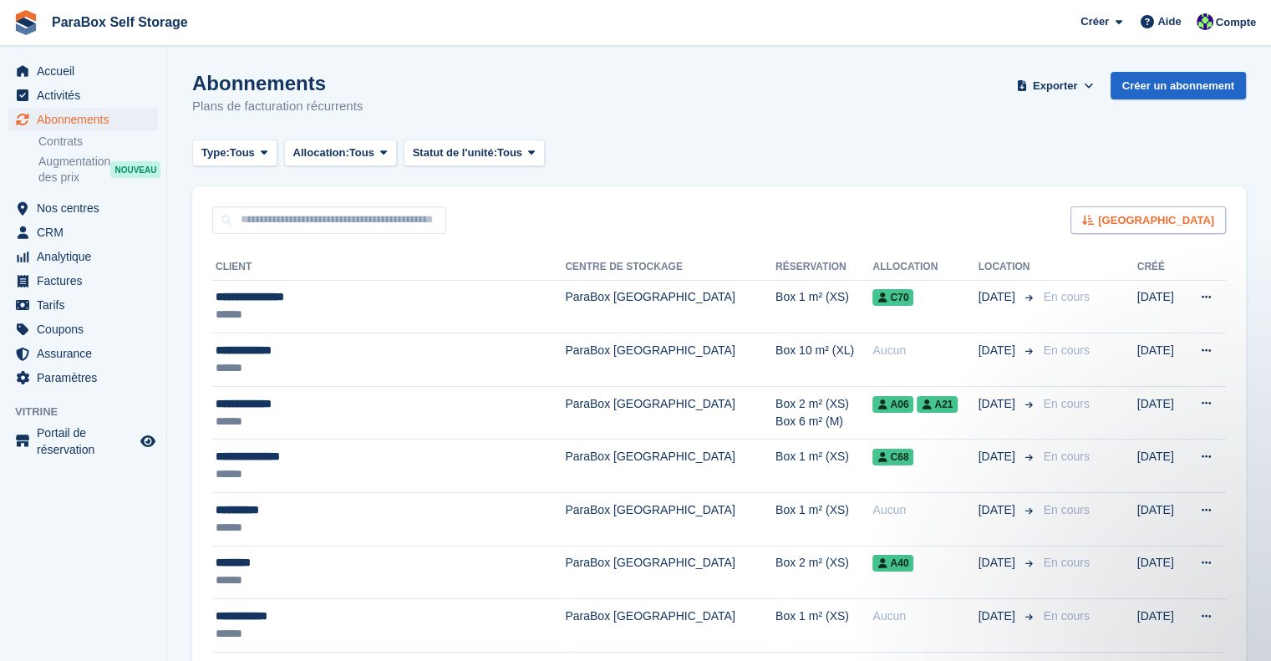
scroll to position [0, 0]
click at [1095, 220] on icon at bounding box center [1088, 220] width 13 height 11
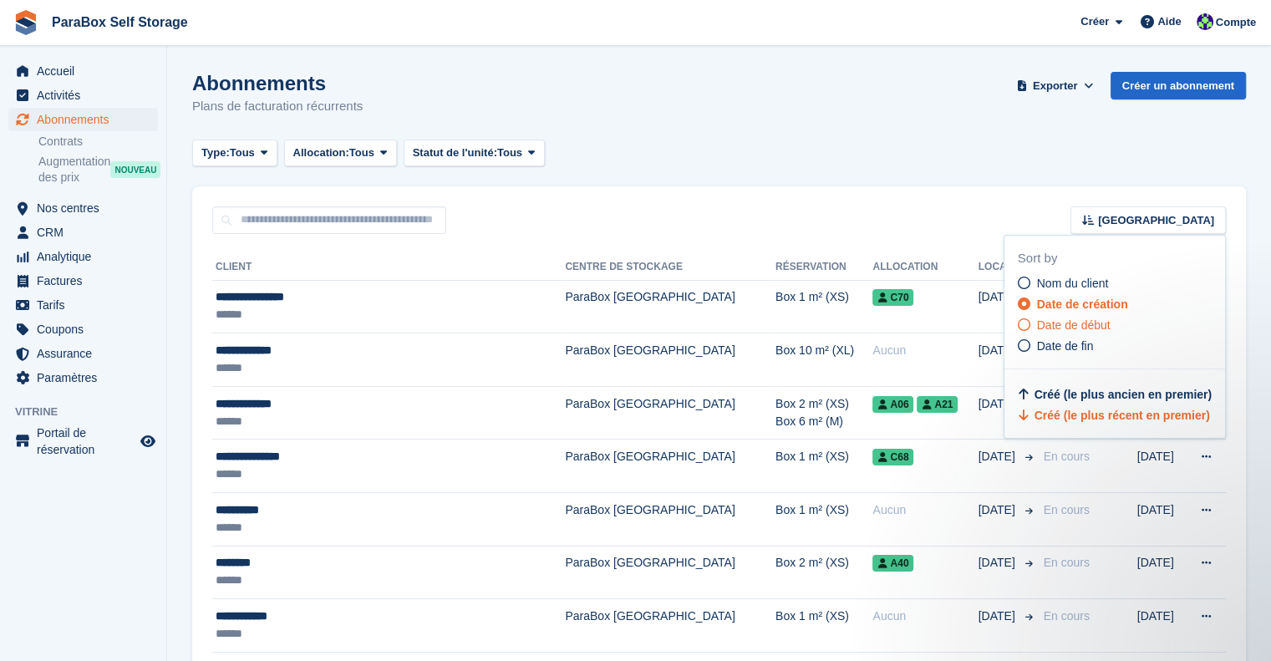
click at [1060, 328] on span "Date de début" at bounding box center [1074, 324] width 74 height 13
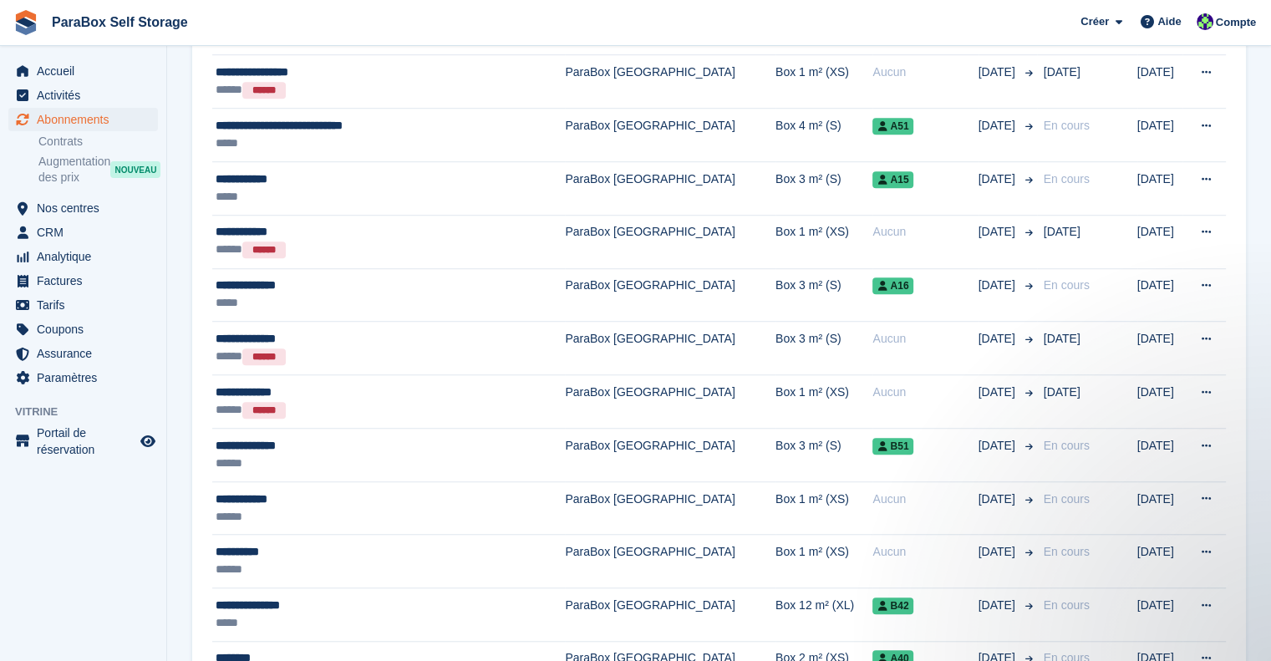
scroll to position [1588, 0]
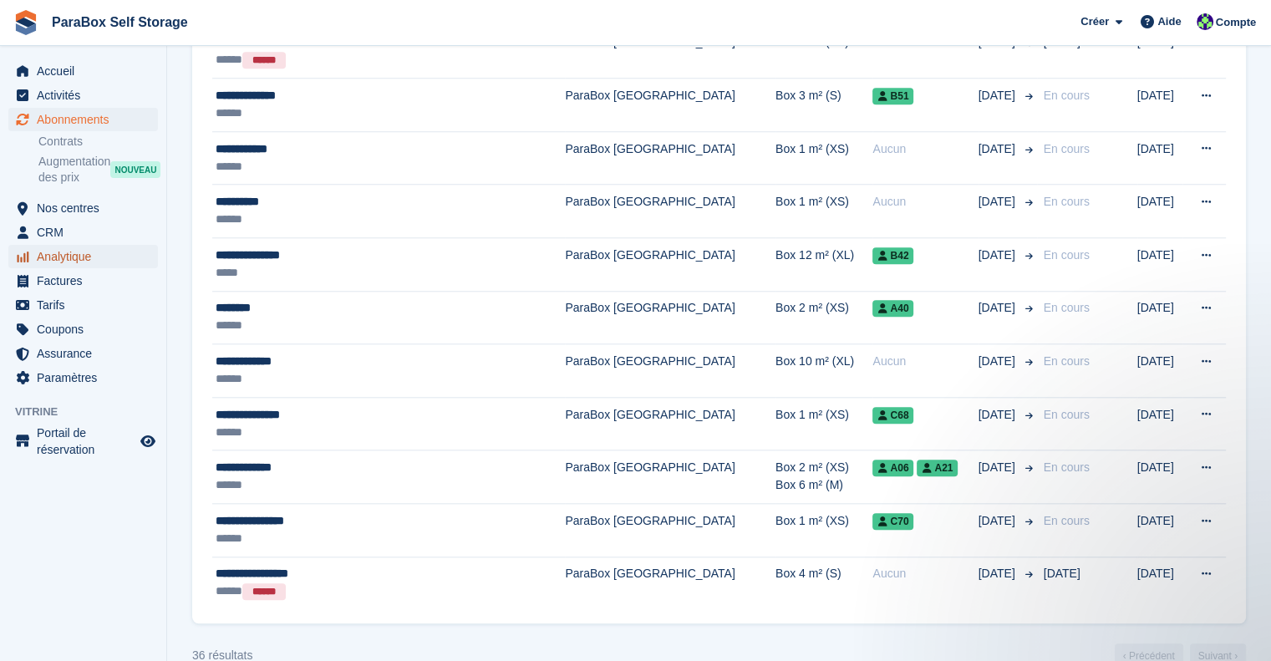
click at [69, 263] on span "Analytique" at bounding box center [87, 256] width 100 height 23
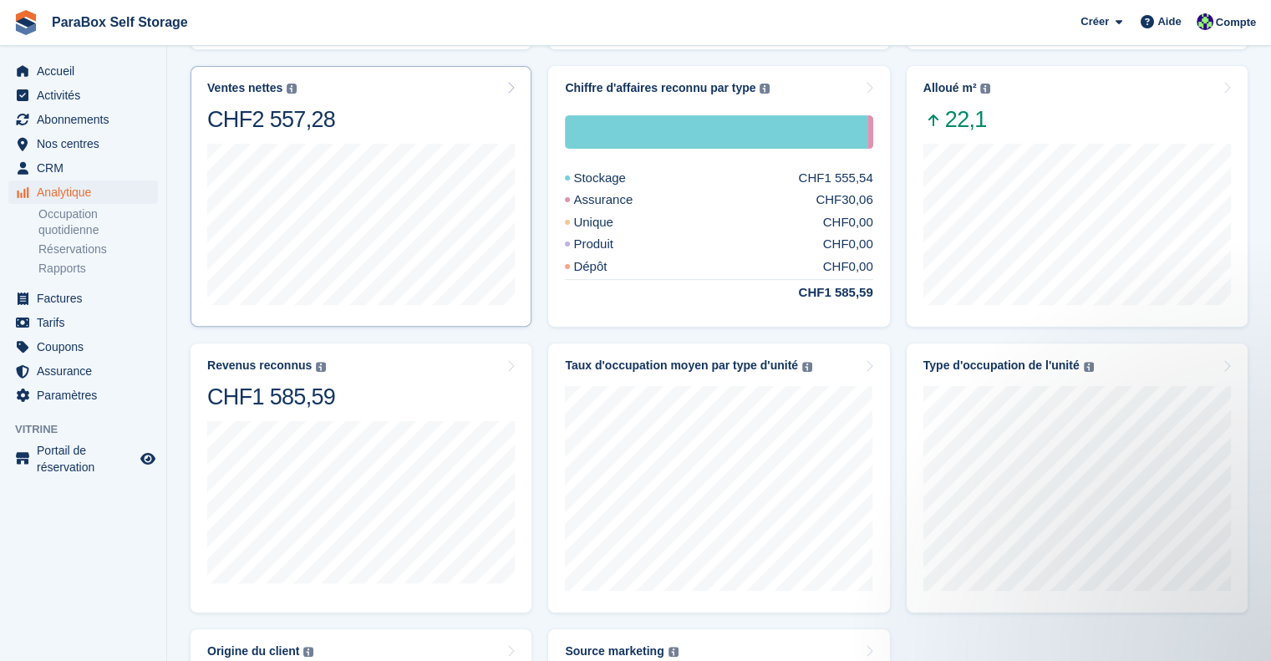
scroll to position [418, 0]
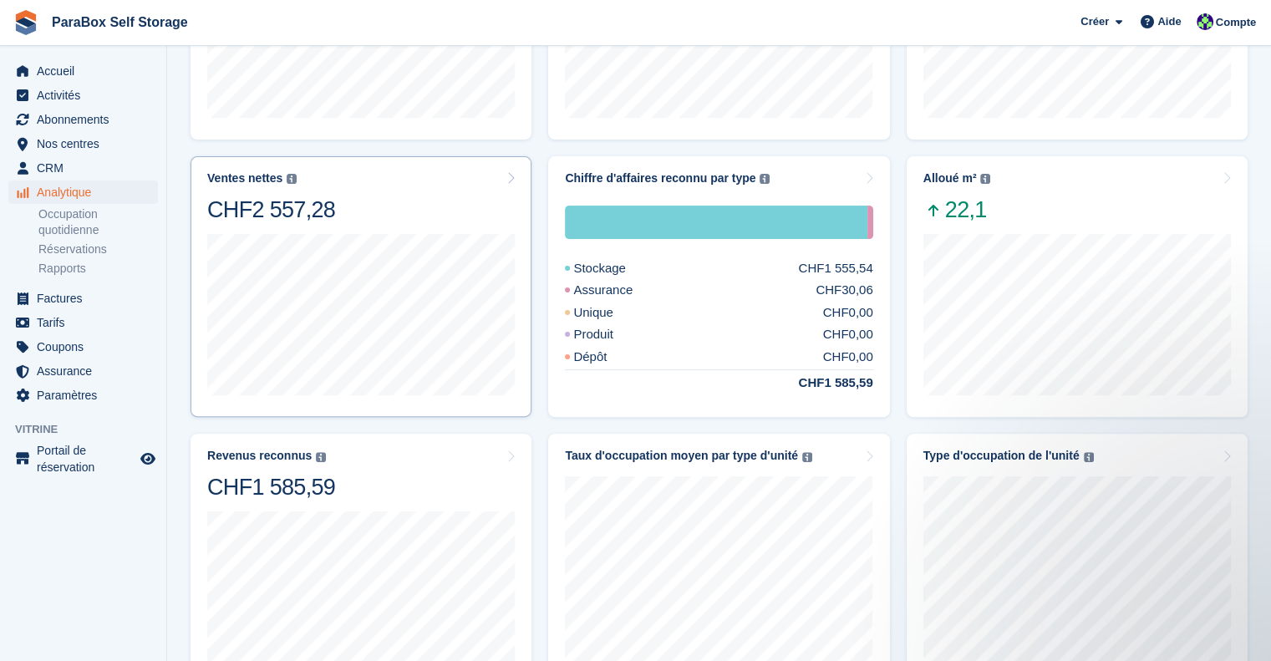
click at [402, 192] on div "Ventes nettes La somme de toutes les factures finalisées, après remise et hors …" at bounding box center [361, 197] width 308 height 53
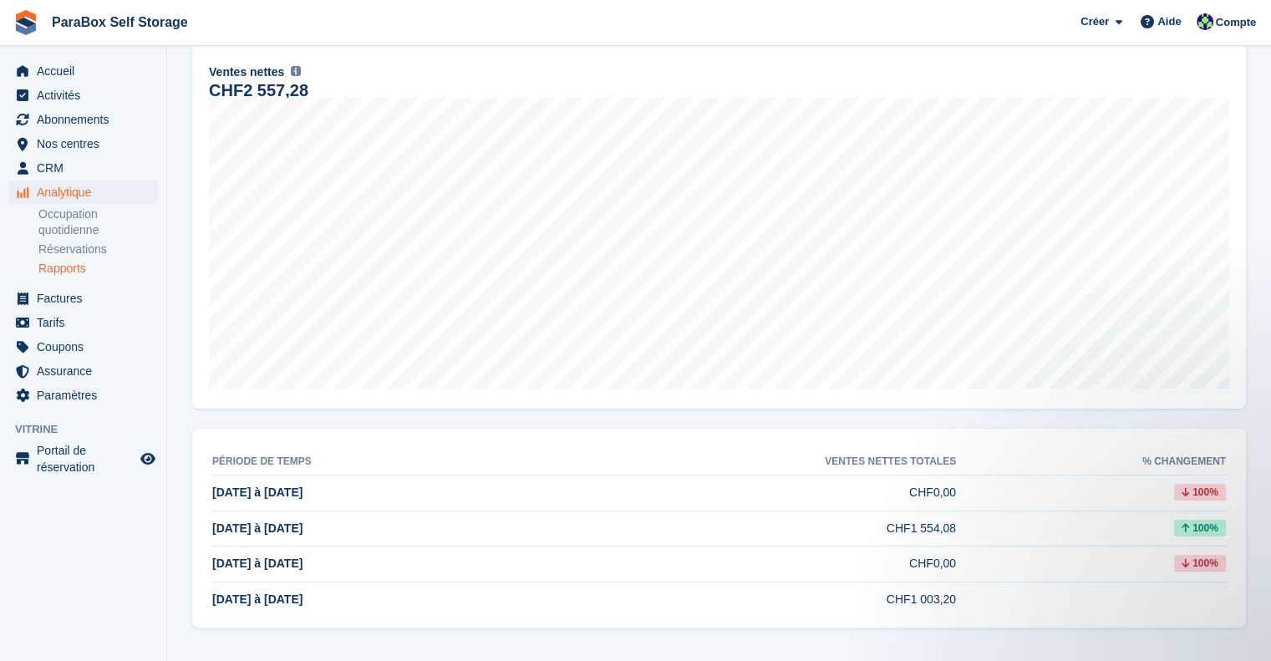
click at [919, 521] on td "CHF1 554,08" at bounding box center [744, 529] width 424 height 36
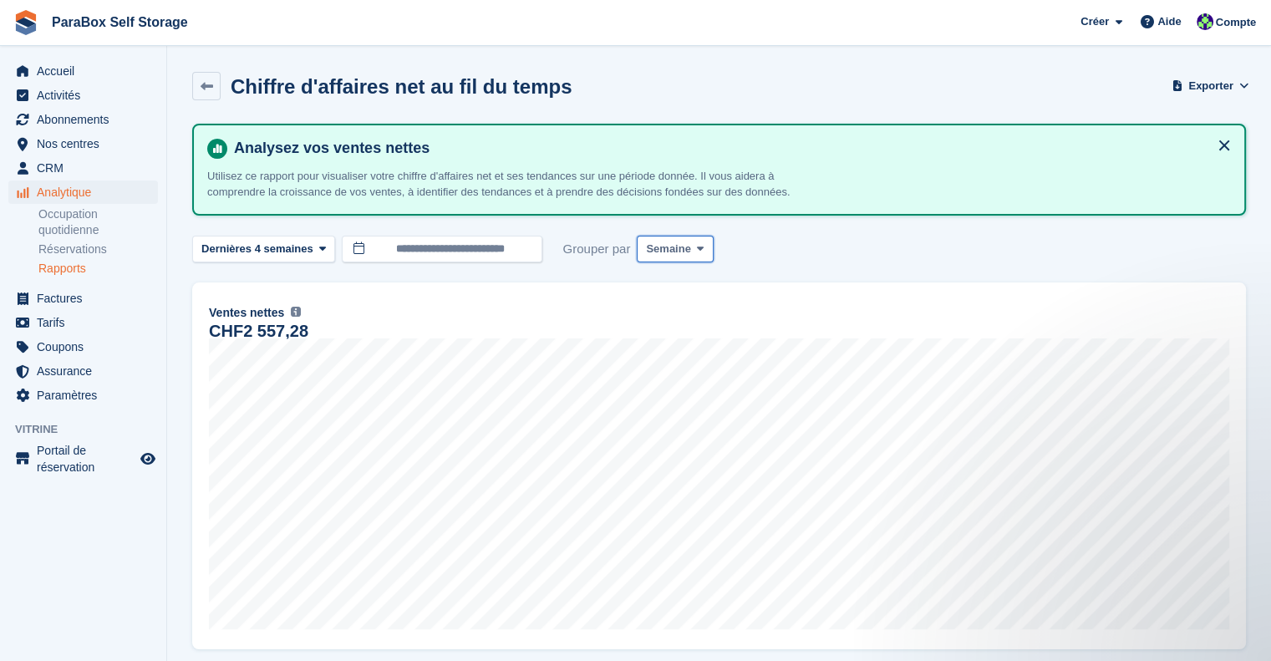
click at [676, 253] on span "Semaine" at bounding box center [668, 249] width 44 height 17
click at [669, 282] on link "Jour" at bounding box center [716, 288] width 145 height 30
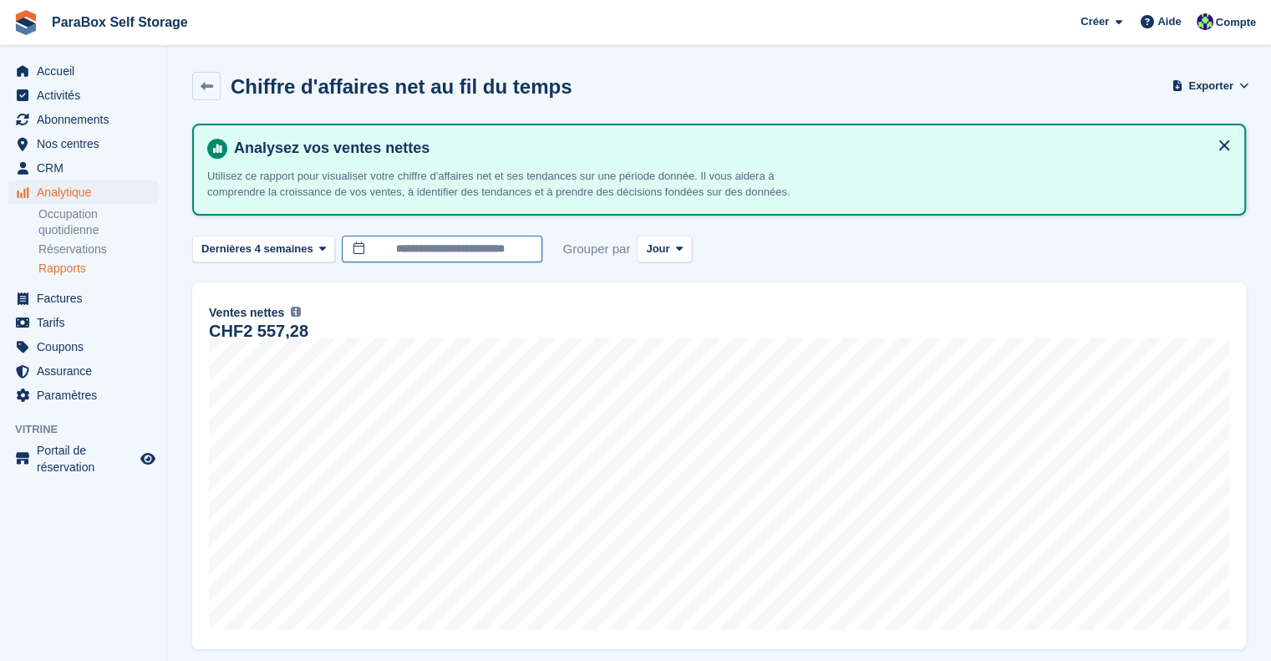
click at [506, 247] on input "**********" at bounding box center [442, 250] width 201 height 28
click at [943, 237] on div "**********" at bounding box center [719, 250] width 1054 height 28
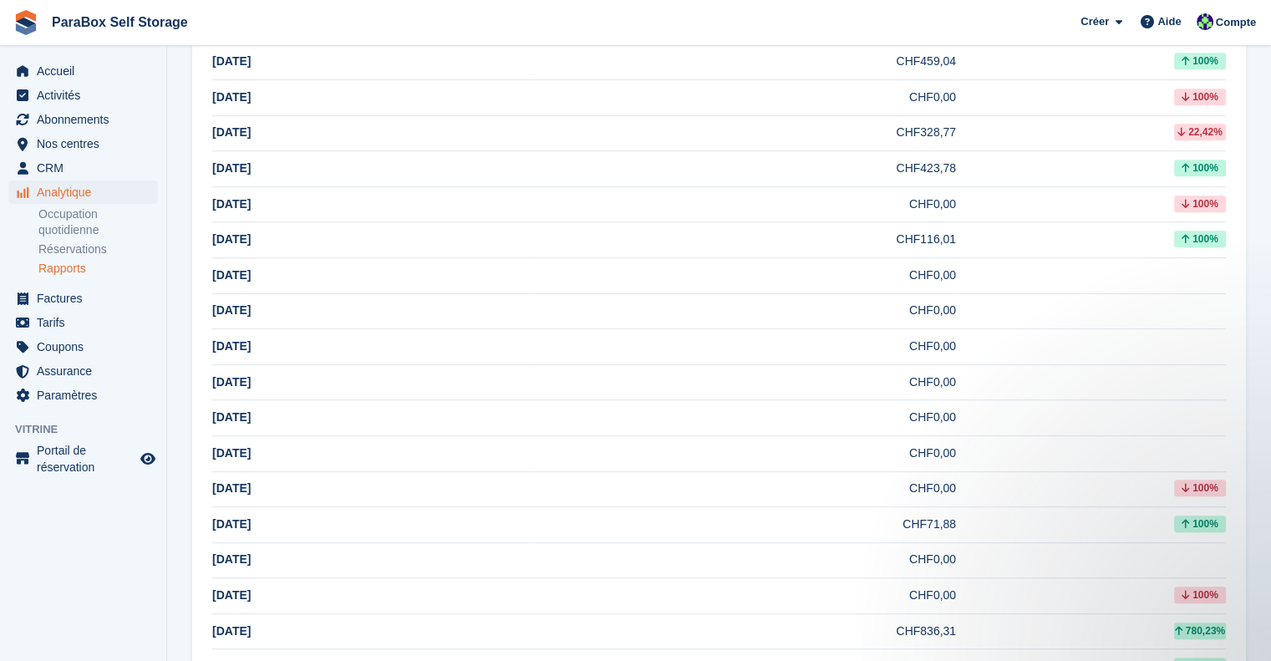
scroll to position [752, 0]
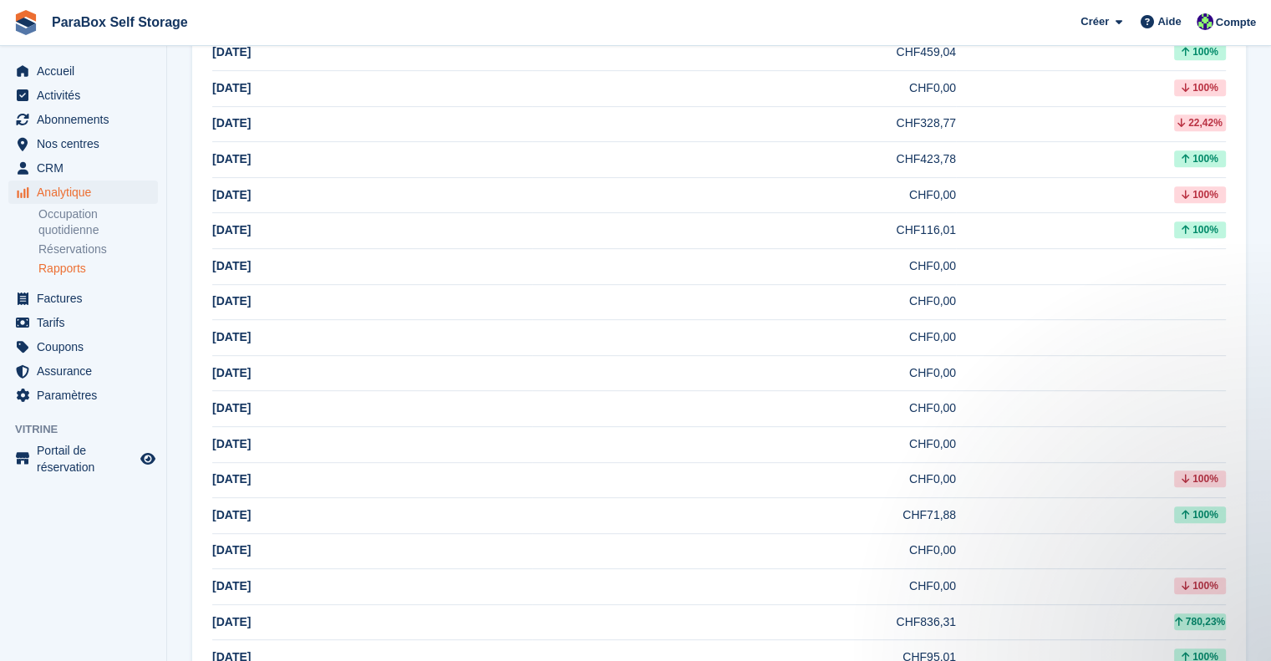
click at [429, 523] on td "[DATE]" at bounding box center [372, 516] width 320 height 36
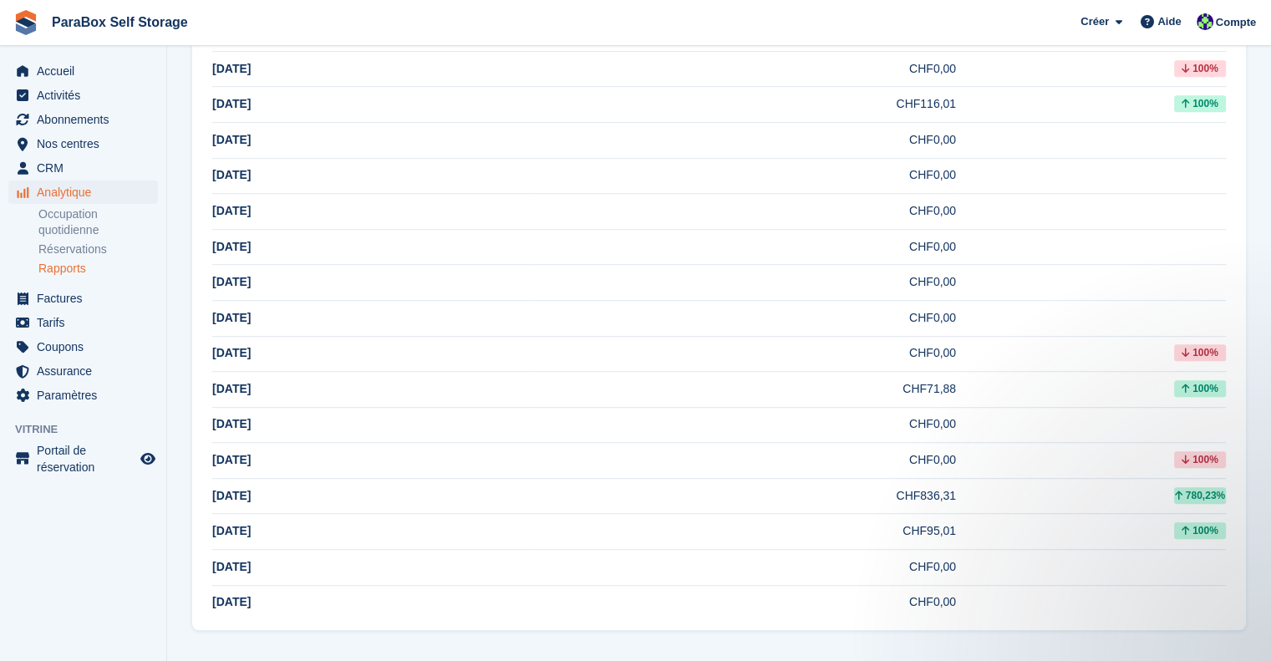
click at [921, 478] on td "CHF836,31" at bounding box center [744, 496] width 424 height 36
click at [257, 490] on td "[DATE]" at bounding box center [372, 496] width 320 height 36
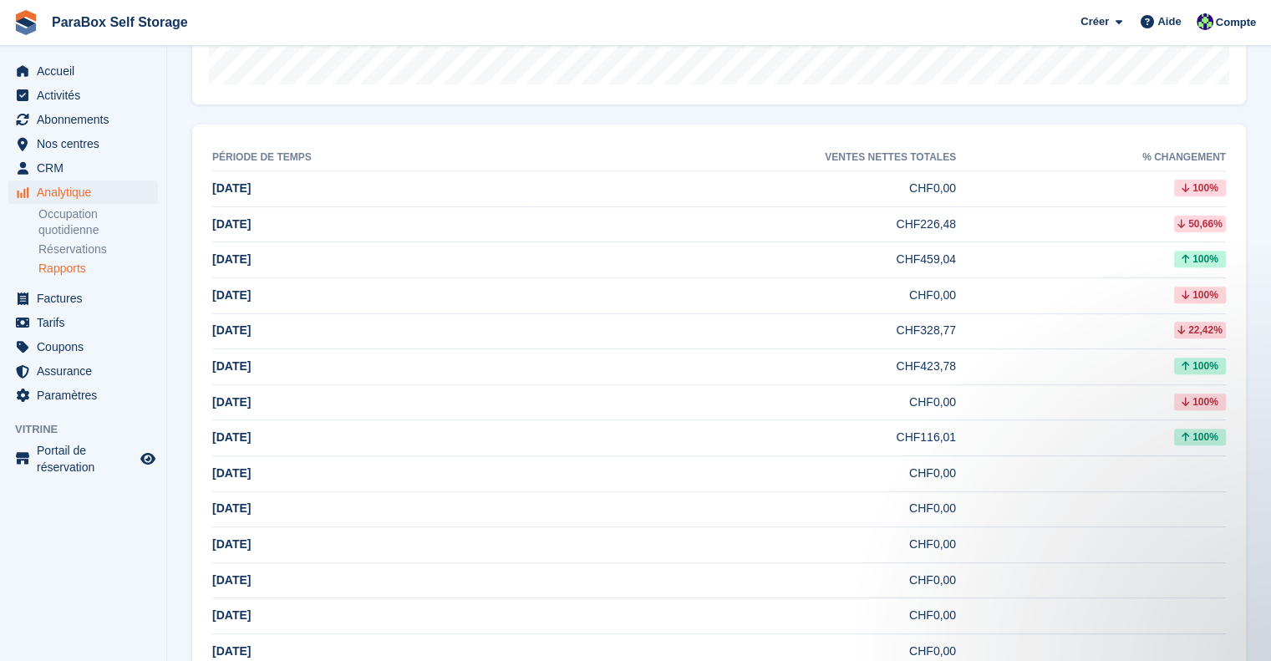
scroll to position [544, 0]
click at [1205, 364] on div "100%" at bounding box center [1200, 367] width 52 height 17
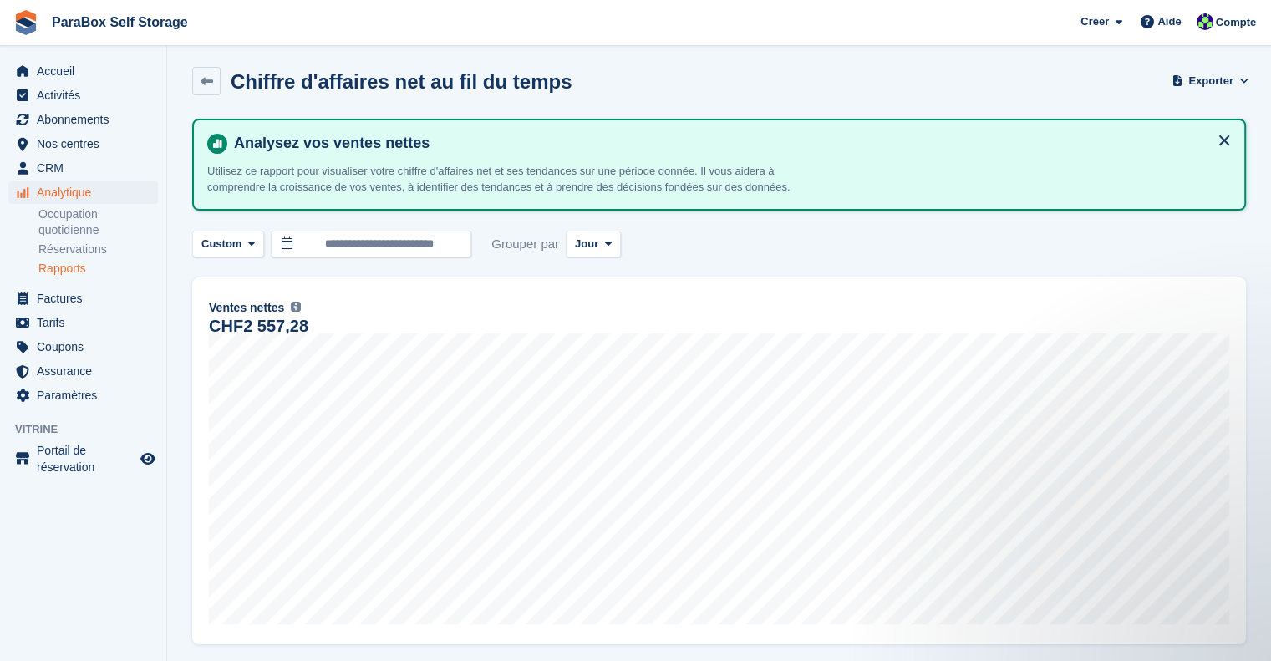
scroll to position [0, 0]
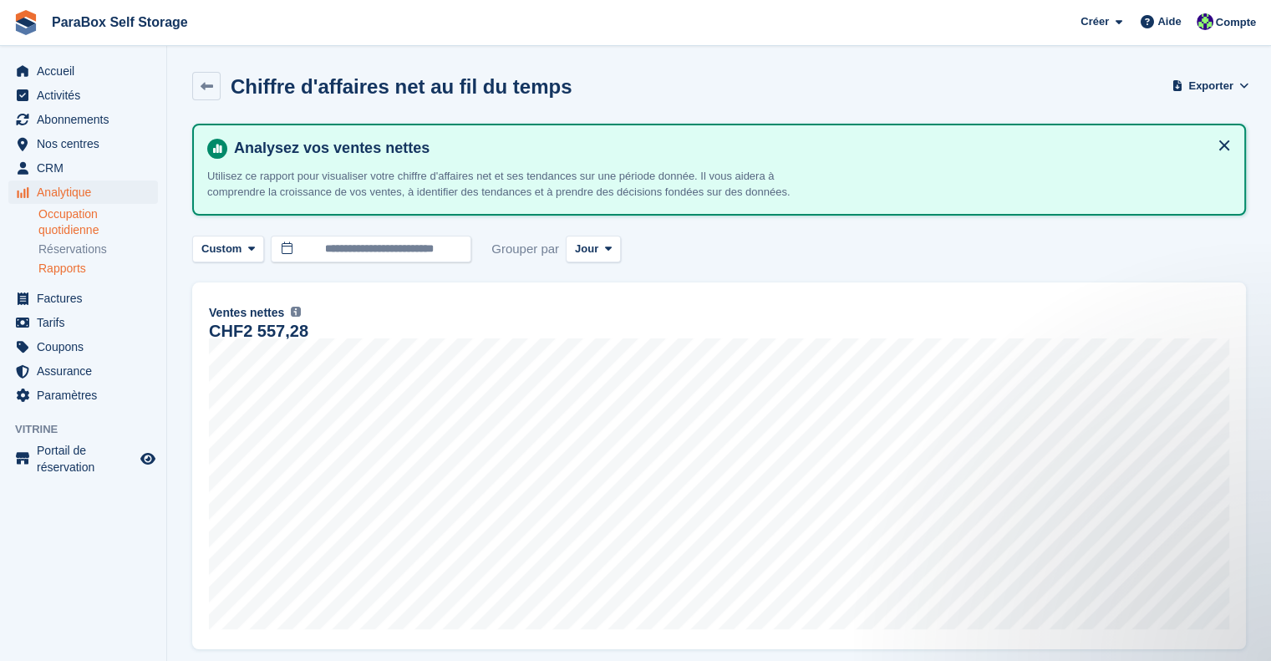
click at [108, 234] on link "Occupation quotidienne" at bounding box center [98, 222] width 120 height 32
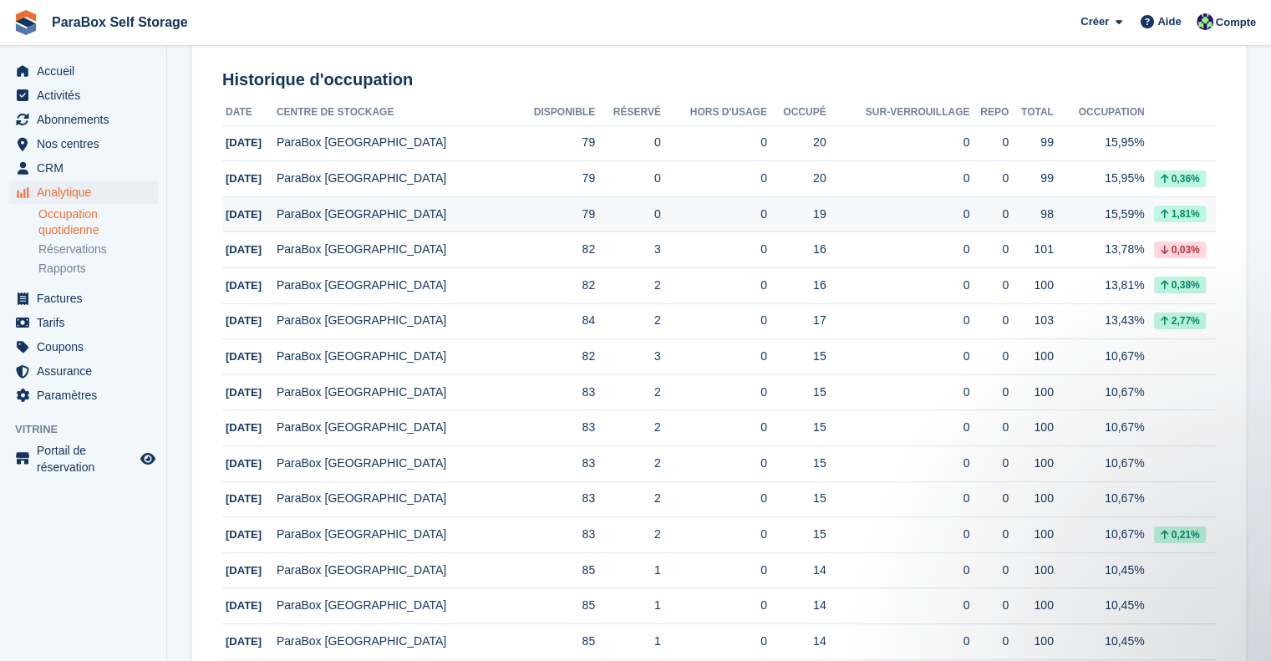
scroll to position [167, 0]
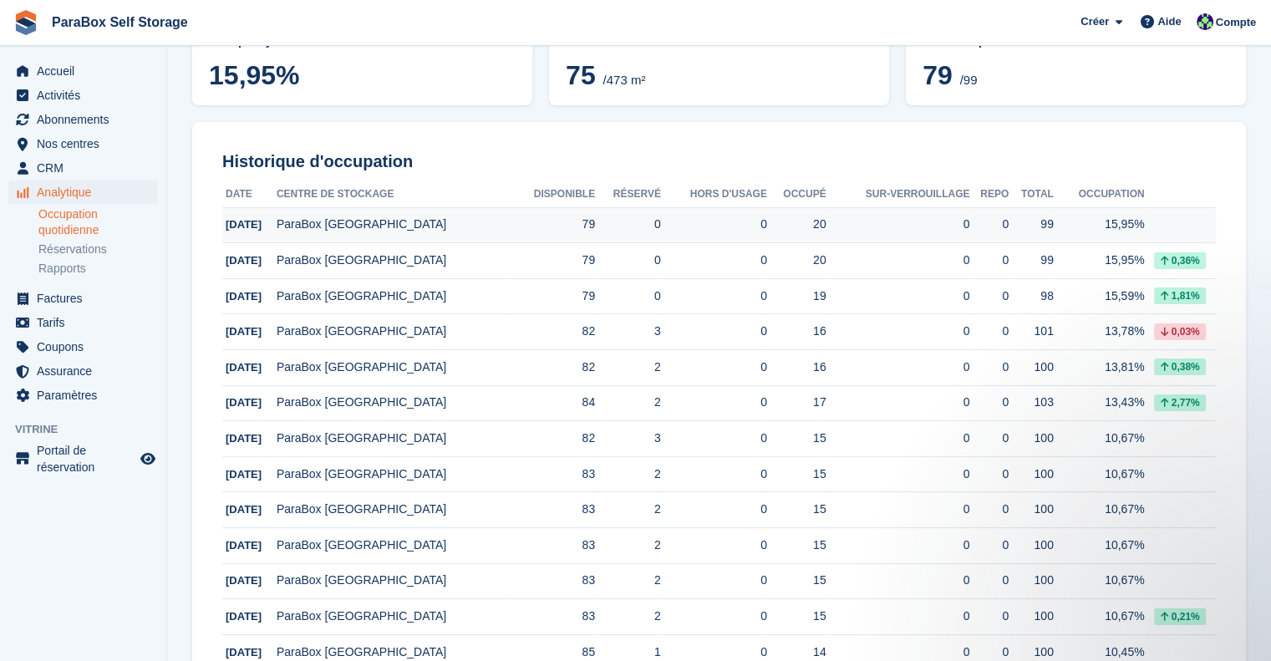
click at [595, 228] on td "0" at bounding box center [628, 225] width 66 height 36
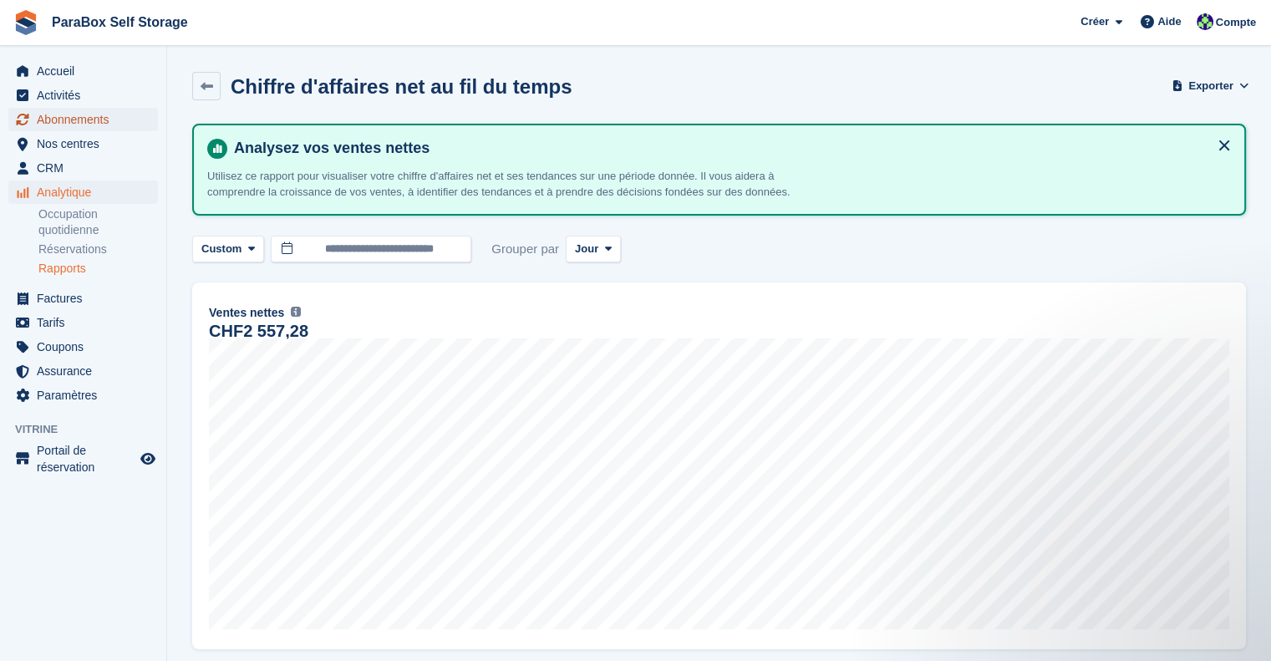
drag, startPoint x: 104, startPoint y: 117, endPoint x: 115, endPoint y: 120, distance: 12.0
click at [104, 117] on span "Abonnements" at bounding box center [87, 119] width 100 height 23
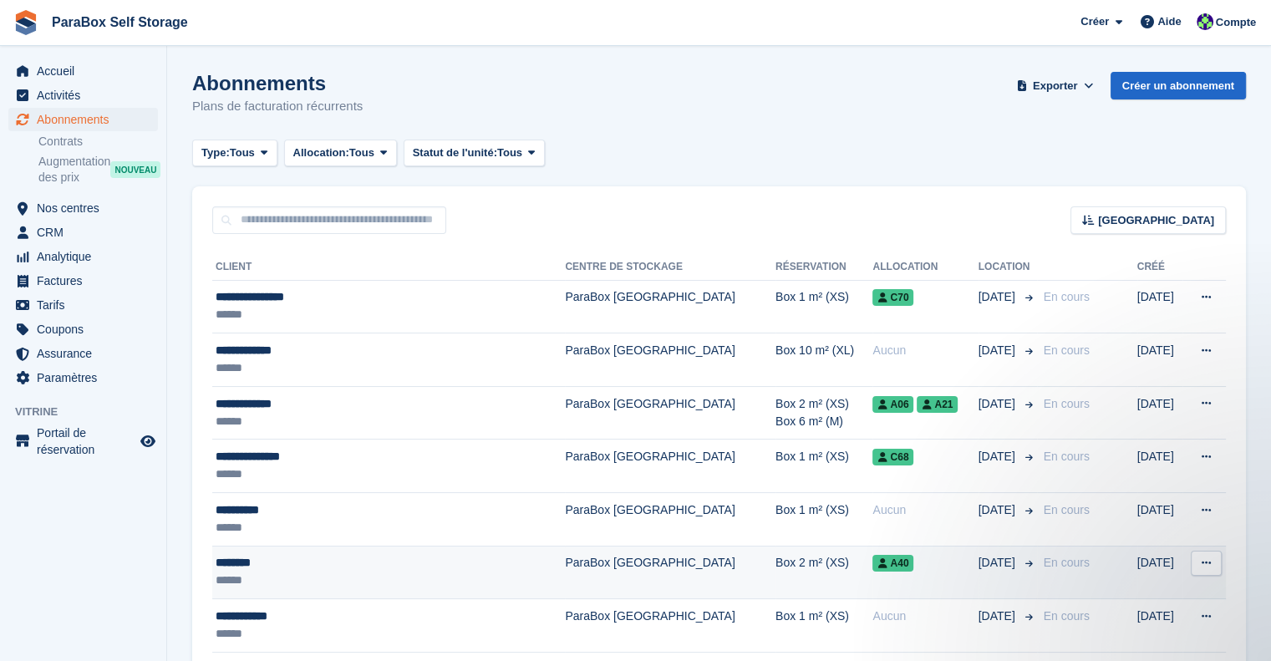
click at [334, 582] on div "******" at bounding box center [357, 581] width 282 height 18
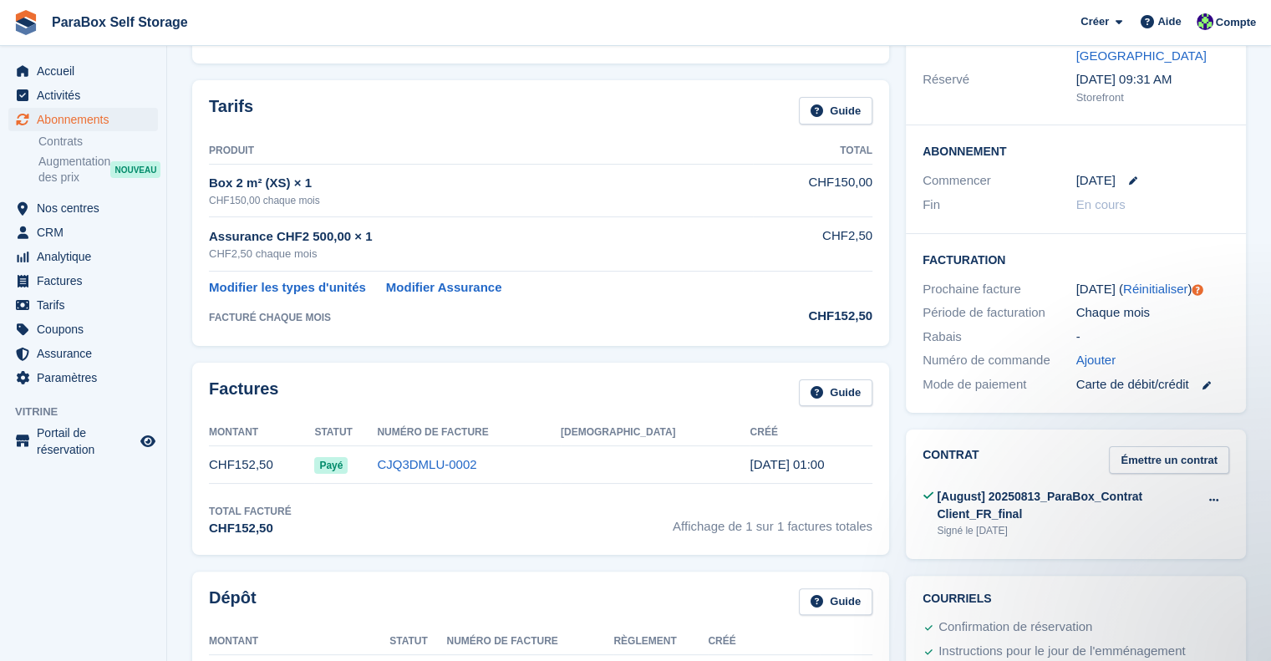
scroll to position [334, 0]
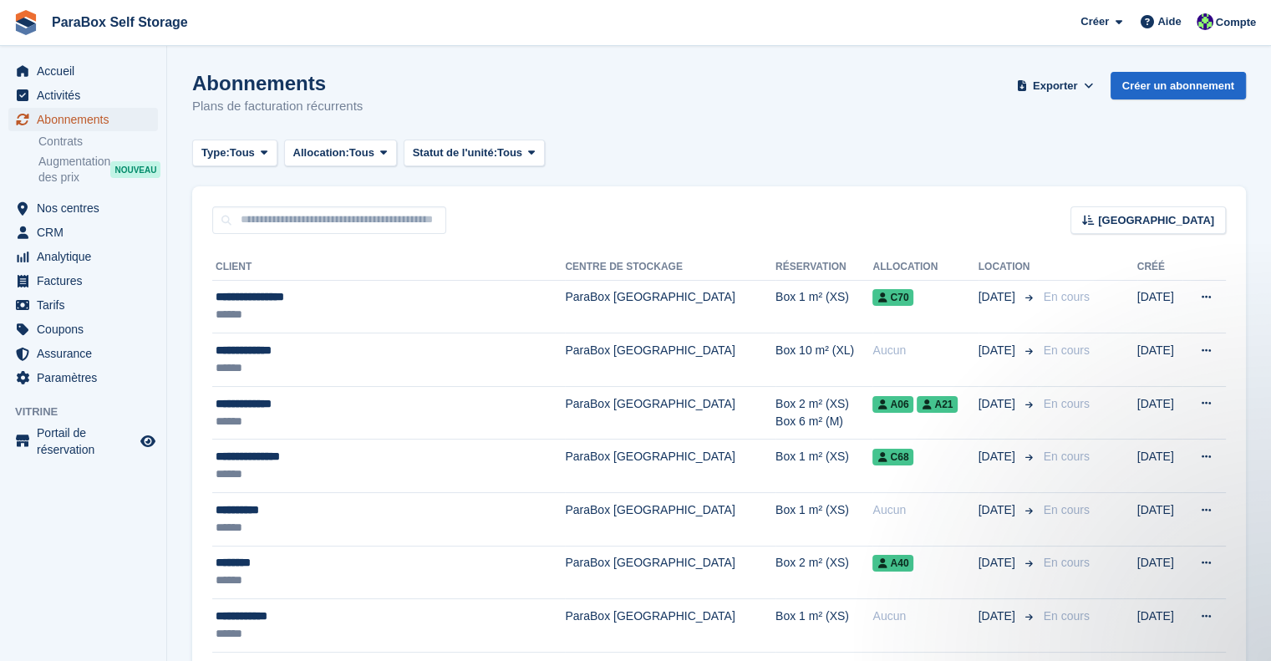
click at [96, 116] on span "Abonnements" at bounding box center [87, 119] width 100 height 23
click at [65, 280] on span "Factures" at bounding box center [87, 280] width 100 height 23
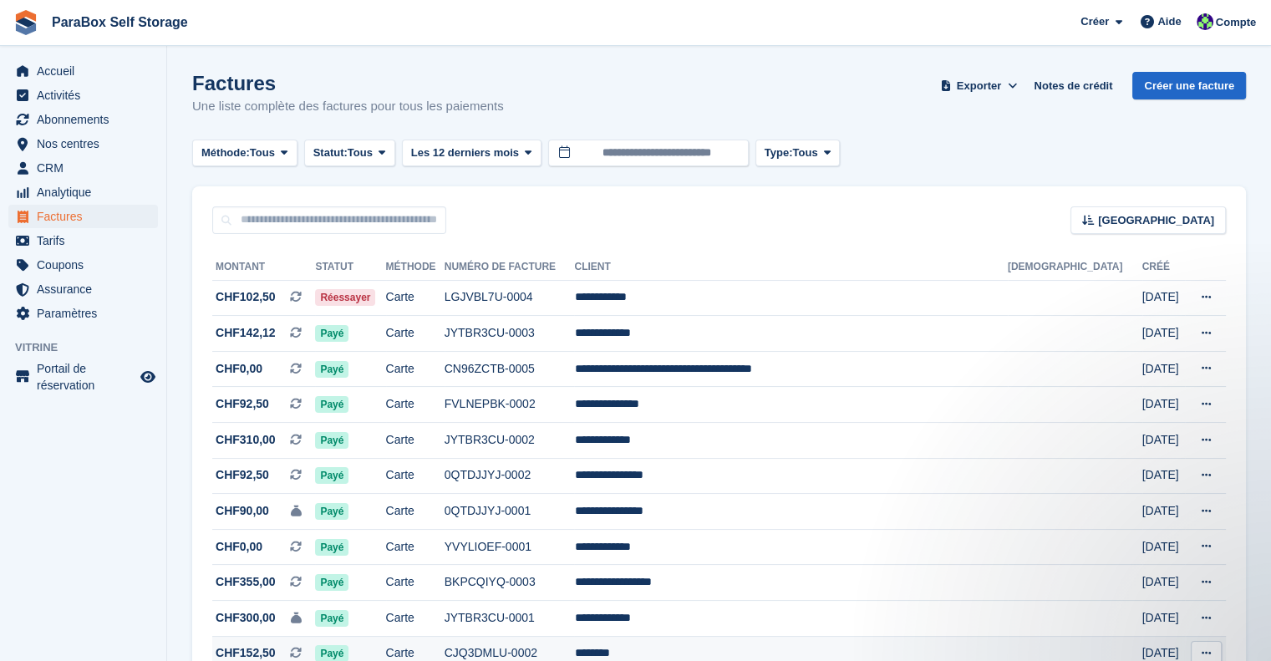
scroll to position [84, 0]
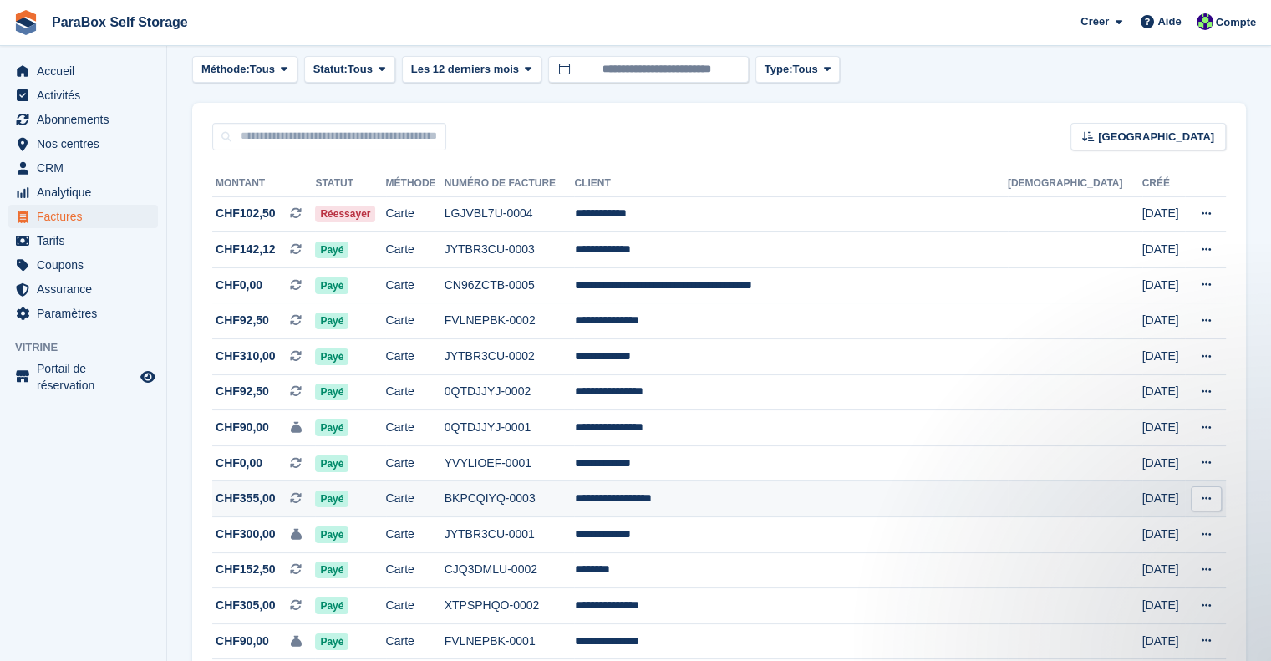
click at [761, 507] on td "**********" at bounding box center [790, 499] width 433 height 36
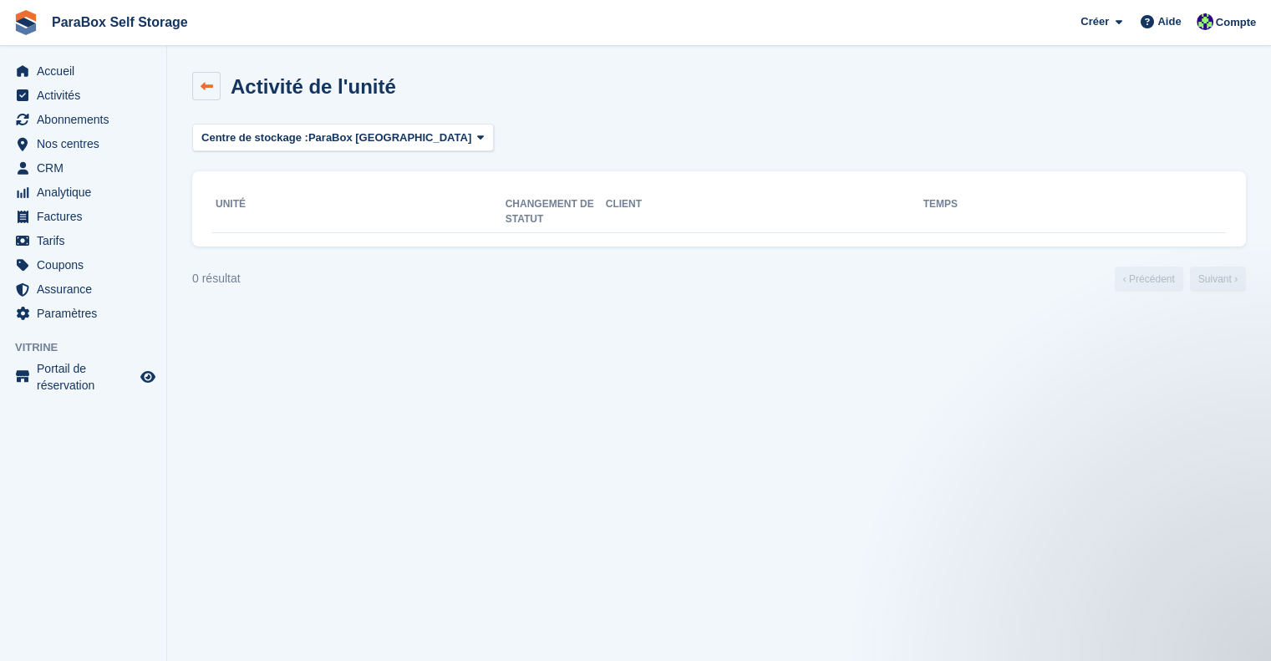
click at [214, 89] on link at bounding box center [206, 86] width 28 height 28
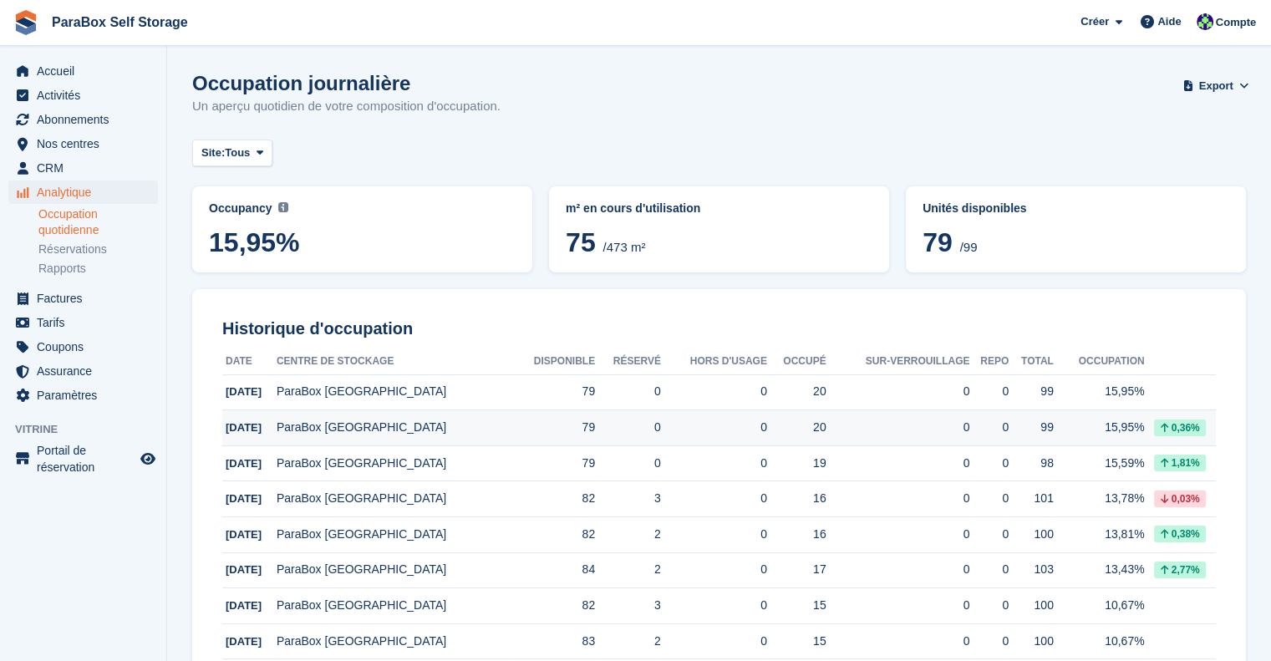
click at [858, 437] on td "0" at bounding box center [899, 428] width 144 height 36
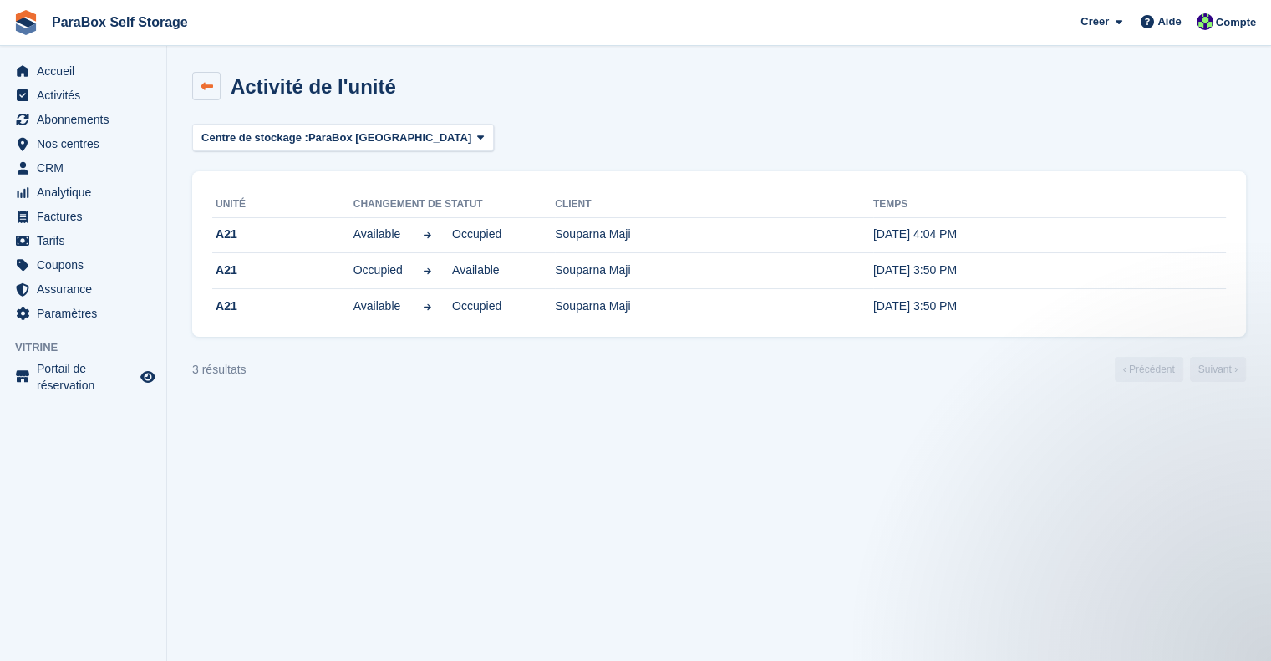
click at [201, 80] on icon at bounding box center [207, 86] width 13 height 13
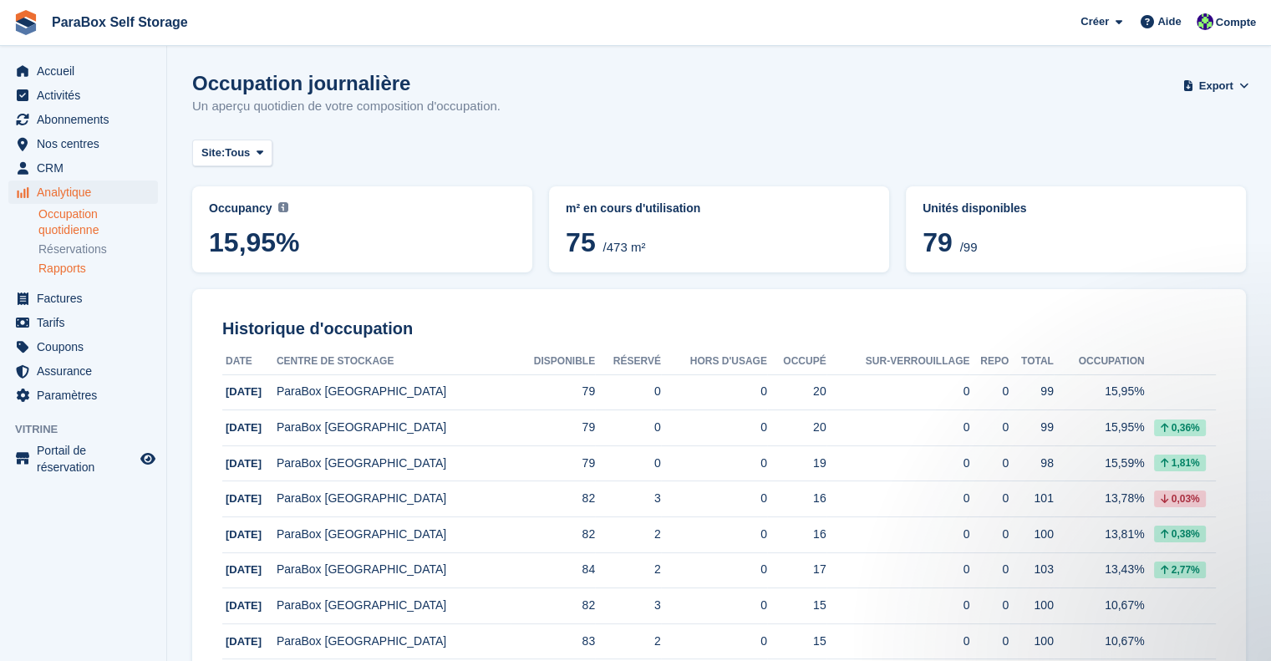
click at [80, 270] on link "Rapports" at bounding box center [98, 269] width 120 height 16
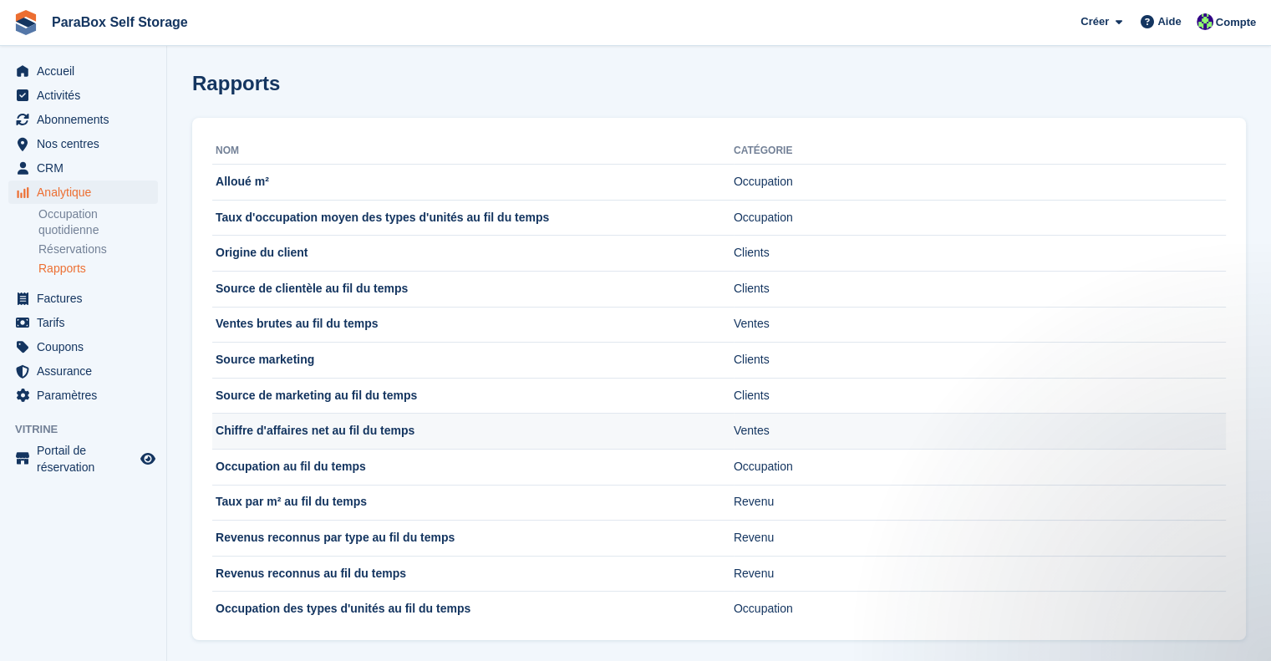
click at [411, 431] on td "Chiffre d'affaires net au fil du temps" at bounding box center [473, 432] width 522 height 36
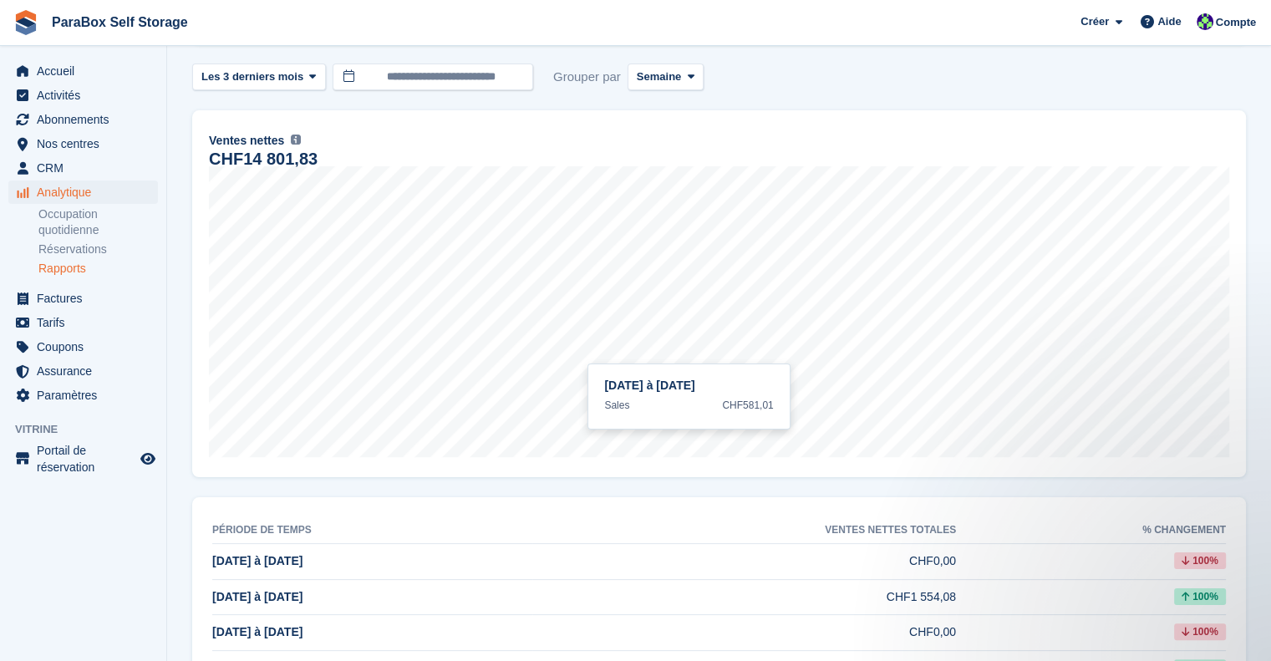
scroll to position [167, 0]
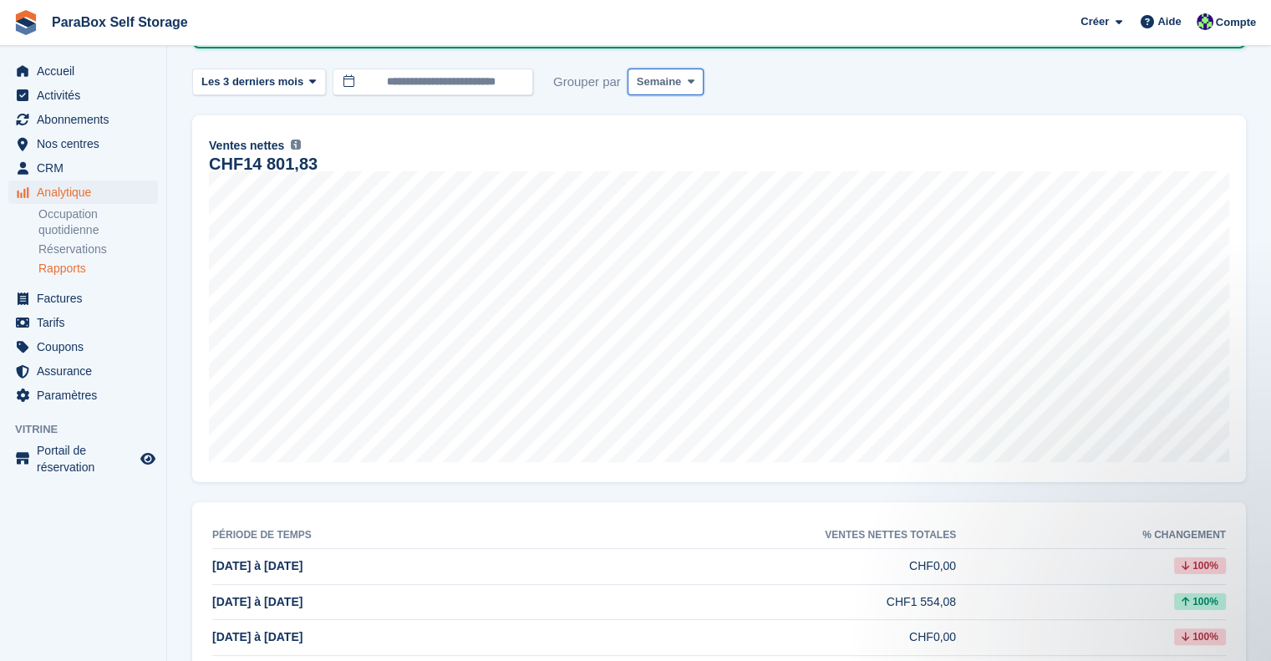
click at [634, 71] on button "Semaine" at bounding box center [666, 83] width 76 height 28
click at [671, 114] on link "Jour" at bounding box center [707, 121] width 145 height 30
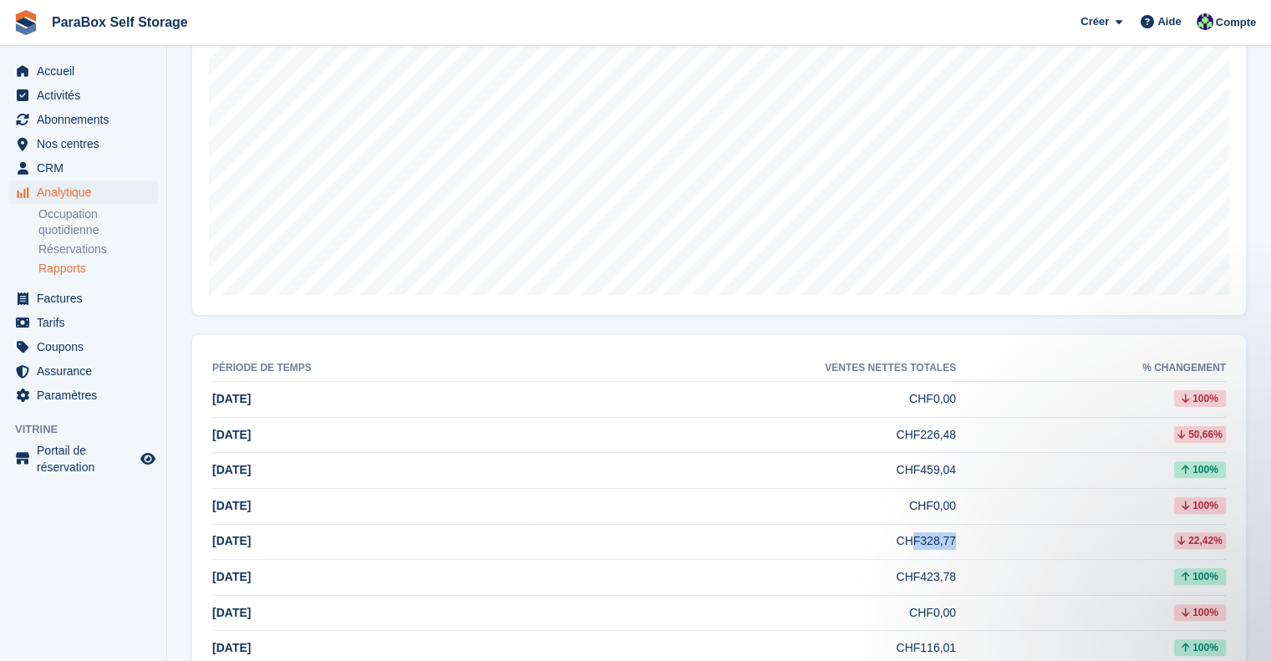
drag, startPoint x: 903, startPoint y: 541, endPoint x: 958, endPoint y: 541, distance: 55.2
click at [958, 541] on tr "28 Aug CHF328,77 22,42%" at bounding box center [719, 542] width 1014 height 36
click at [923, 543] on td "CHF328,77" at bounding box center [744, 542] width 424 height 36
drag, startPoint x: 886, startPoint y: 541, endPoint x: 965, endPoint y: 544, distance: 79.5
click at [965, 544] on tr "28 Aug CHF328,77 22,42%" at bounding box center [719, 542] width 1014 height 36
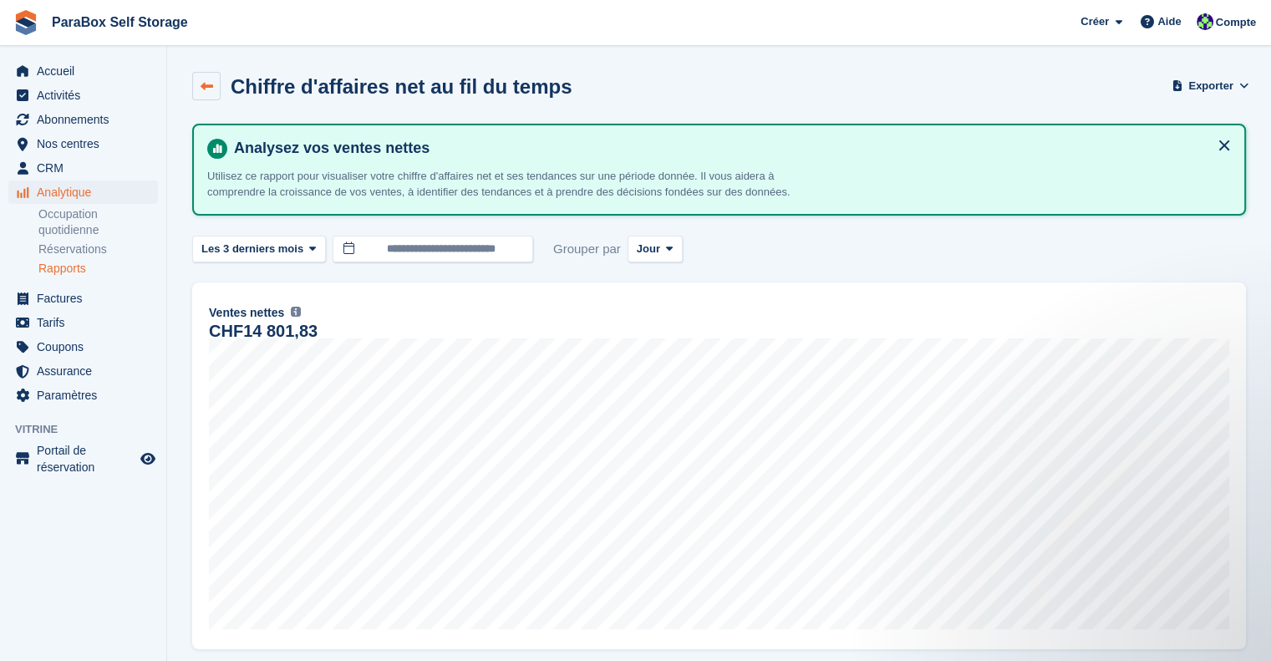
click at [210, 86] on icon at bounding box center [207, 86] width 13 height 13
click at [647, 242] on span "Mois" at bounding box center [649, 249] width 25 height 17
click at [680, 293] on link "Jour" at bounding box center [707, 288] width 145 height 30
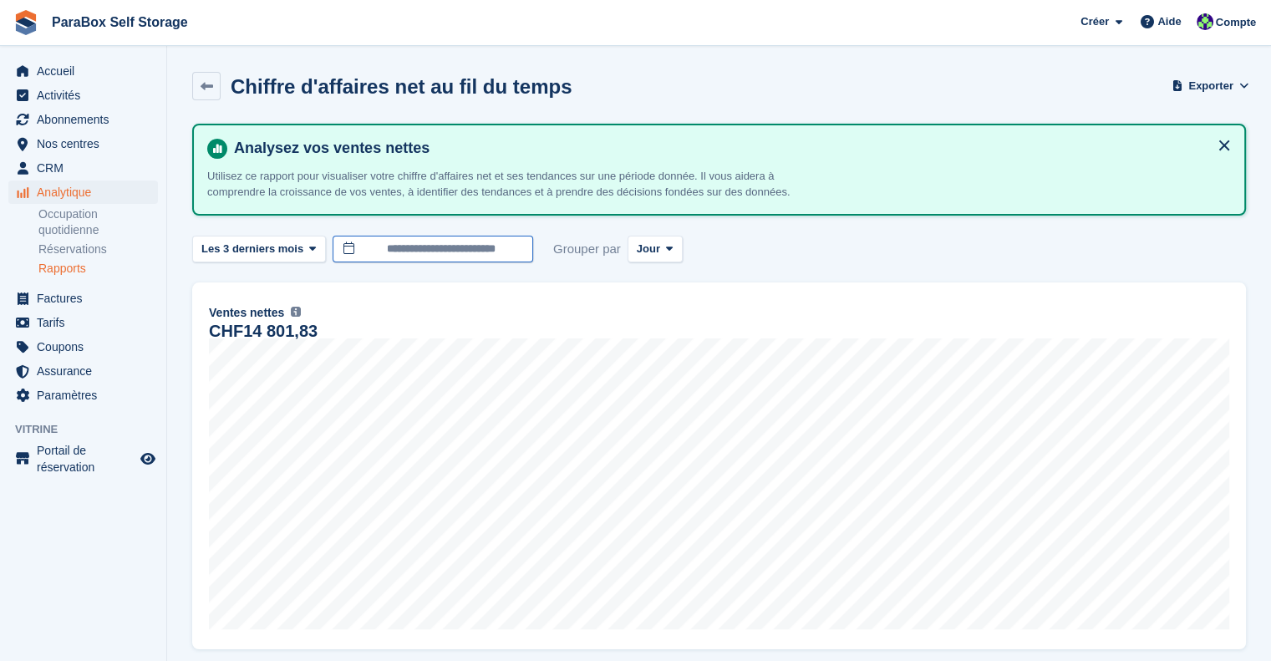
click at [456, 250] on input "**********" at bounding box center [433, 250] width 201 height 28
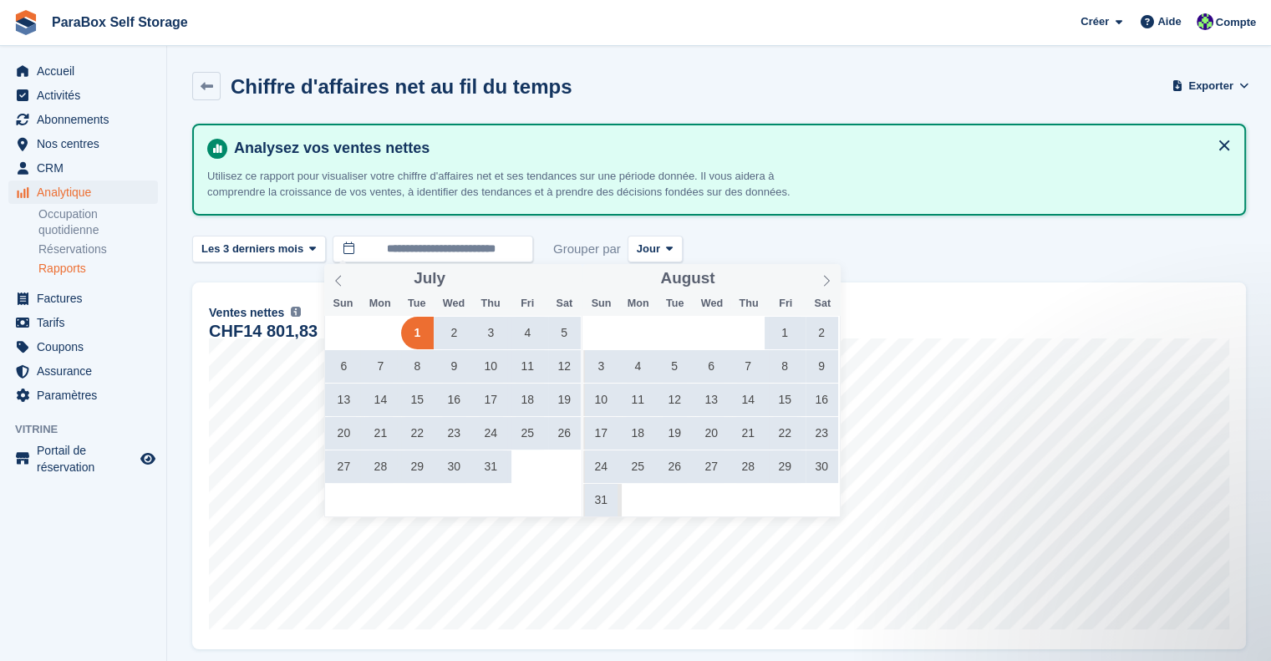
drag, startPoint x: 861, startPoint y: 244, endPoint x: 896, endPoint y: 328, distance: 90.7
click at [863, 251] on div "**********" at bounding box center [719, 250] width 1054 height 28
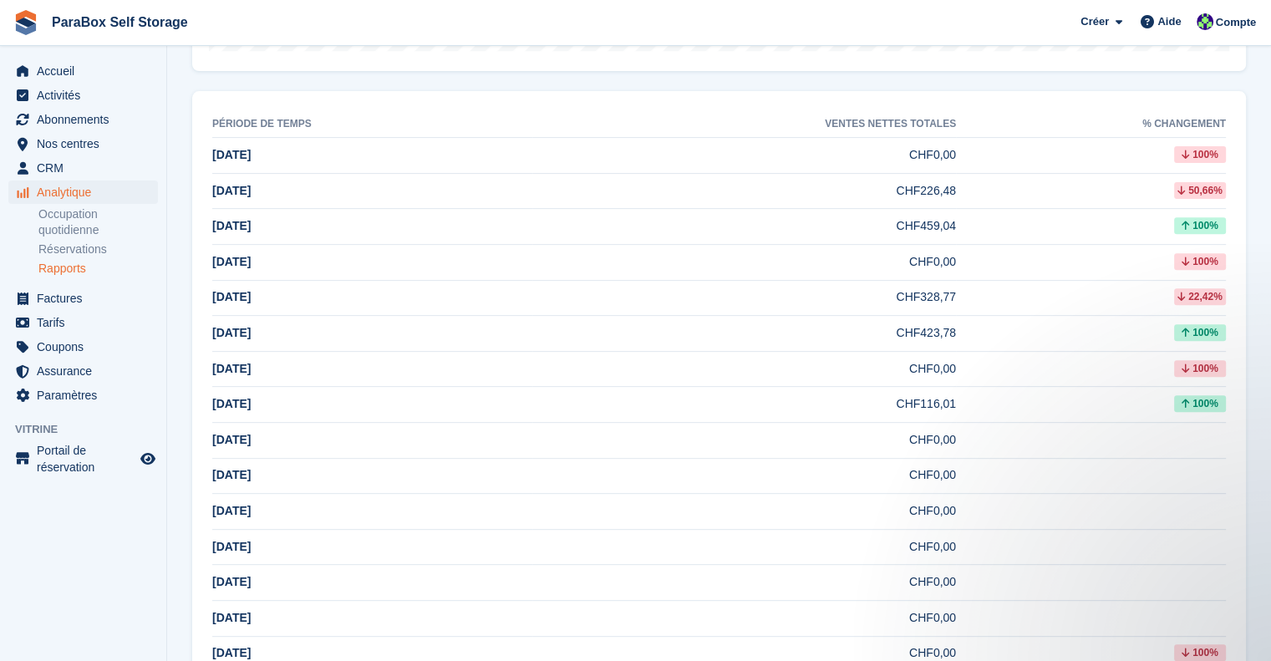
click at [937, 331] on td "CHF423,78" at bounding box center [744, 334] width 424 height 36
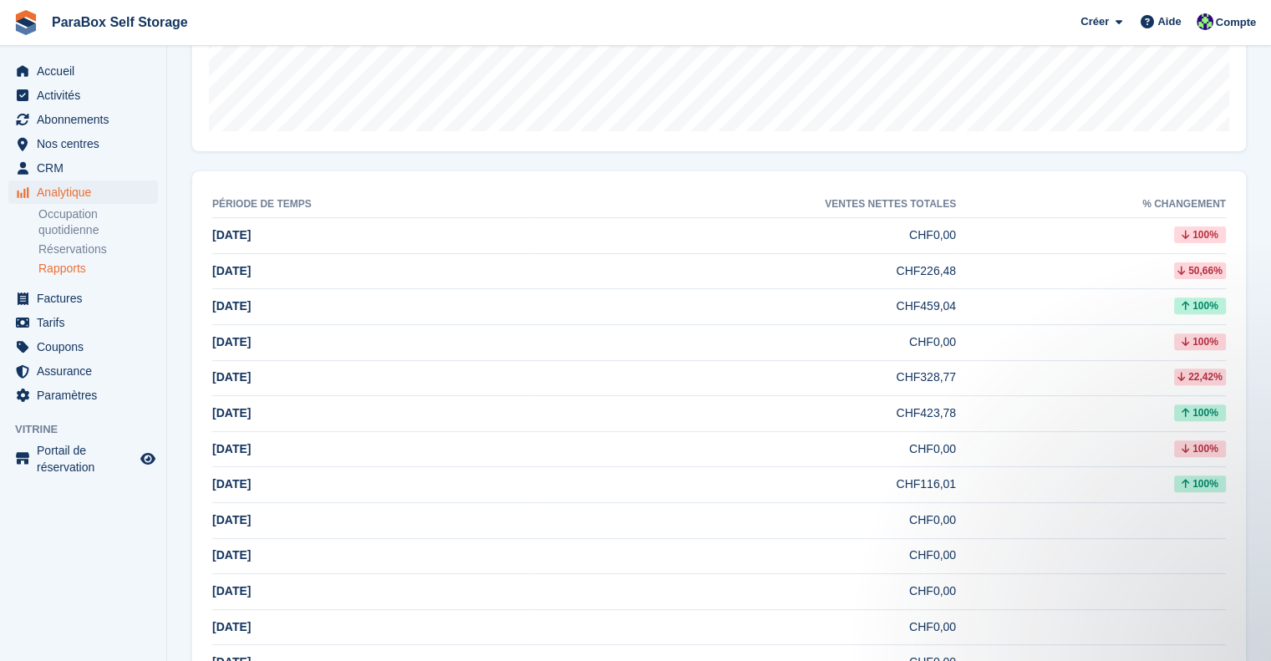
scroll to position [495, 0]
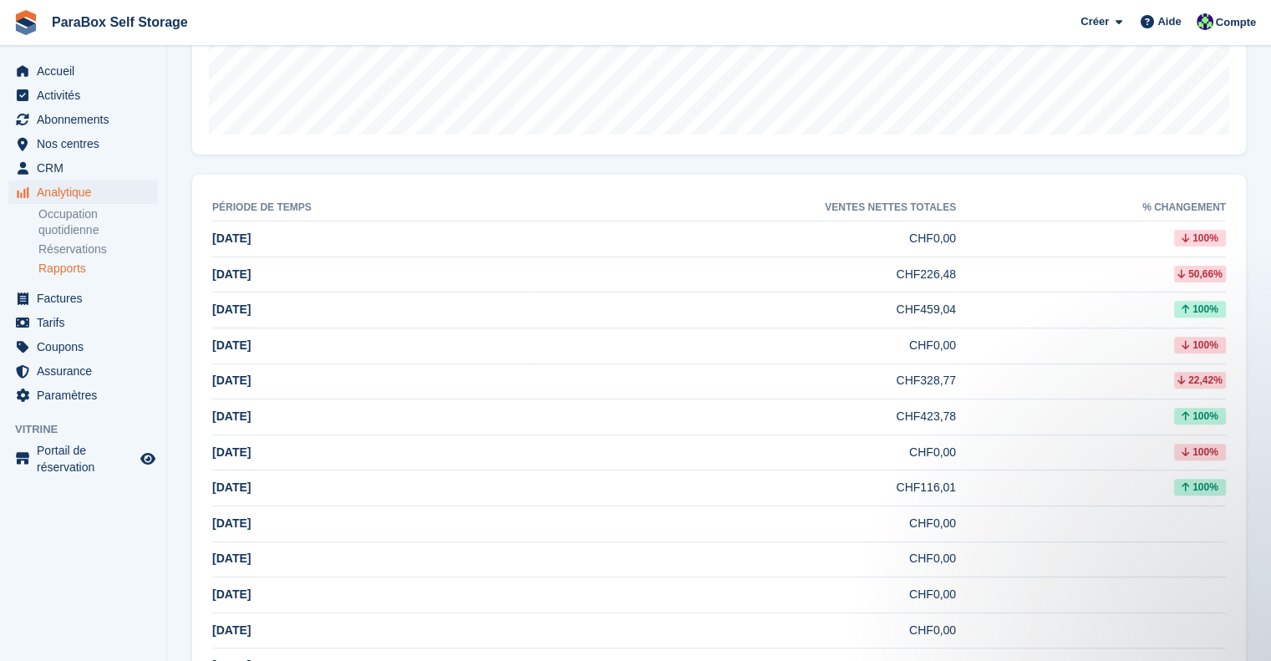
click at [823, 444] on td "CHF0,00" at bounding box center [744, 453] width 424 height 36
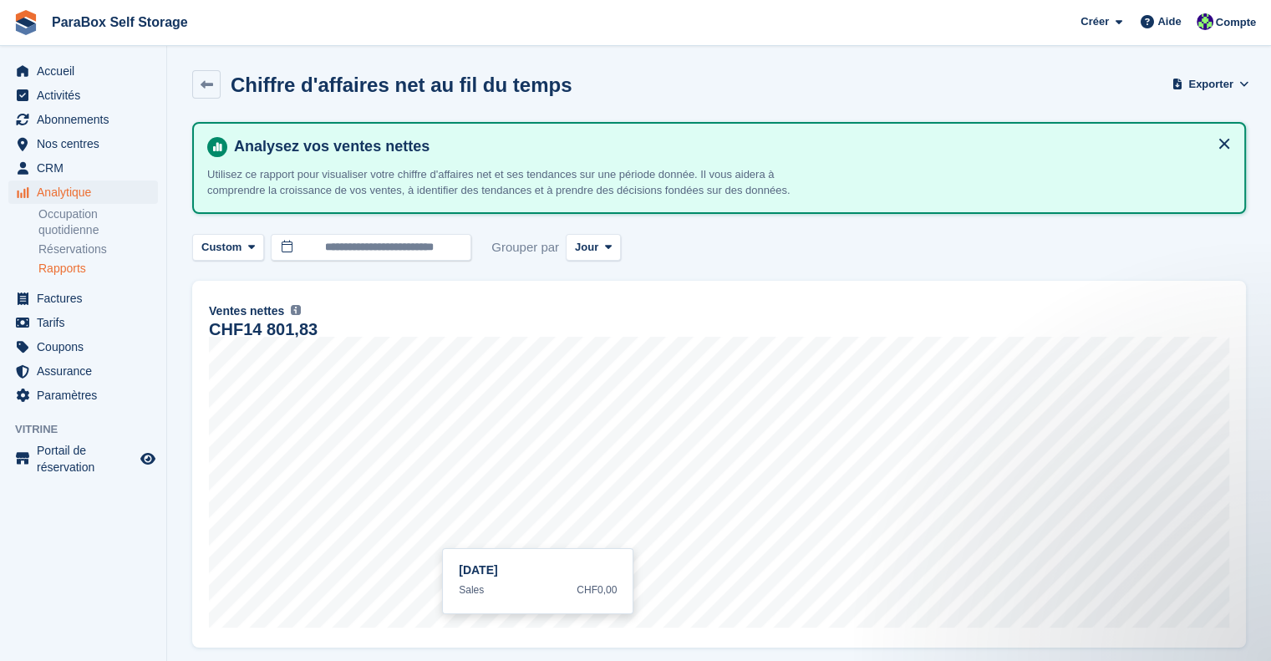
scroll to position [0, 0]
click at [418, 249] on input "**********" at bounding box center [371, 250] width 201 height 28
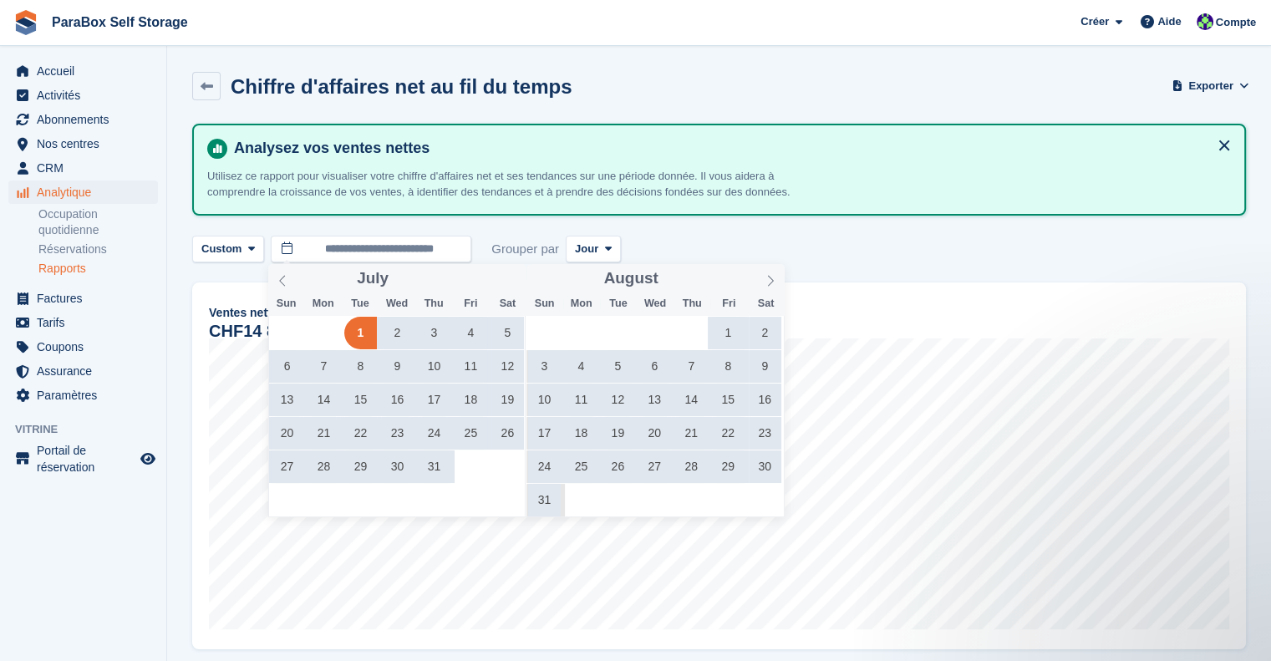
click at [684, 465] on span "28" at bounding box center [691, 466] width 33 height 33
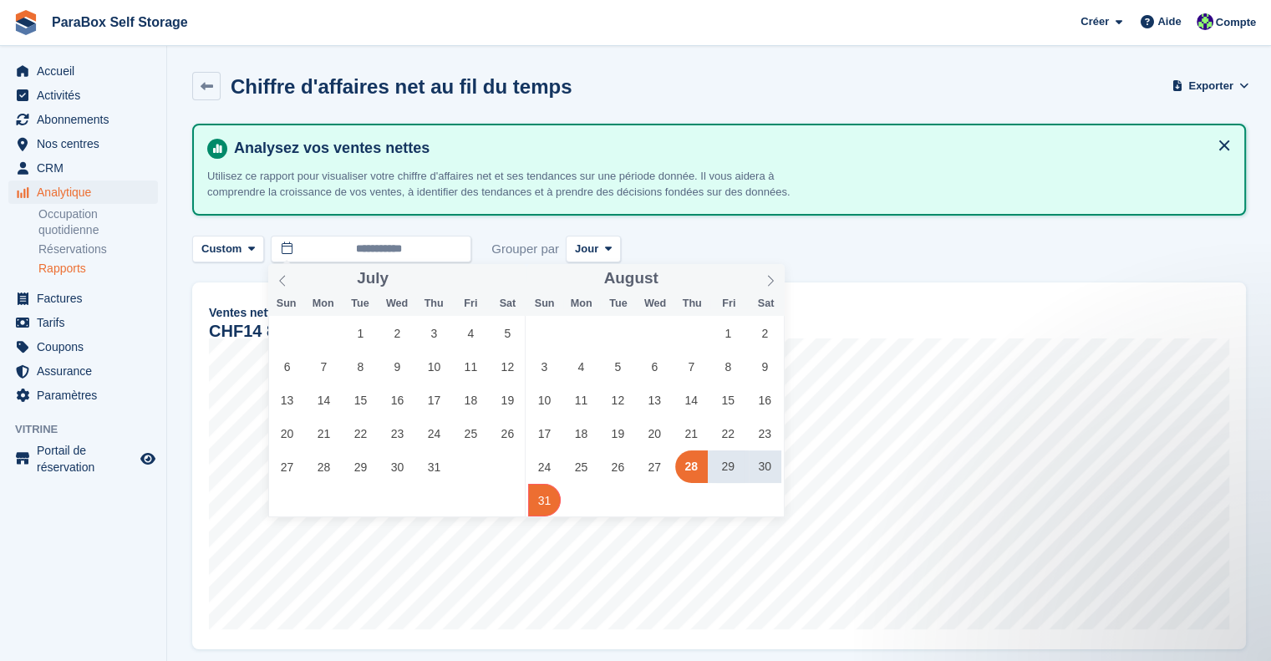
click at [544, 501] on span "31" at bounding box center [544, 500] width 33 height 33
type input "**********"
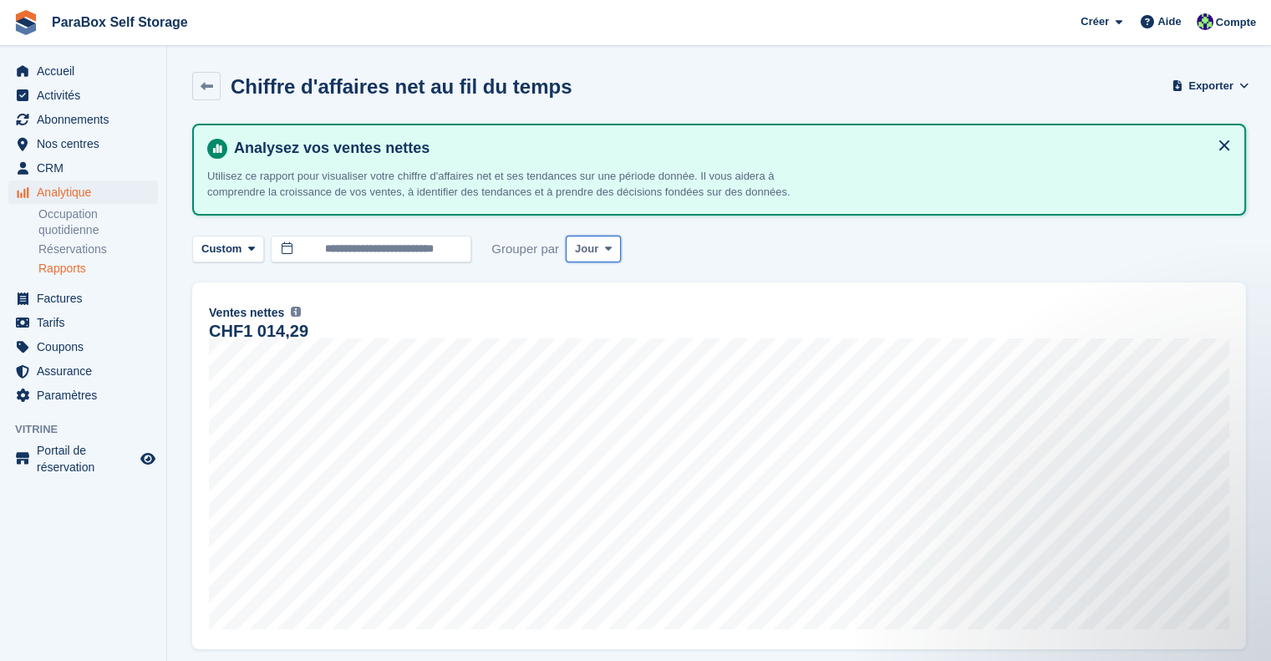
click at [604, 243] on icon at bounding box center [607, 248] width 7 height 11
click at [629, 325] on link "Semaine" at bounding box center [645, 318] width 145 height 30
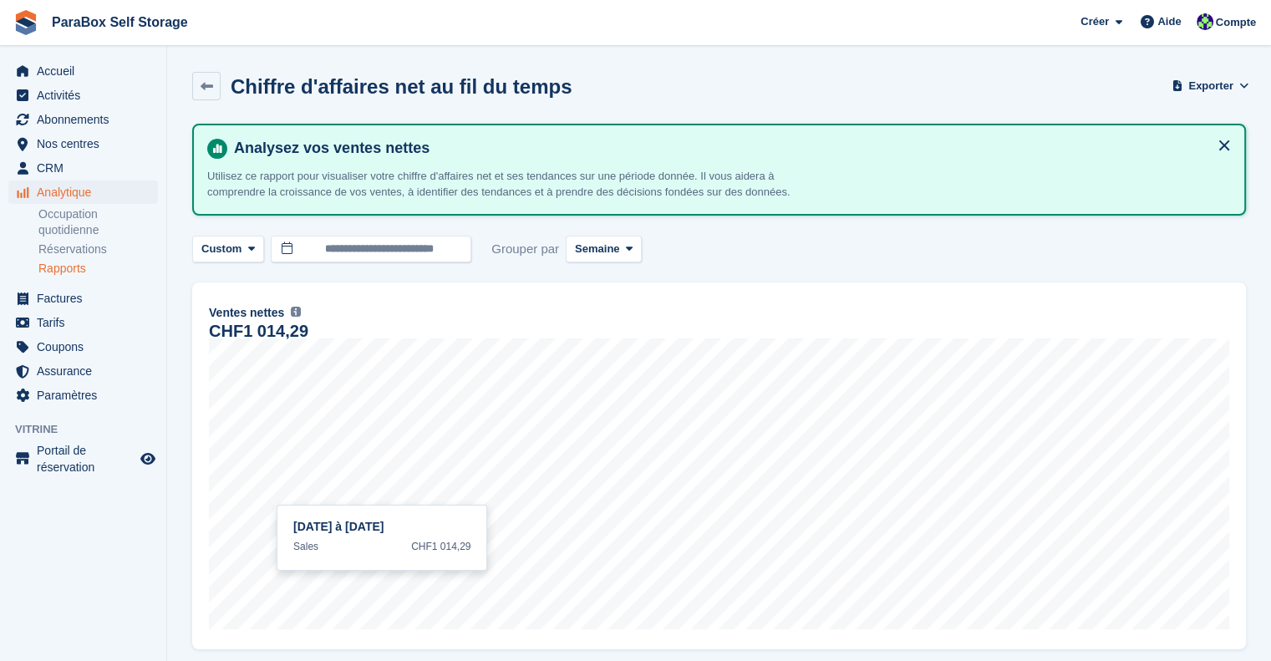
scroll to position [134, 0]
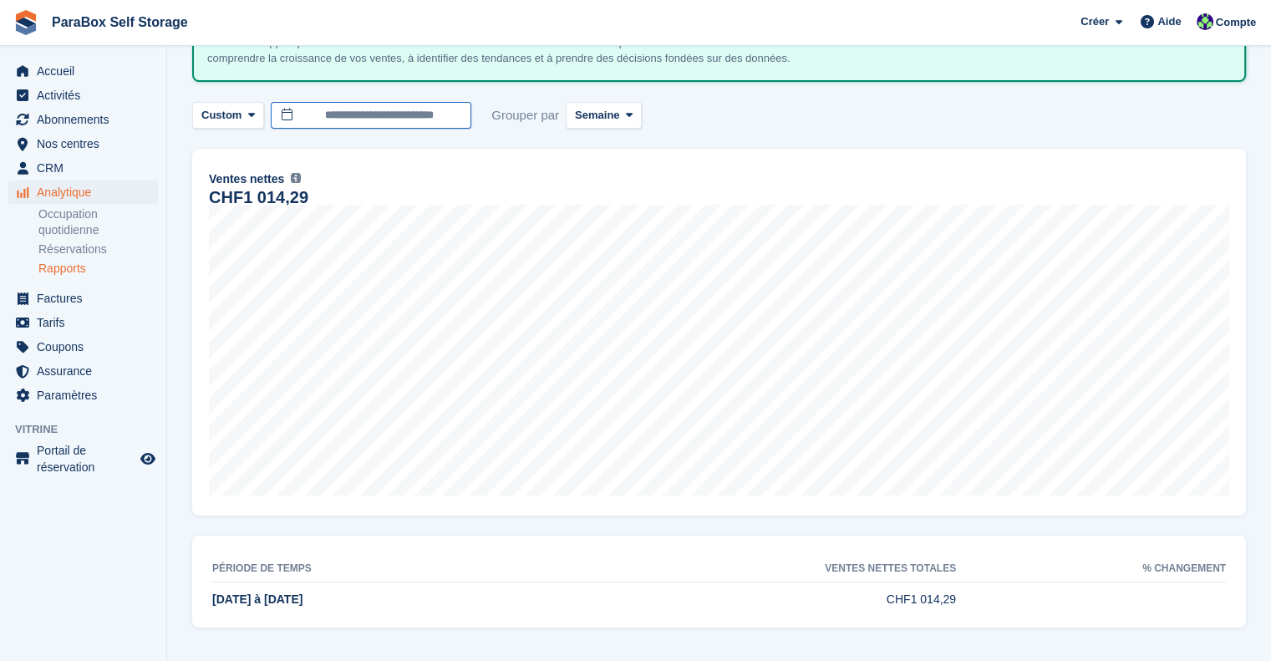
click at [421, 111] on input "**********" at bounding box center [371, 116] width 201 height 28
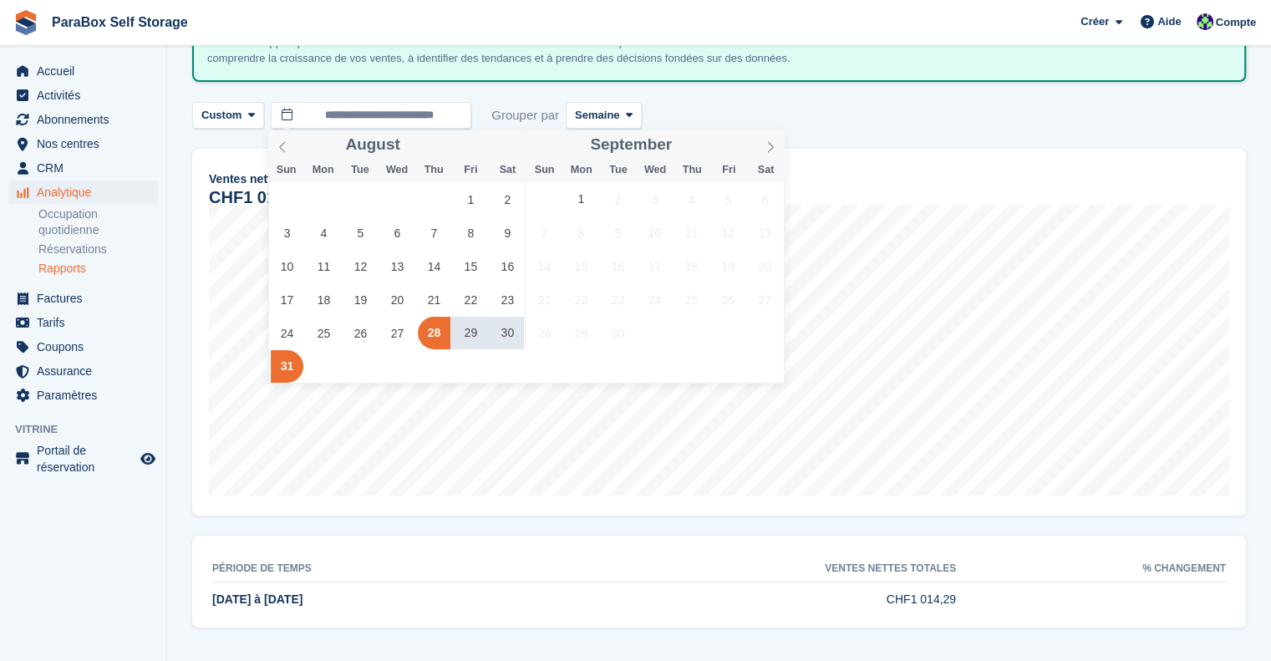
click at [444, 326] on span "28" at bounding box center [434, 333] width 33 height 33
click at [298, 363] on span "31" at bounding box center [287, 366] width 33 height 33
type input "**********"
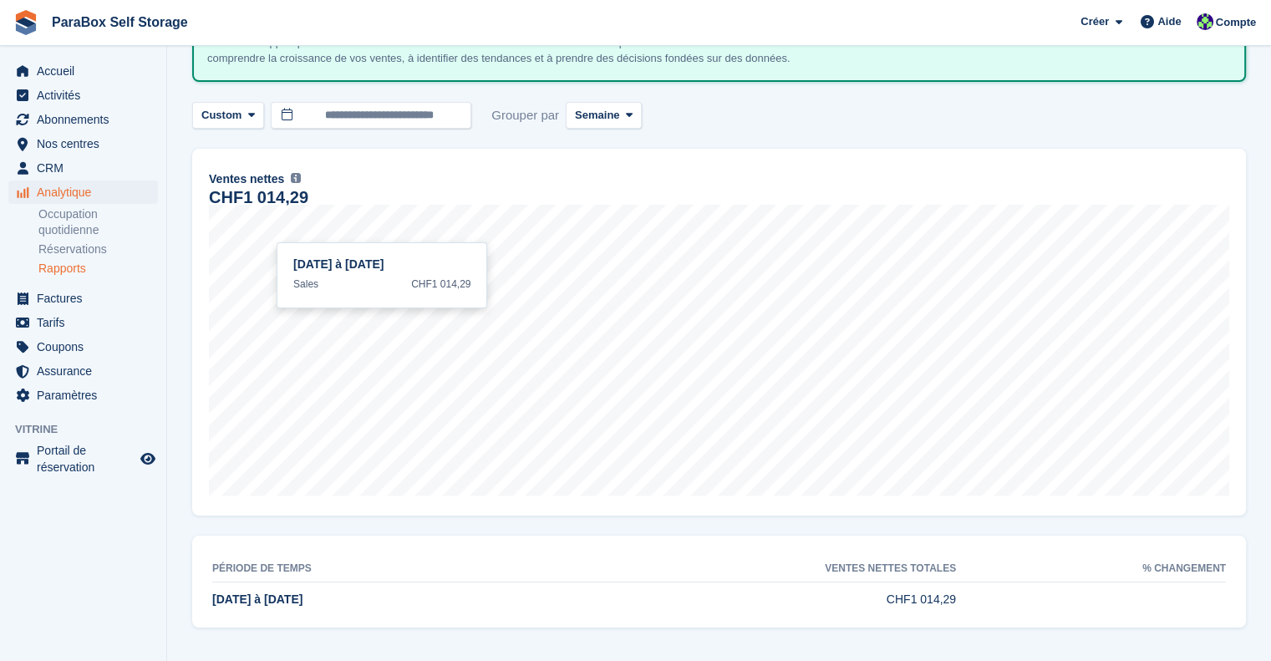
scroll to position [0, 0]
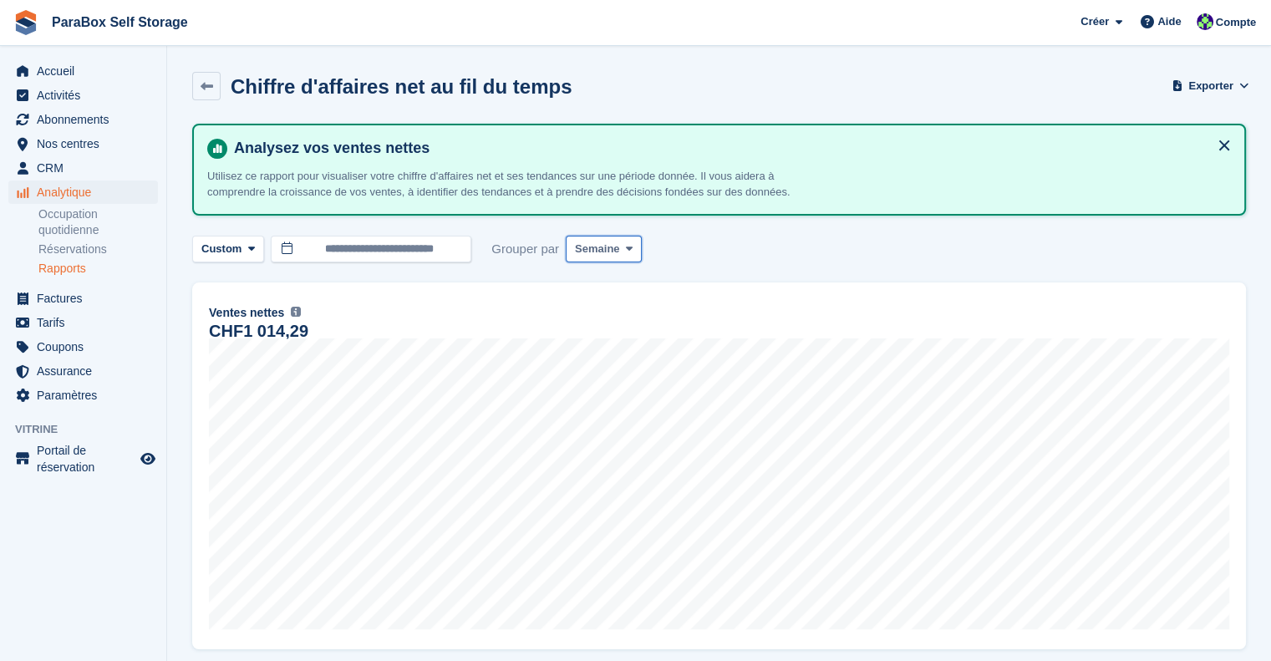
click at [612, 253] on span "Semaine" at bounding box center [597, 249] width 44 height 17
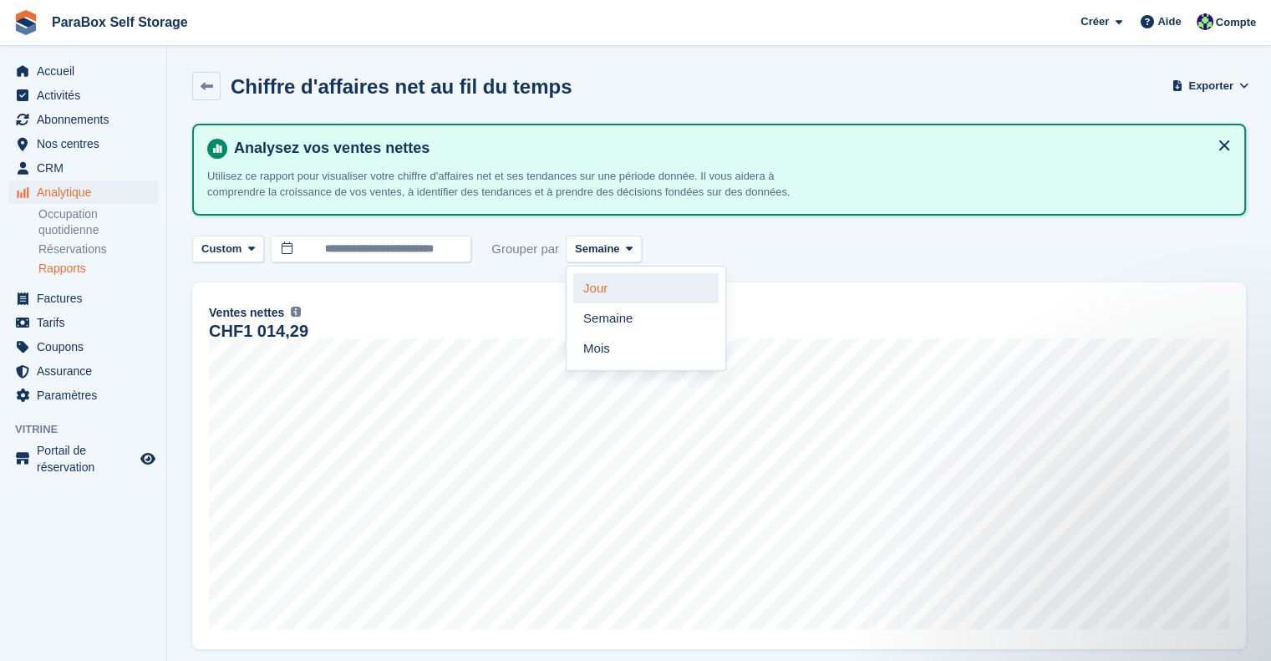
click at [630, 297] on link "Jour" at bounding box center [645, 288] width 145 height 30
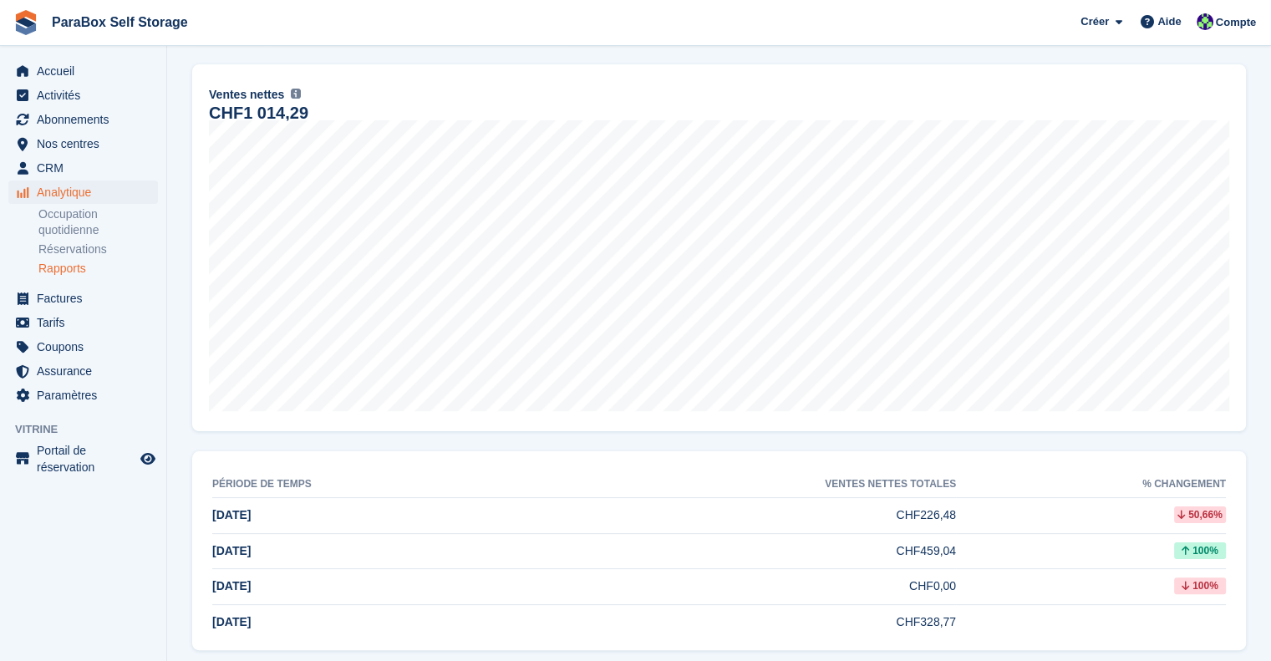
scroll to position [157, 0]
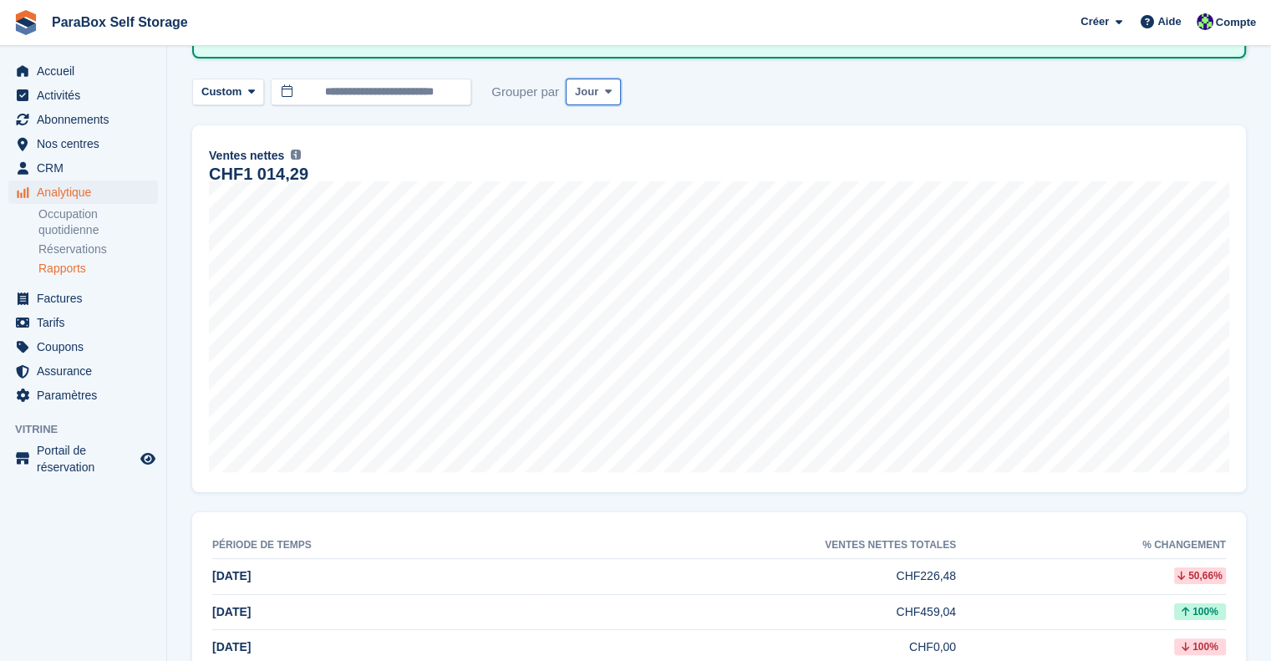
click at [590, 99] on span "Jour" at bounding box center [586, 92] width 23 height 17
click at [603, 188] on link "Mois" at bounding box center [645, 191] width 145 height 30
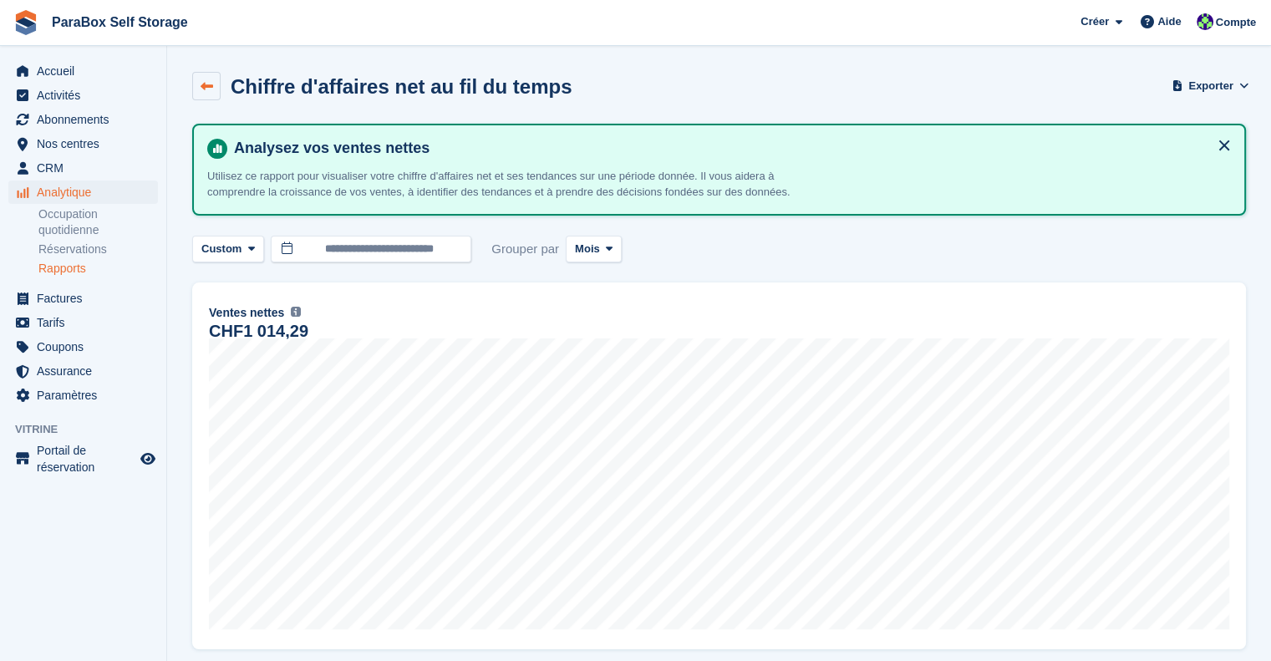
click at [217, 93] on link at bounding box center [206, 86] width 28 height 28
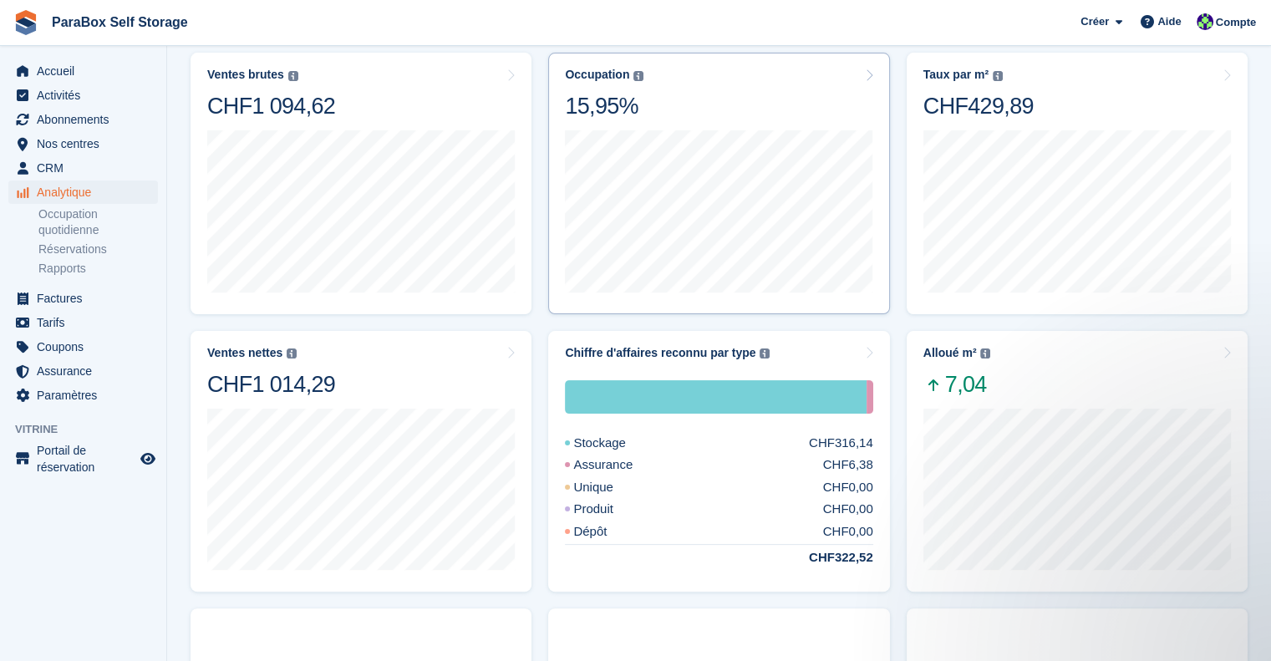
scroll to position [251, 0]
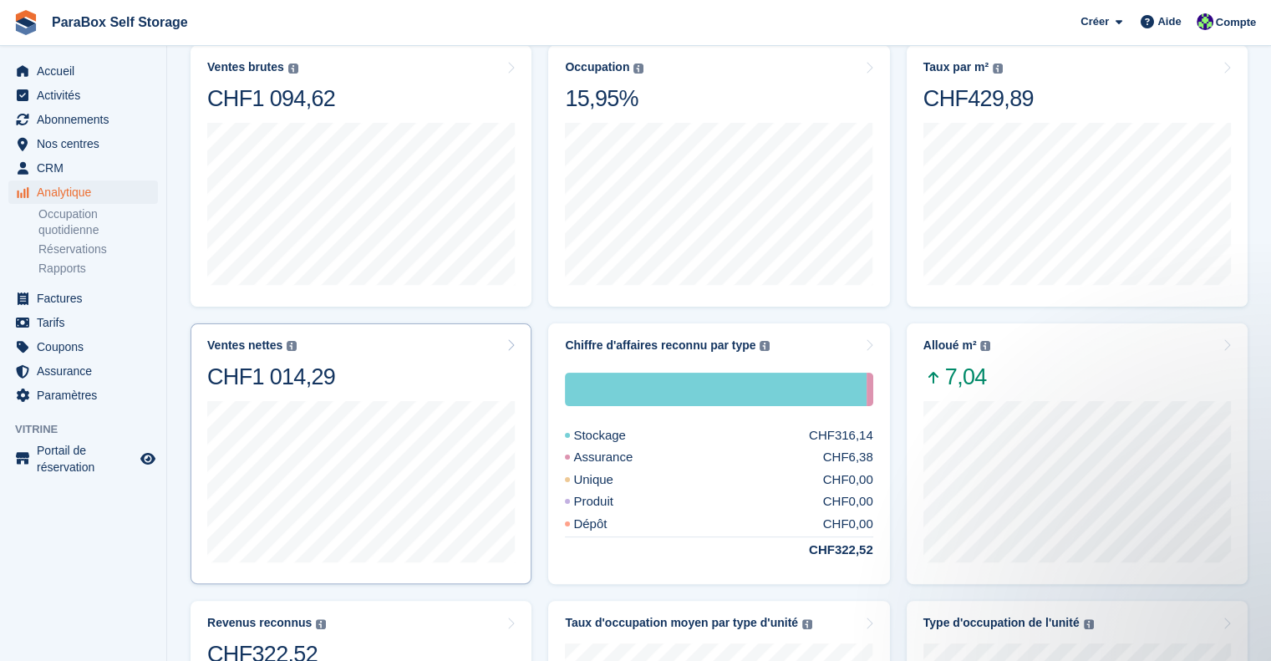
click at [337, 387] on div "Ventes nettes La somme de toutes les factures finalisées, après remise et hors …" at bounding box center [361, 365] width 308 height 53
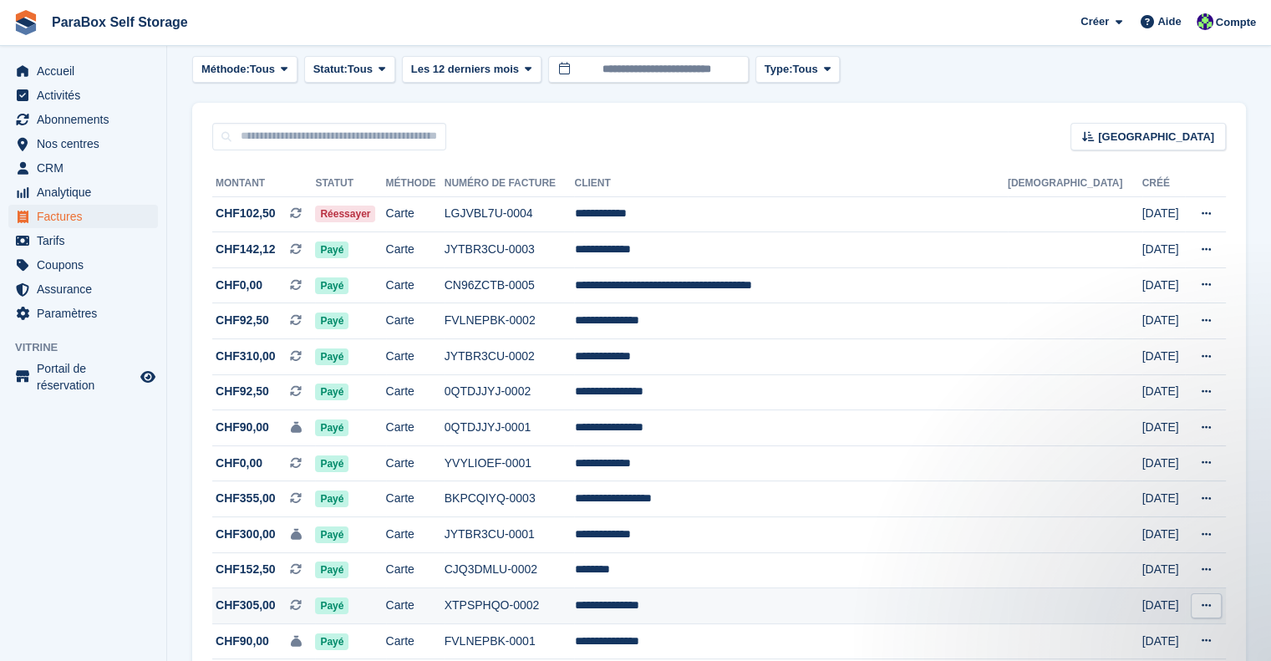
click at [259, 604] on span "CHF305,00" at bounding box center [246, 606] width 60 height 18
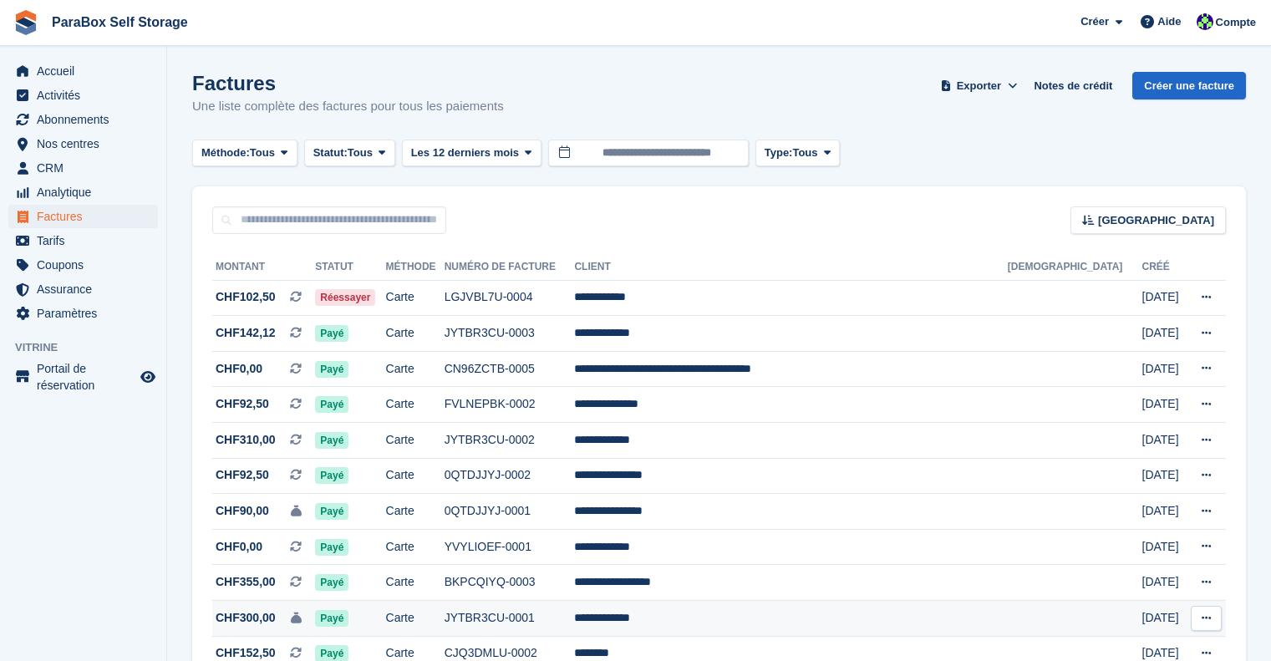
scroll to position [84, 0]
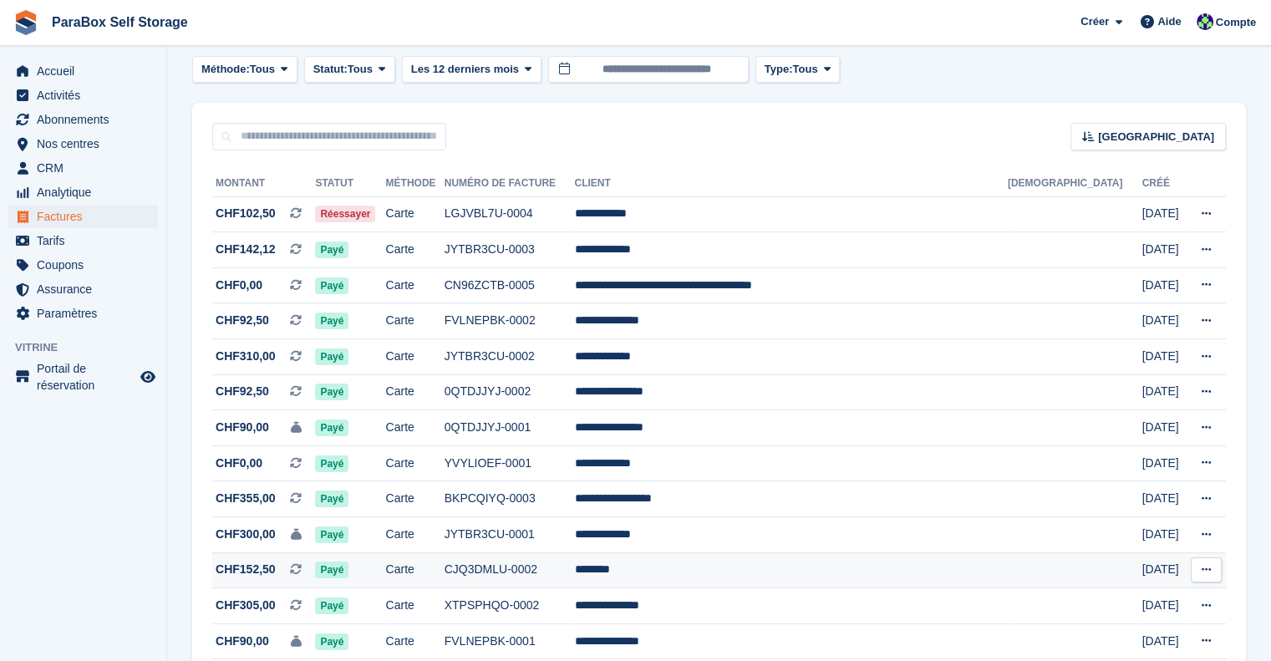
click at [270, 581] on td "CHF152,50 Il s'agit d'une facture d'abonnement récurrente." at bounding box center [263, 570] width 103 height 36
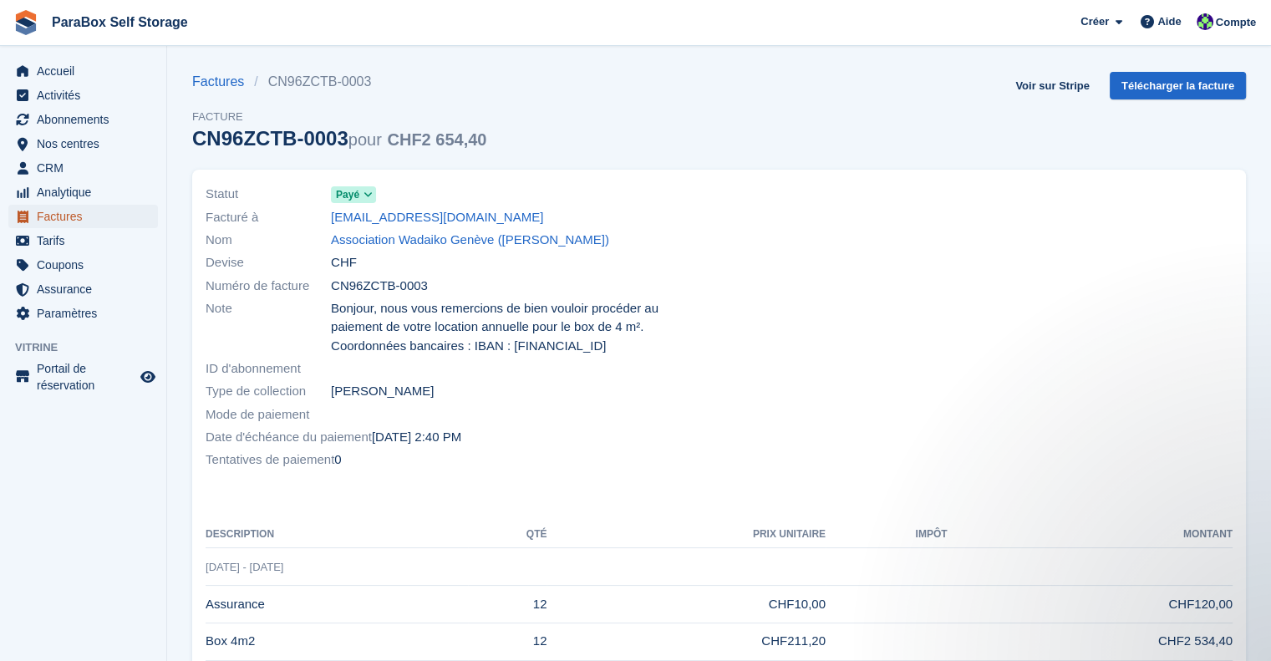
click at [49, 216] on span "Factures" at bounding box center [87, 216] width 100 height 23
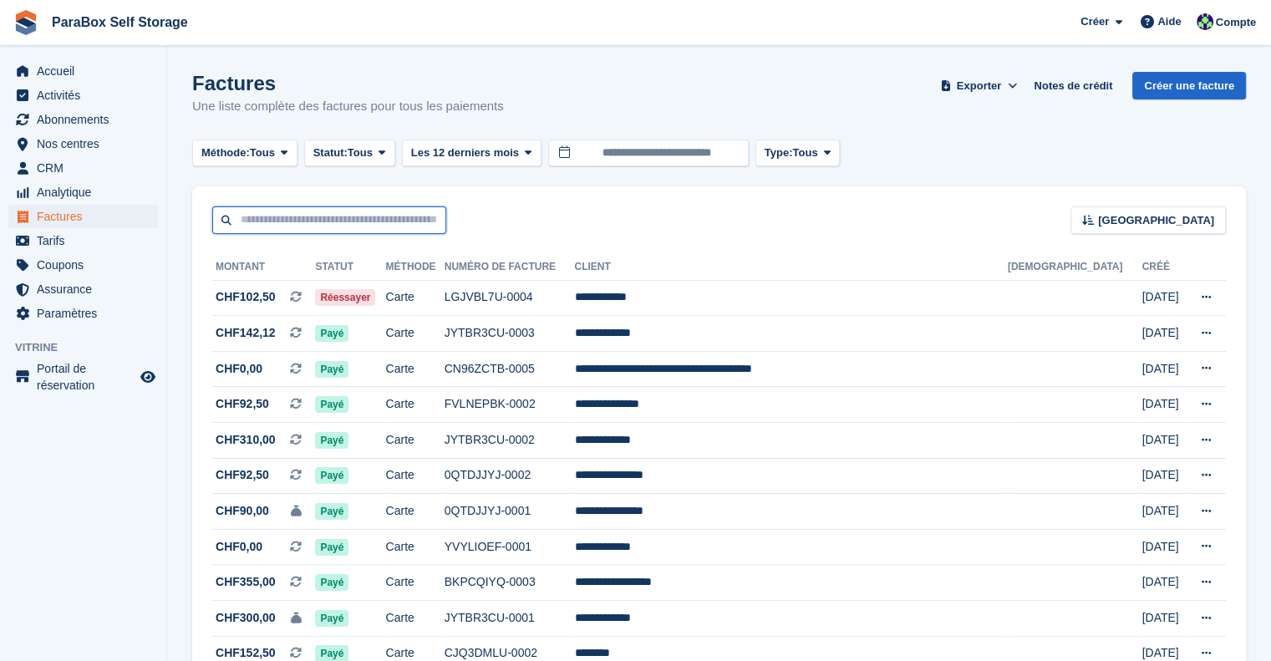
click at [322, 213] on input "text" at bounding box center [329, 220] width 234 height 28
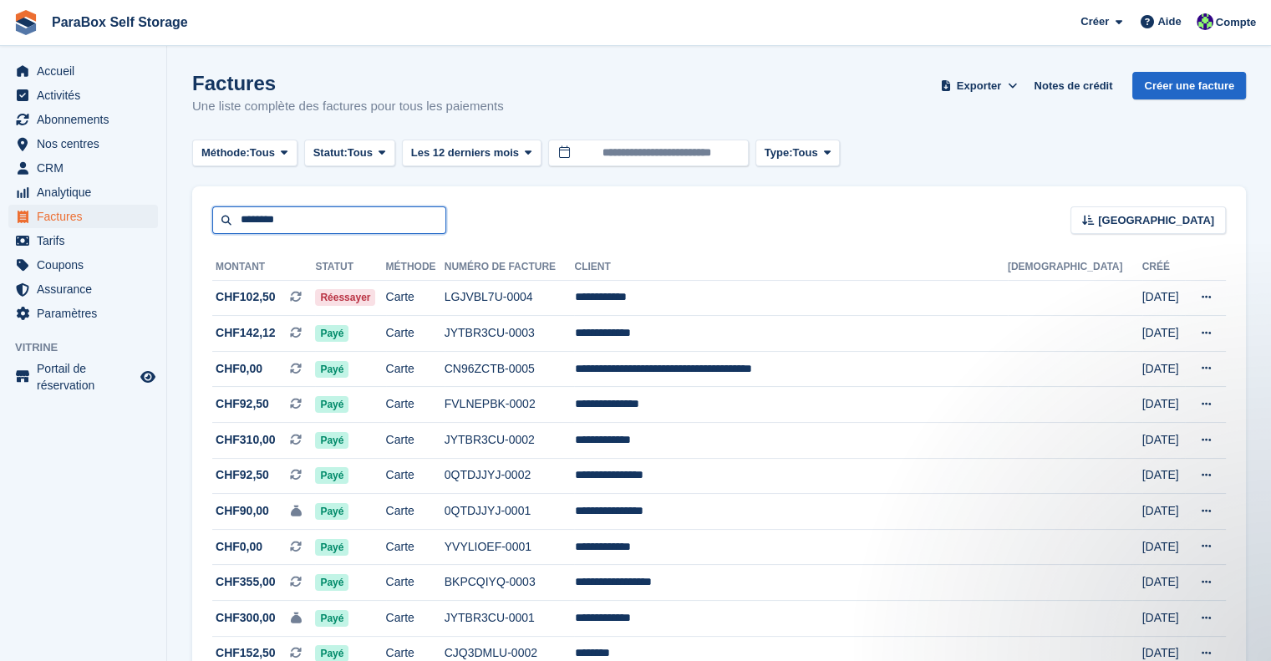
type input "********"
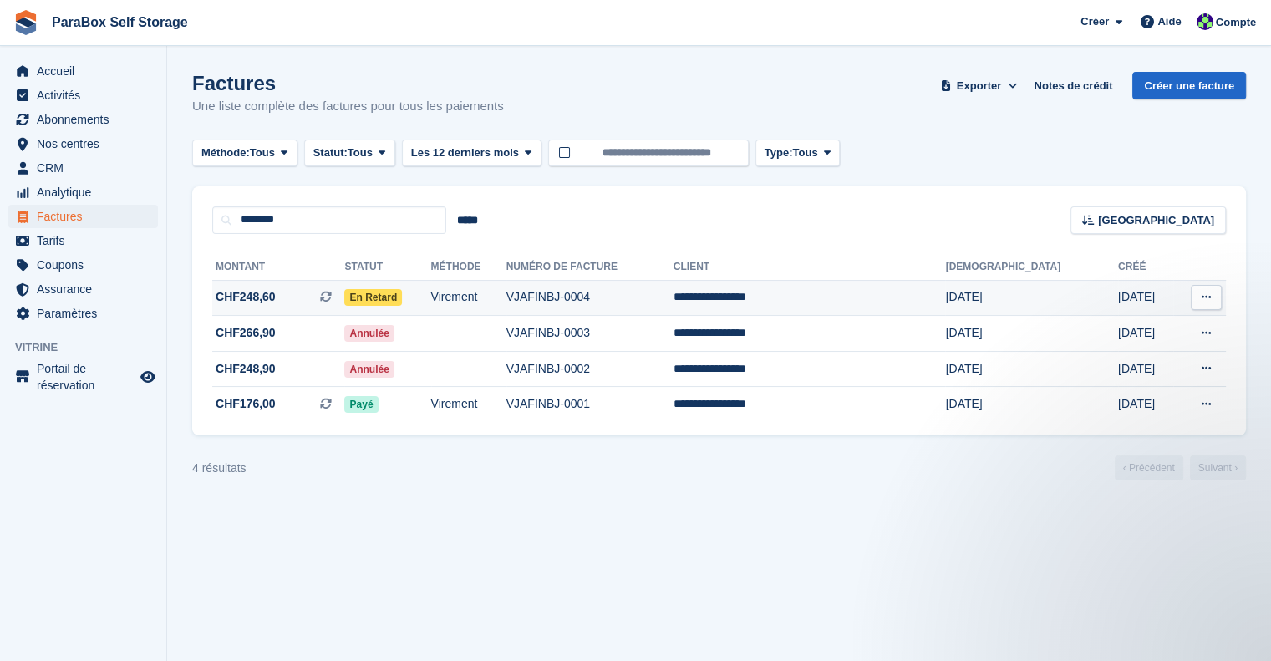
click at [506, 300] on td "Virement" at bounding box center [468, 298] width 75 height 36
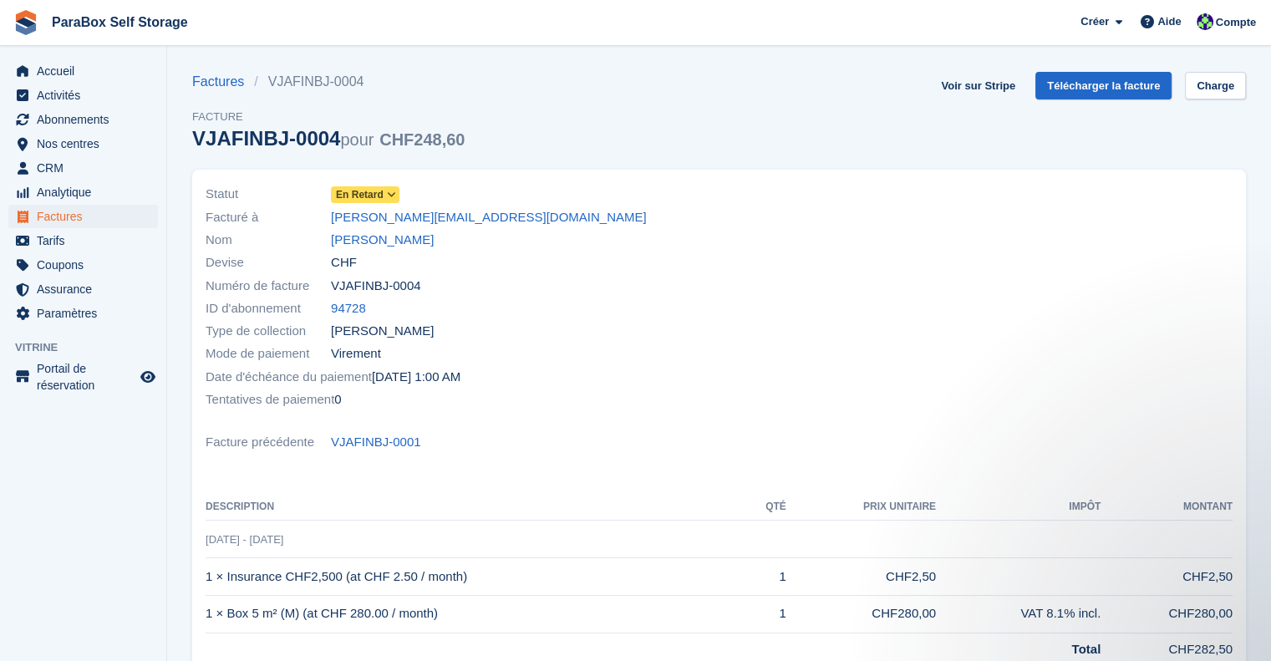
click at [390, 194] on icon at bounding box center [391, 195] width 9 height 10
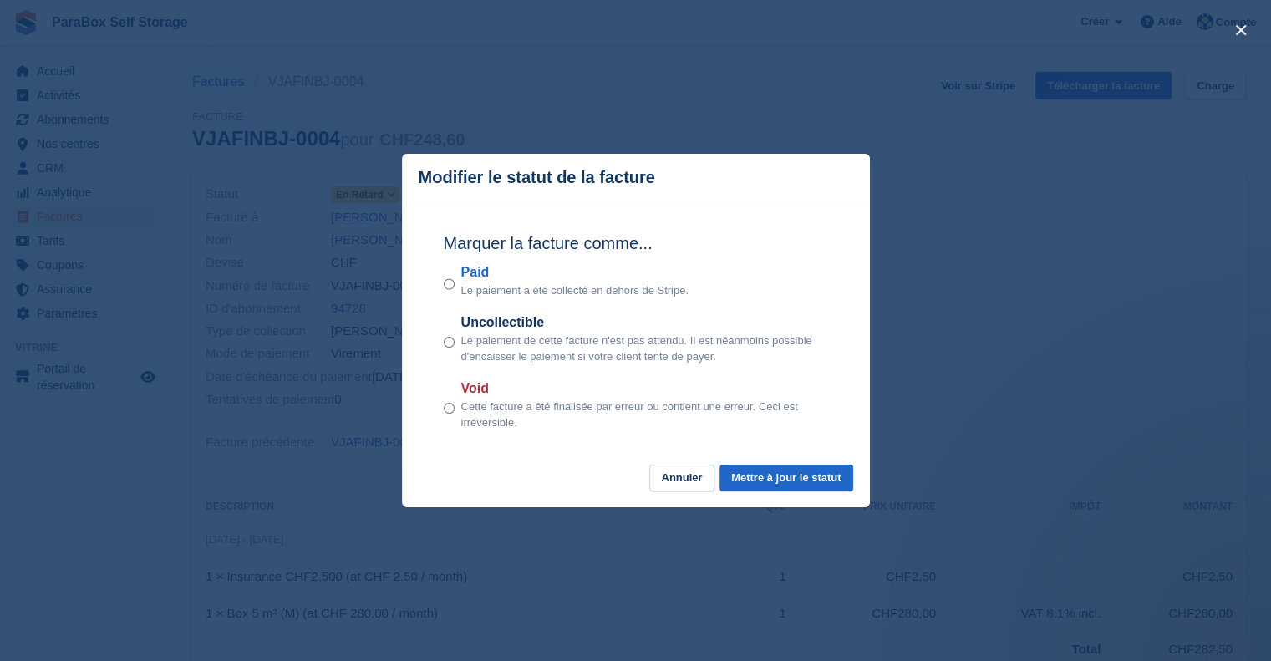
click at [463, 289] on p "Le paiement a été collecté en dehors de Stripe." at bounding box center [574, 291] width 227 height 17
click at [772, 474] on button "Mettre à jour le statut" at bounding box center [786, 479] width 133 height 28
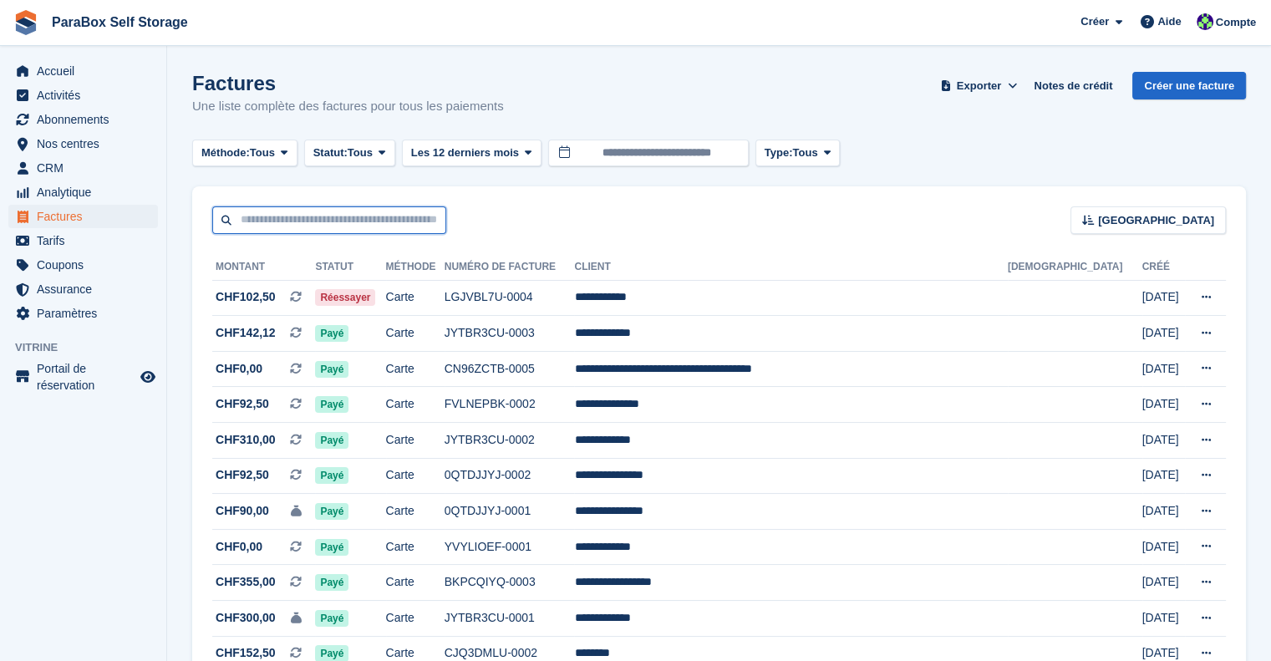
click at [354, 229] on input "text" at bounding box center [329, 220] width 234 height 28
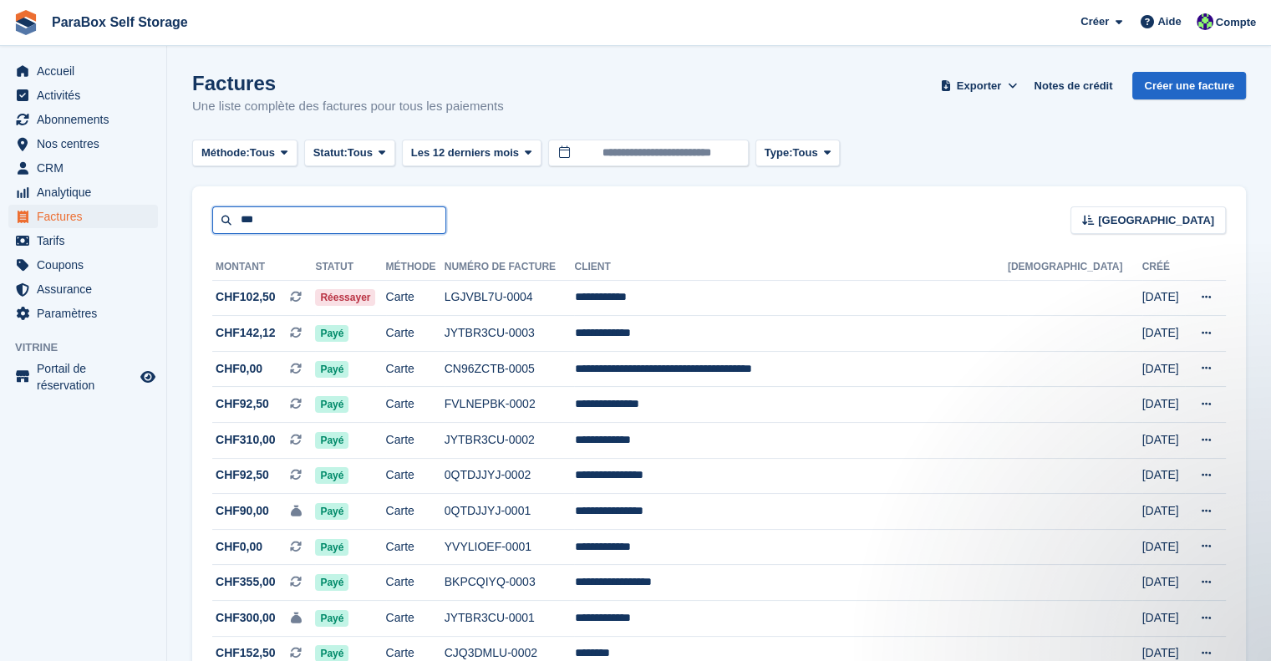
type input "***"
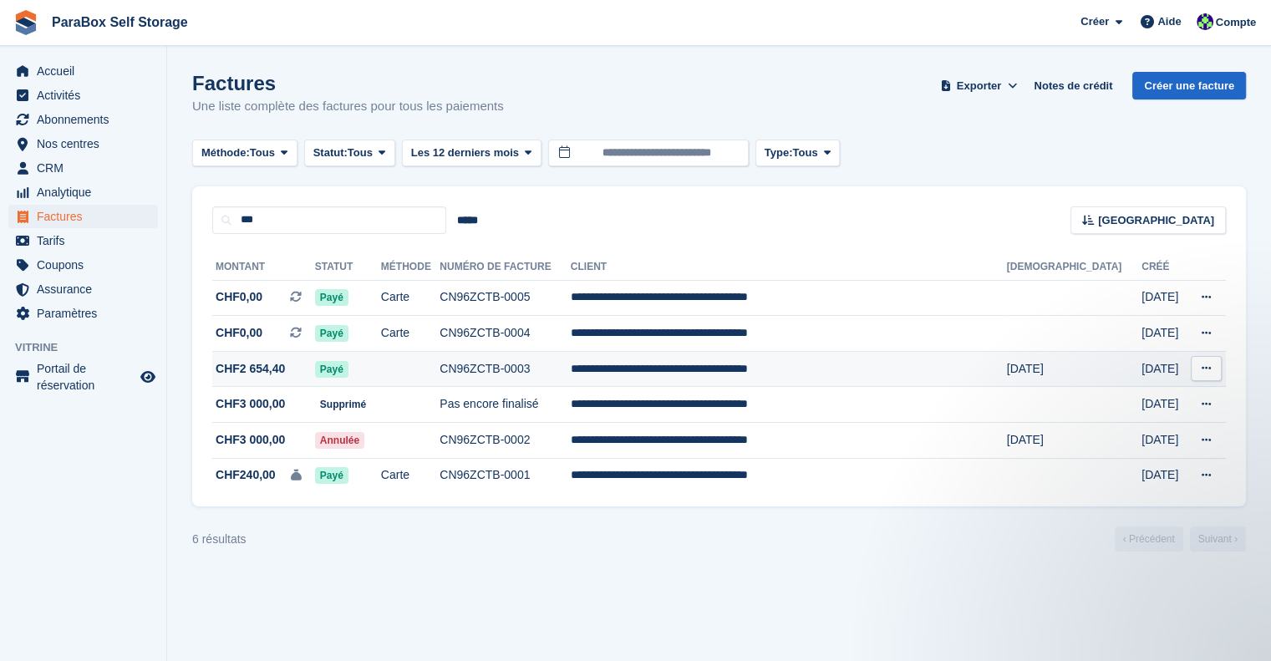
click at [440, 369] on td at bounding box center [410, 369] width 59 height 36
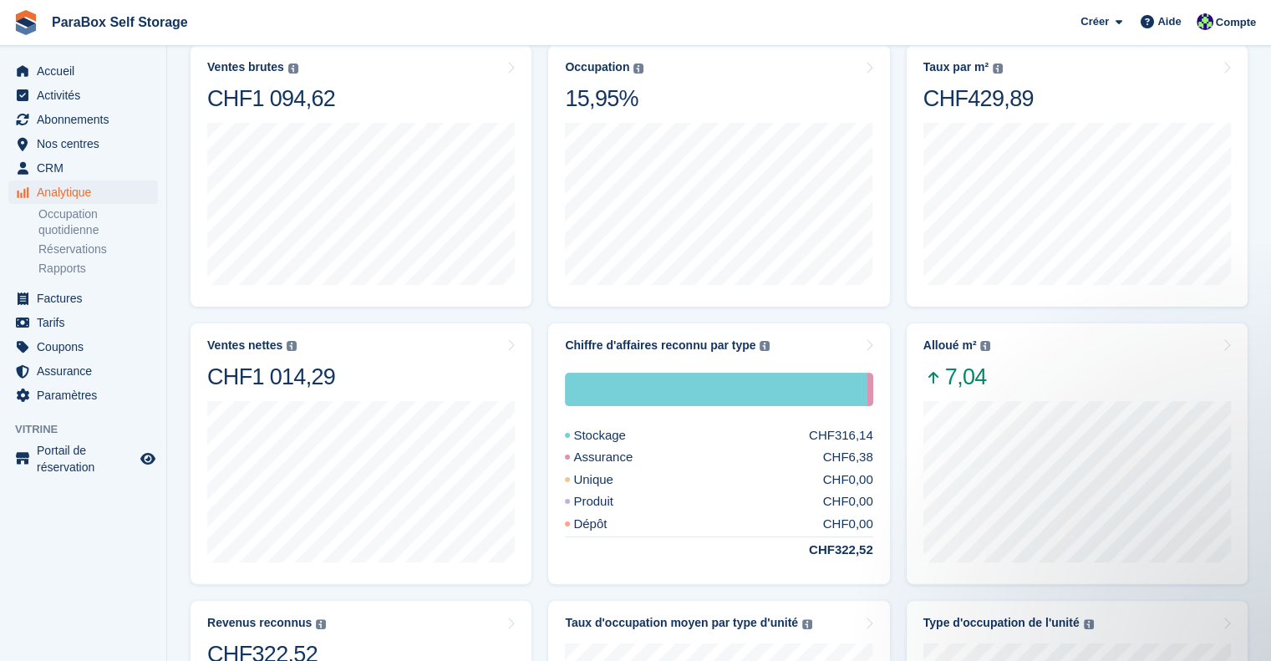
click at [81, 257] on li "Réservations" at bounding box center [102, 250] width 128 height 18
click at [84, 252] on link "Réservations" at bounding box center [98, 250] width 120 height 16
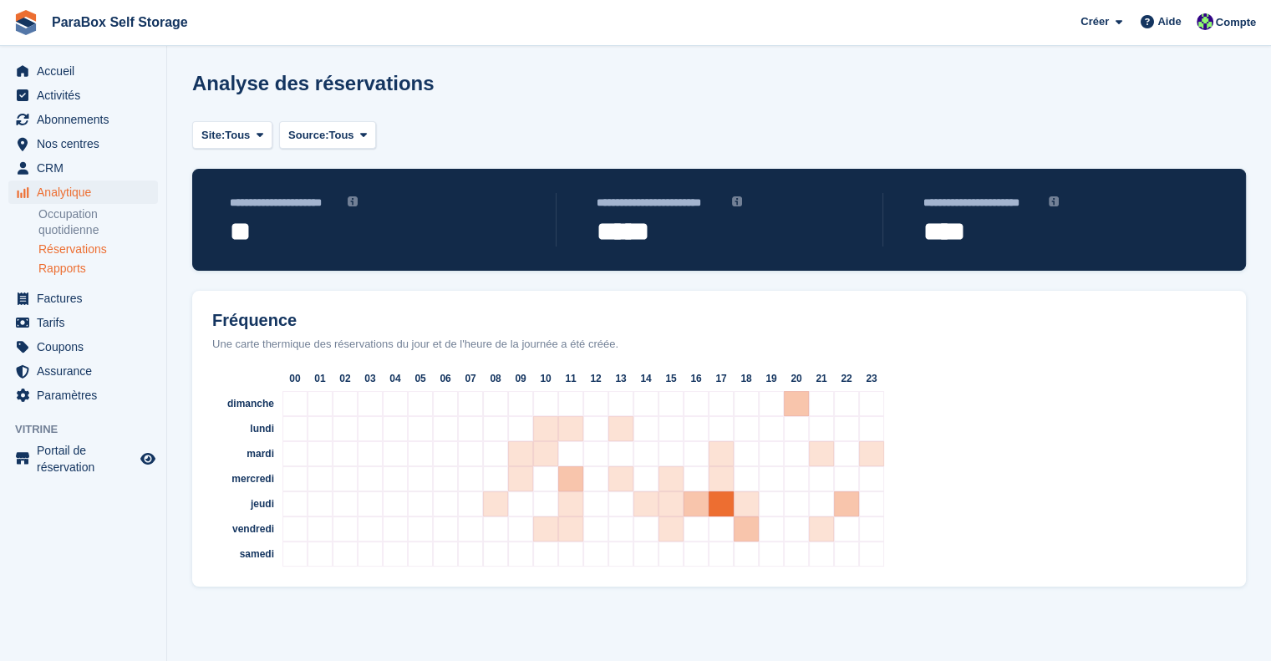
click at [70, 271] on link "Rapports" at bounding box center [98, 269] width 120 height 16
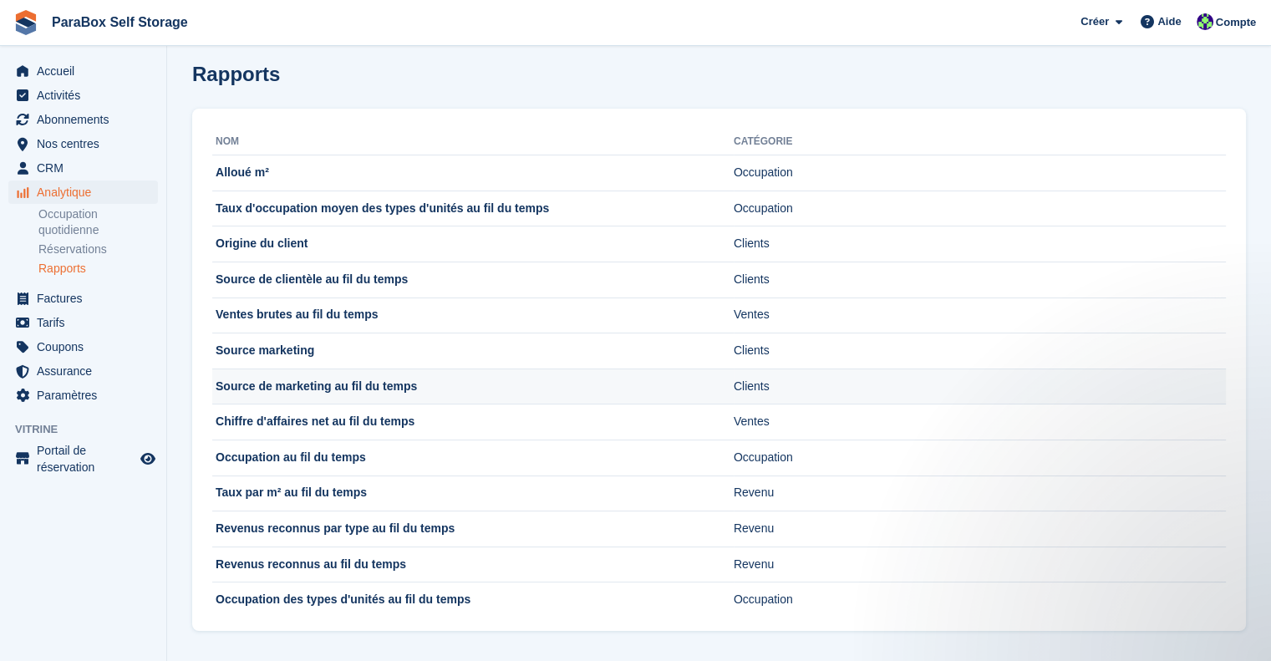
scroll to position [12, 0]
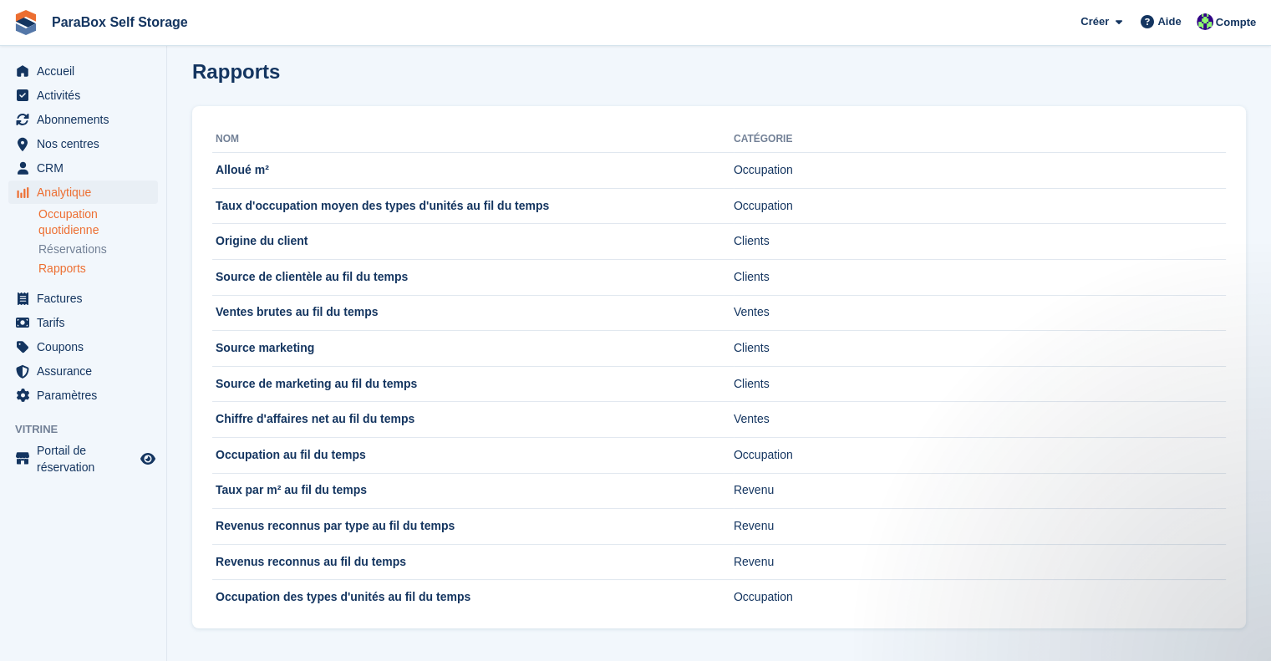
click at [84, 221] on link "Occupation quotidienne" at bounding box center [98, 222] width 120 height 32
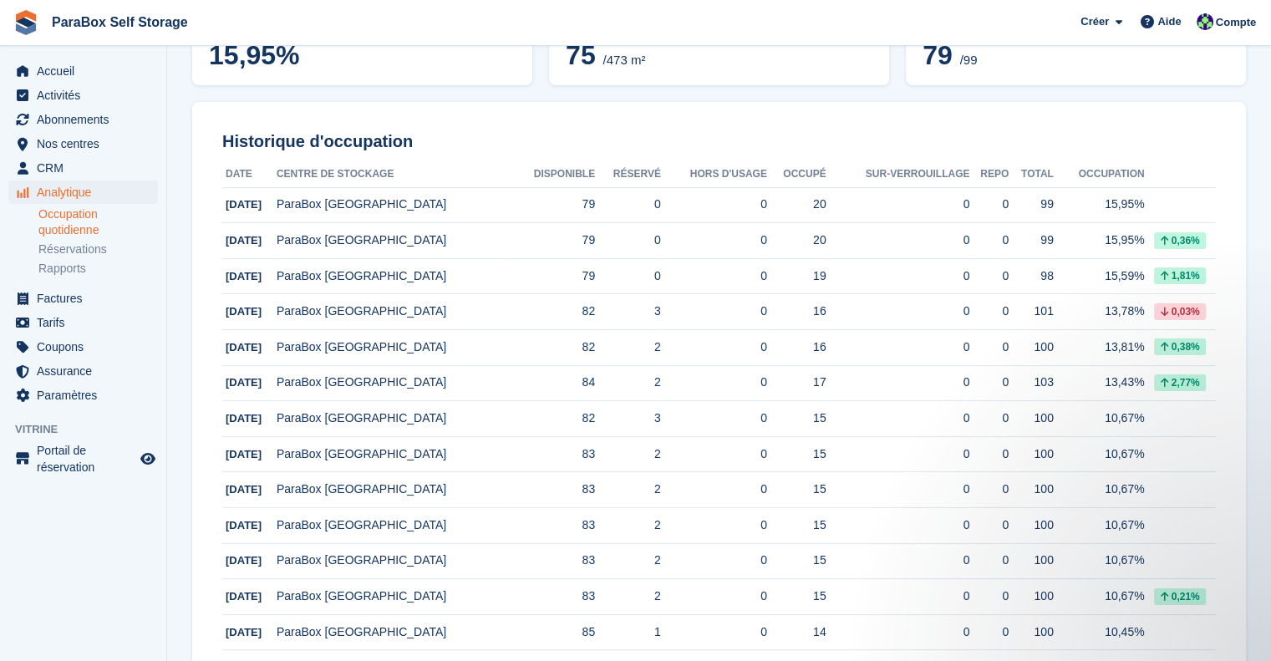
scroll to position [84, 0]
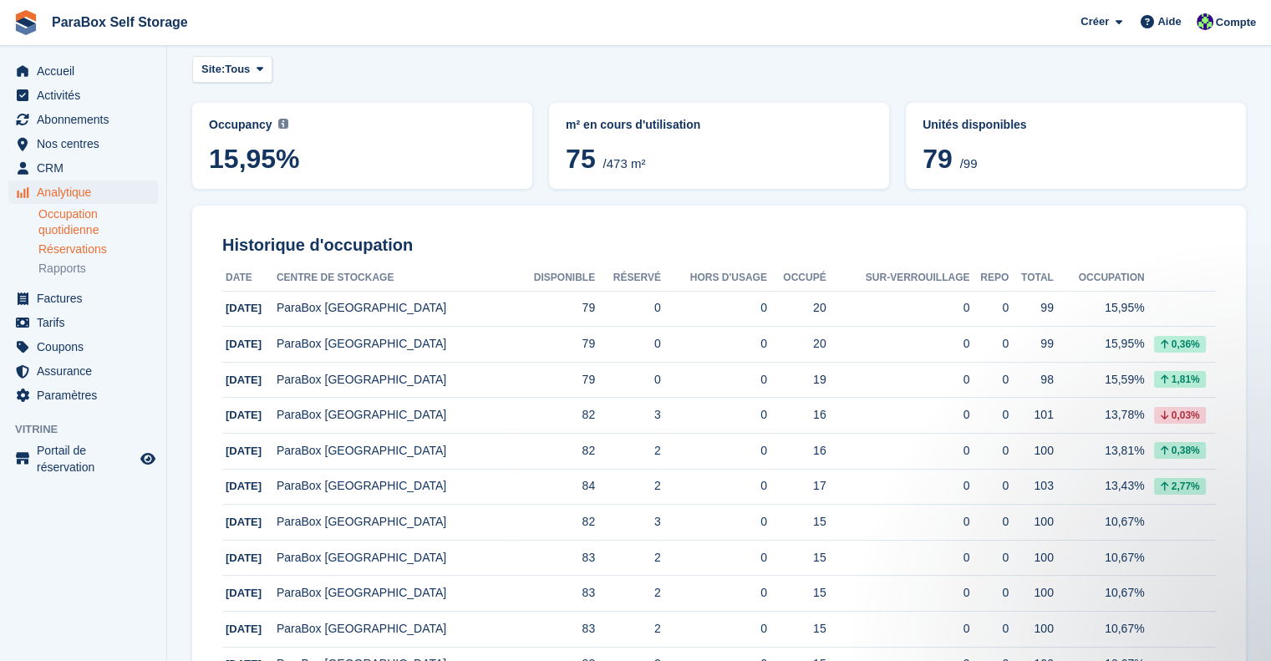
click at [82, 247] on link "Réservations" at bounding box center [98, 250] width 120 height 16
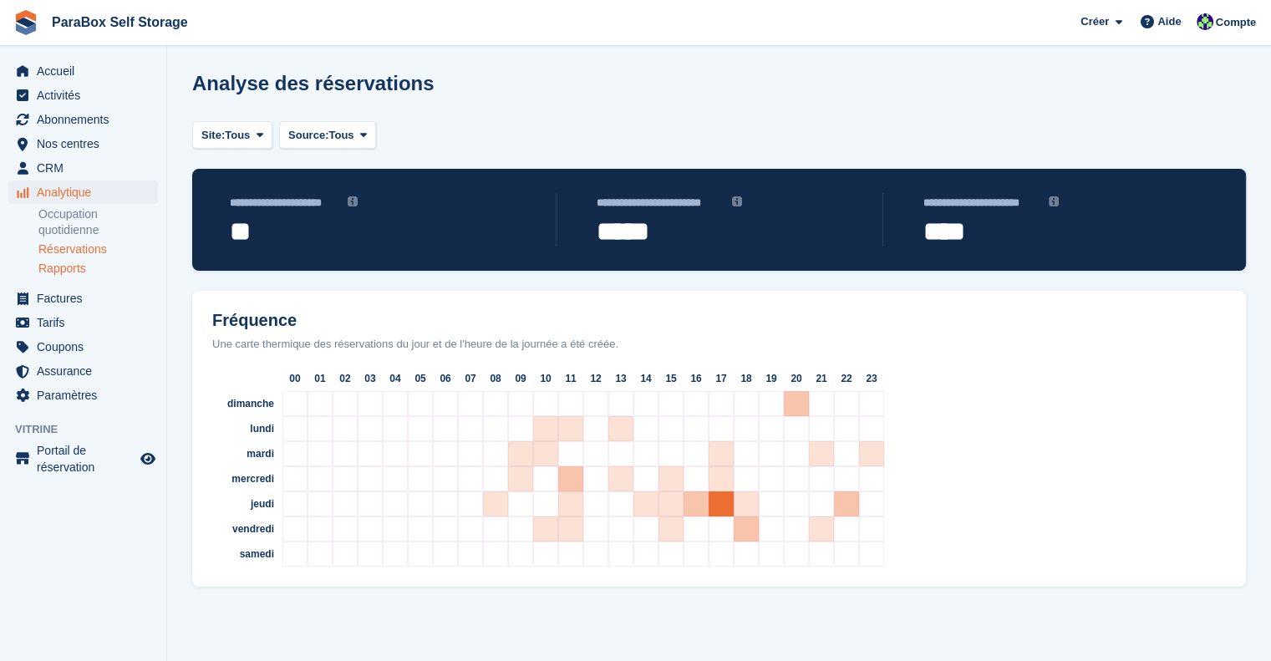
click at [70, 262] on link "Rapports" at bounding box center [98, 269] width 120 height 16
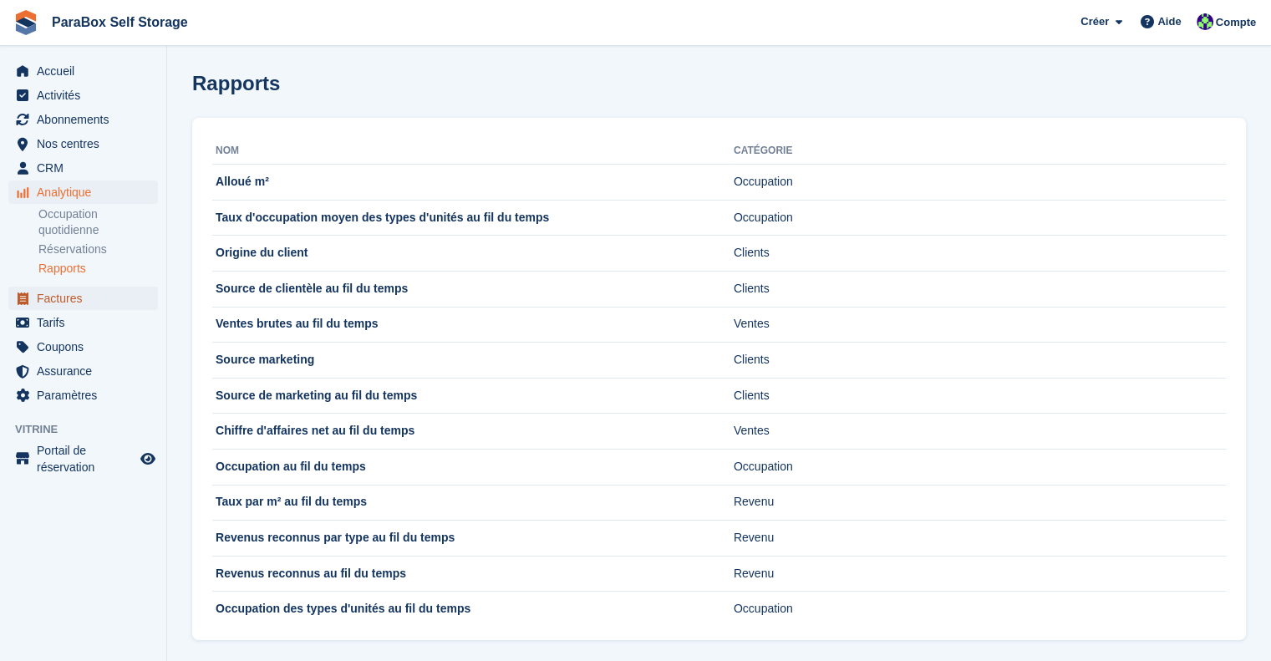
click at [114, 298] on span "Factures" at bounding box center [87, 298] width 100 height 23
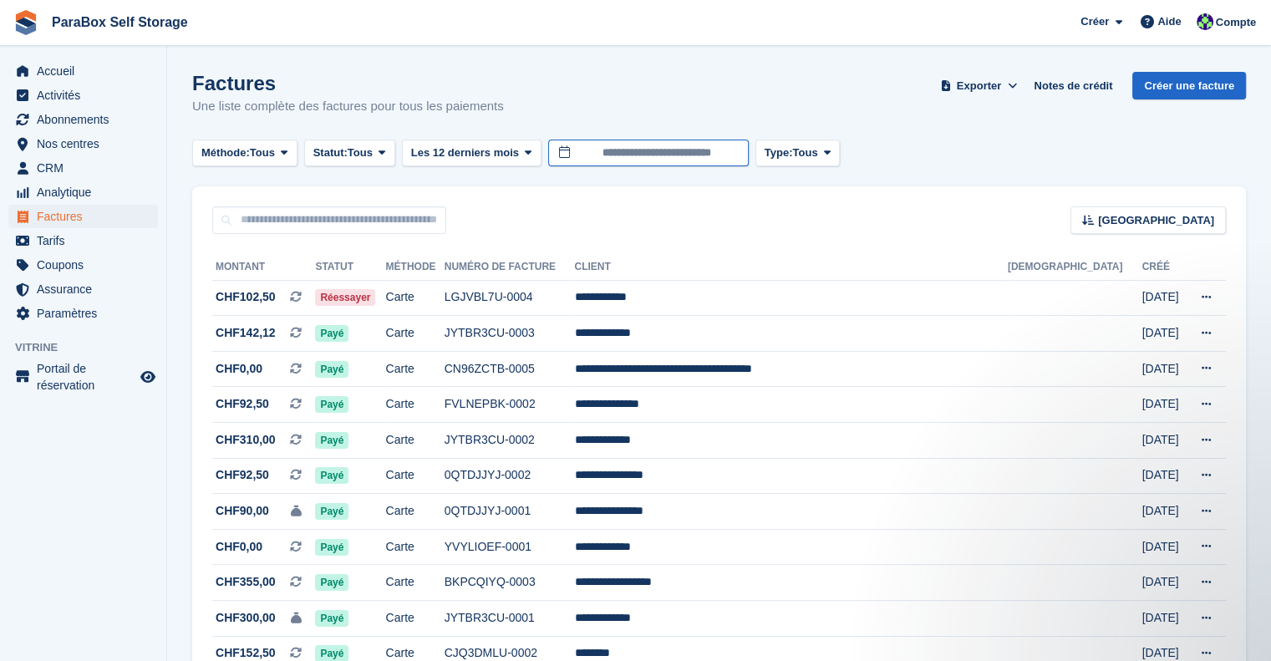
click at [649, 160] on input "**********" at bounding box center [648, 154] width 201 height 28
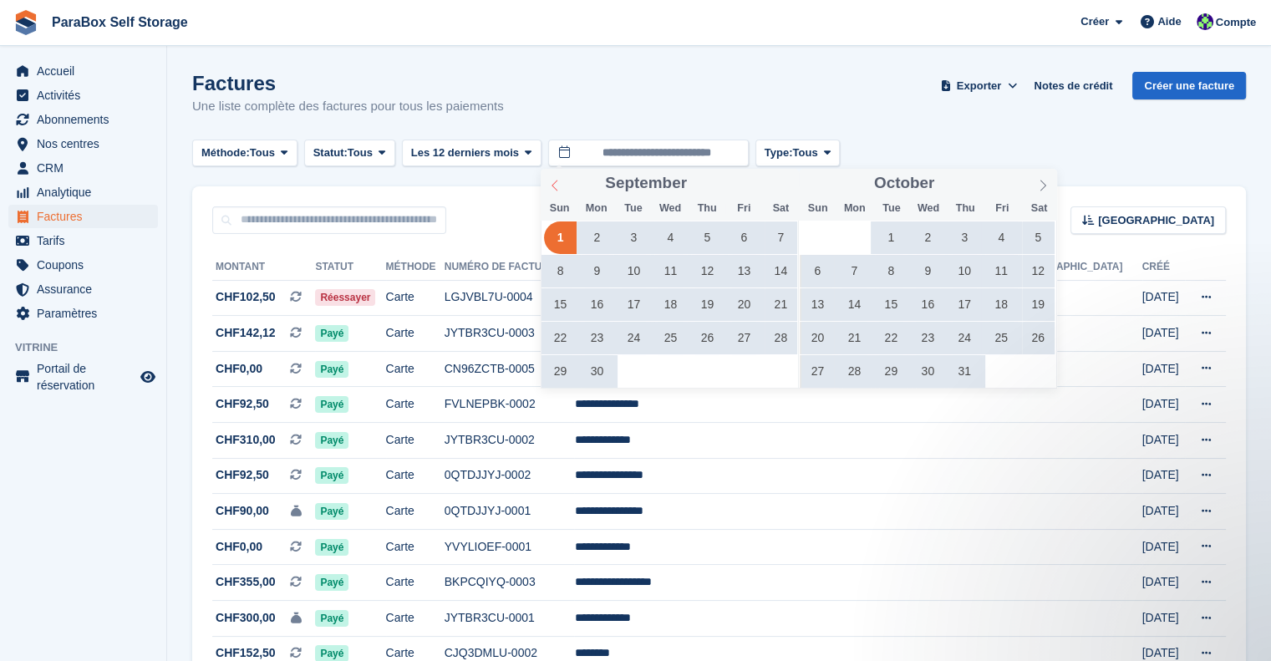
click at [559, 185] on icon at bounding box center [555, 186] width 12 height 12
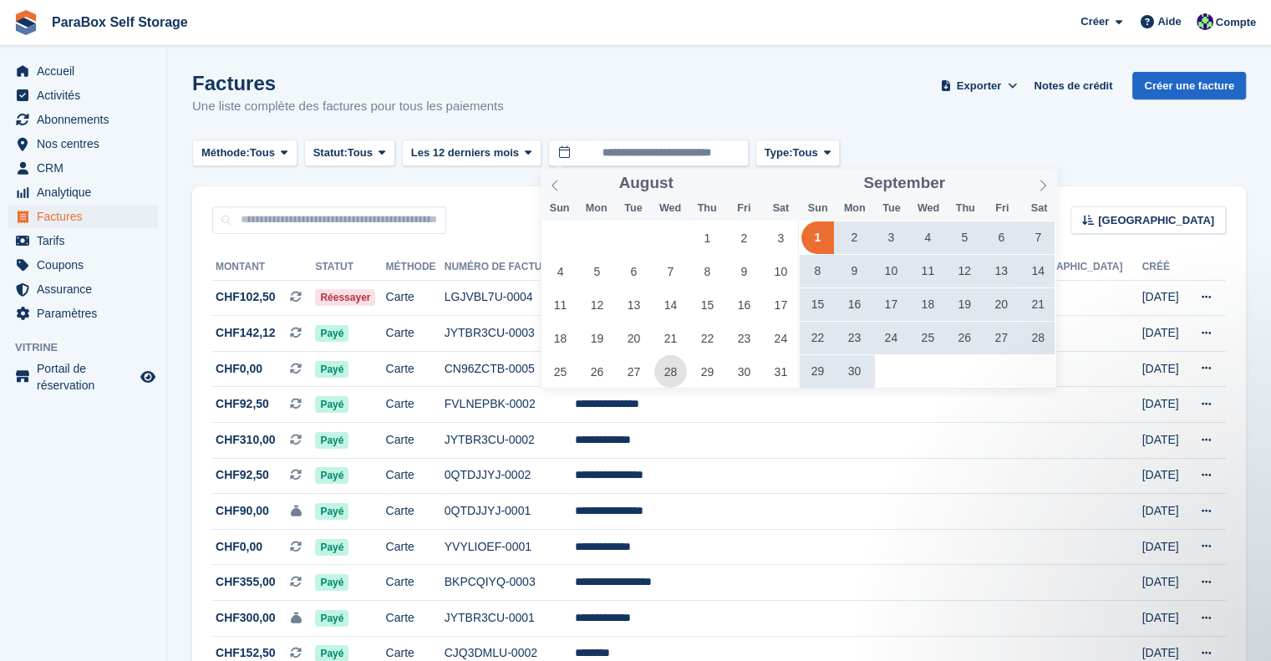
click at [675, 371] on span "28" at bounding box center [670, 371] width 33 height 33
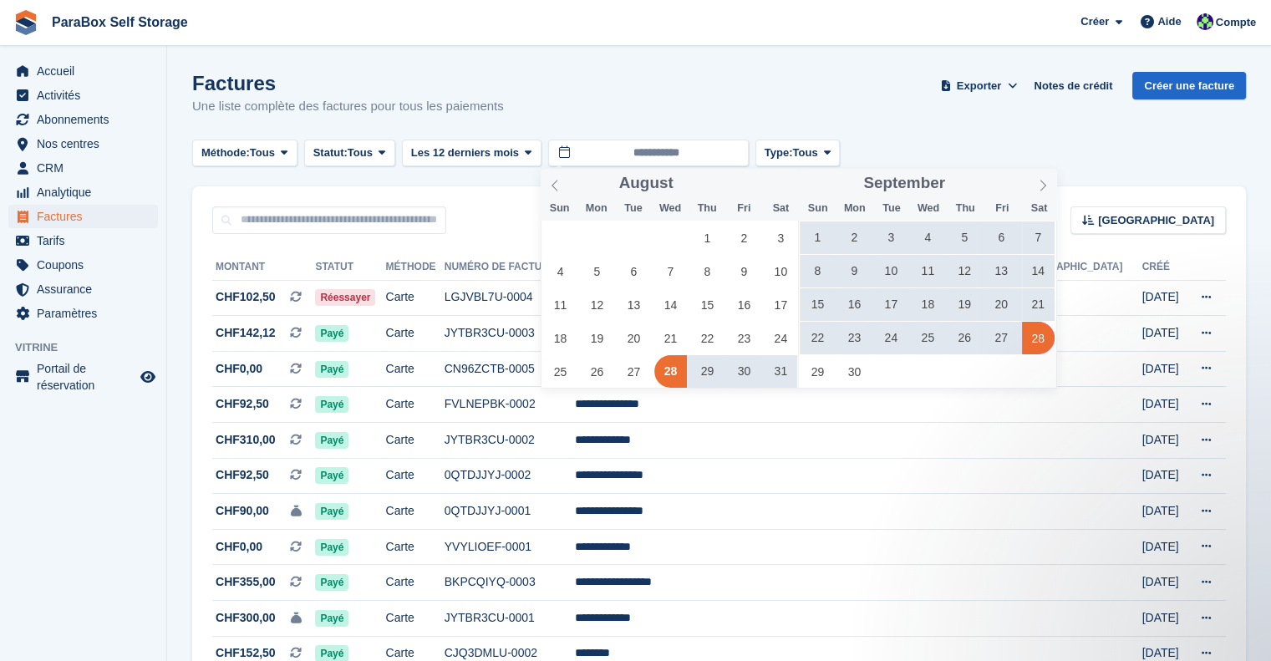
click at [1031, 335] on span "28" at bounding box center [1038, 338] width 33 height 33
type input "**********"
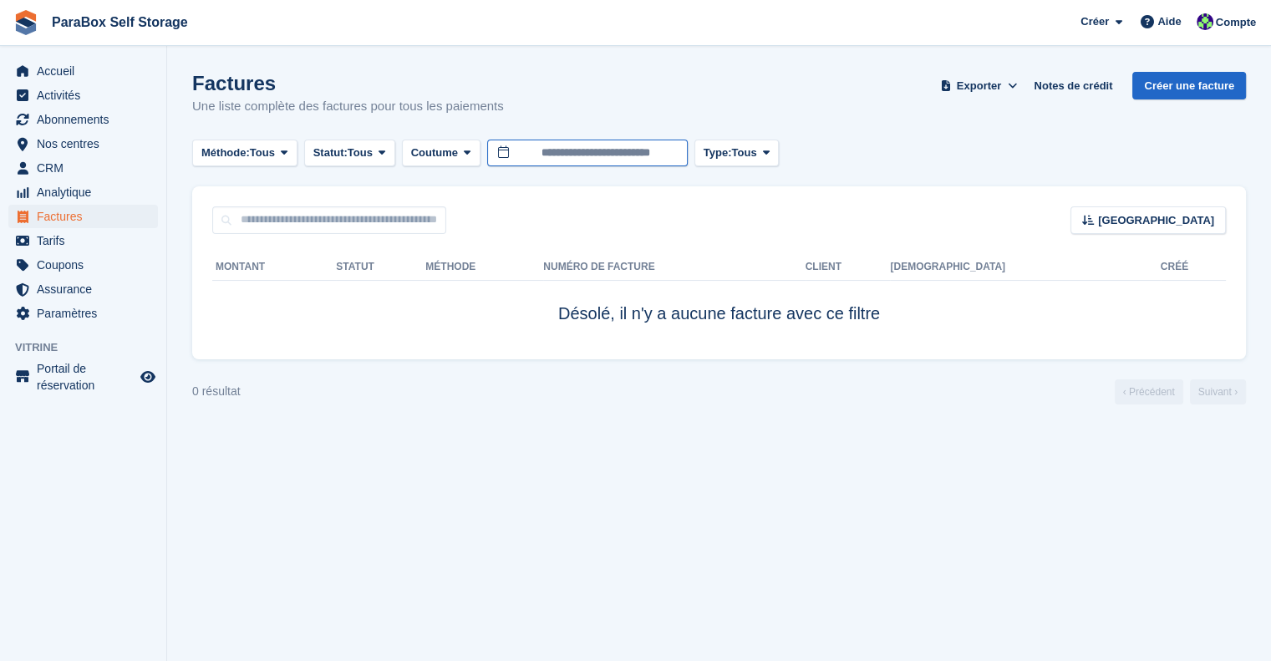
click at [615, 156] on input "**********" at bounding box center [587, 154] width 201 height 28
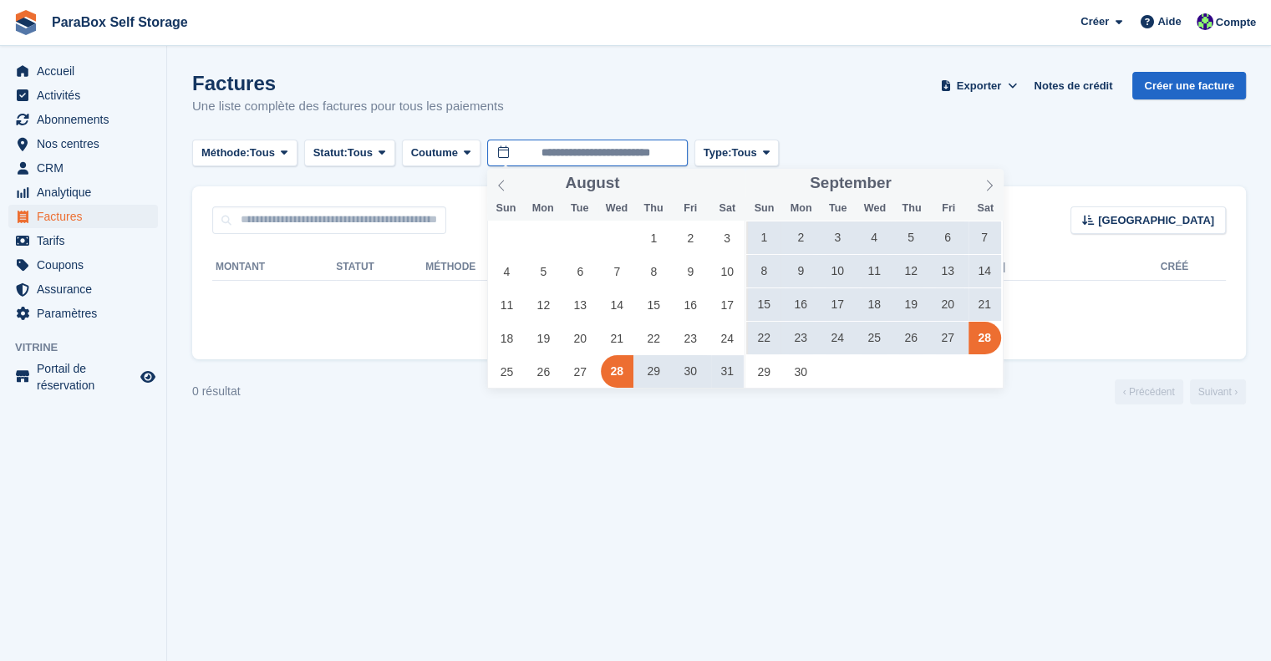
click at [615, 156] on input "**********" at bounding box center [587, 154] width 201 height 28
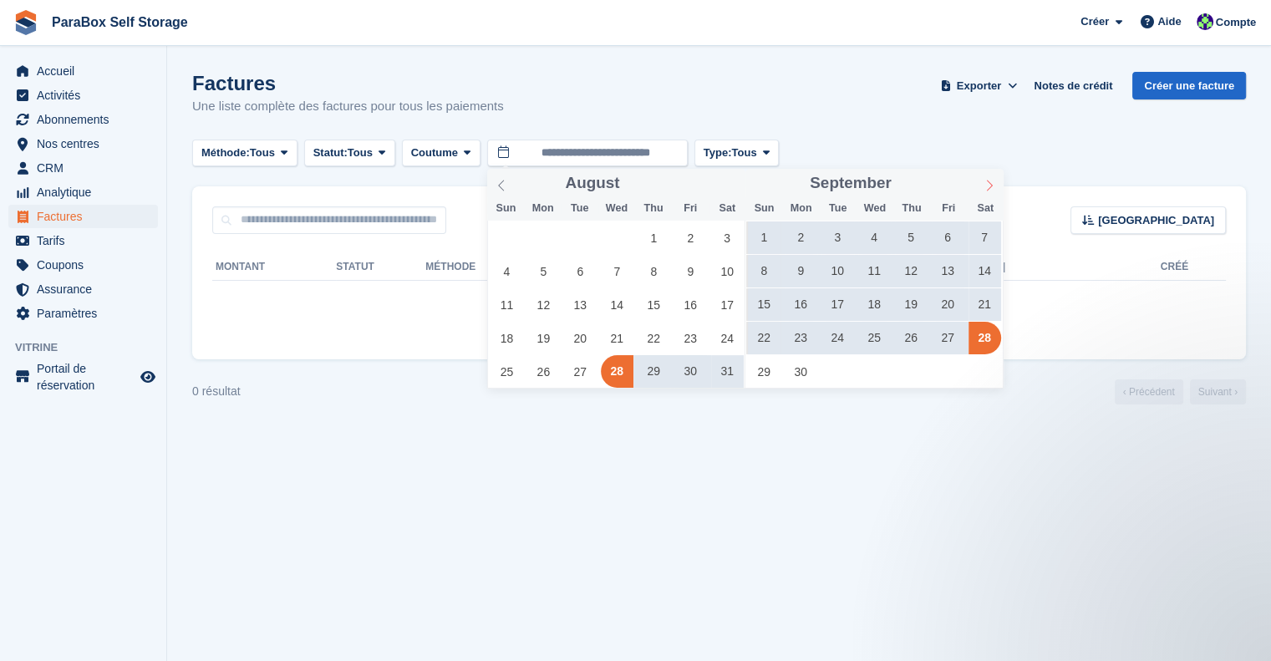
click at [989, 190] on icon at bounding box center [990, 186] width 12 height 12
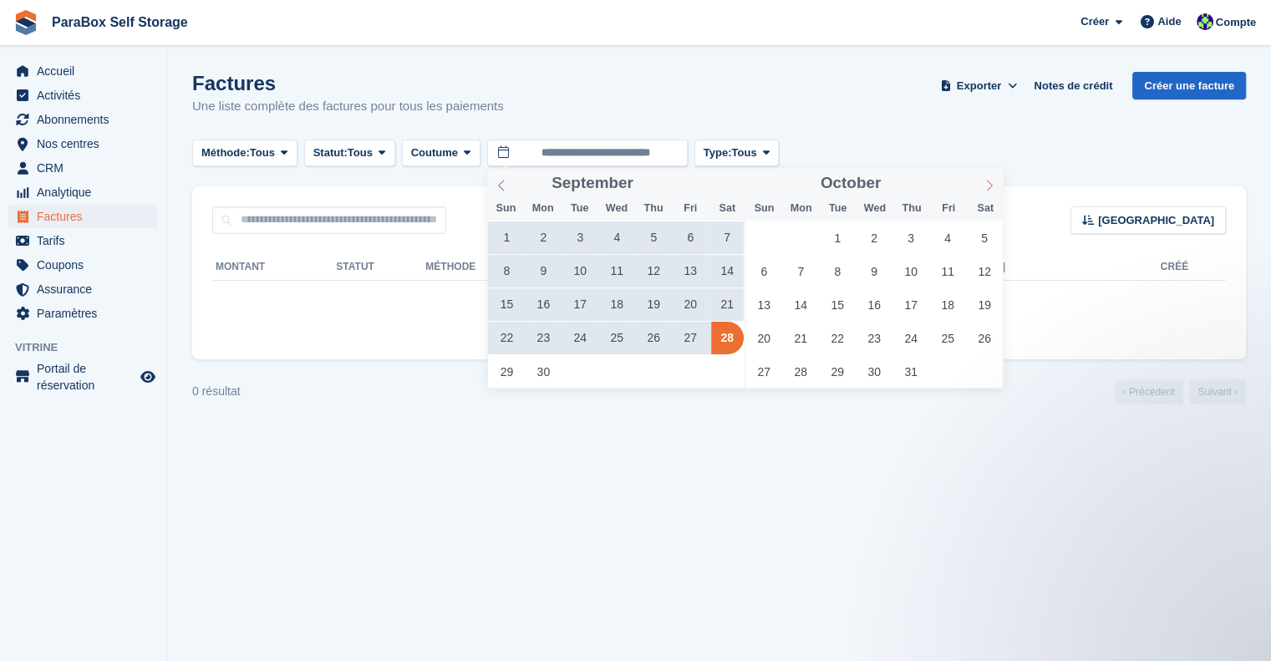
click at [989, 190] on icon at bounding box center [990, 186] width 12 height 12
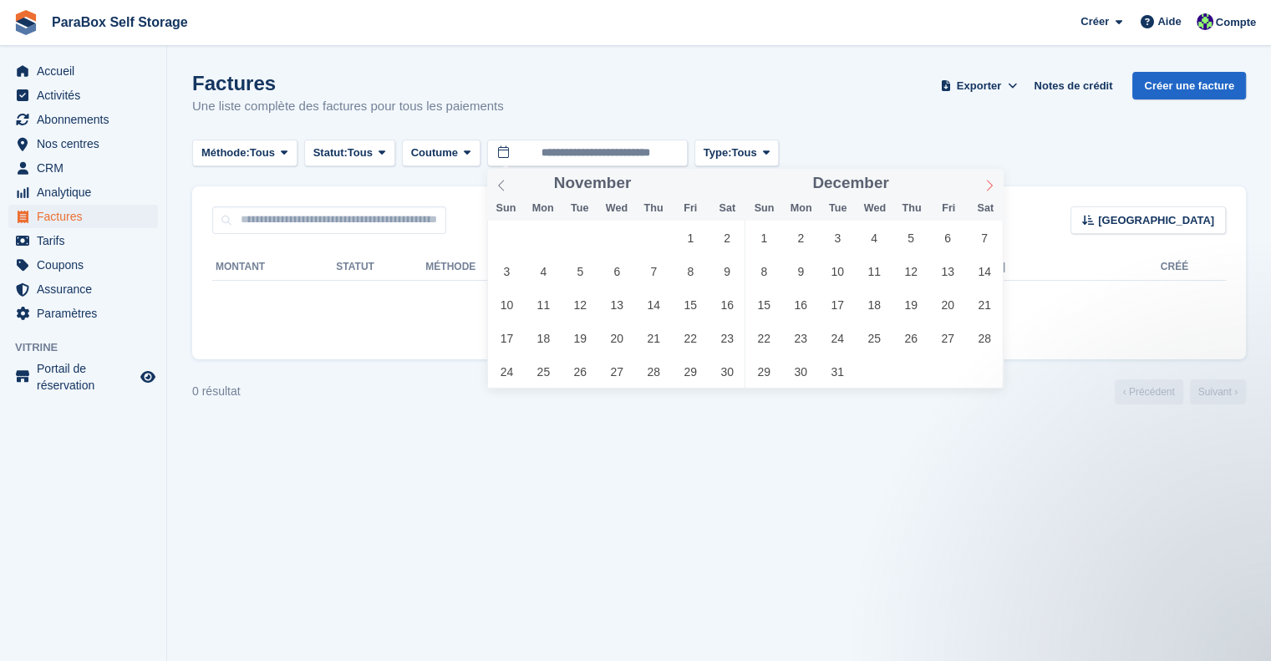
click at [989, 190] on icon at bounding box center [990, 186] width 12 height 12
type input "****"
click at [989, 190] on icon at bounding box center [990, 186] width 12 height 12
type input "****"
click at [989, 190] on icon at bounding box center [990, 186] width 12 height 12
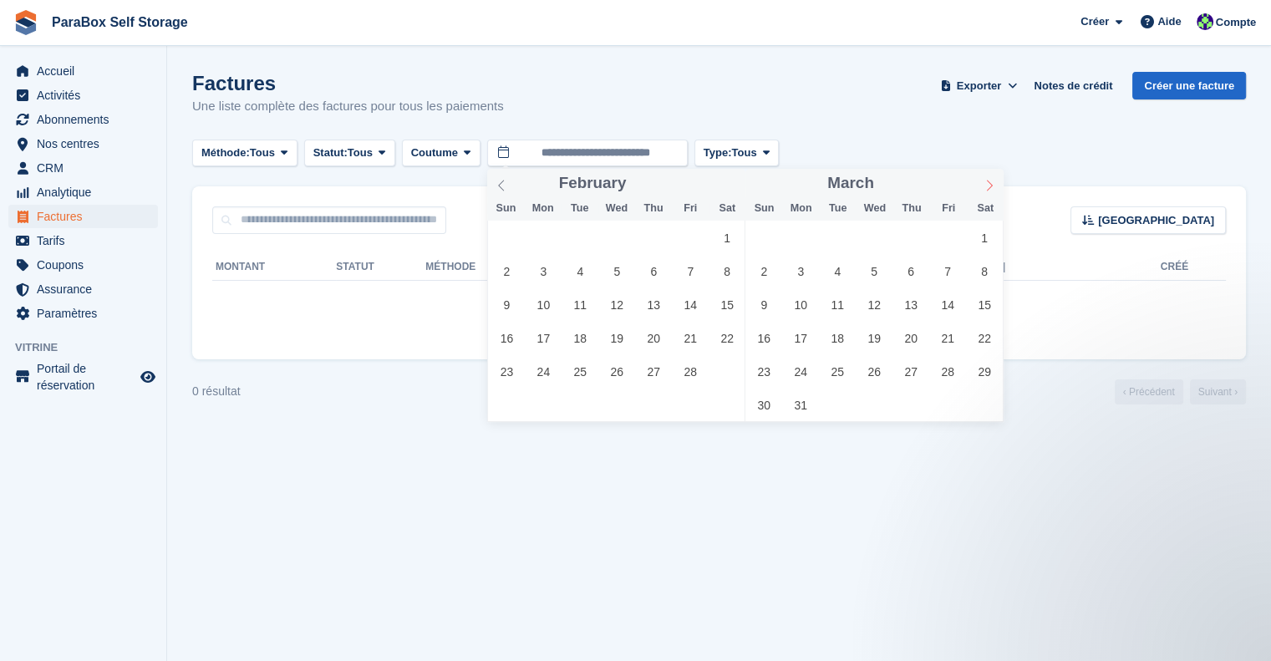
click at [989, 190] on icon at bounding box center [990, 186] width 12 height 12
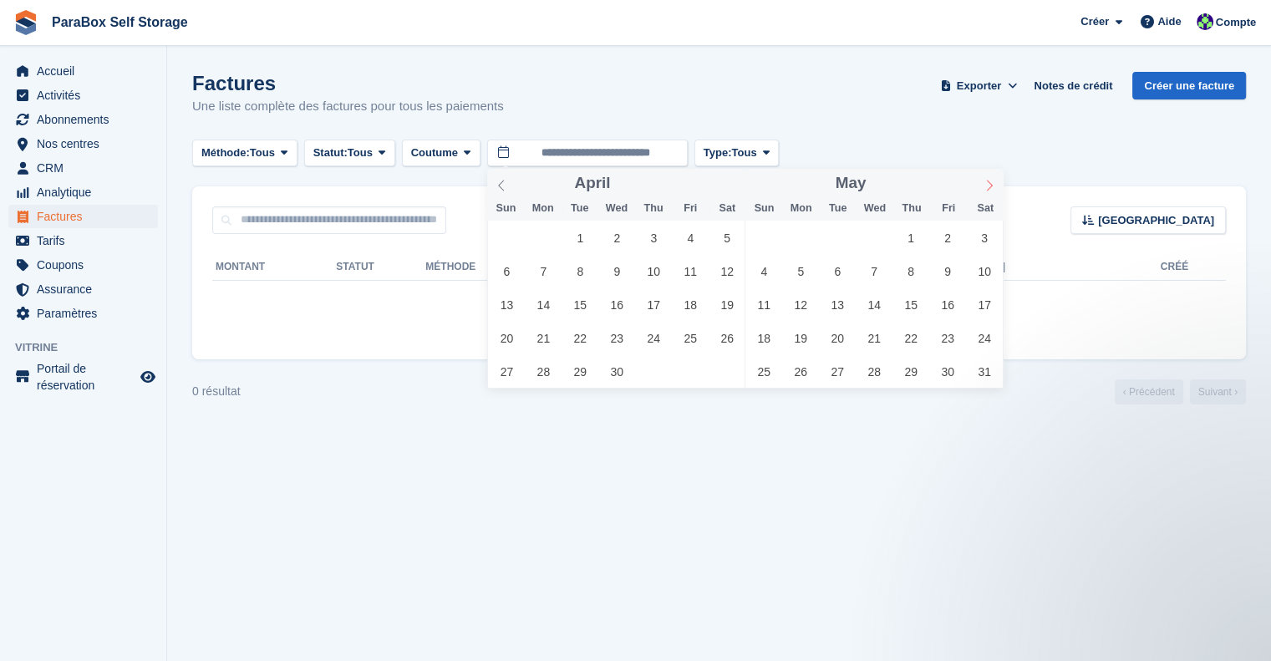
click at [989, 190] on icon at bounding box center [990, 186] width 12 height 12
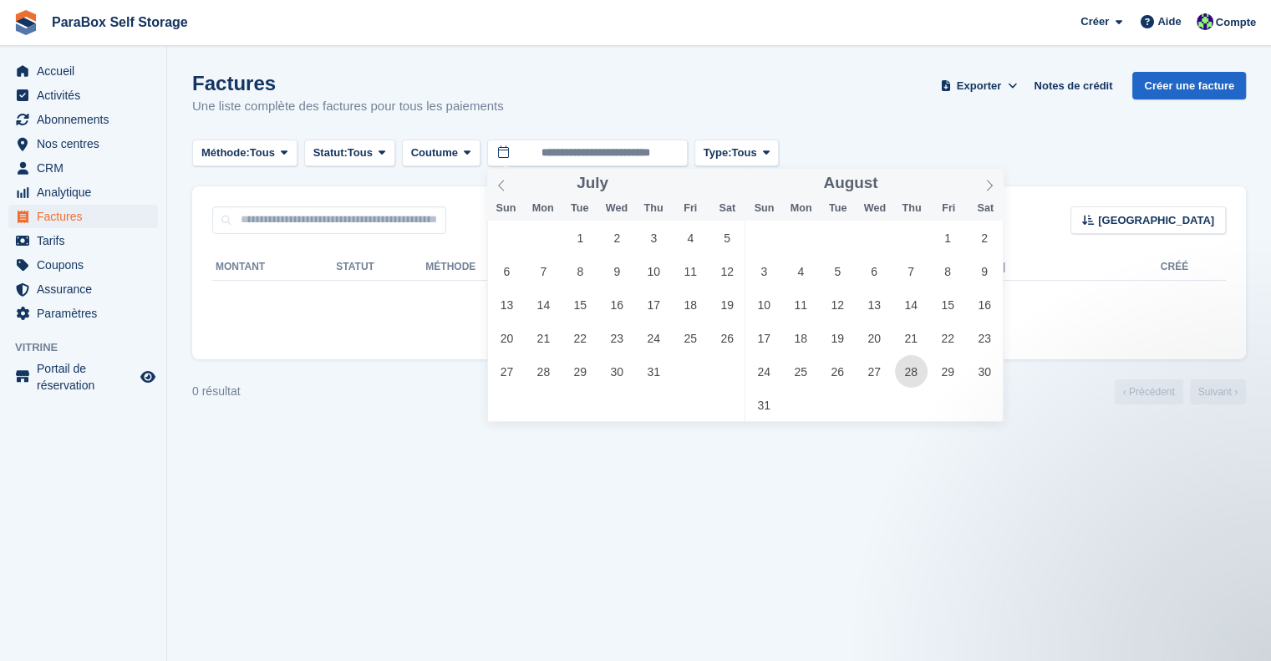
click at [909, 374] on span "28" at bounding box center [911, 371] width 33 height 33
click at [989, 193] on span at bounding box center [989, 183] width 28 height 28
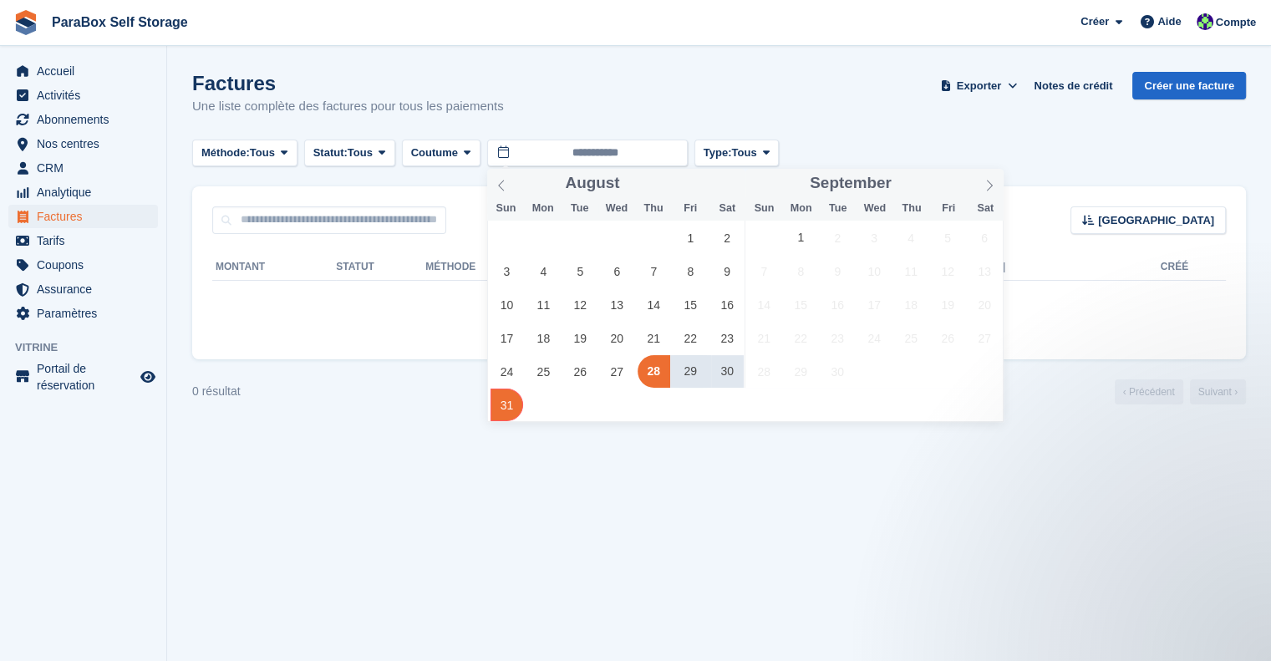
click at [502, 406] on span "31" at bounding box center [507, 405] width 33 height 33
type input "**********"
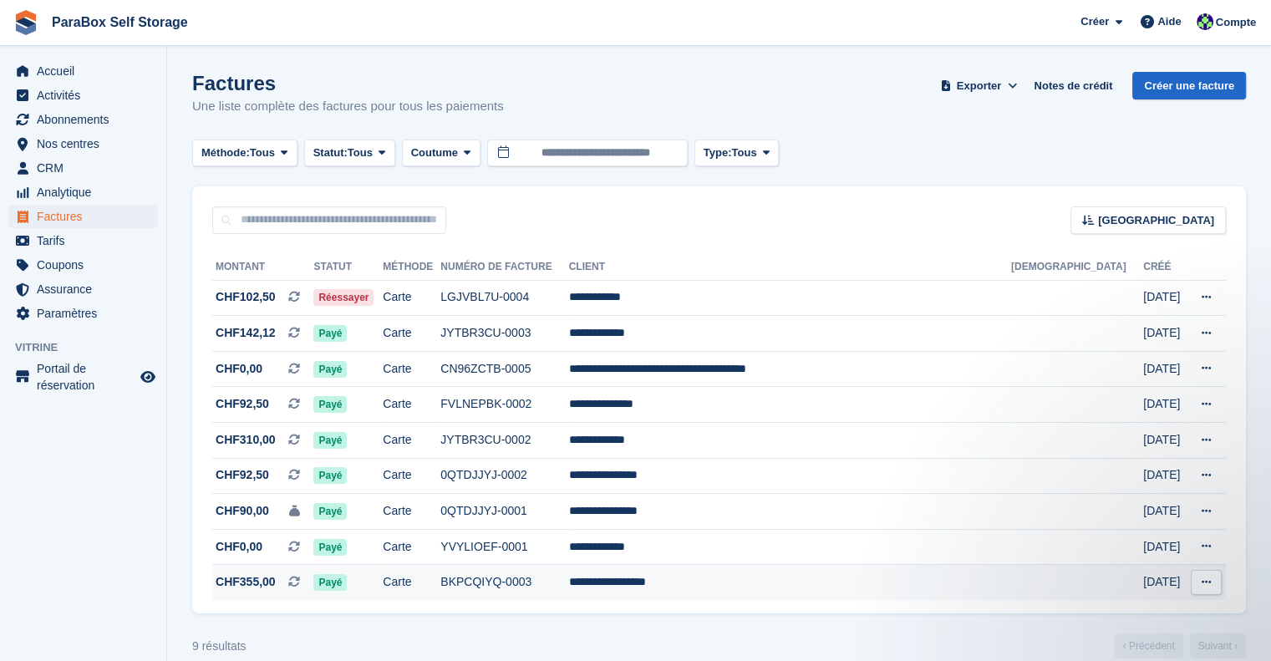
click at [277, 574] on span "CHF355,00 Il s'agit d'une facture d'abonnement récurrente." at bounding box center [262, 582] width 101 height 18
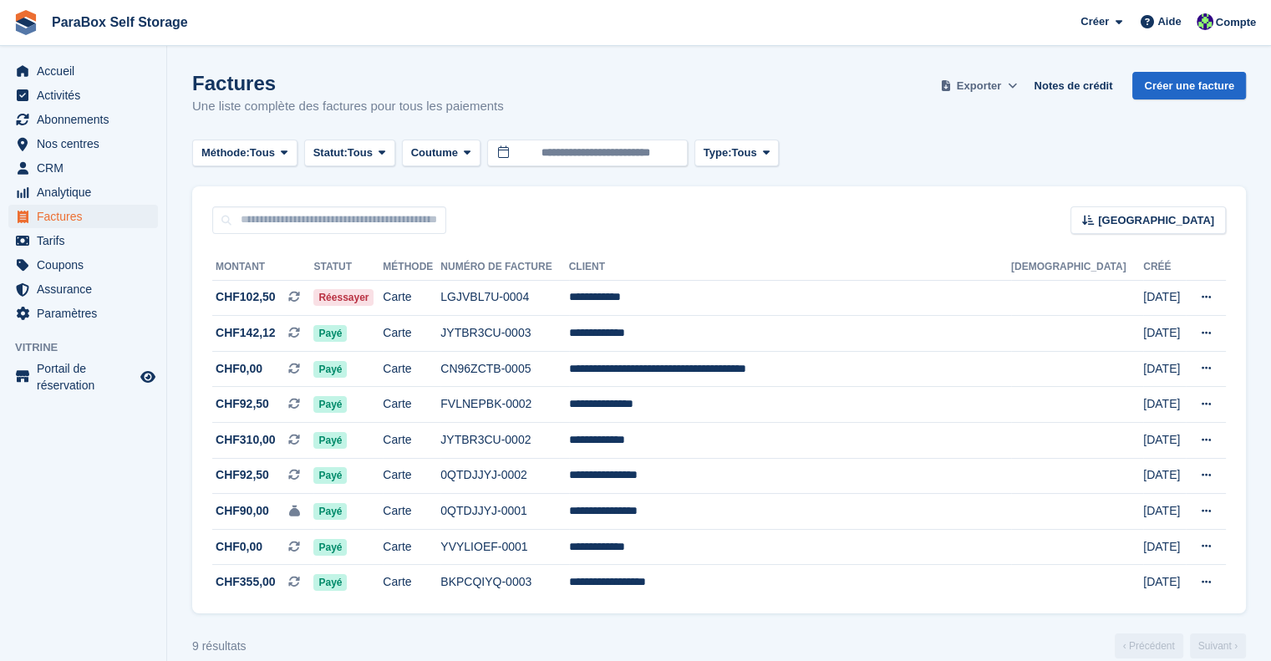
click at [1000, 93] on span "Exporter" at bounding box center [979, 86] width 44 height 17
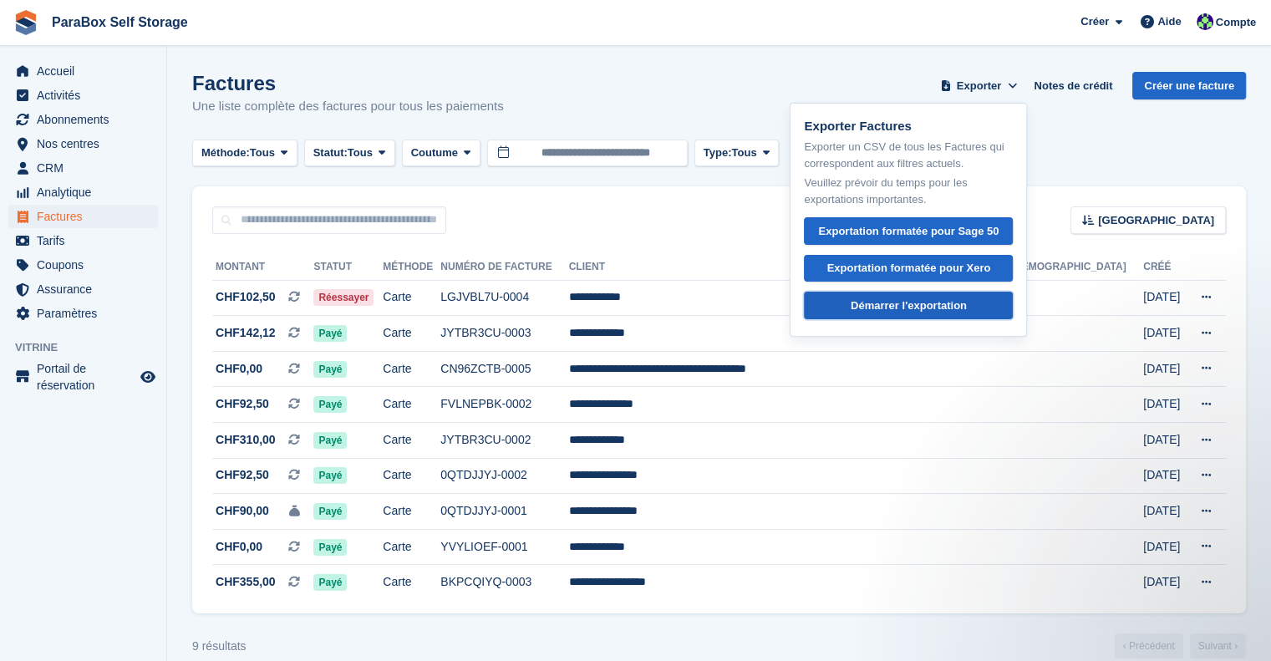
click at [909, 298] on div "Démarrer l'exportation" at bounding box center [909, 306] width 116 height 17
click at [833, 92] on div "Factures Une liste complète des factures pour tous les paiements Exporter Expor…" at bounding box center [719, 104] width 1054 height 64
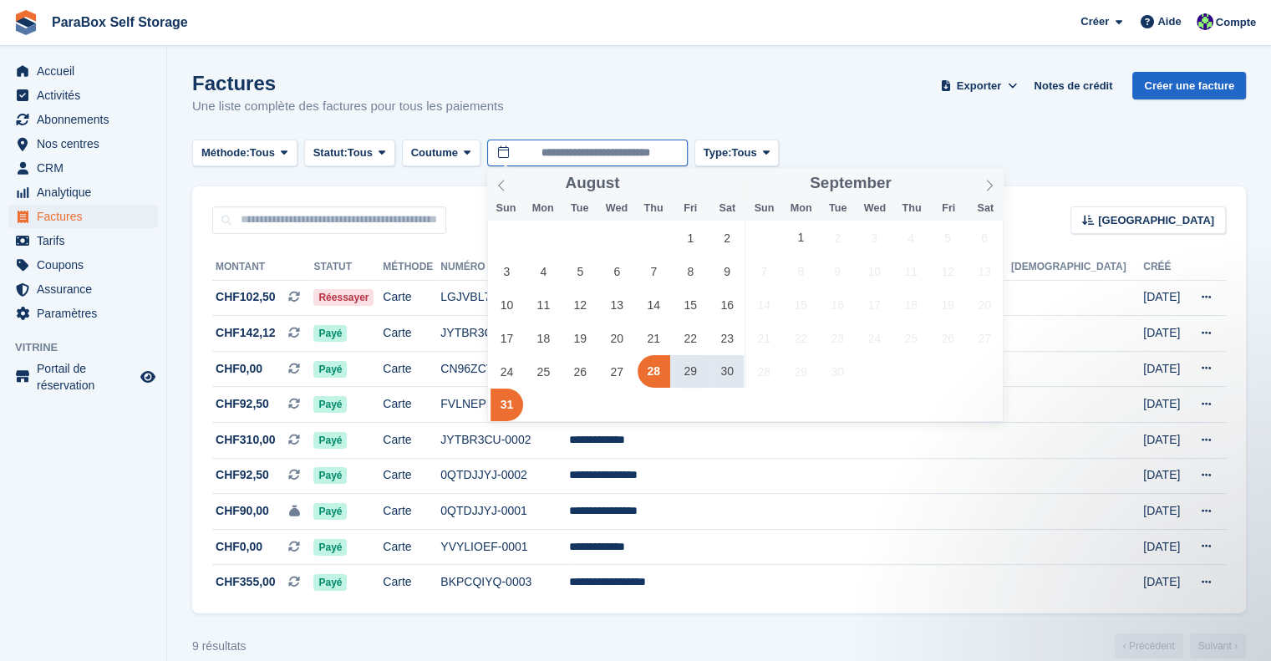
click at [608, 149] on input "**********" at bounding box center [587, 154] width 201 height 28
click at [695, 339] on span "22" at bounding box center [690, 338] width 33 height 33
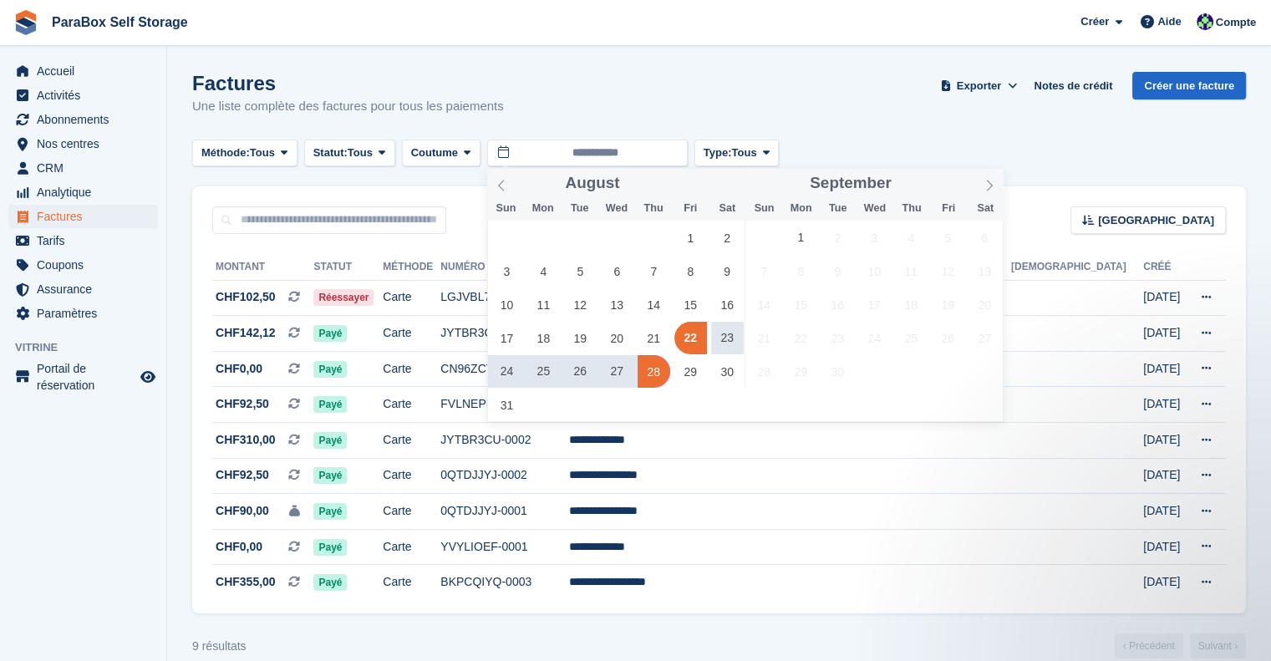
click at [663, 369] on span "28" at bounding box center [654, 371] width 33 height 33
type input "**********"
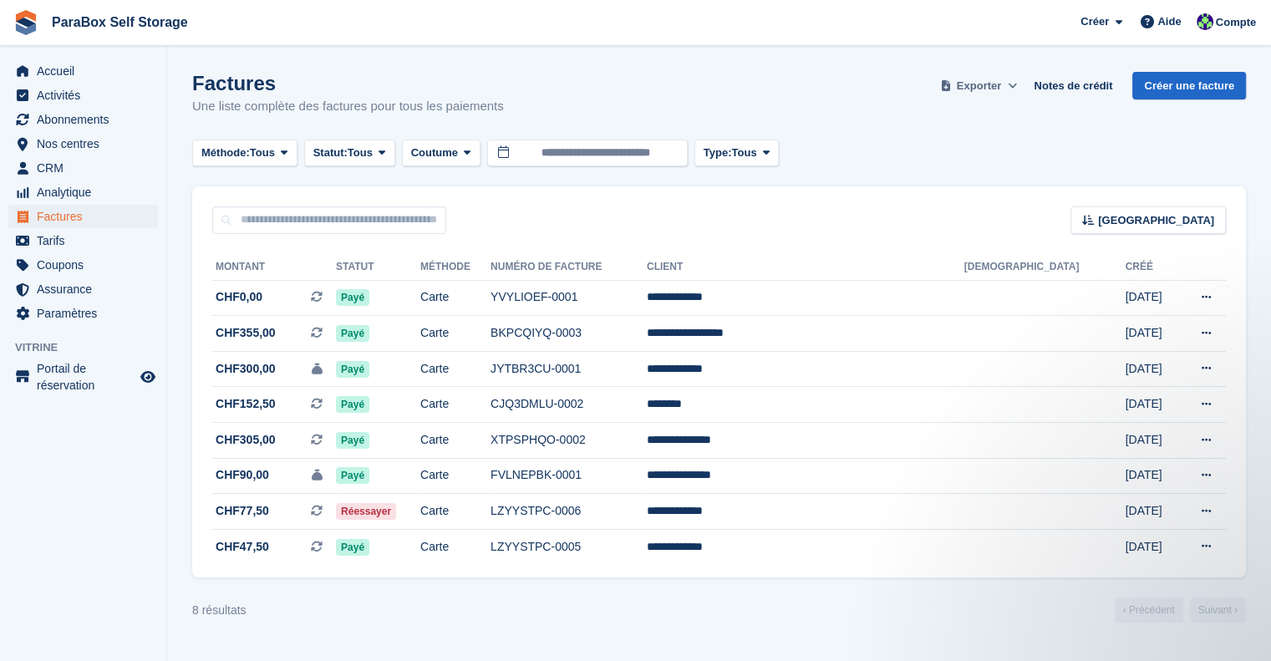
click at [997, 84] on span "Exporter" at bounding box center [979, 86] width 44 height 17
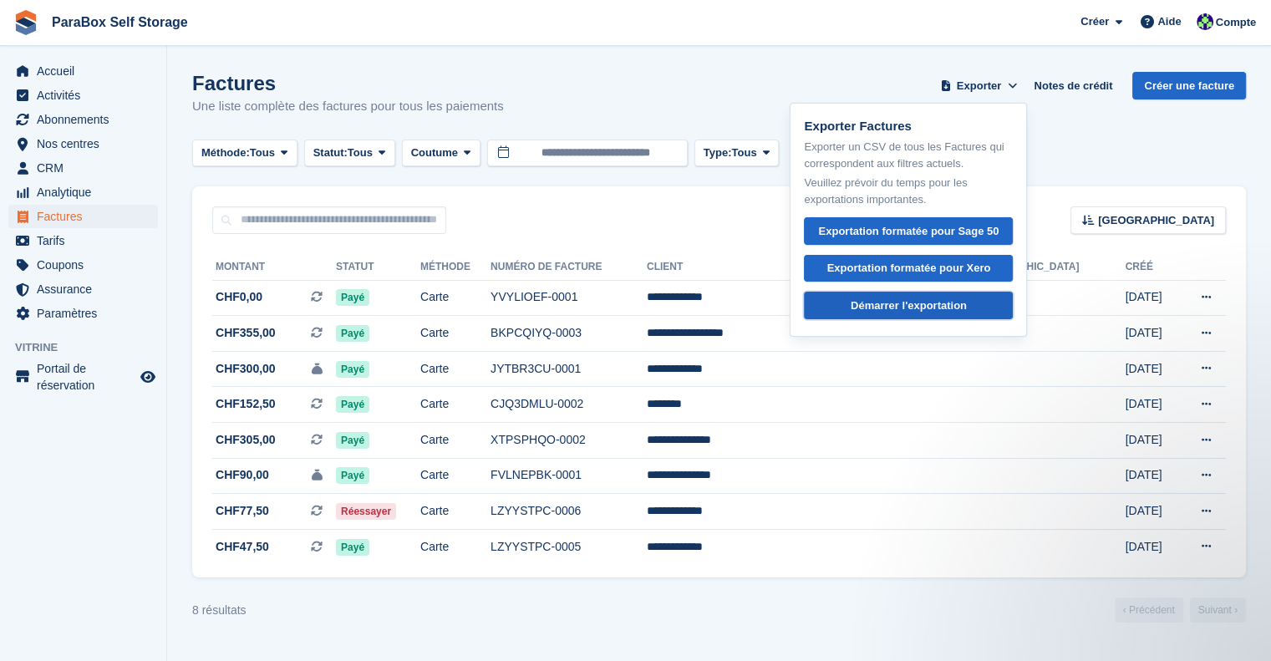
click at [927, 303] on div "Démarrer l'exportation" at bounding box center [909, 306] width 116 height 17
click at [1153, 173] on turbo-frame "Factures Une liste complète des factures pour tous les paiements Exporter Expor…" at bounding box center [719, 347] width 1054 height 551
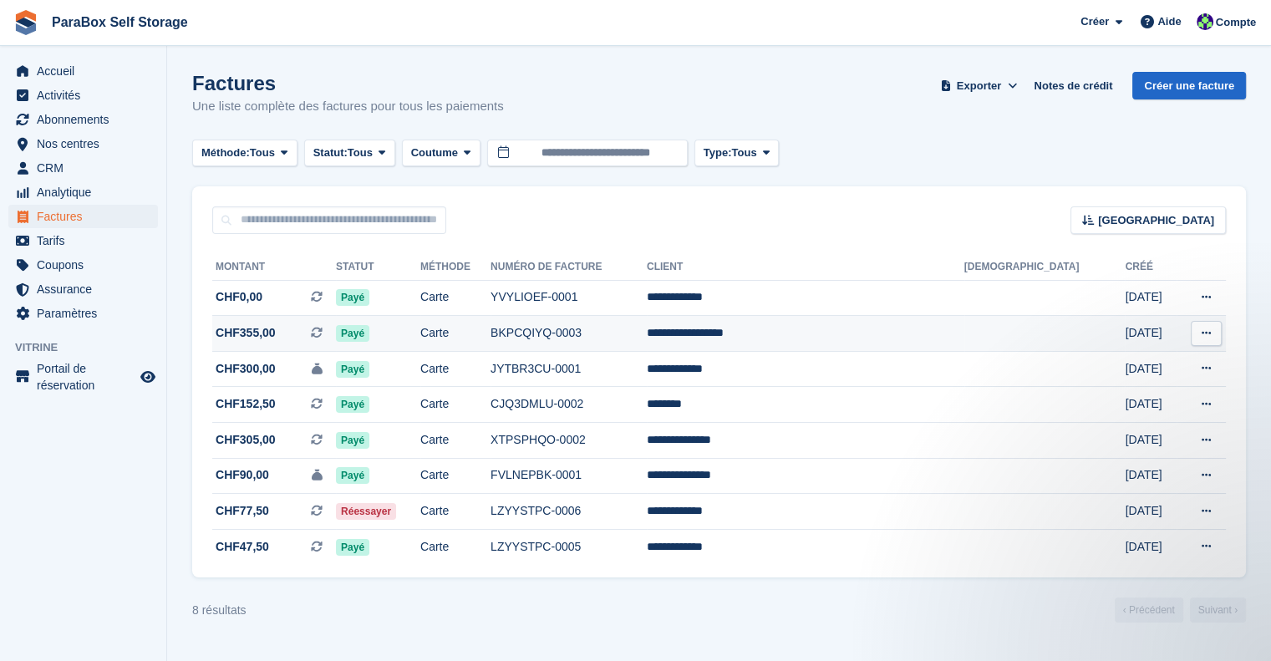
click at [420, 327] on td "Payé" at bounding box center [378, 334] width 84 height 36
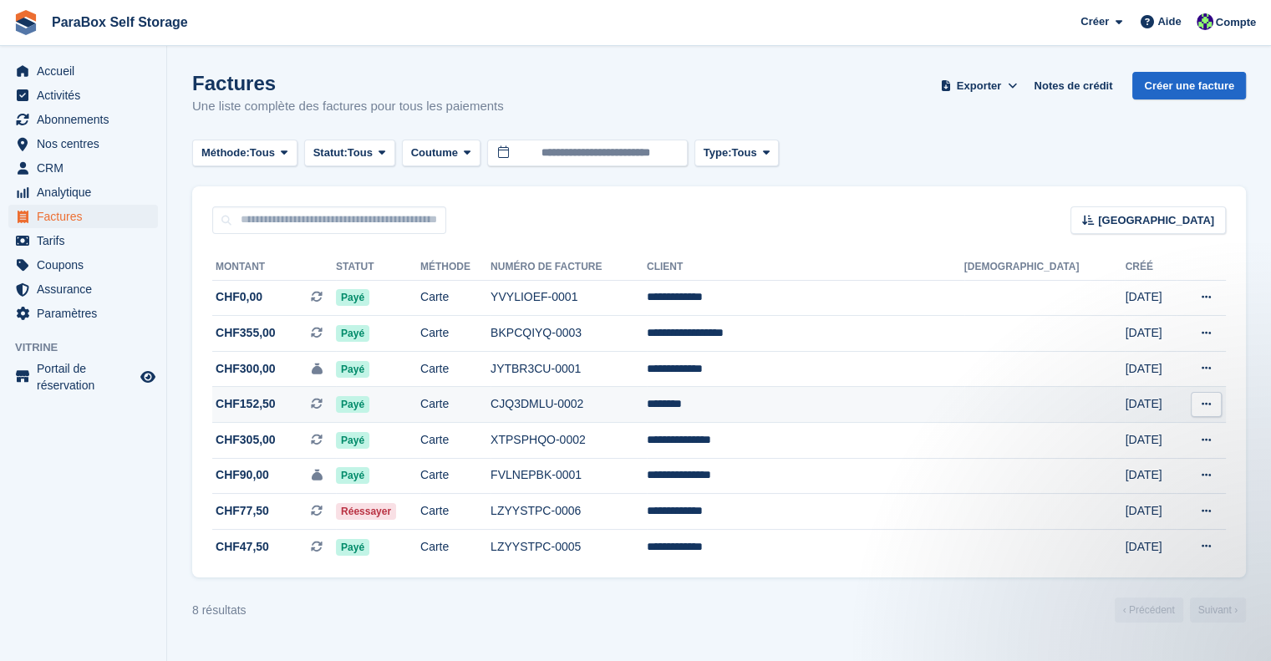
click at [420, 401] on td "Payé" at bounding box center [378, 405] width 84 height 36
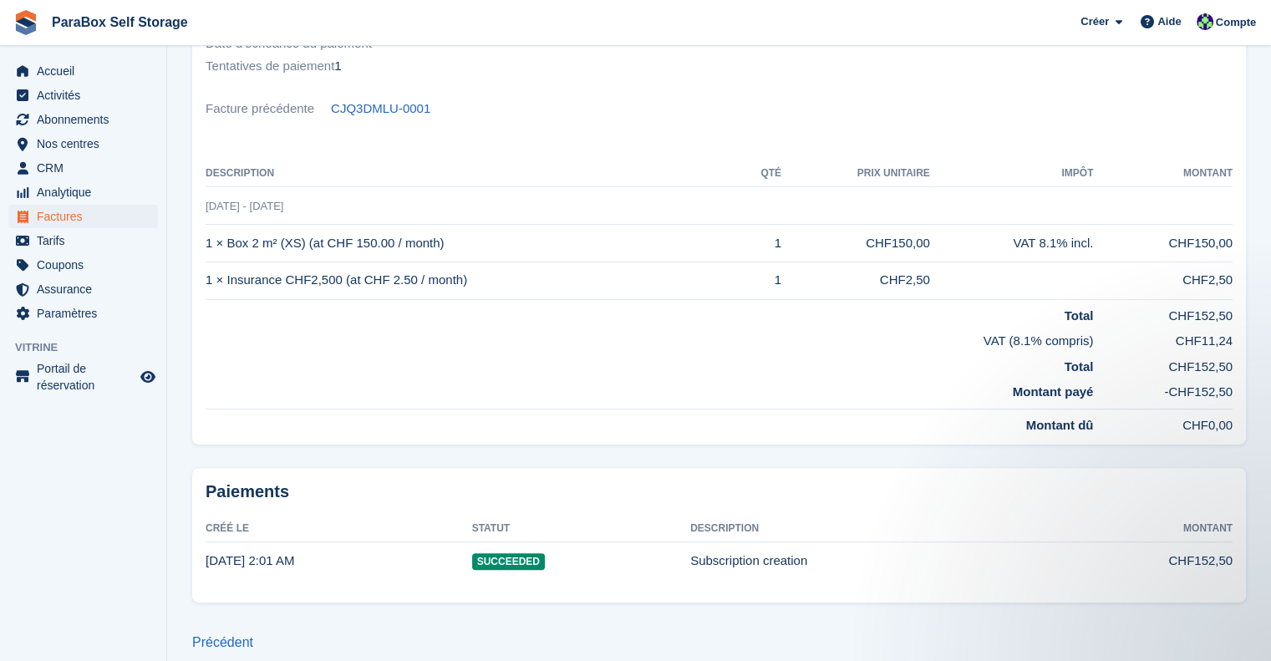
scroll to position [334, 0]
click at [87, 199] on span "Analytique" at bounding box center [87, 192] width 100 height 23
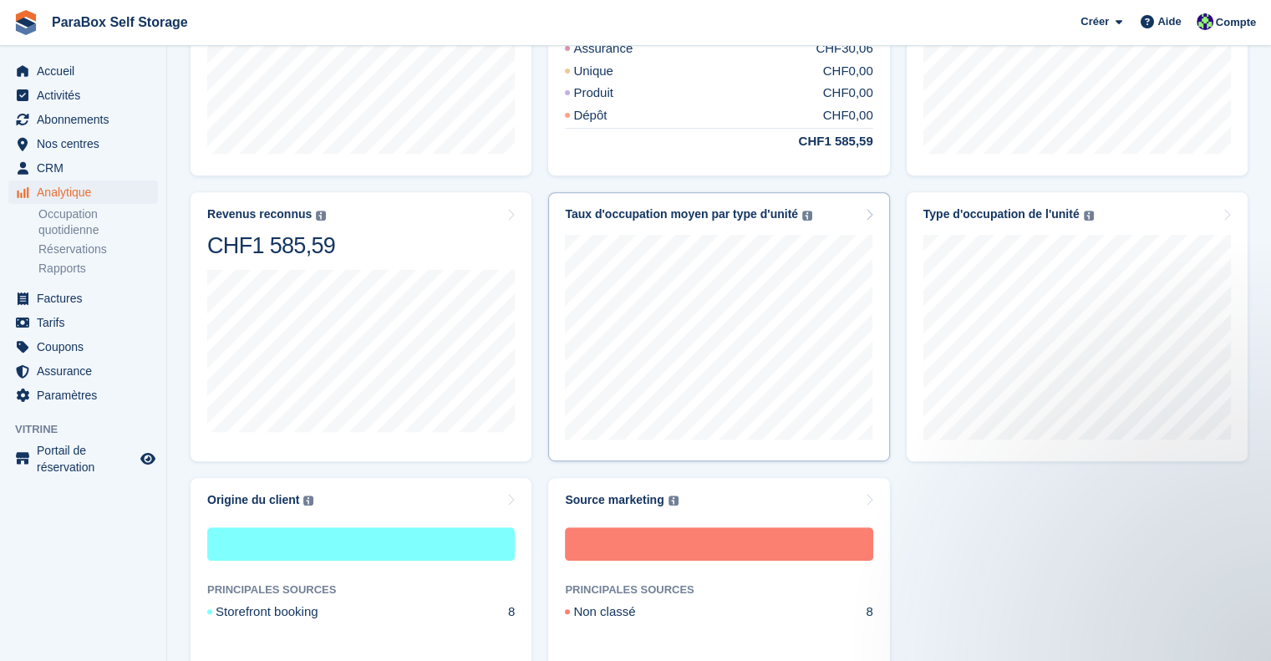
scroll to position [669, 0]
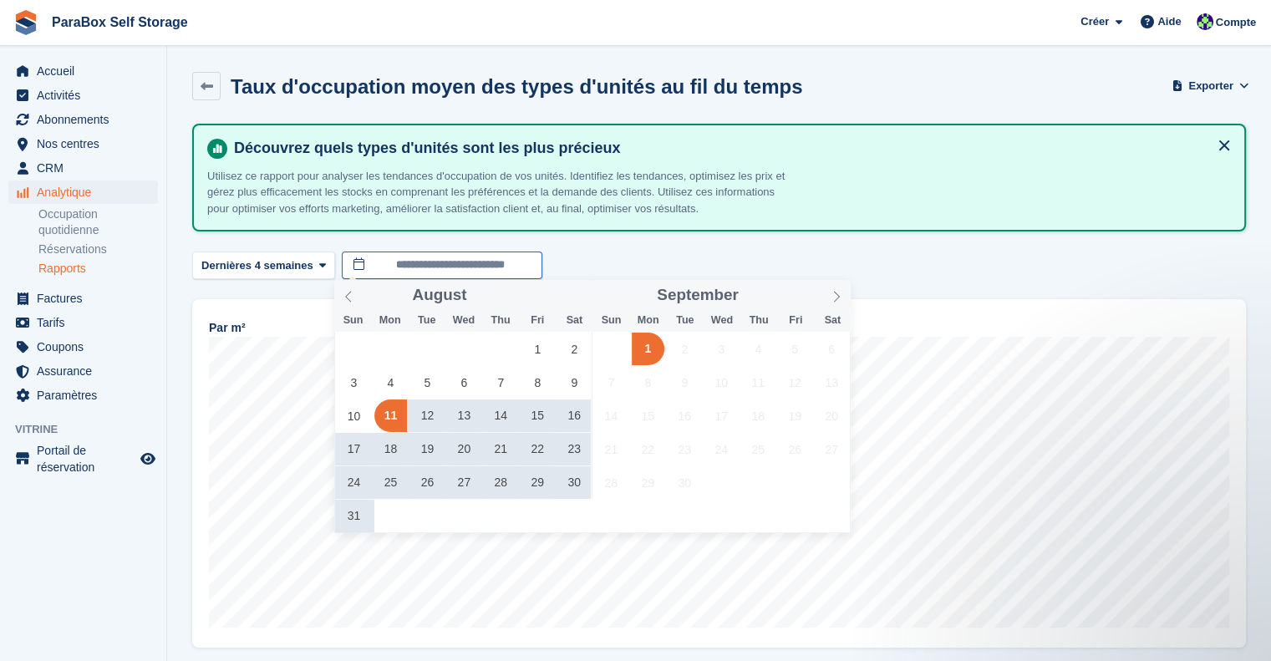
click at [506, 269] on input "**********" at bounding box center [442, 266] width 201 height 28
click at [501, 480] on span "28" at bounding box center [501, 482] width 33 height 33
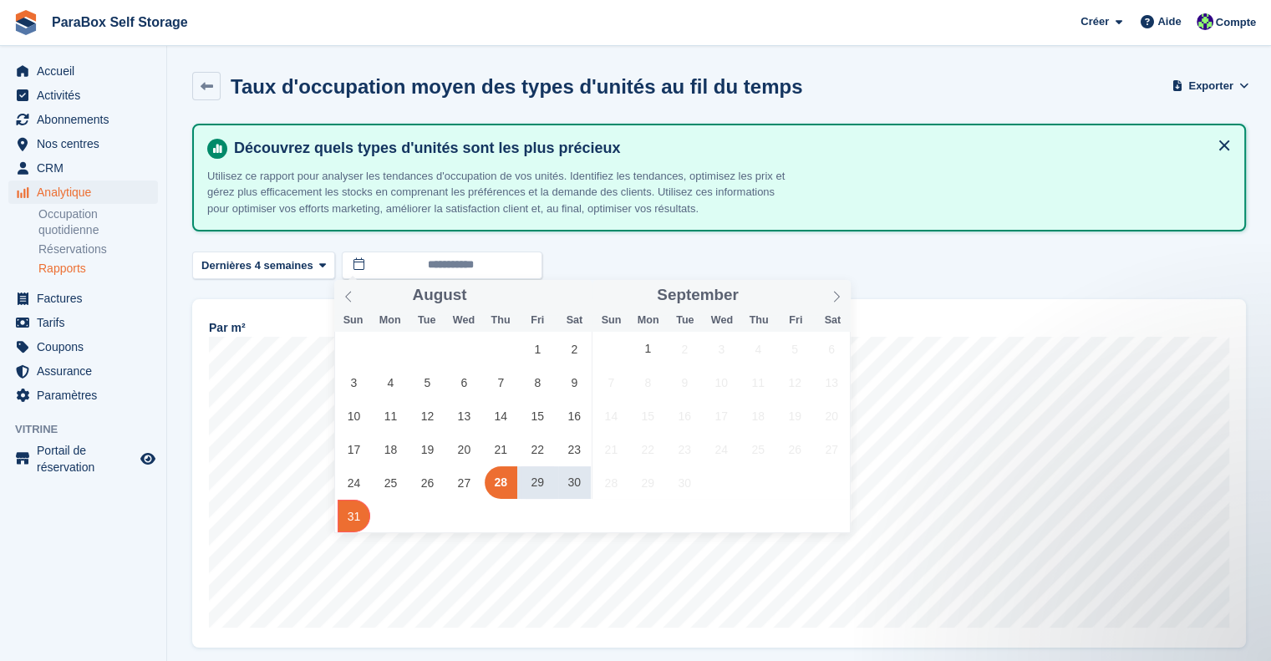
click at [364, 511] on span "31" at bounding box center [354, 516] width 33 height 33
type input "**********"
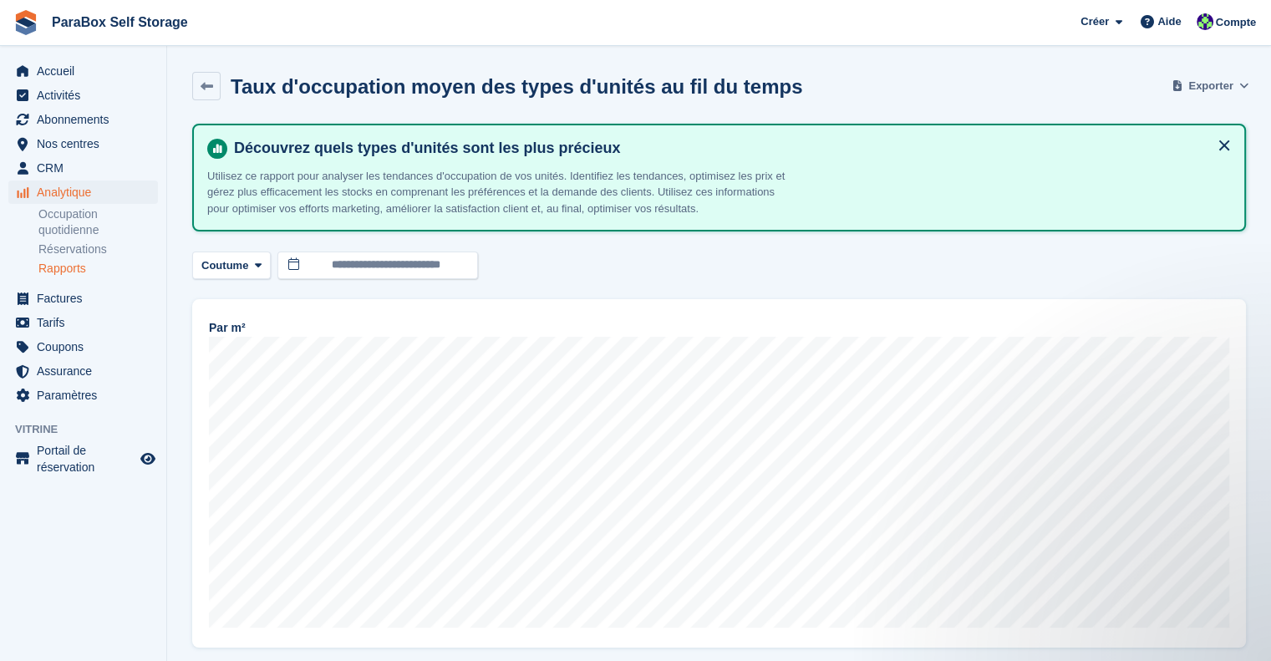
click at [1199, 89] on span "Exporter" at bounding box center [1211, 86] width 44 height 17
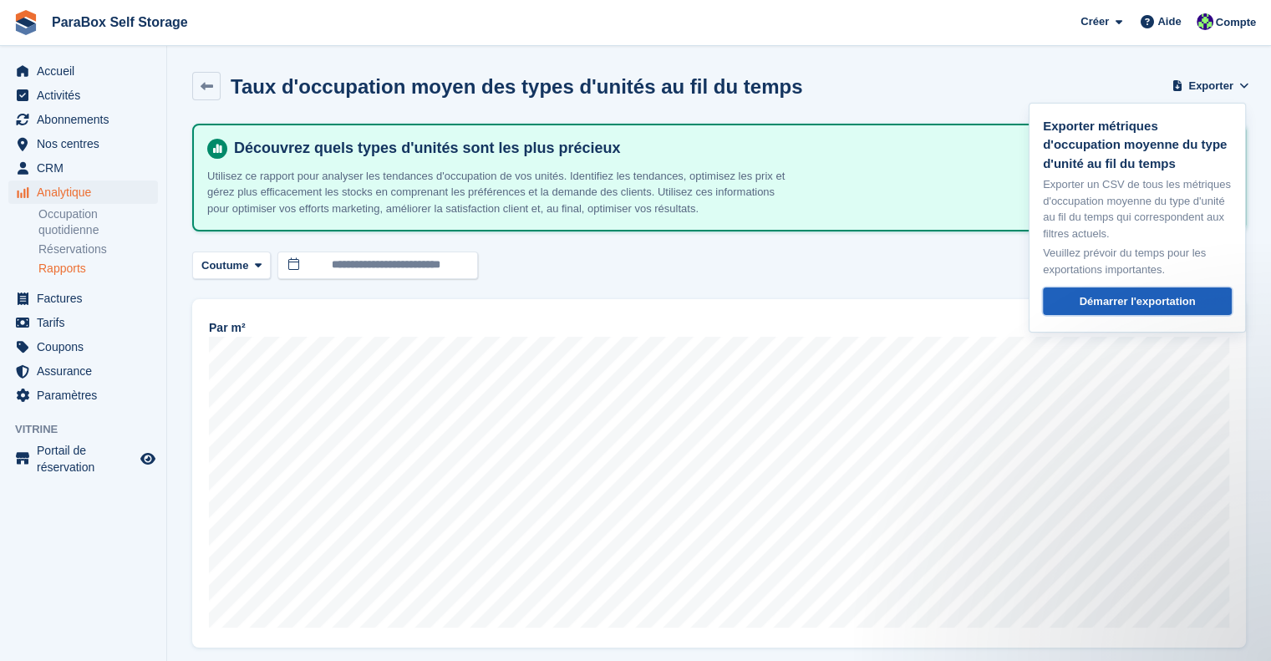
click at [1128, 297] on div "Démarrer l'exportation" at bounding box center [1138, 301] width 116 height 17
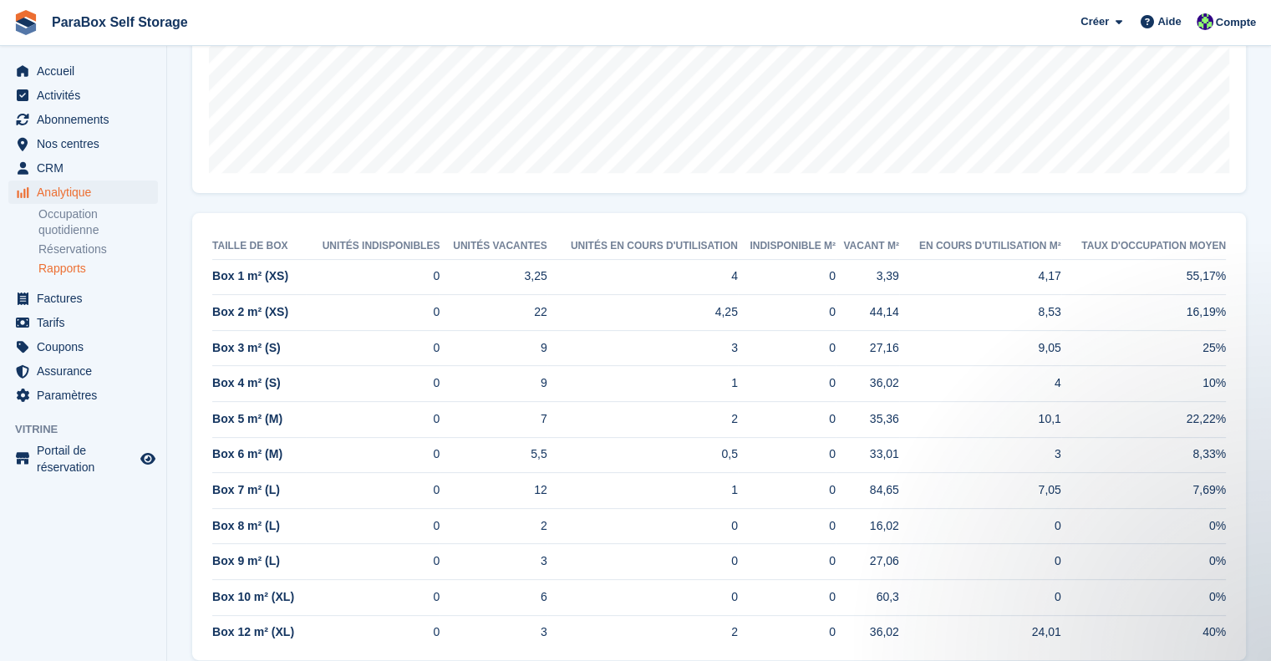
scroll to position [486, 0]
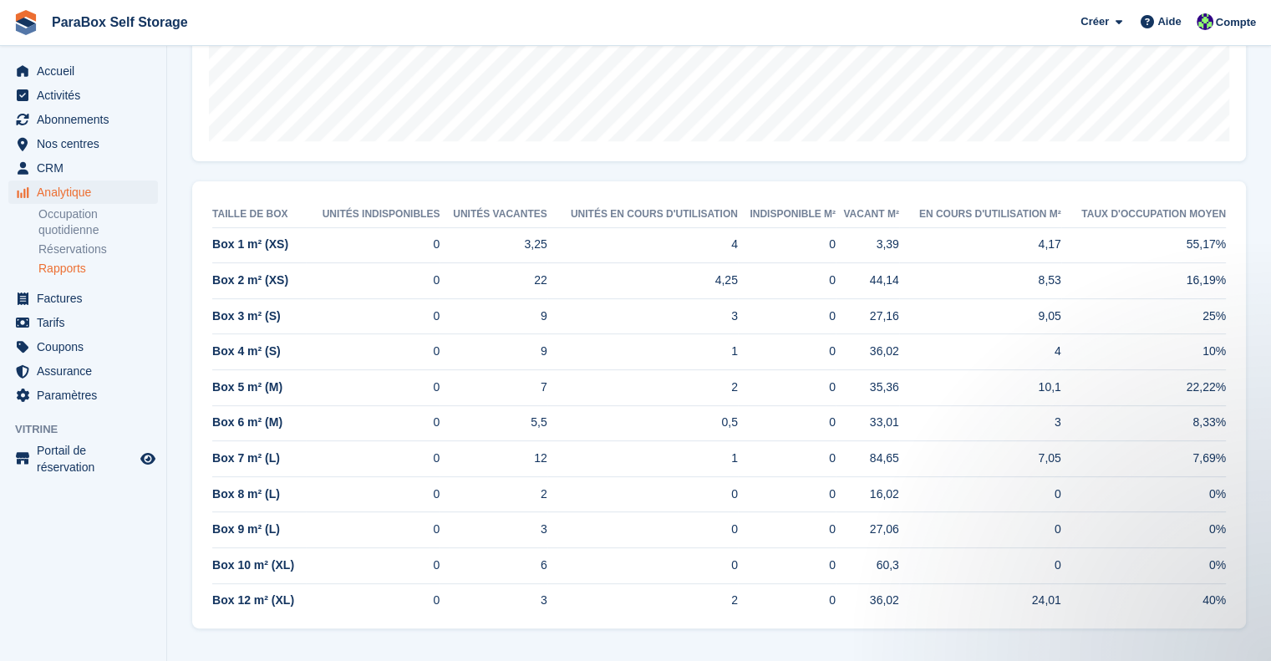
click at [720, 427] on td "0,5" at bounding box center [642, 423] width 191 height 36
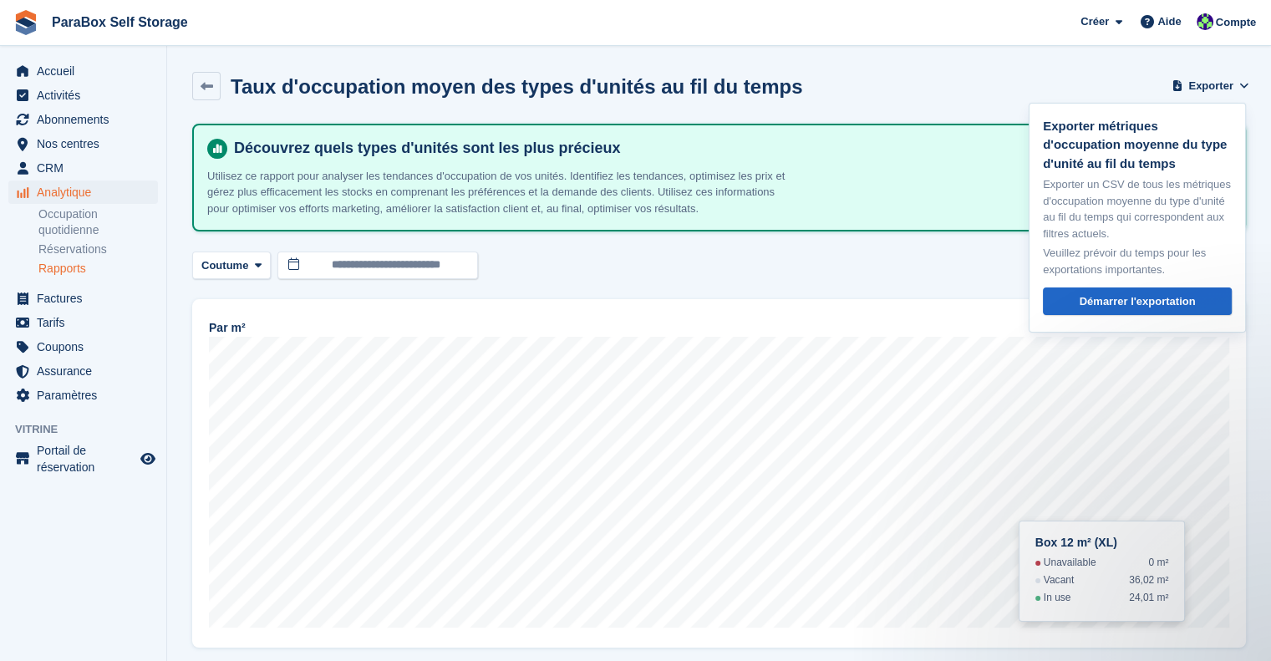
scroll to position [0, 0]
click at [224, 252] on button "Coutume" at bounding box center [231, 266] width 79 height 28
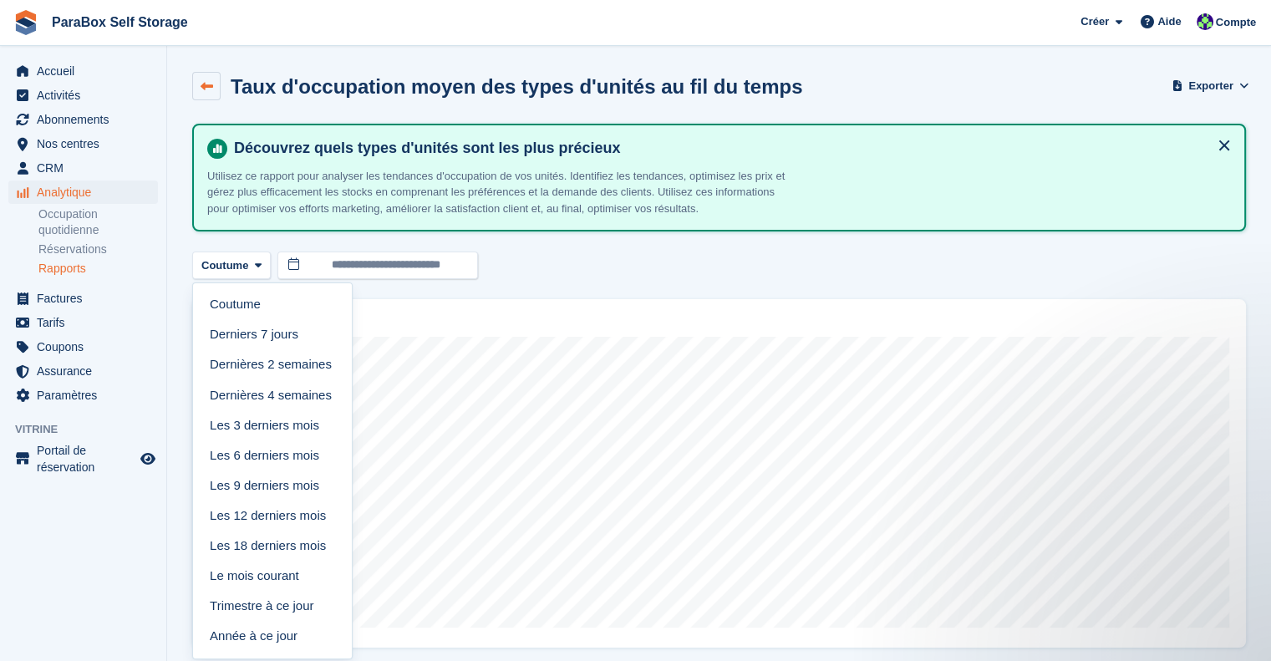
click at [206, 83] on icon at bounding box center [207, 86] width 13 height 13
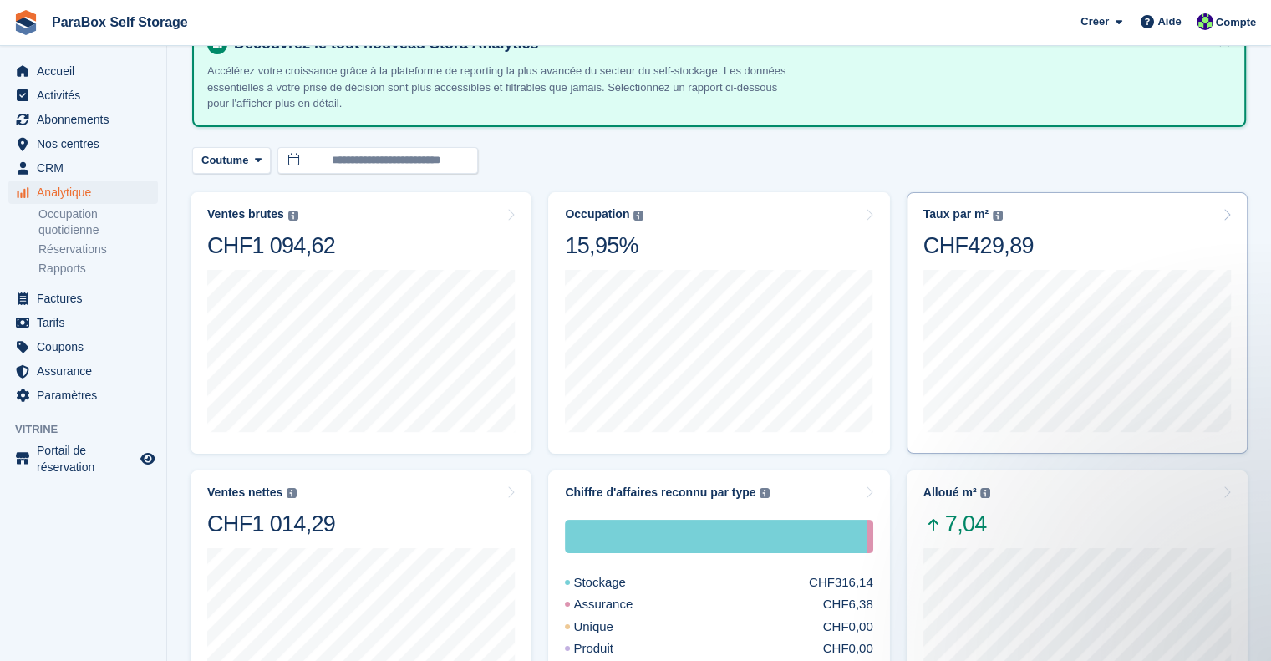
scroll to position [251, 0]
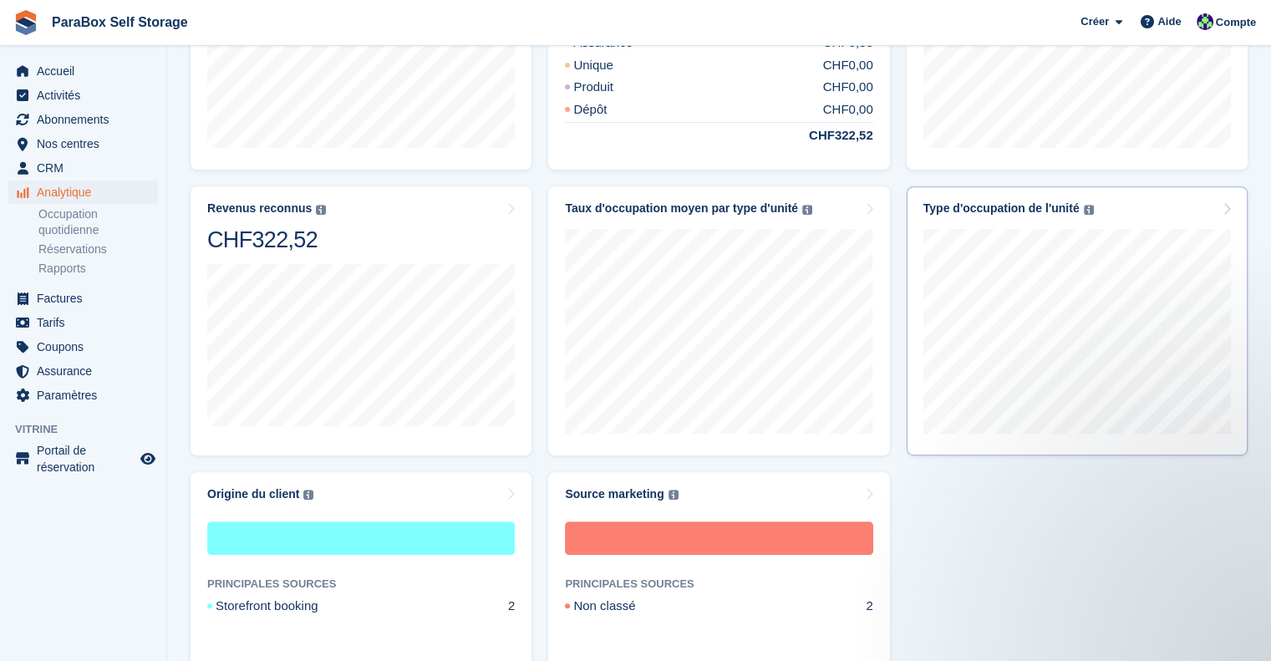
scroll to position [669, 0]
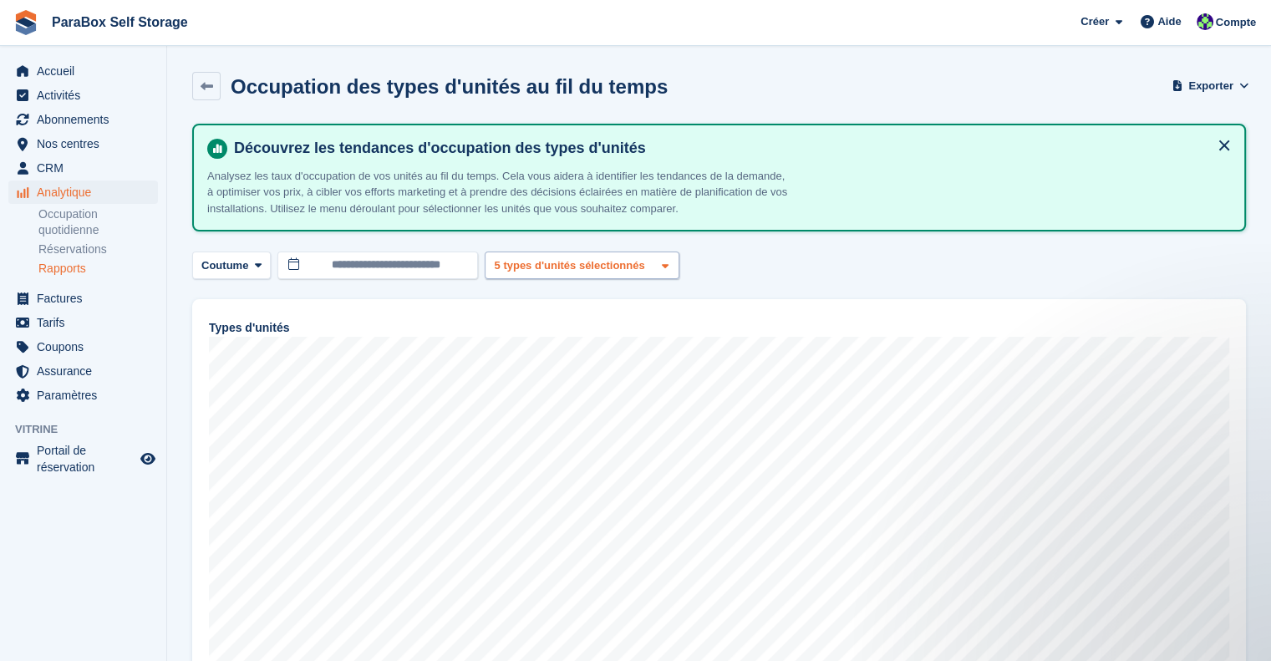
click at [628, 263] on div "5 types d'unités sélectionnés" at bounding box center [571, 265] width 160 height 17
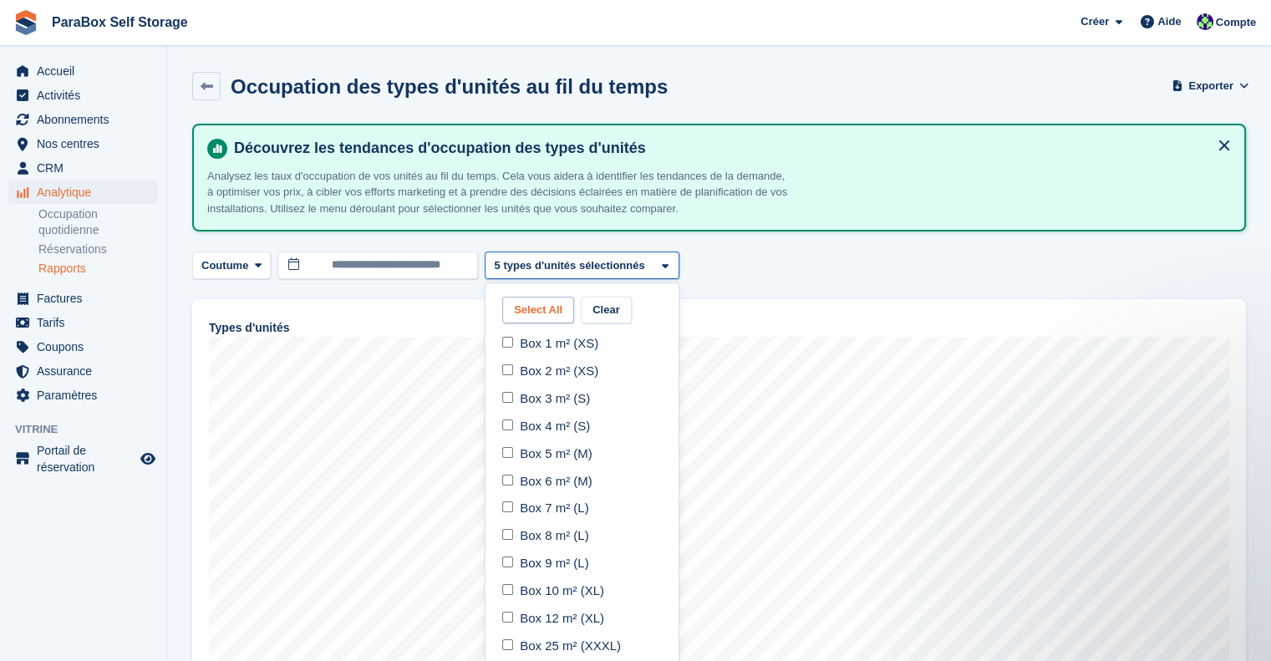
click at [548, 311] on button "Select All" at bounding box center [538, 311] width 72 height 28
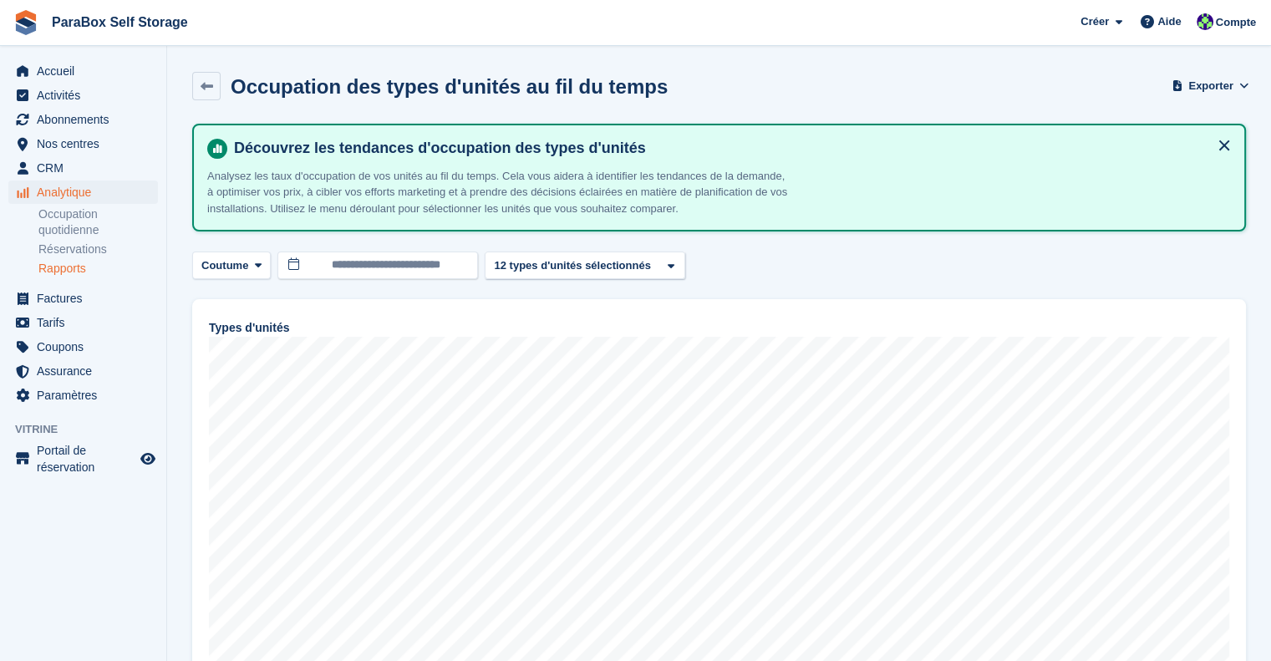
click at [371, 280] on div "Découvrez les tendances d'occupation des types d'unités Analysez les taux d'occ…" at bounding box center [719, 661] width 1054 height 1075
click at [374, 269] on input "**********" at bounding box center [377, 266] width 201 height 28
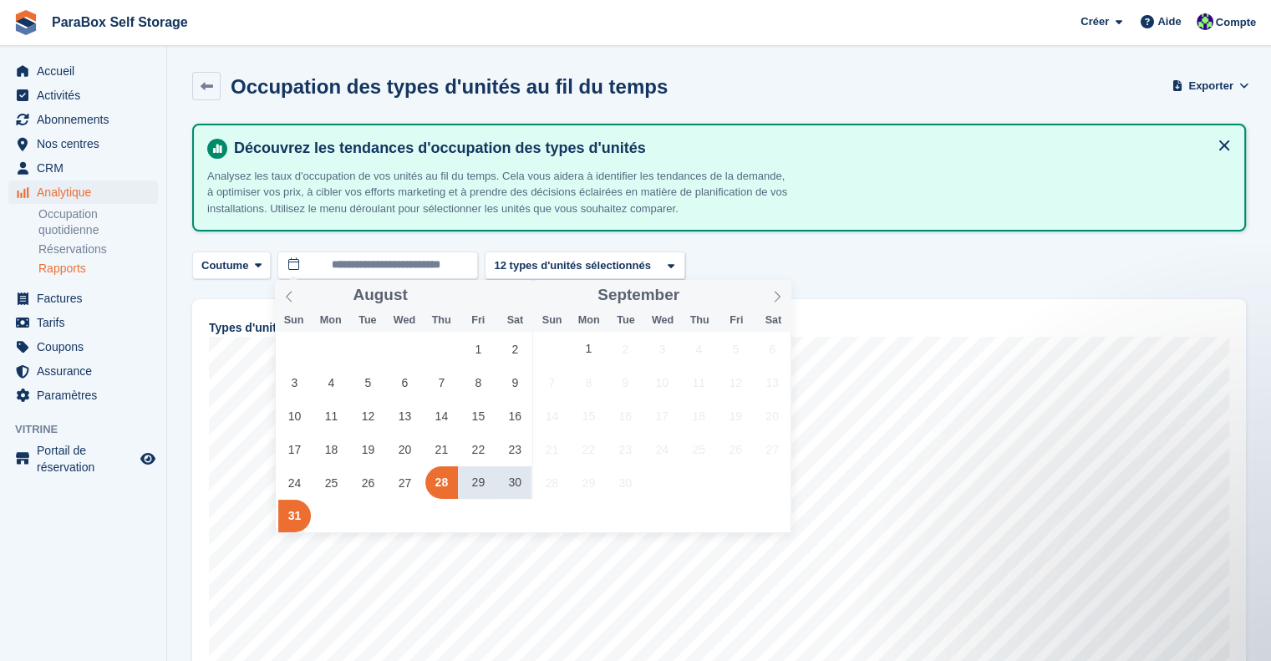
click at [1051, 277] on div "**********" at bounding box center [719, 266] width 1054 height 28
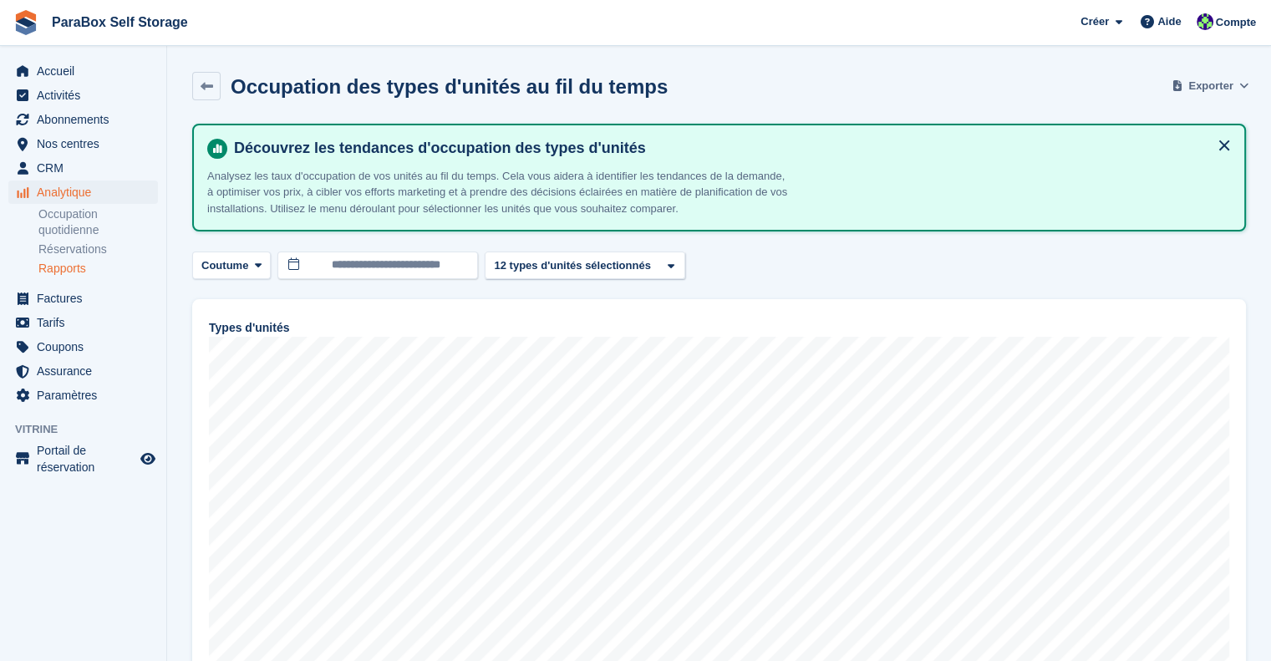
click at [1189, 89] on button "Exporter" at bounding box center [1211, 86] width 70 height 28
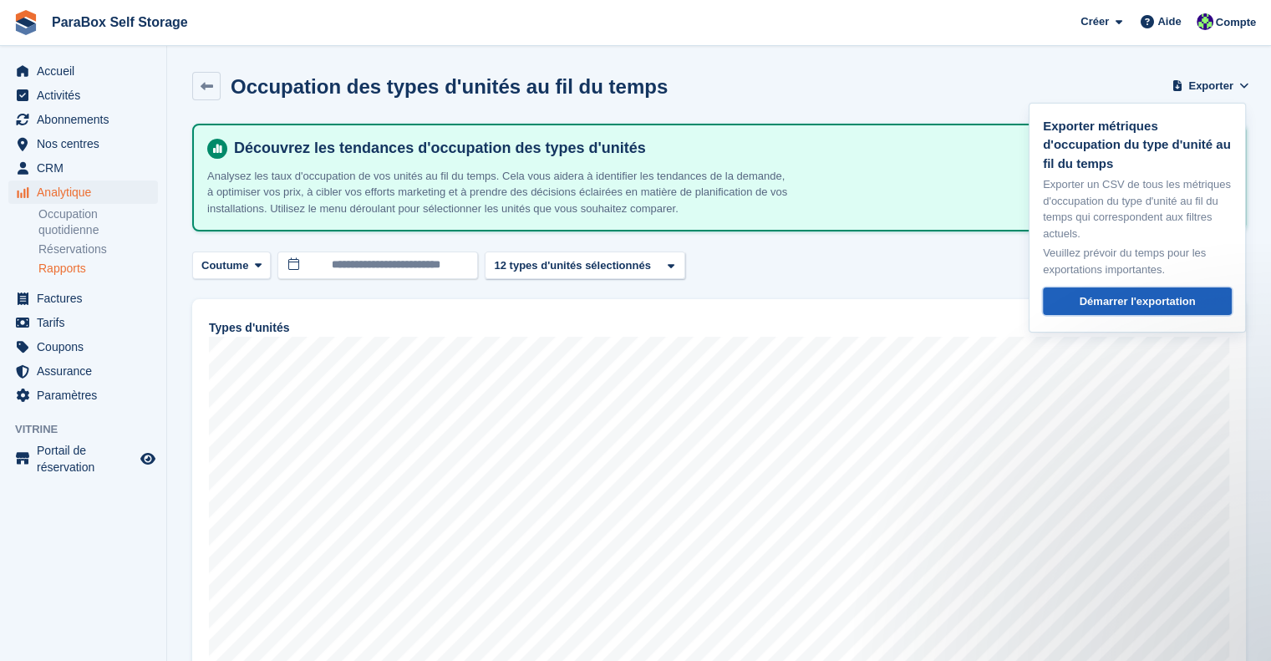
click at [1175, 293] on div "Démarrer l'exportation" at bounding box center [1138, 301] width 116 height 17
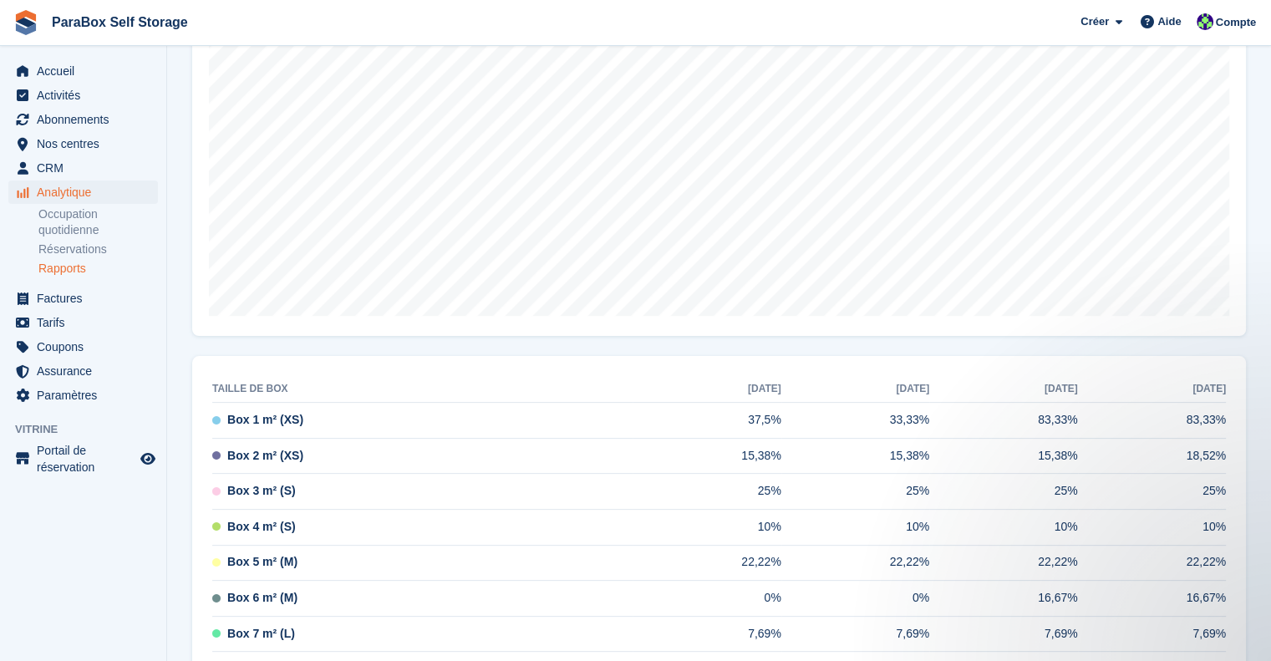
scroll to position [319, 0]
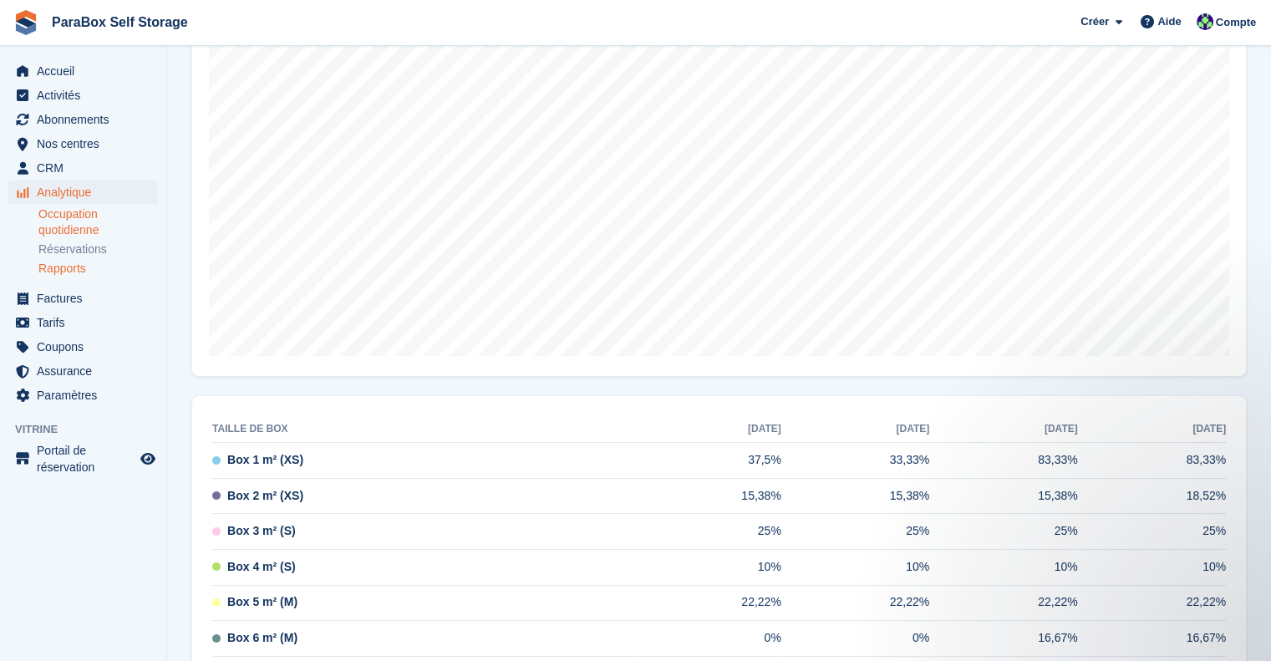
click at [70, 220] on link "Occupation quotidienne" at bounding box center [98, 222] width 120 height 32
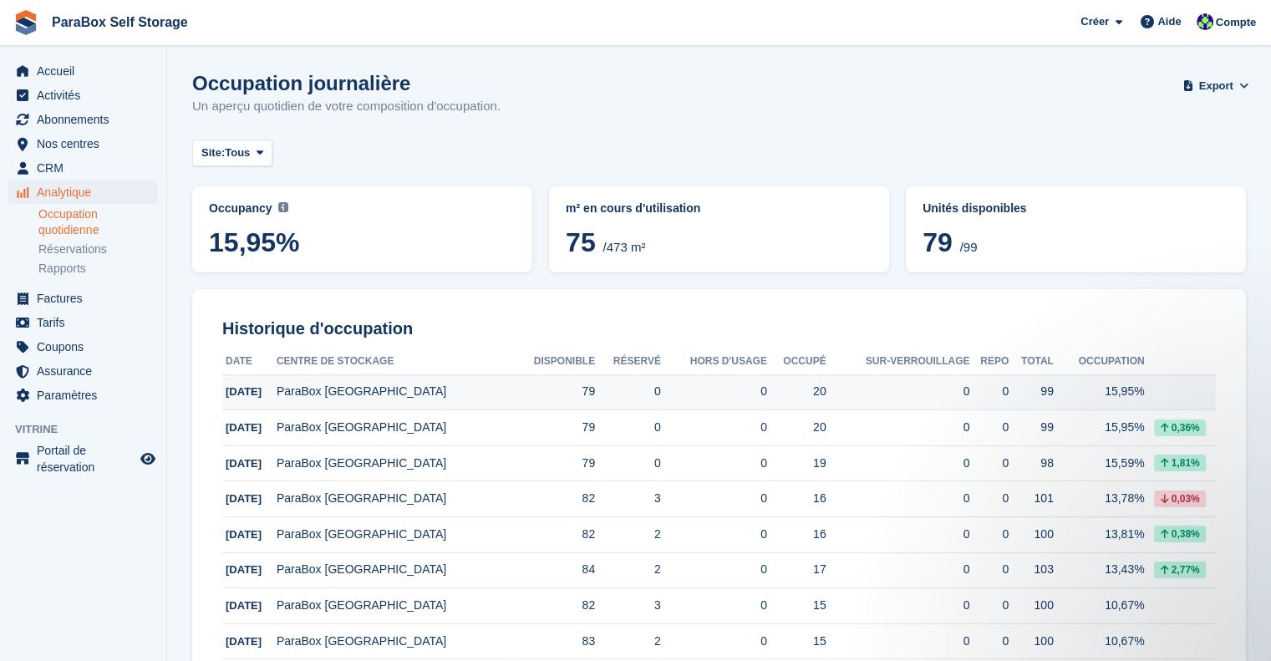
click at [661, 390] on td "0" at bounding box center [714, 392] width 106 height 36
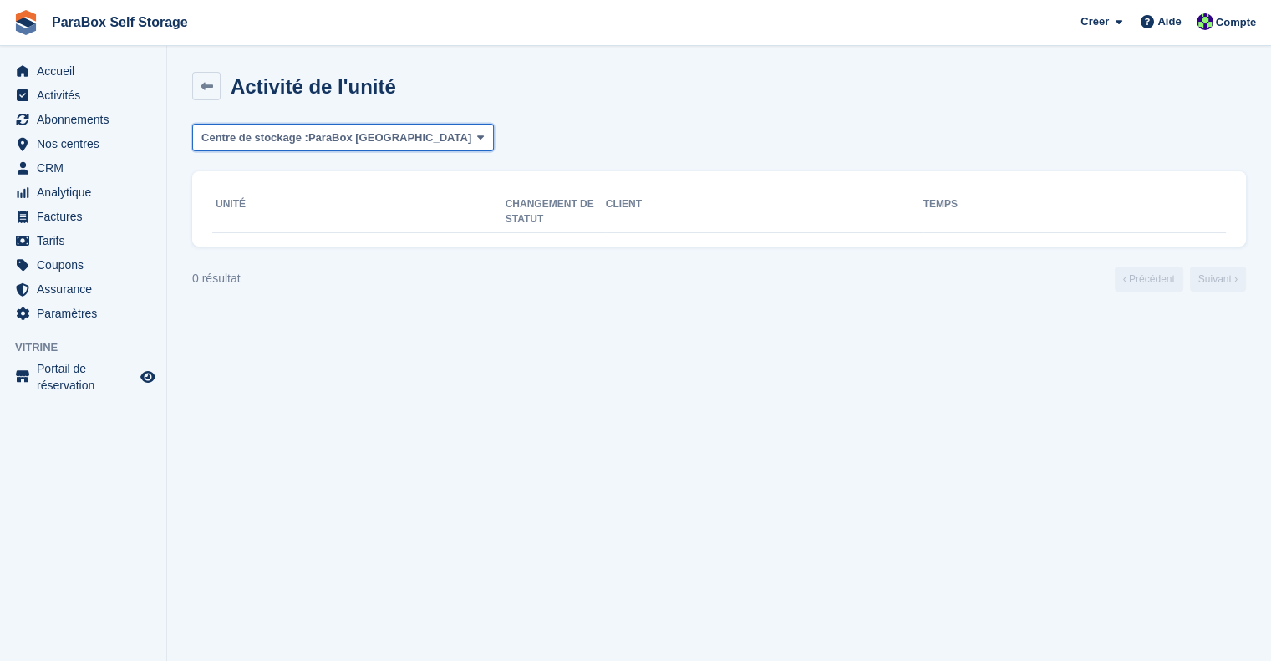
click at [382, 136] on span "ParaBox [GEOGRAPHIC_DATA]" at bounding box center [389, 138] width 163 height 17
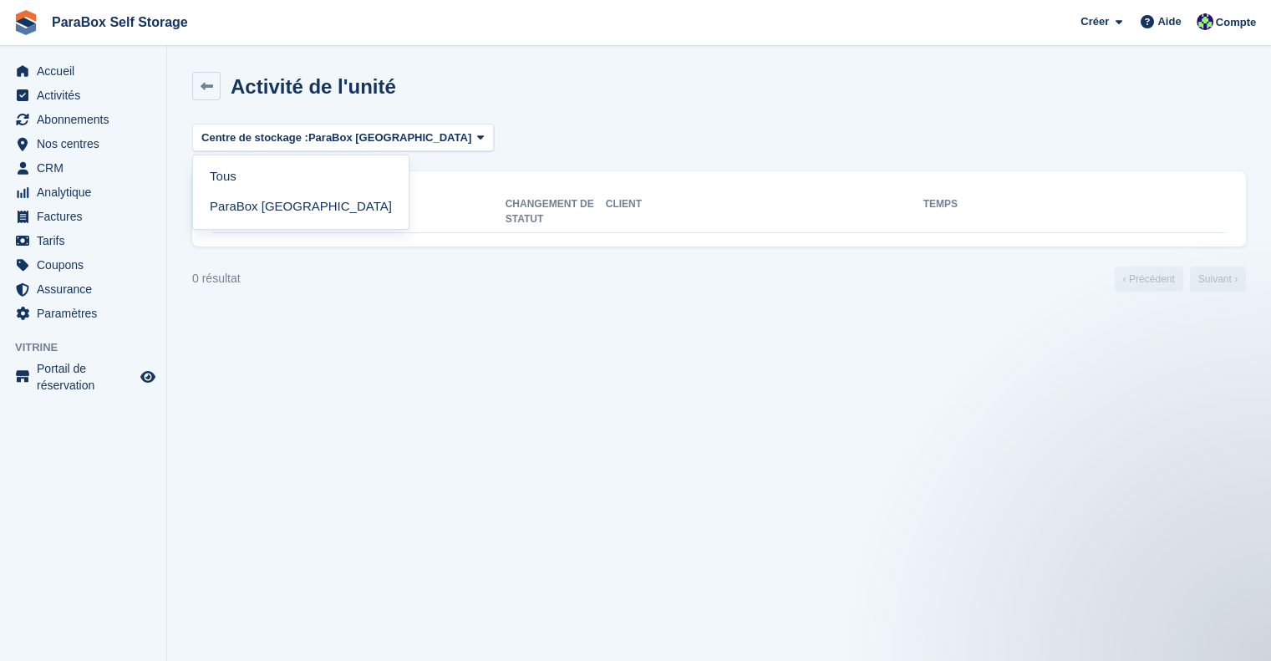
click at [760, 87] on div "Activité de l'unité" at bounding box center [719, 96] width 1054 height 48
click at [69, 190] on span "Analytique" at bounding box center [87, 192] width 100 height 23
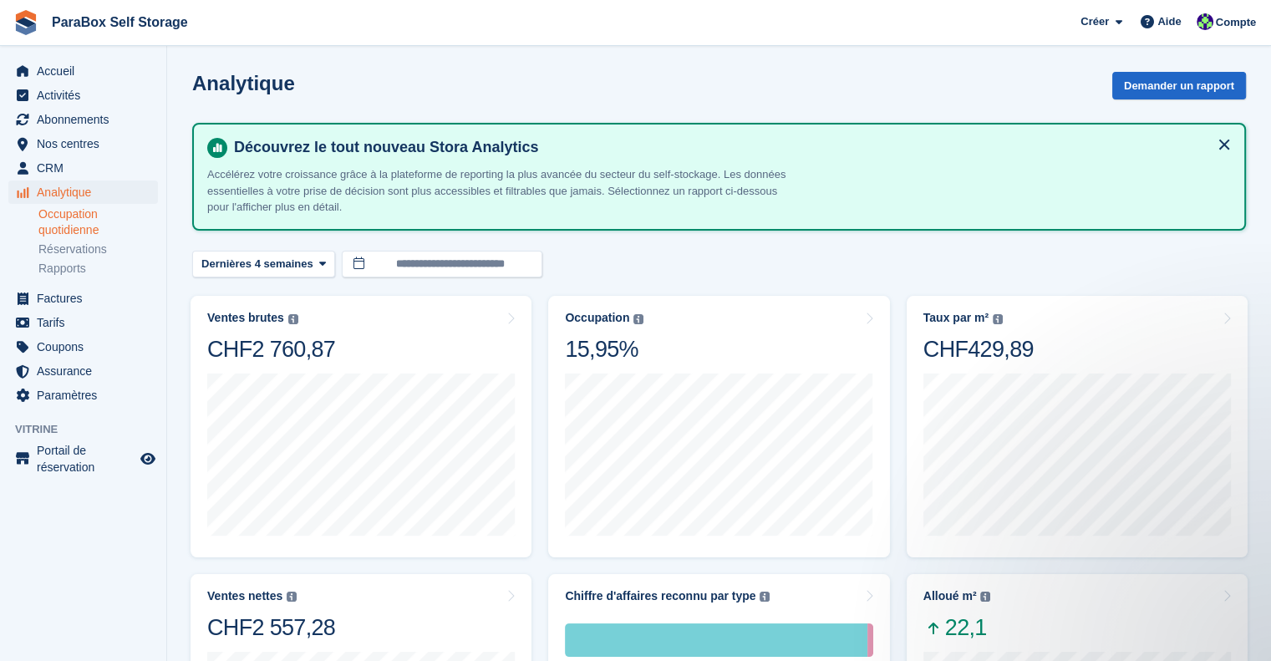
click at [75, 212] on link "Occupation quotidienne" at bounding box center [98, 222] width 120 height 32
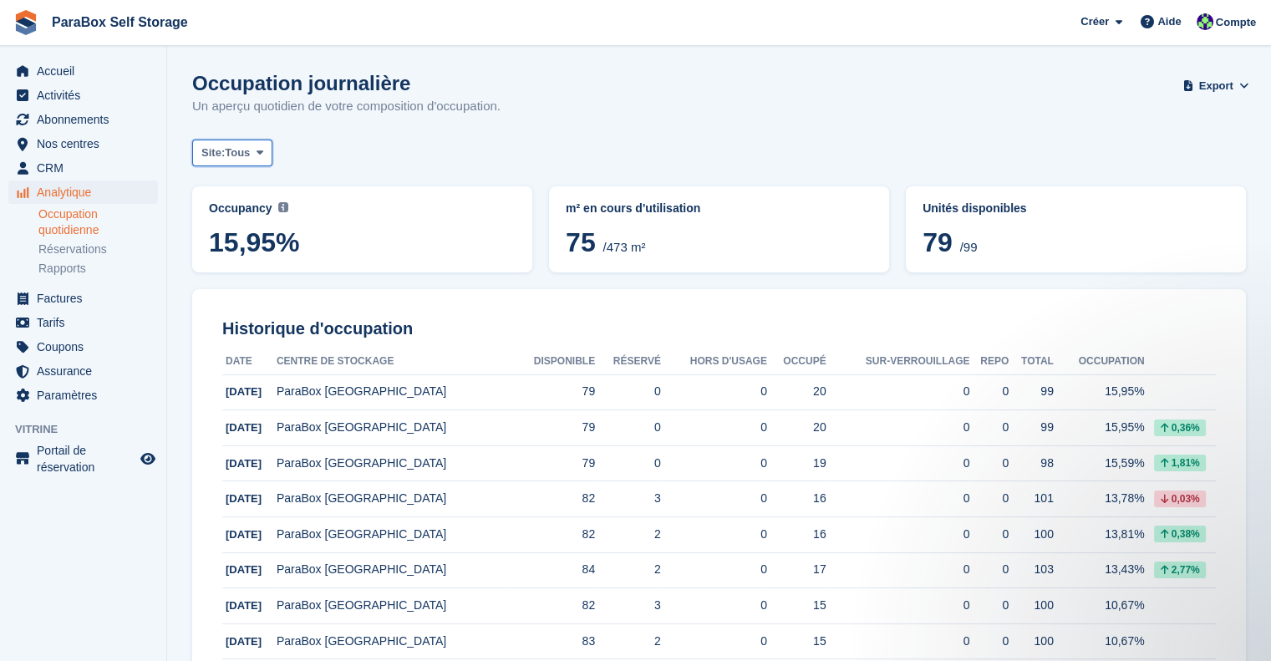
click at [244, 145] on span "Tous" at bounding box center [237, 153] width 25 height 17
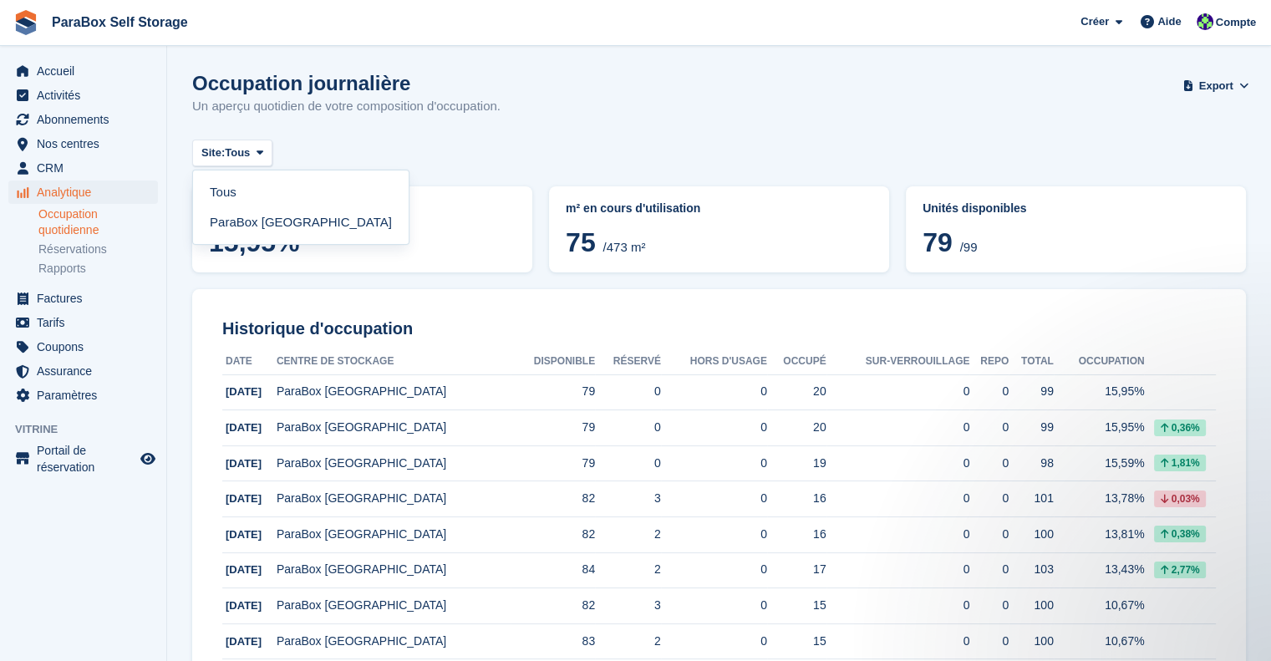
click at [573, 140] on div "Site: Tous Tous ParaBox [GEOGRAPHIC_DATA]" at bounding box center [719, 154] width 1054 height 28
click at [69, 278] on div "Analytique Analytique Analytique Occupation quotidienne Réservations Rapports O…" at bounding box center [83, 234] width 166 height 106
click at [69, 272] on link "Rapports" at bounding box center [98, 269] width 120 height 16
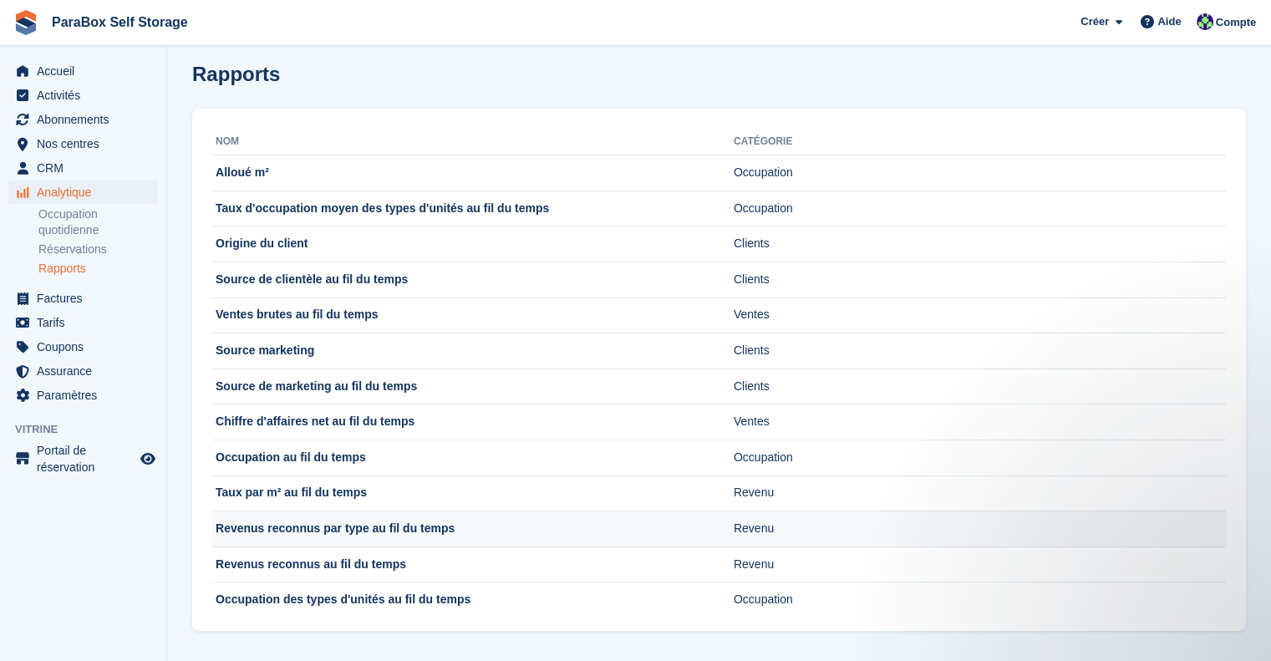
scroll to position [12, 0]
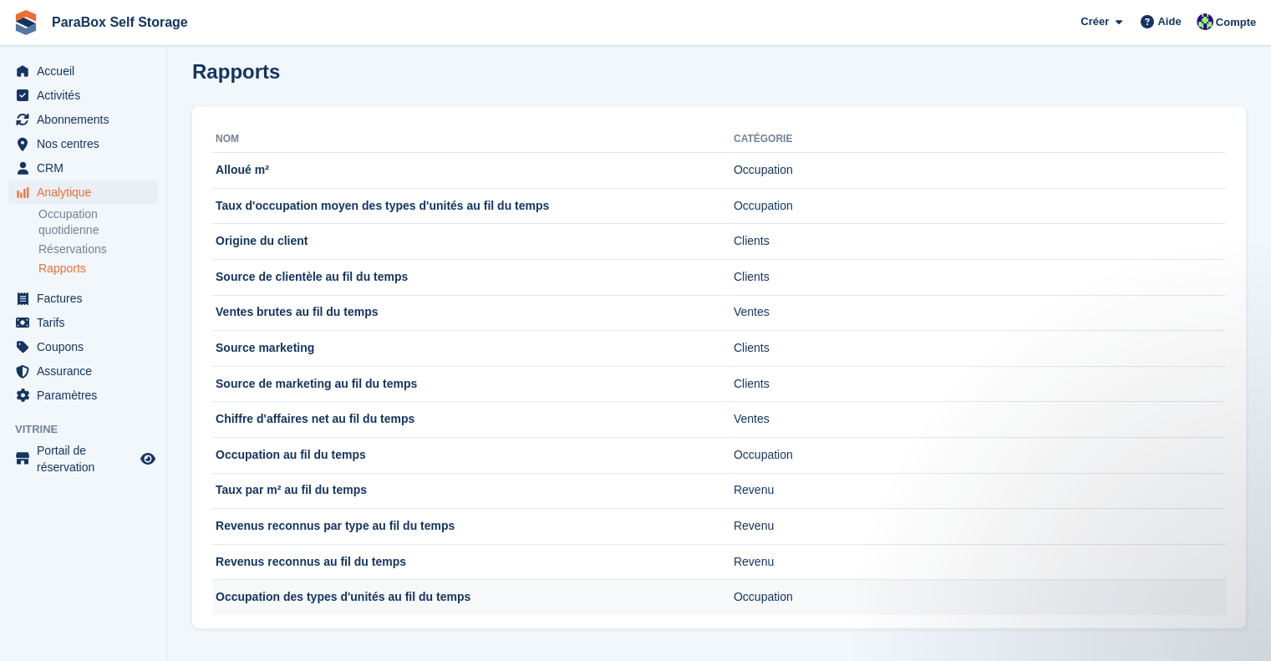
drag, startPoint x: 456, startPoint y: 601, endPoint x: 459, endPoint y: 590, distance: 11.4
click at [456, 601] on td "Occupation des types d'unités au fil du temps" at bounding box center [473, 597] width 522 height 35
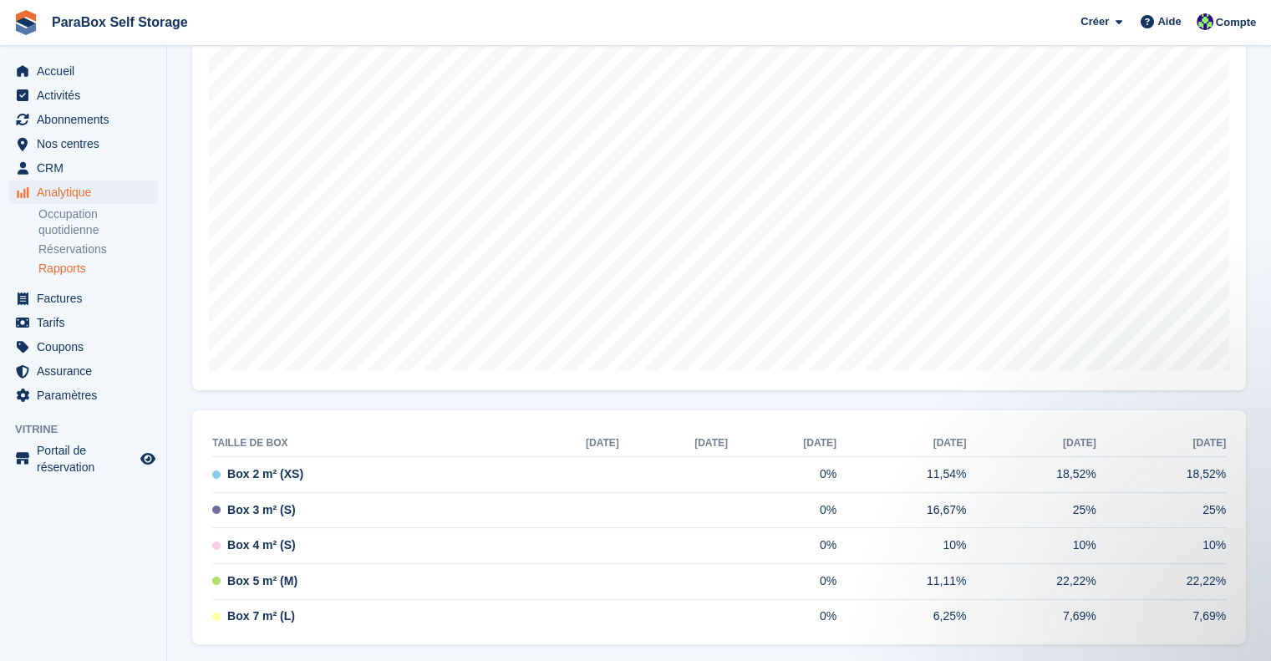
scroll to position [322, 0]
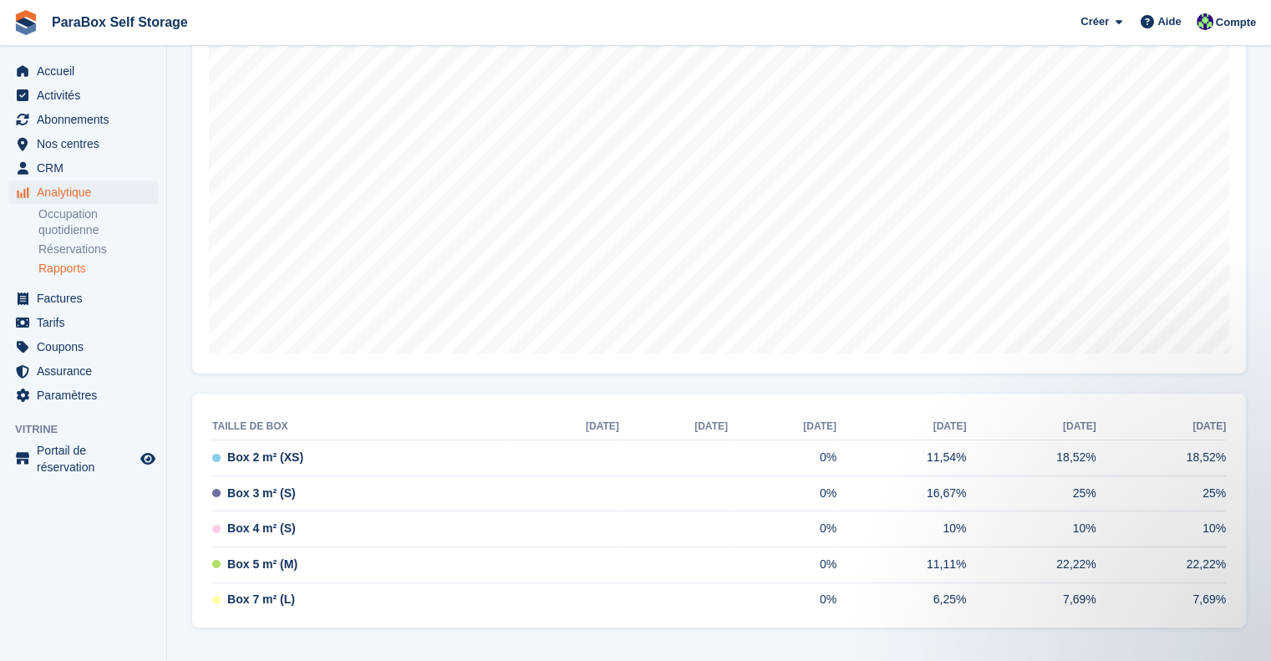
click at [264, 461] on span "Box 2 m² (XS)" at bounding box center [265, 458] width 76 height 18
click at [227, 461] on span "Box 2 m² (XS)" at bounding box center [265, 458] width 76 height 18
click at [252, 451] on span "Box 2 m² (XS)" at bounding box center [265, 458] width 76 height 18
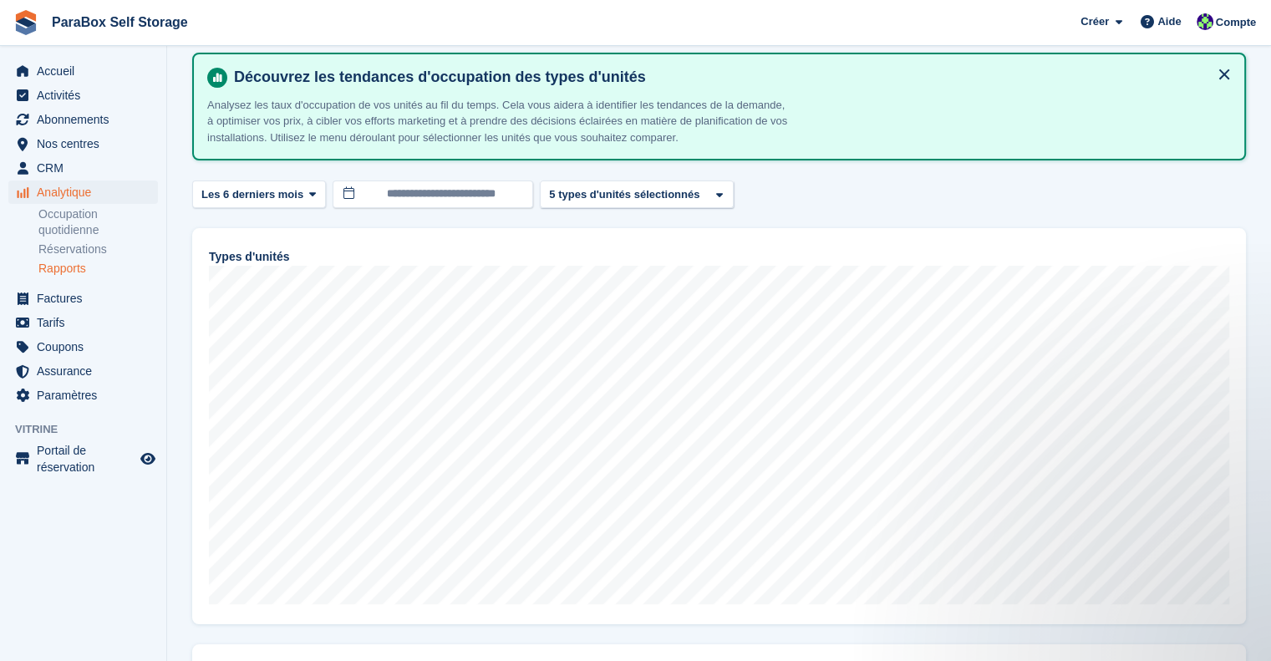
scroll to position [0, 0]
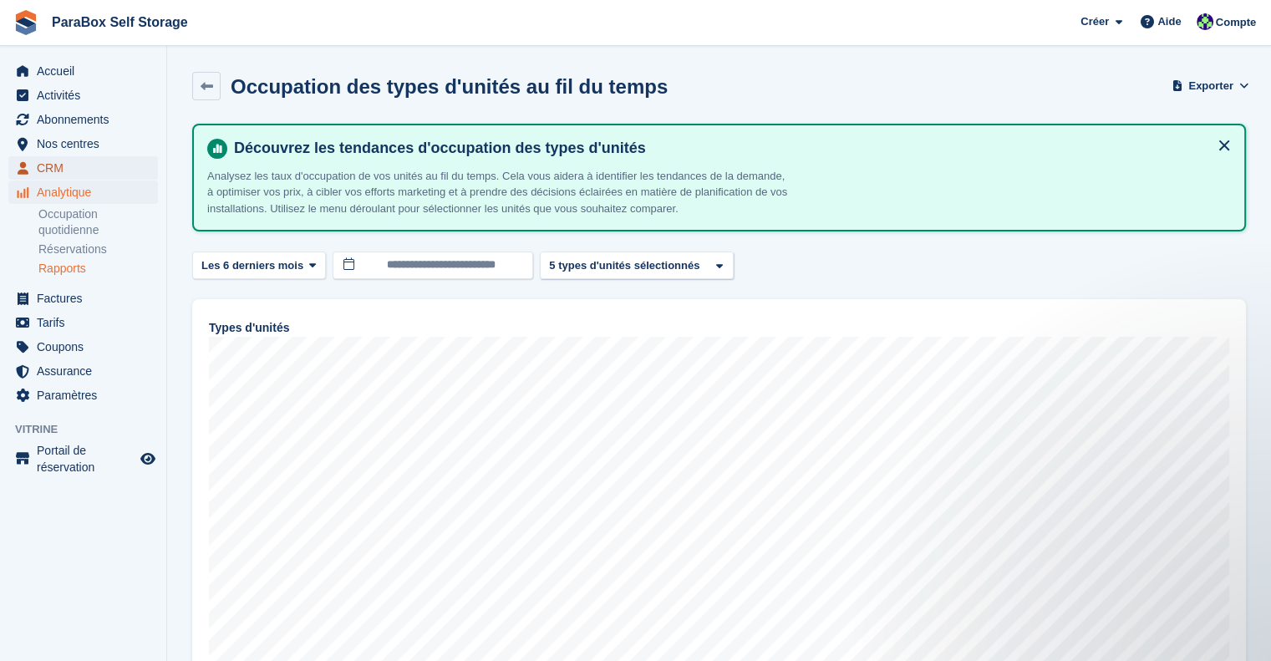
click at [60, 166] on span "CRM" at bounding box center [87, 167] width 100 height 23
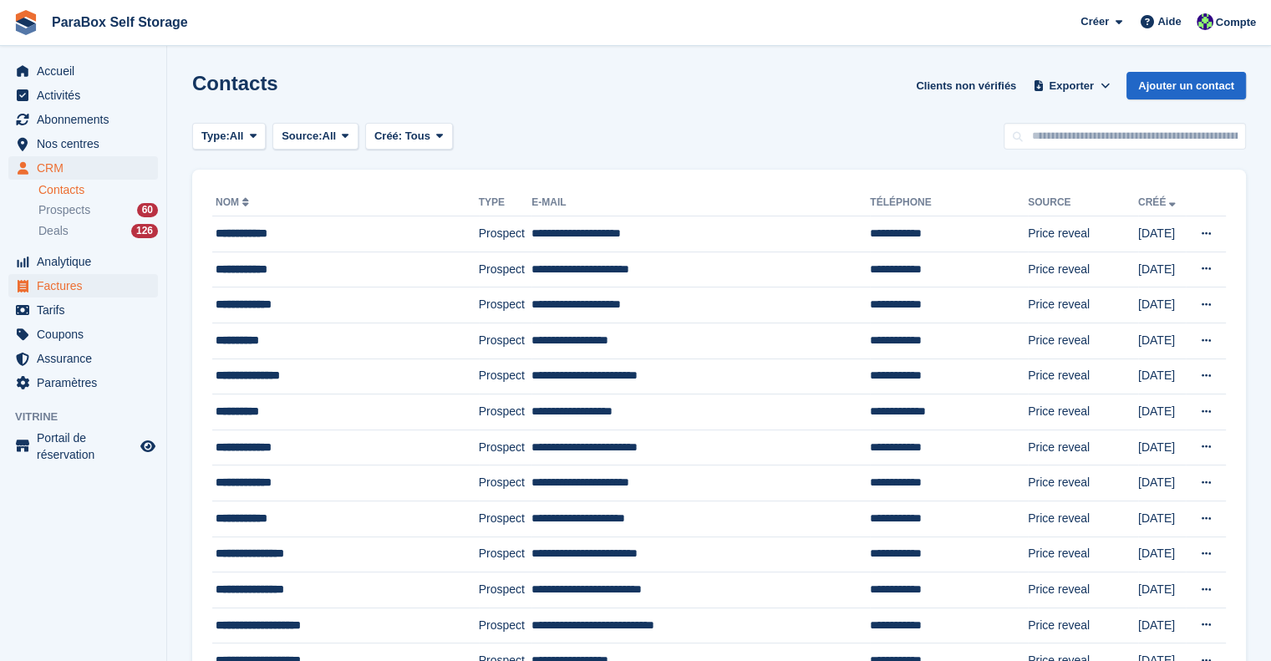
click at [63, 273] on ul "Analytique Analytique" at bounding box center [83, 262] width 166 height 24
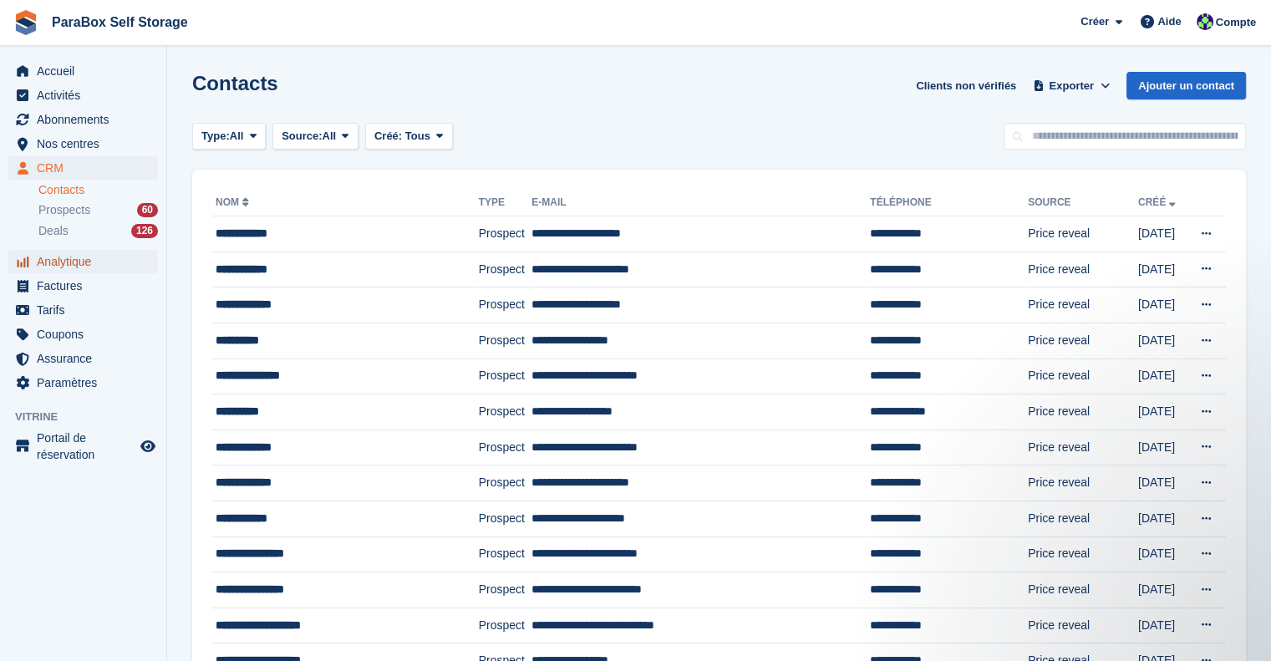
click at [65, 260] on span "Analytique" at bounding box center [87, 261] width 100 height 23
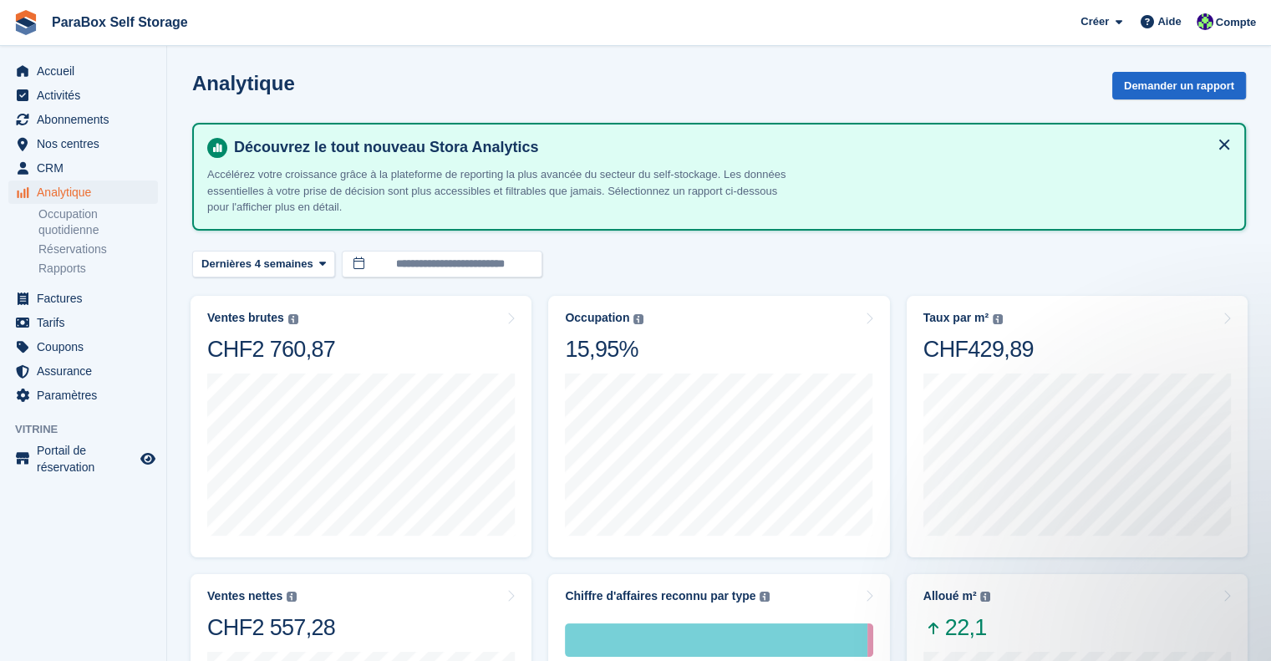
click at [1215, 139] on button at bounding box center [1224, 144] width 27 height 27
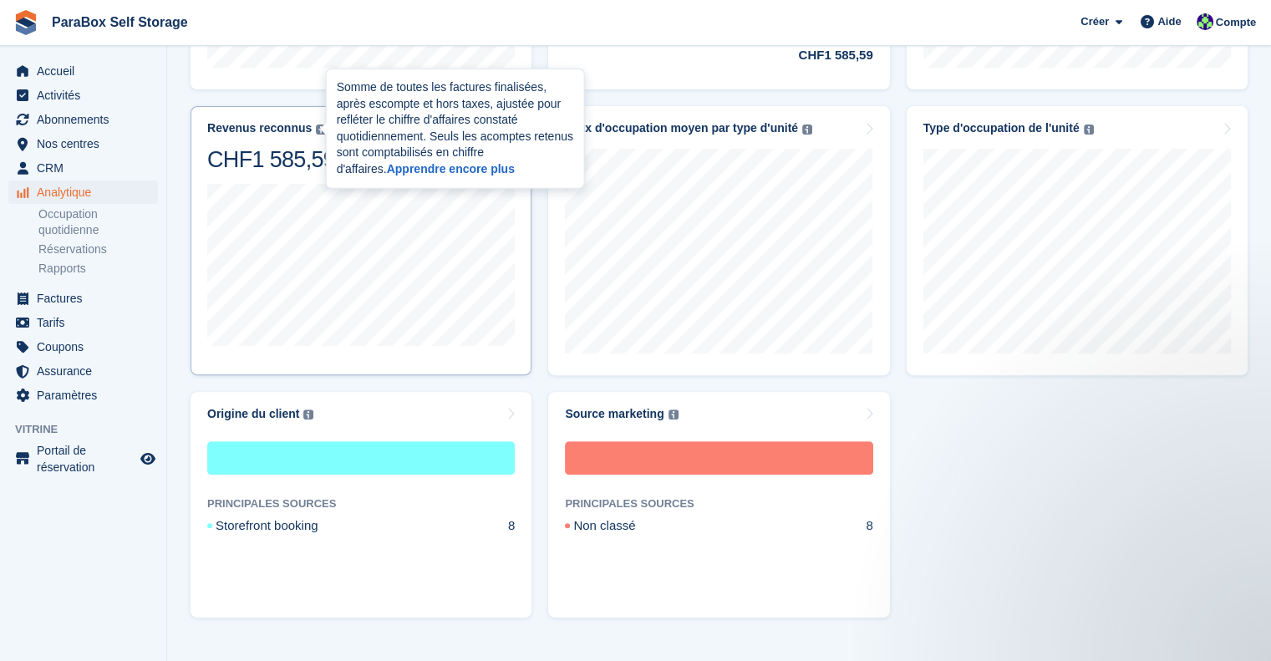
scroll to position [646, 0]
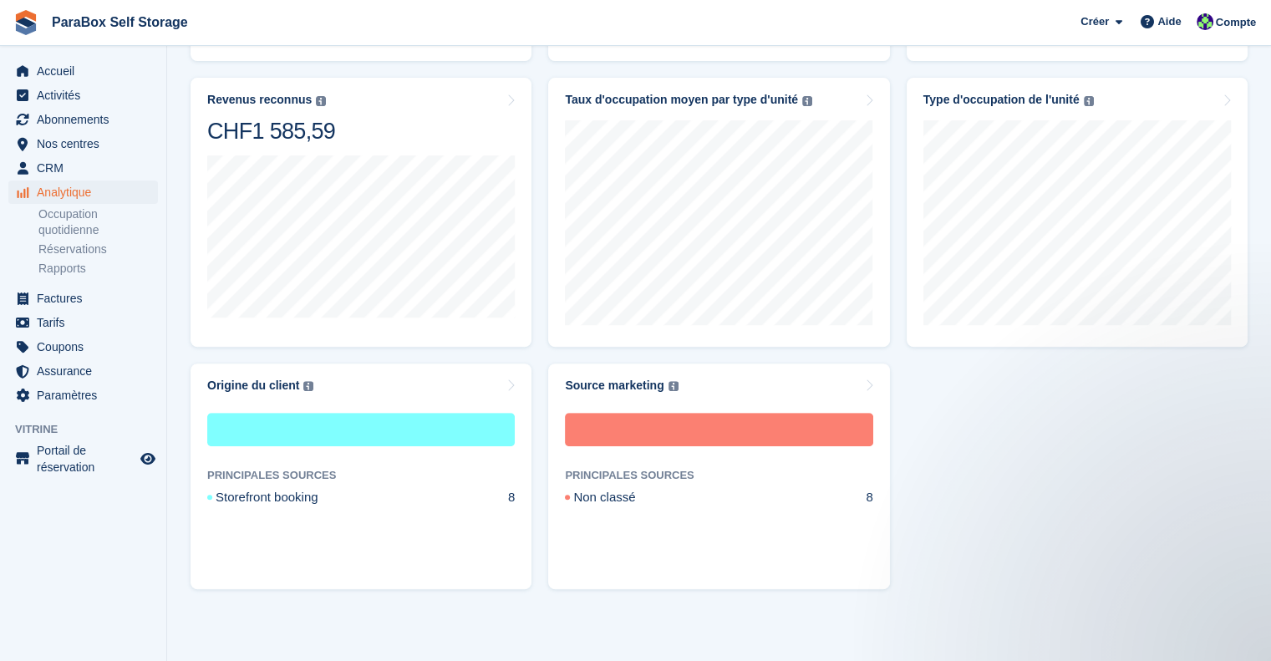
click at [69, 260] on li "Rapports" at bounding box center [102, 269] width 128 height 18
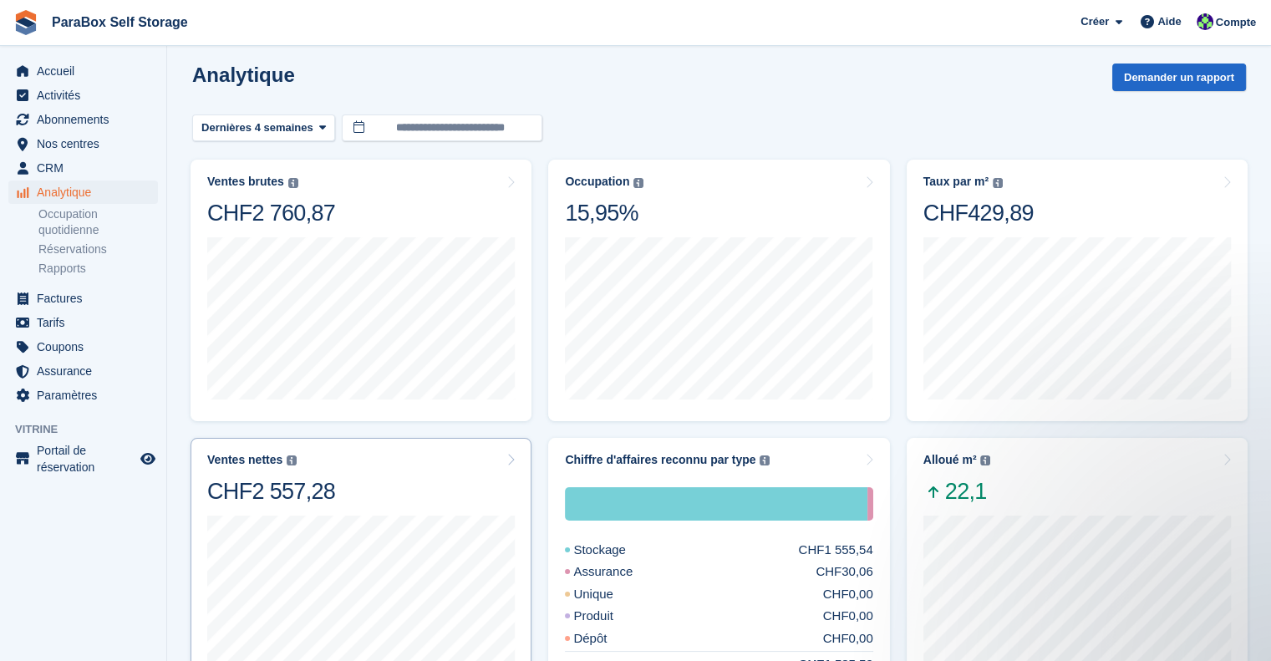
scroll to position [0, 0]
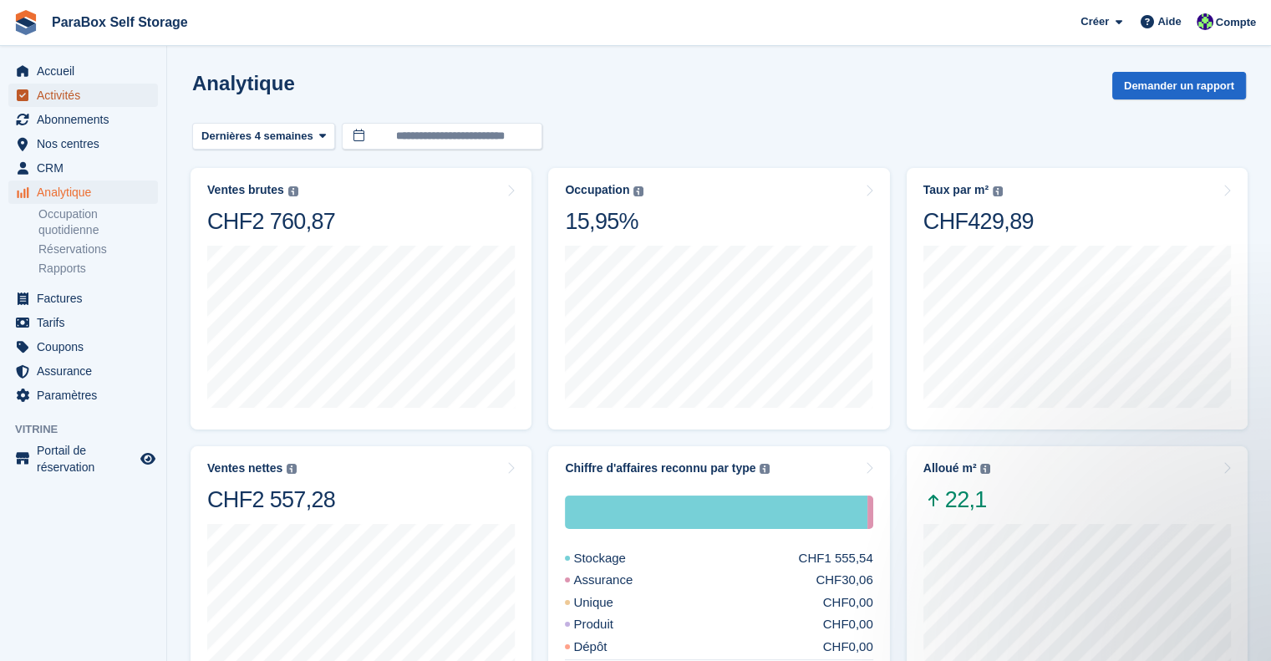
click at [71, 98] on span "Activités" at bounding box center [87, 95] width 100 height 23
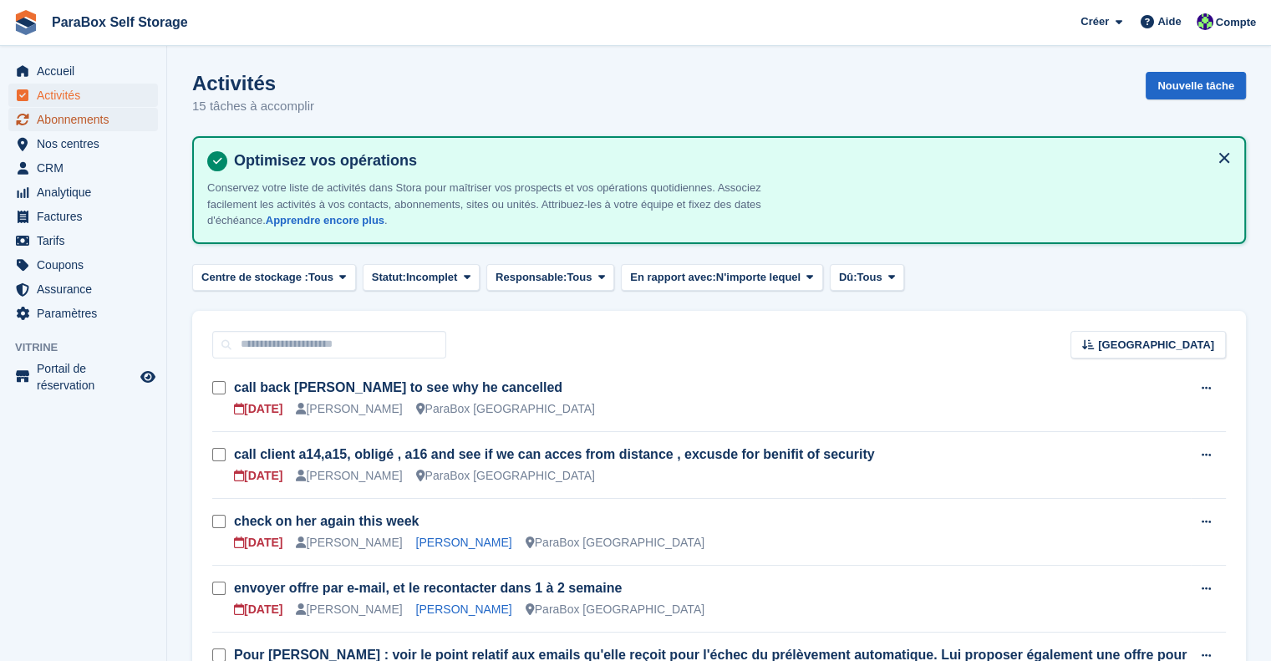
click at [60, 127] on span "Abonnements" at bounding box center [87, 119] width 100 height 23
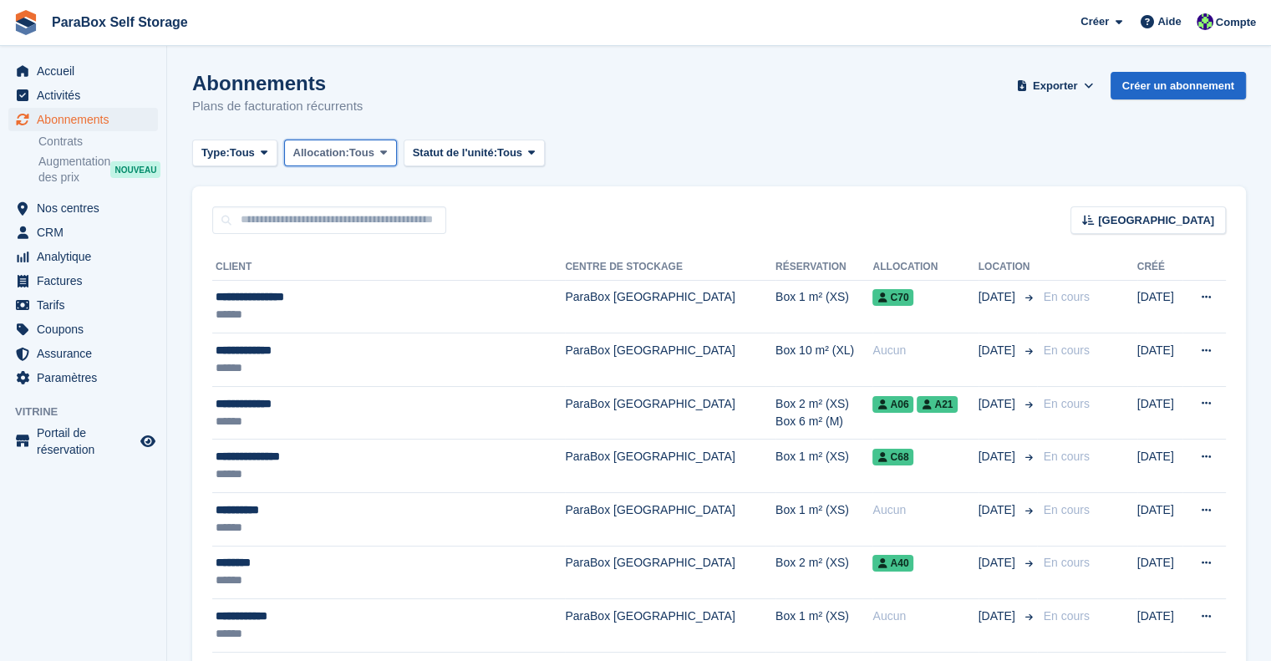
click at [378, 155] on span at bounding box center [383, 152] width 13 height 13
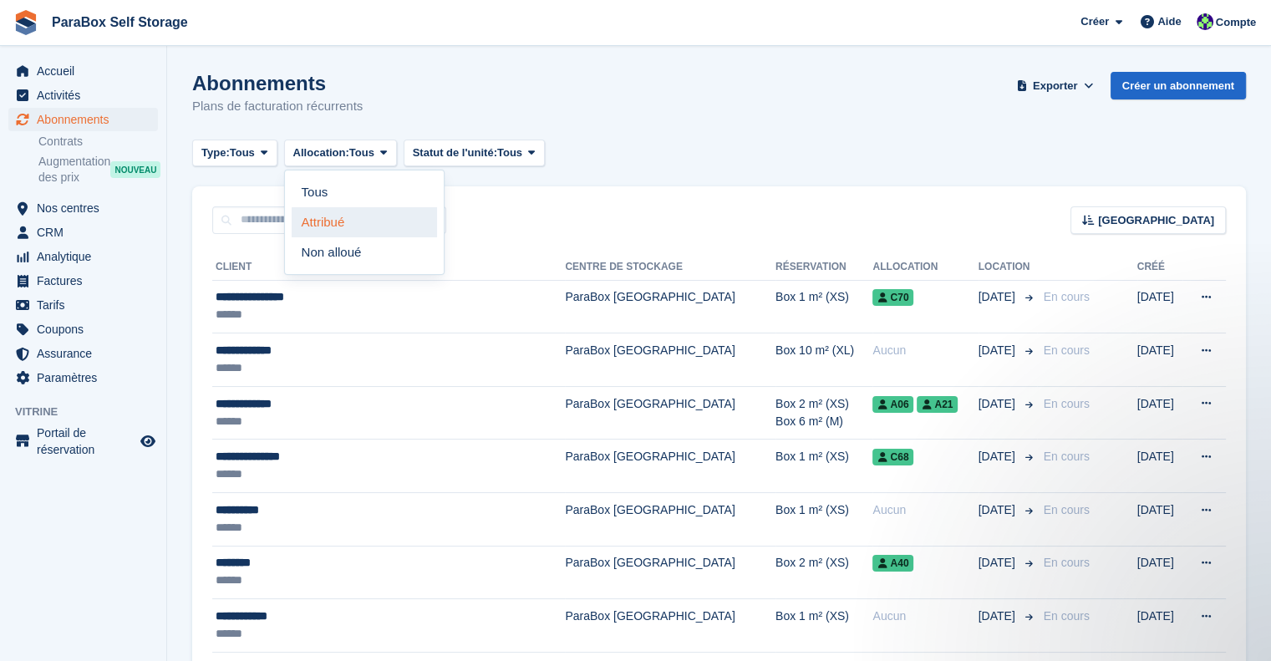
click at [339, 209] on link "Attribué" at bounding box center [364, 222] width 145 height 30
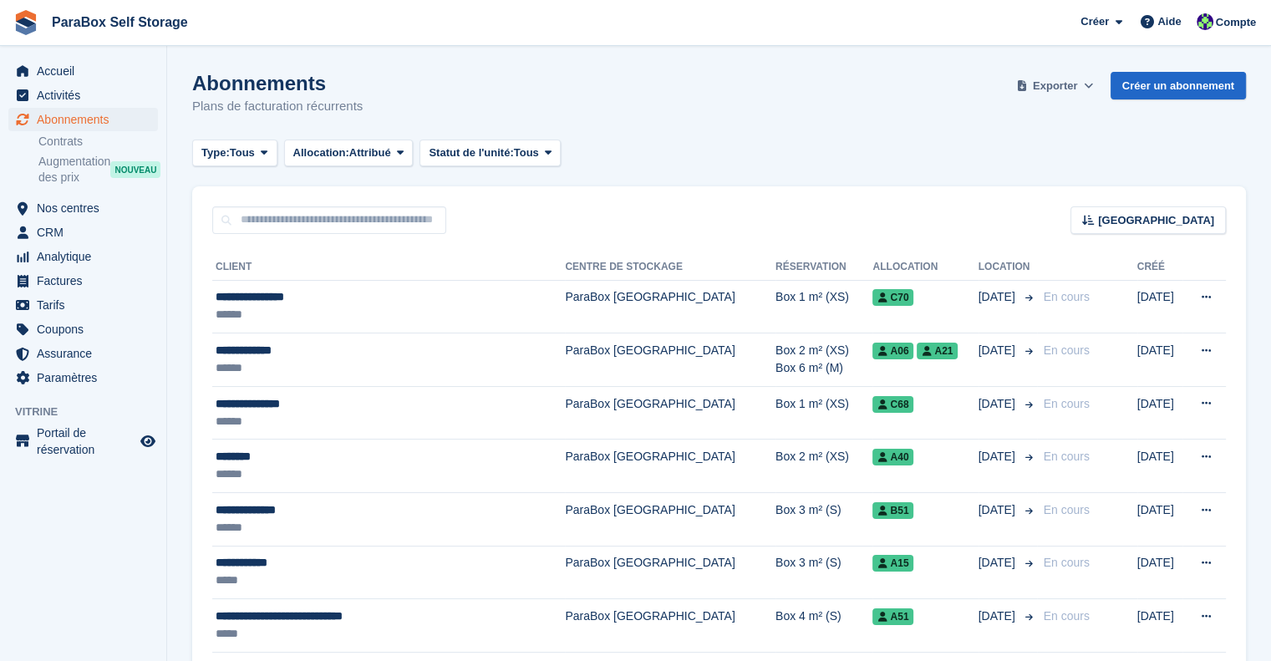
click at [1064, 89] on span "Exporter" at bounding box center [1055, 86] width 44 height 17
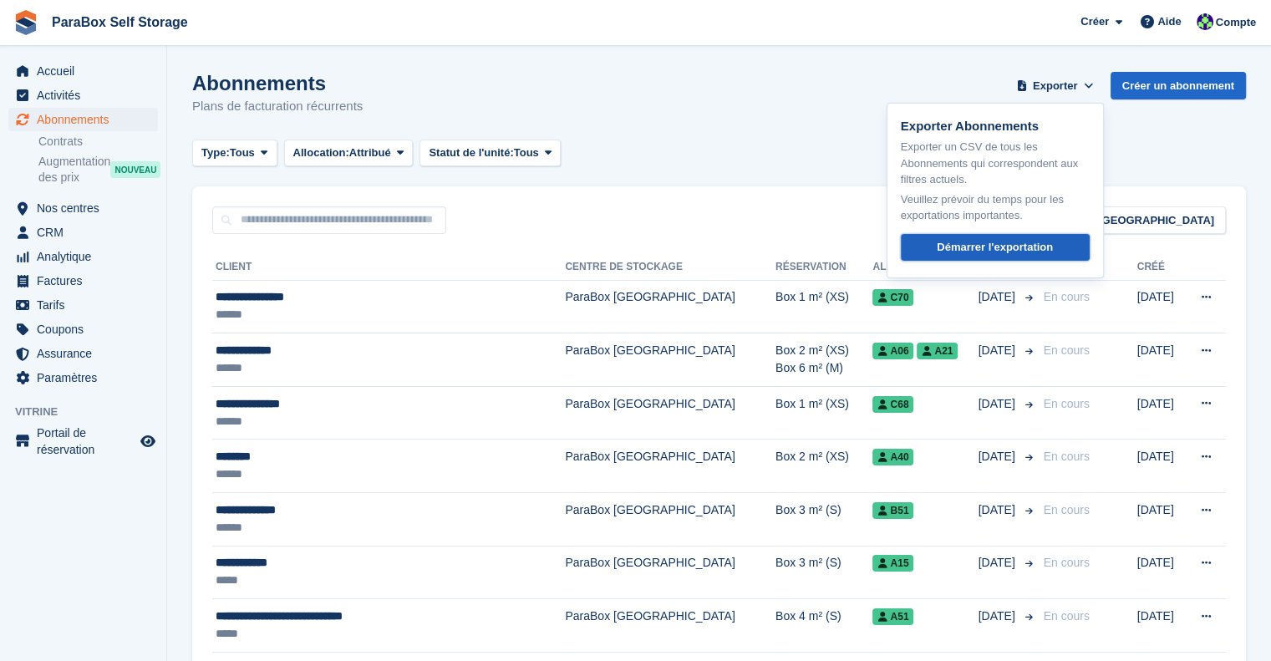
click at [970, 240] on div "Démarrer l'exportation" at bounding box center [995, 247] width 116 height 17
